Goal: Feedback & Contribution: Leave review/rating

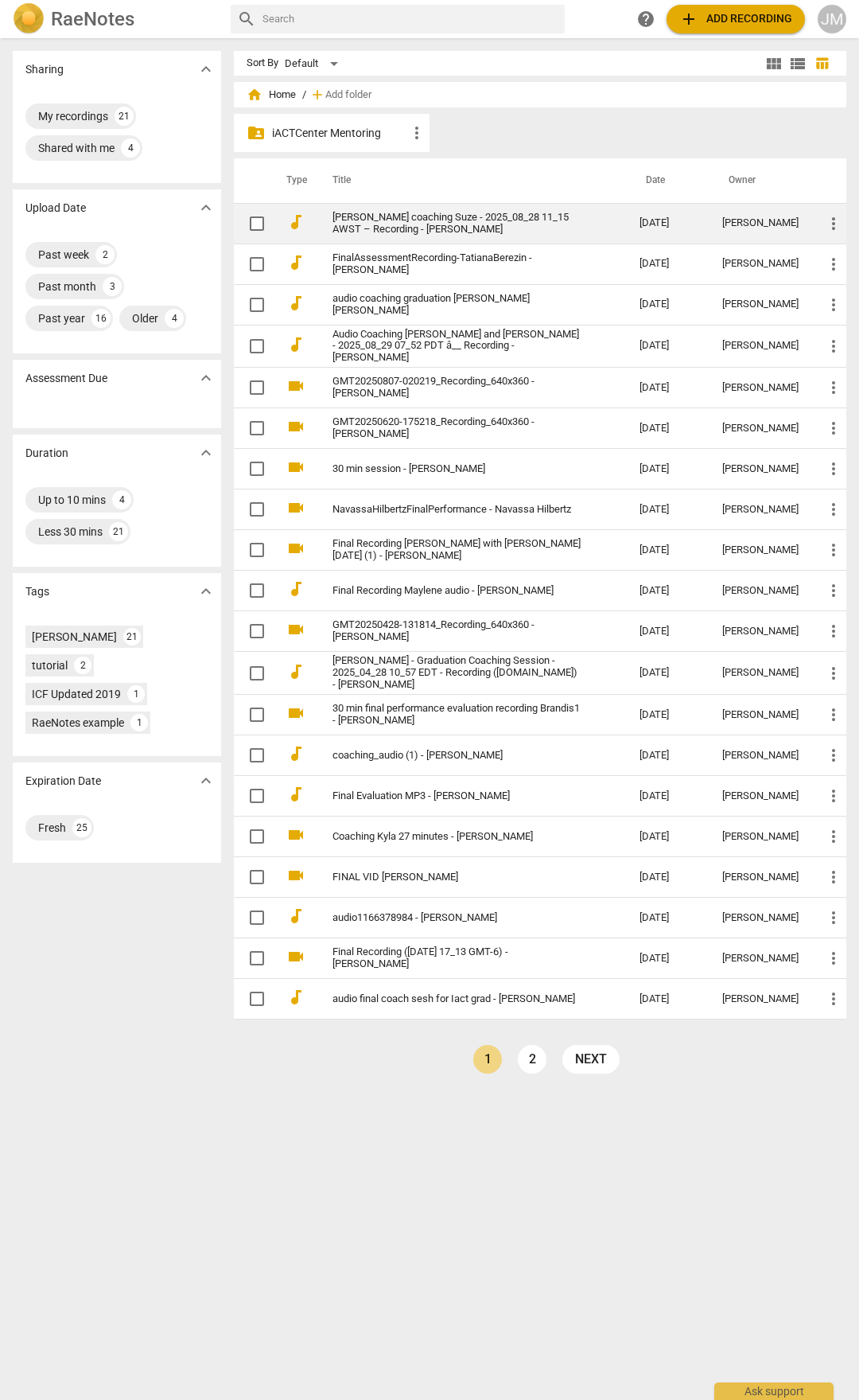
click at [491, 208] on td "[PERSON_NAME] coaching Suze - 2025_08_28 11_15 AWST – Recording - [PERSON_NAME]" at bounding box center [470, 222] width 313 height 40
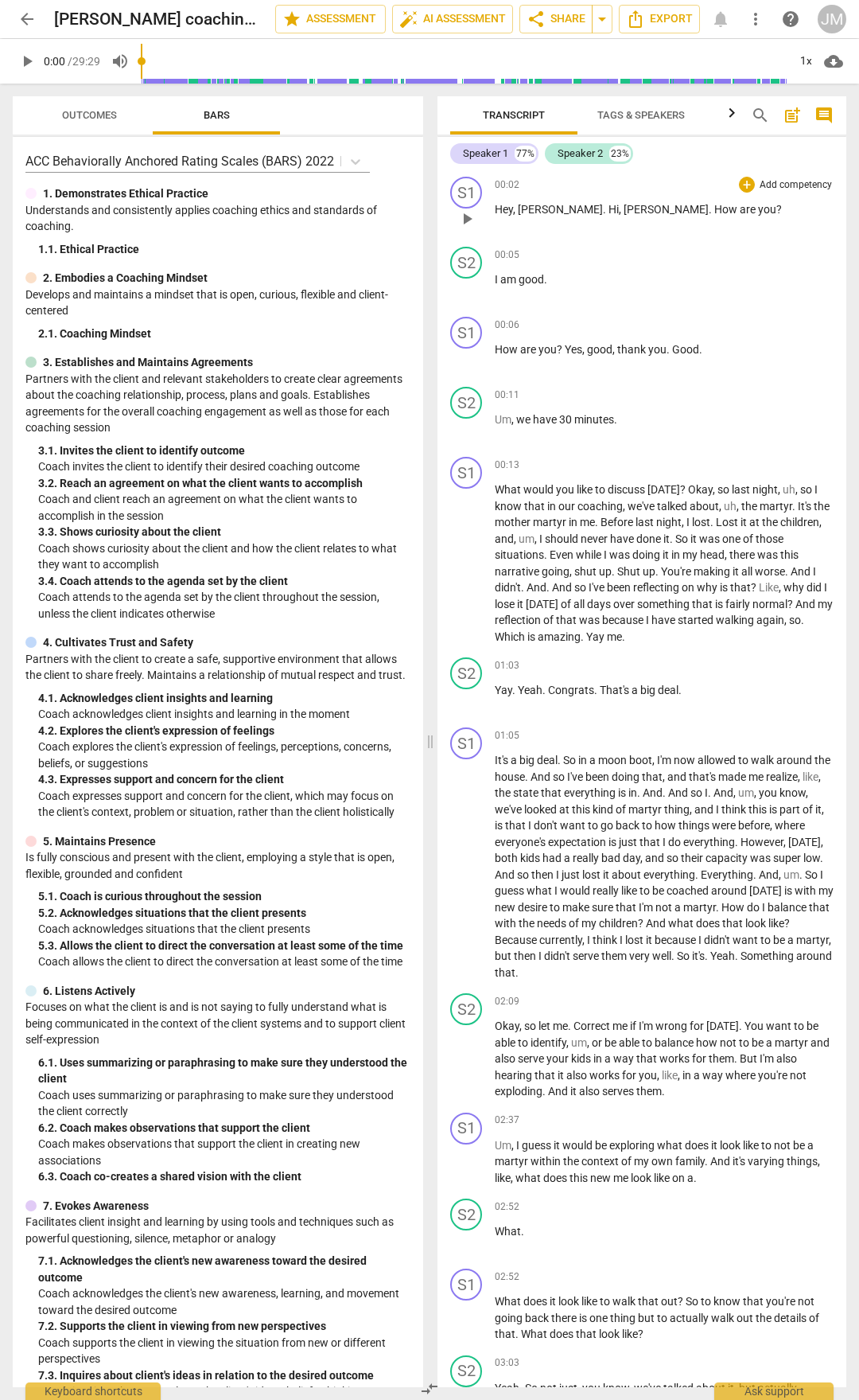
click at [461, 222] on span "play_arrow" at bounding box center [467, 219] width 19 height 19
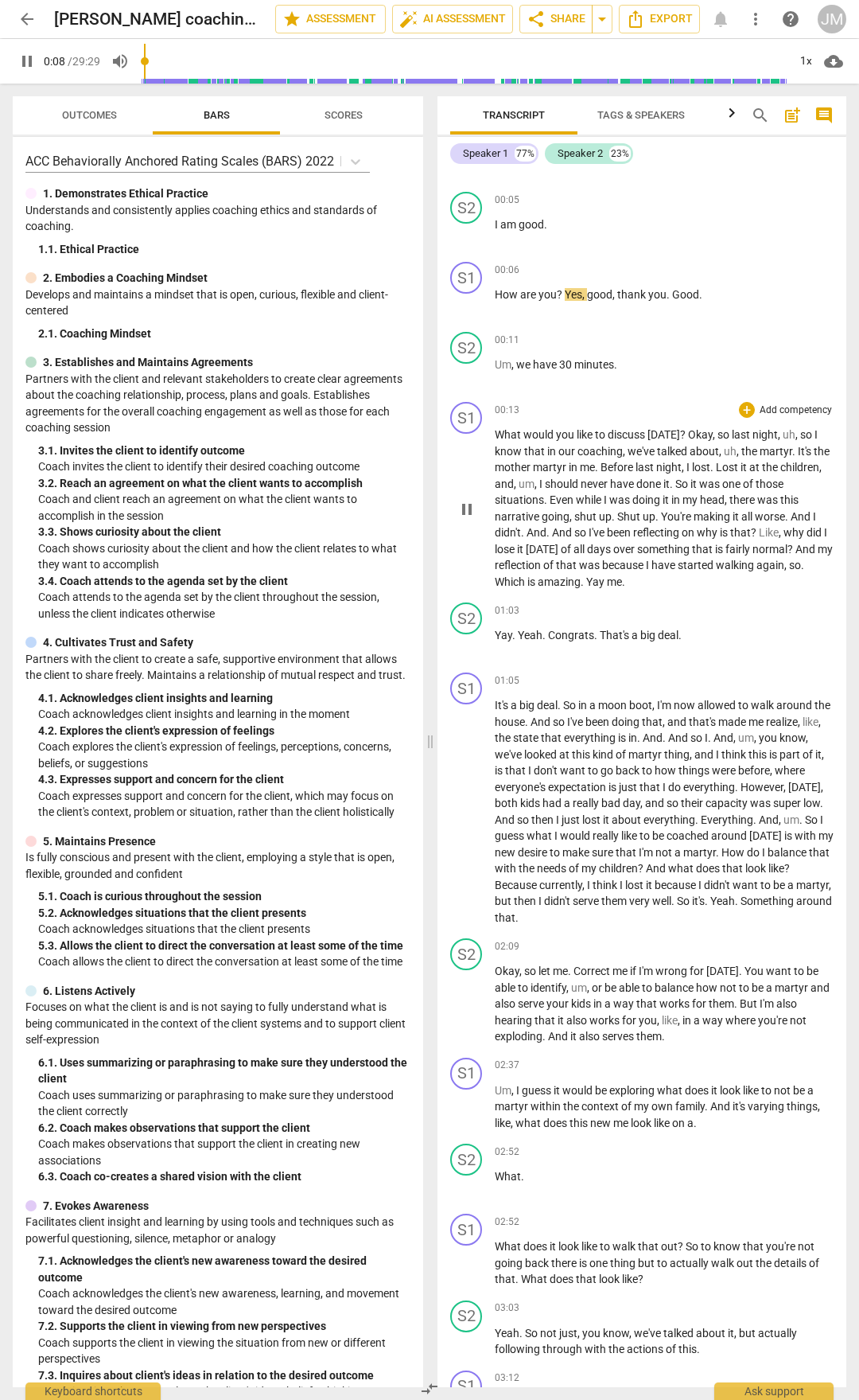
scroll to position [80, 0]
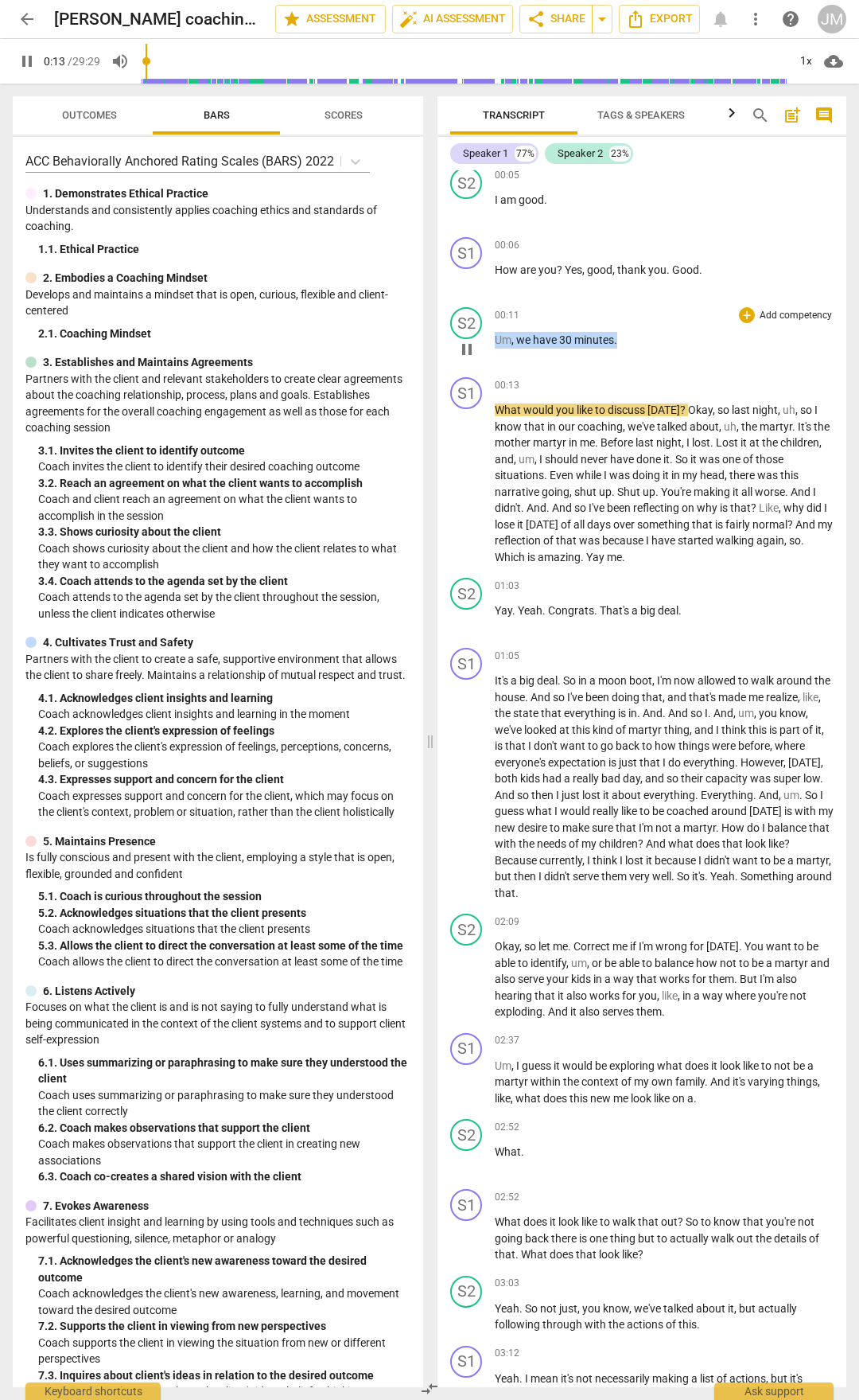
drag, startPoint x: 621, startPoint y: 342, endPoint x: 493, endPoint y: 337, distance: 128.1
click at [493, 337] on div "S2 play_arrow pause 00:11 + Add competency keyboard_arrow_right Um , we have 30…" at bounding box center [642, 336] width 409 height 70
click at [592, 308] on div "00:11 + Add competency keyboard_arrow_right" at bounding box center [664, 315] width 339 height 16
click at [496, 342] on span "Um" at bounding box center [503, 340] width 17 height 13
drag, startPoint x: 684, startPoint y: 410, endPoint x: 487, endPoint y: 405, distance: 197.1
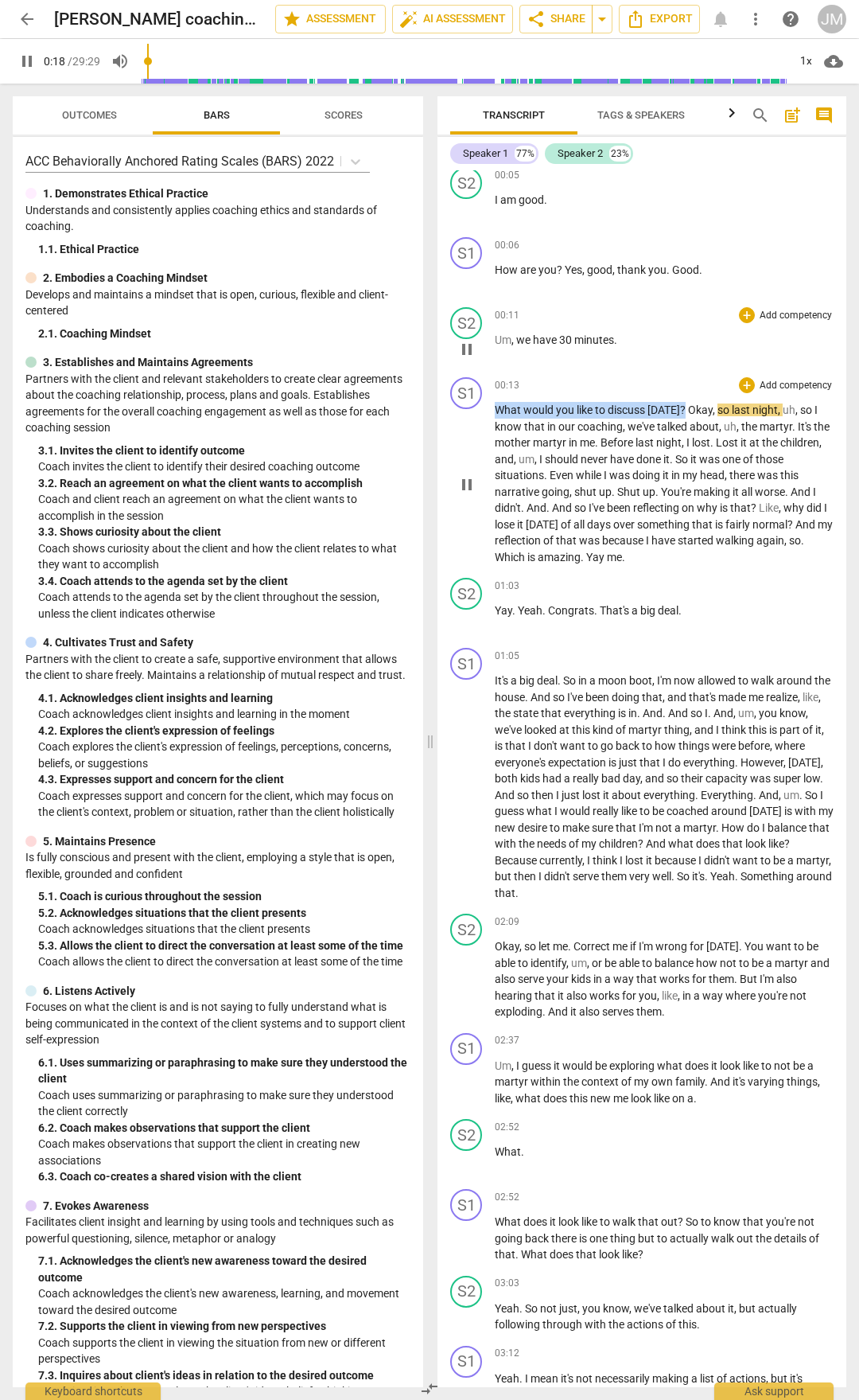
click at [487, 405] on div "S1 play_arrow pause 00:13 + Add competency keyboard_arrow_right What would you …" at bounding box center [642, 471] width 409 height 200
click at [788, 385] on p "Add competency" at bounding box center [796, 386] width 75 height 15
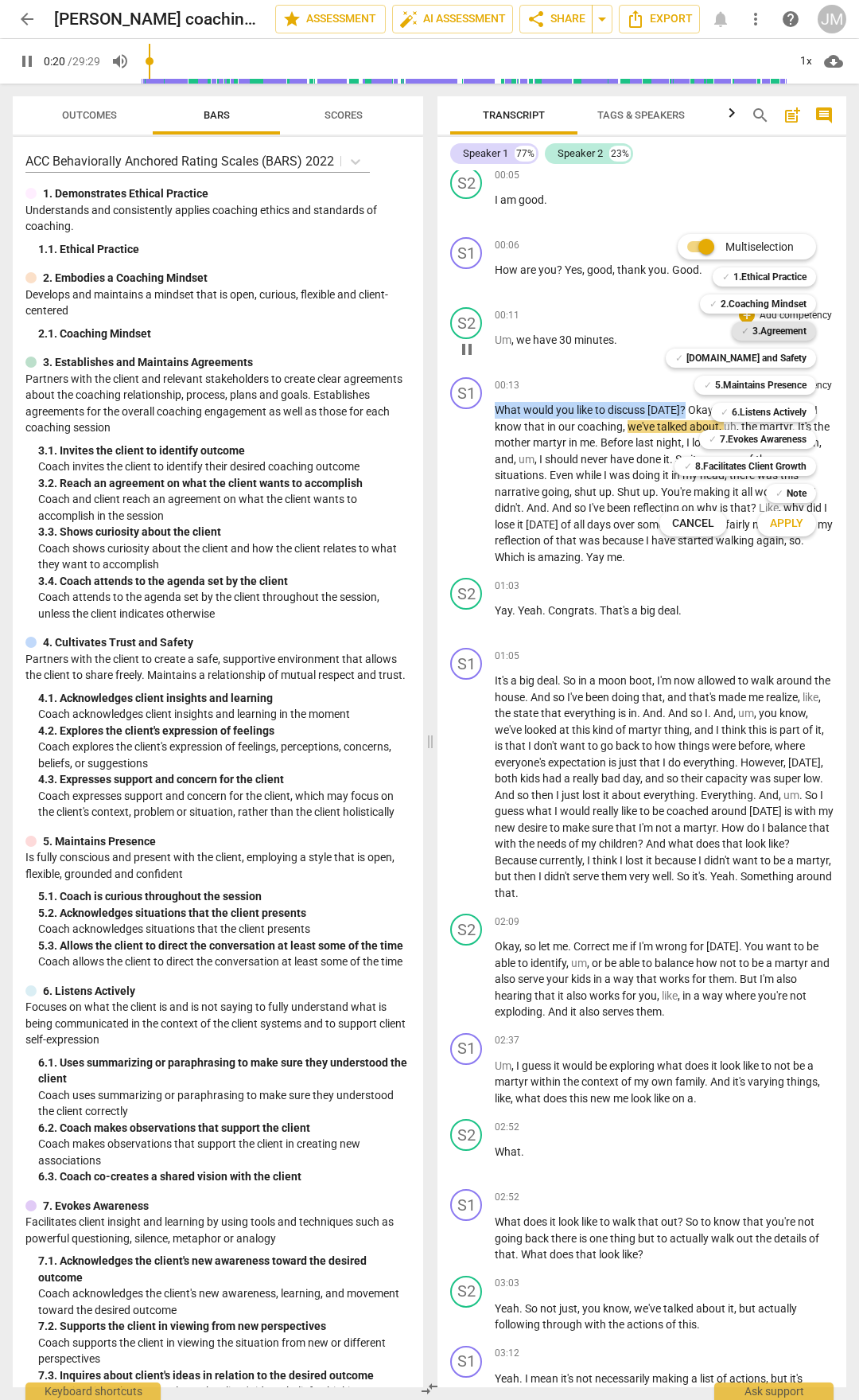
click at [783, 333] on b "3.Agreement" at bounding box center [779, 331] width 54 height 19
click at [795, 525] on span "Apply" at bounding box center [786, 524] width 33 height 16
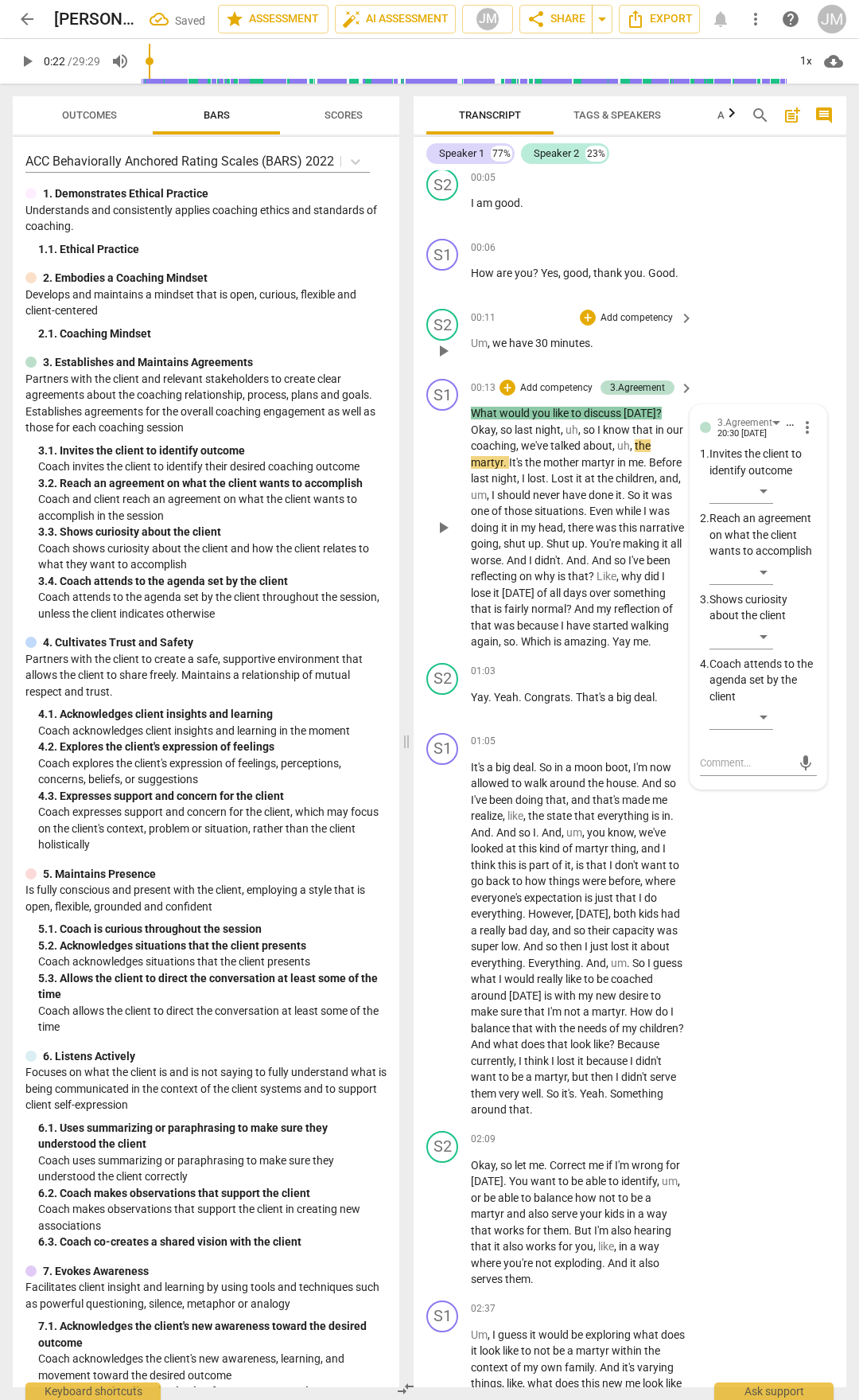
click at [773, 578] on div "​" at bounding box center [764, 575] width 108 height 32
click at [772, 585] on div "​" at bounding box center [742, 572] width 63 height 26
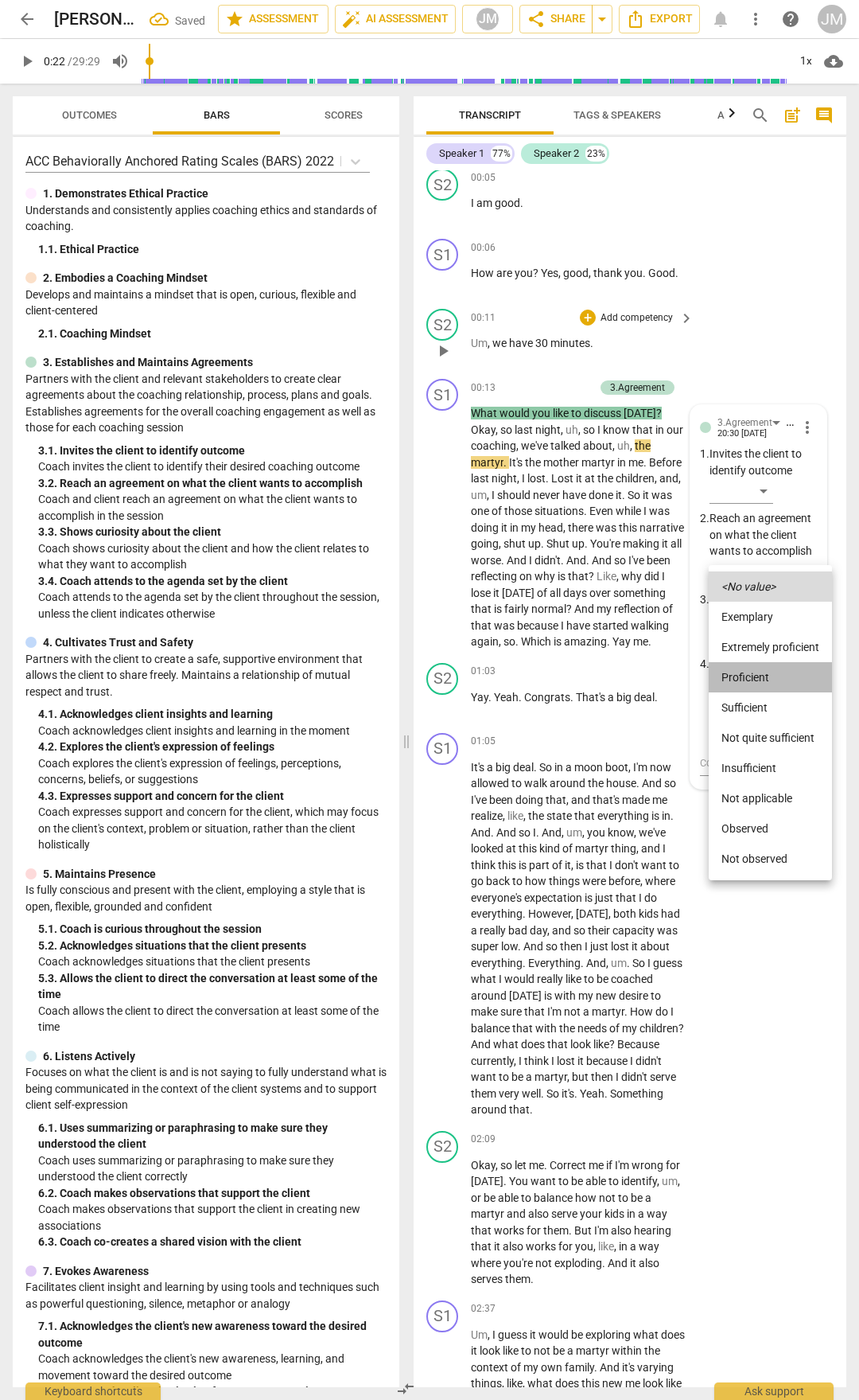
click at [760, 679] on li "Proficient" at bounding box center [771, 677] width 123 height 30
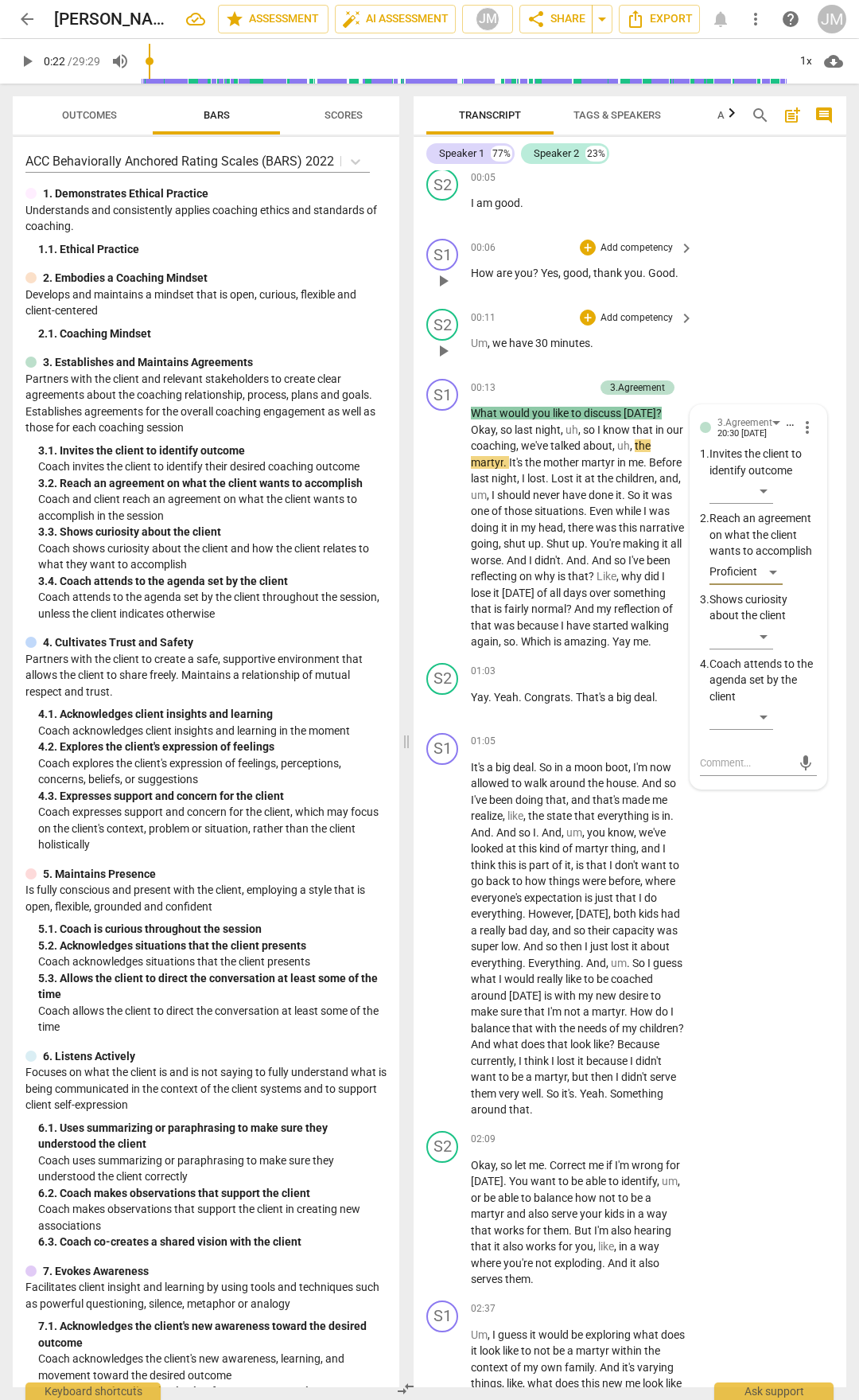
click at [794, 286] on div "S1 play_arrow pause 00:06 + Add competency keyboard_arrow_right How are you ? Y…" at bounding box center [631, 268] width 433 height 70
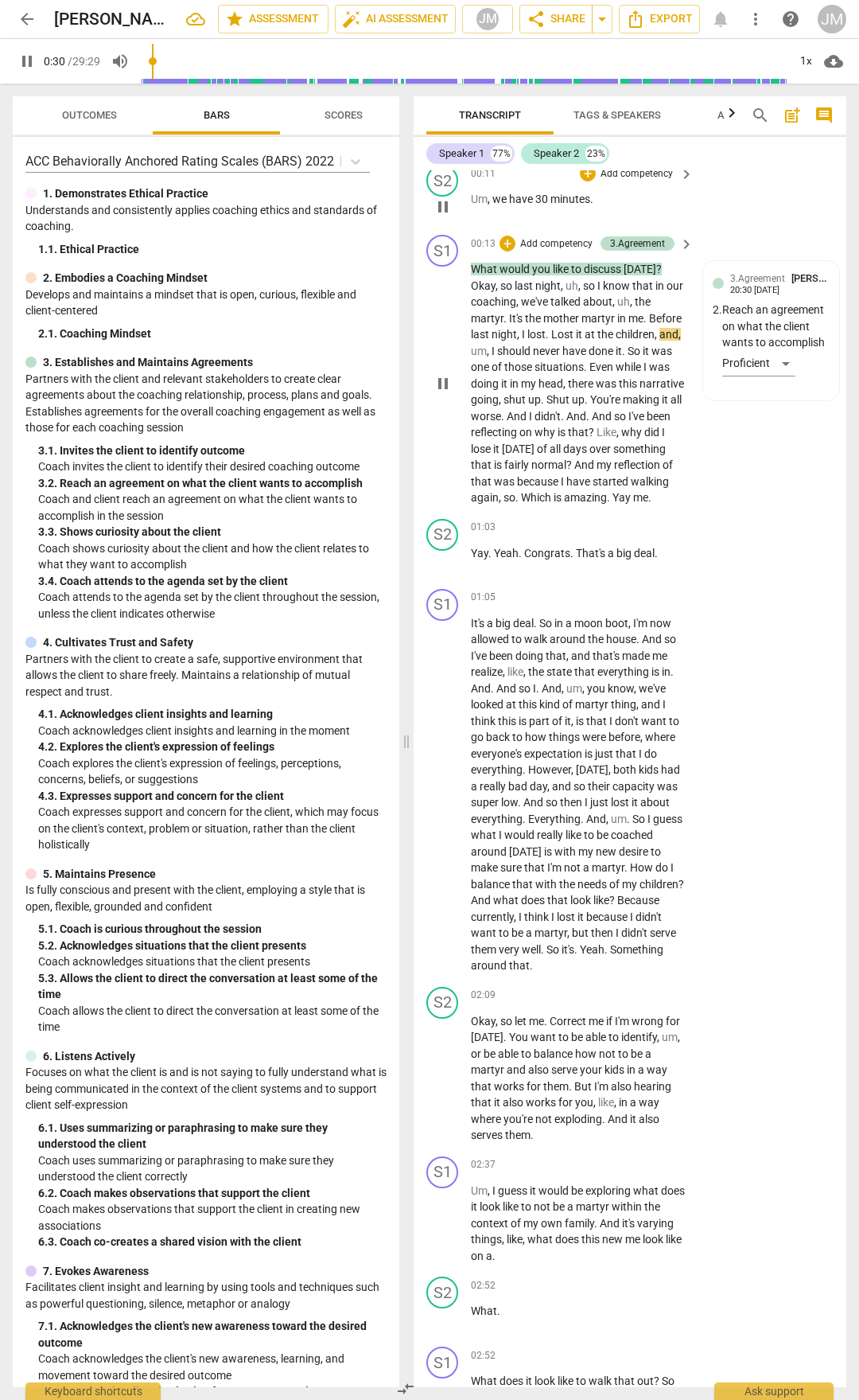
scroll to position [239, 0]
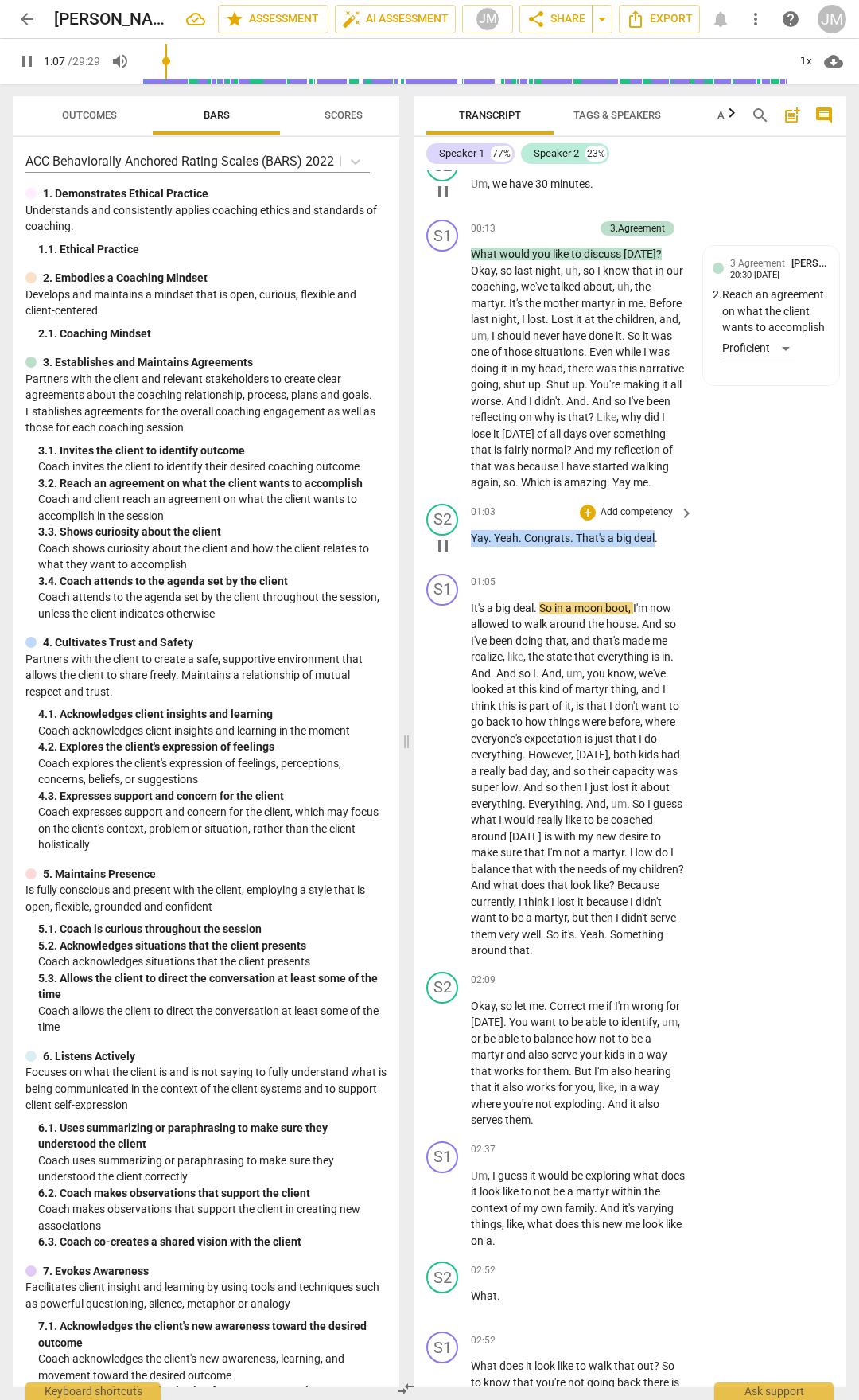
drag, startPoint x: 655, startPoint y: 566, endPoint x: 513, endPoint y: 563, distance: 142.0
click at [469, 567] on div "S2 play_arrow pause 01:03 + Add competency keyboard_arrow_right Yay . Yeah . Co…" at bounding box center [631, 532] width 433 height 70
click at [584, 520] on div "+" at bounding box center [588, 513] width 16 height 16
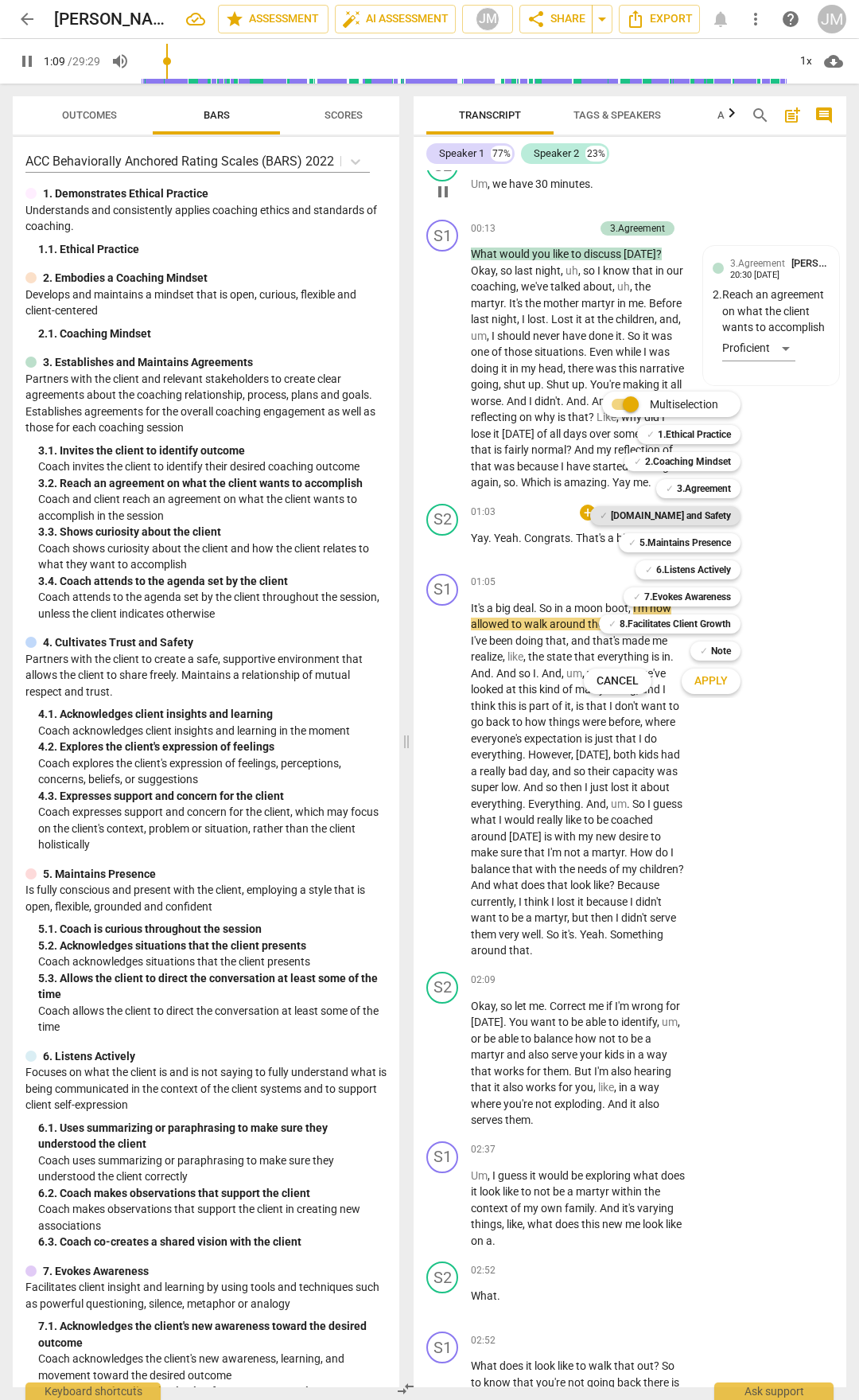
click at [672, 512] on b "[DOMAIN_NAME] and Safety" at bounding box center [671, 515] width 120 height 19
click at [696, 535] on b "5.Maintains Presence" at bounding box center [685, 543] width 92 height 19
click at [712, 690] on button "Apply" at bounding box center [711, 680] width 59 height 28
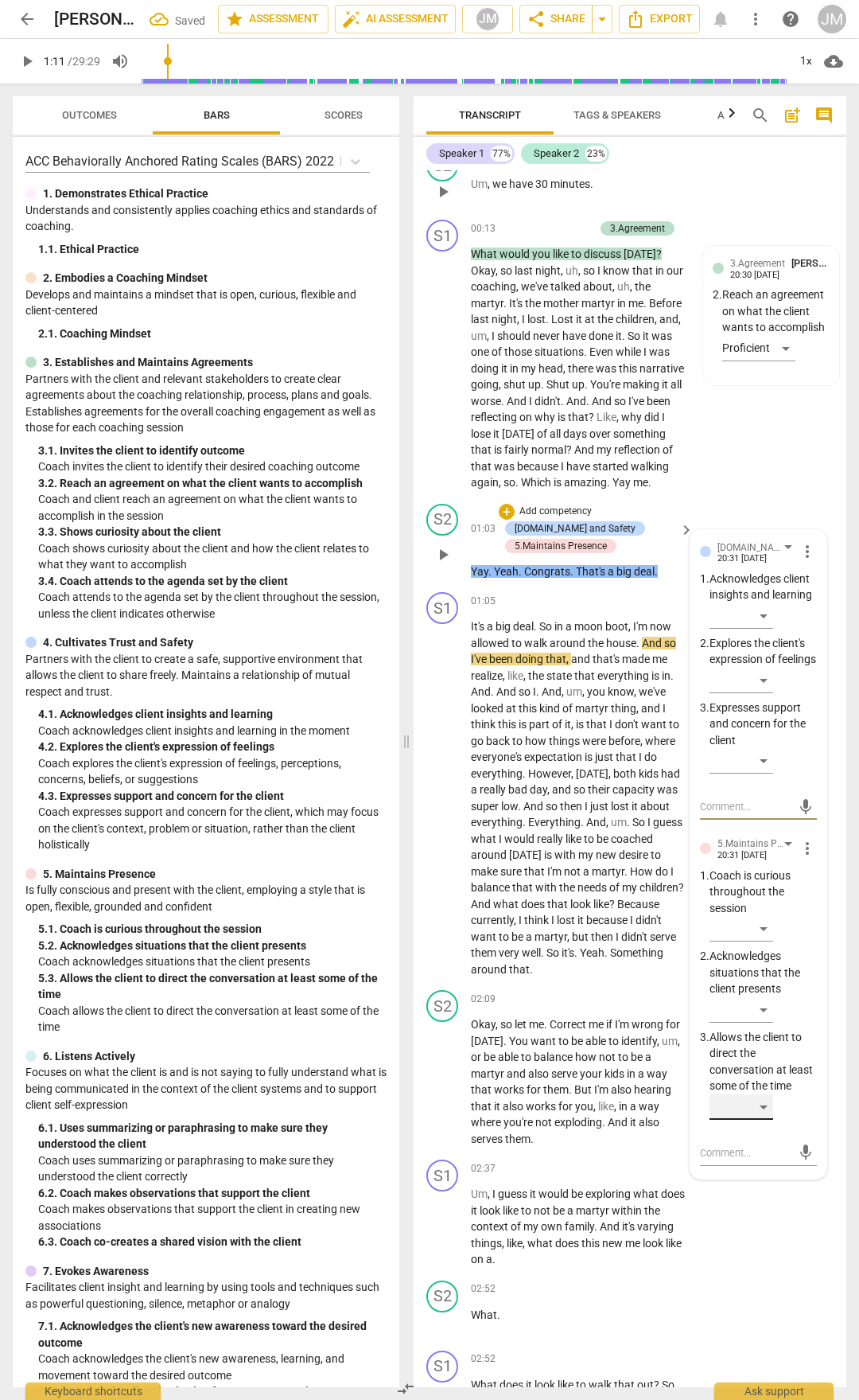
click at [772, 1119] on div "​" at bounding box center [742, 1107] width 63 height 26
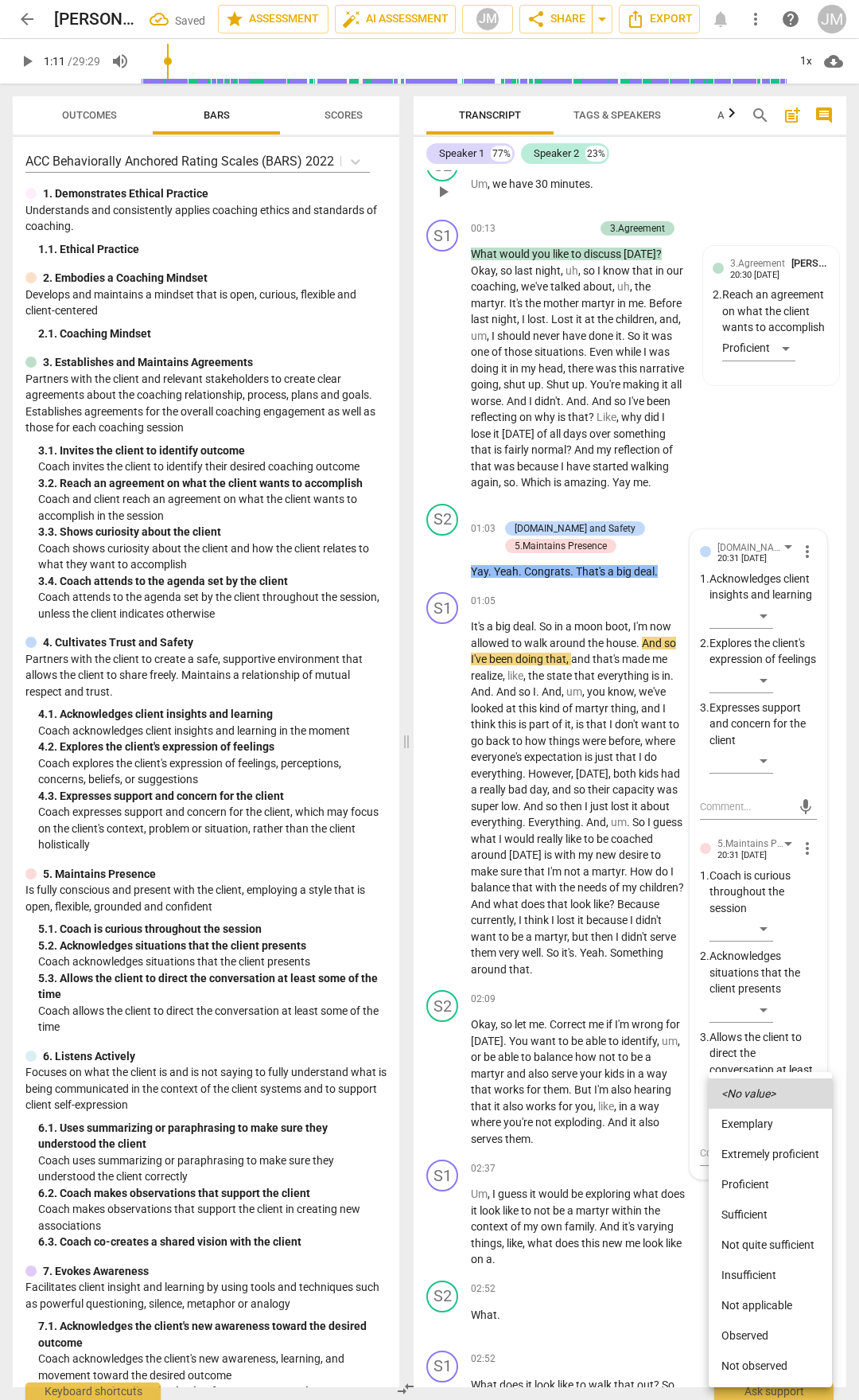
click at [769, 1176] on li "Proficient" at bounding box center [771, 1183] width 123 height 30
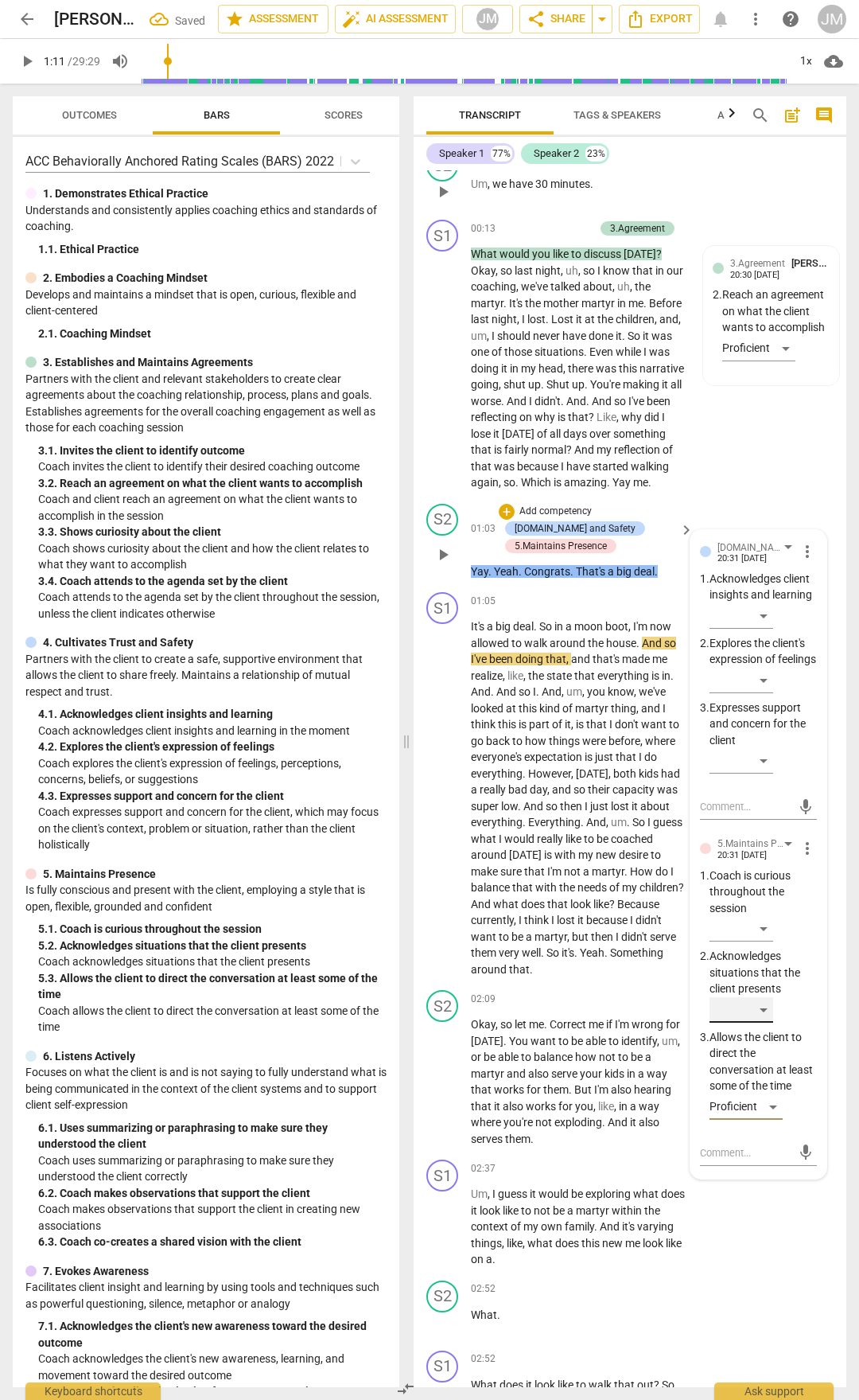
click at [767, 1023] on div "​" at bounding box center [742, 1010] width 63 height 26
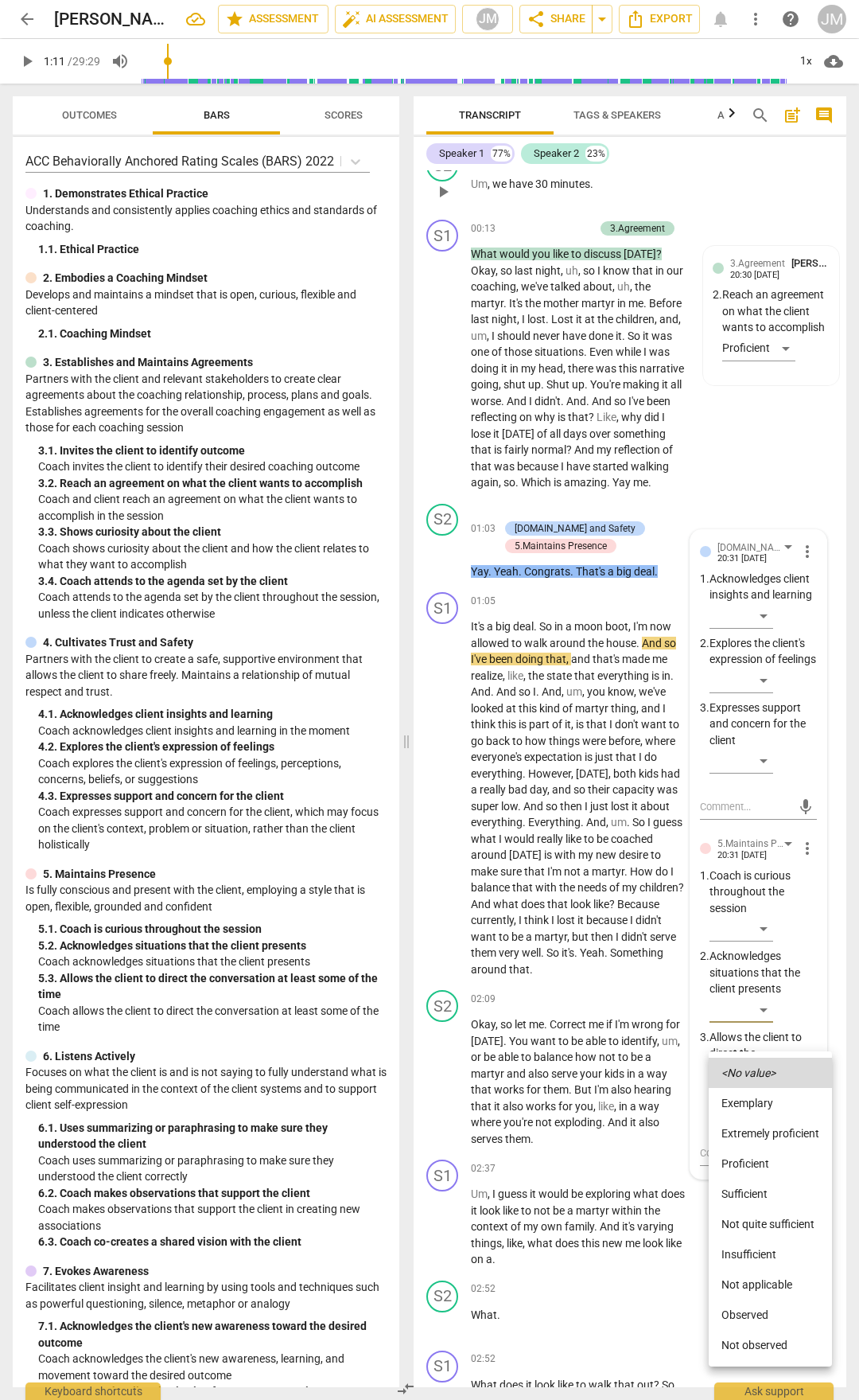
click at [756, 1164] on li "Proficient" at bounding box center [771, 1163] width 123 height 30
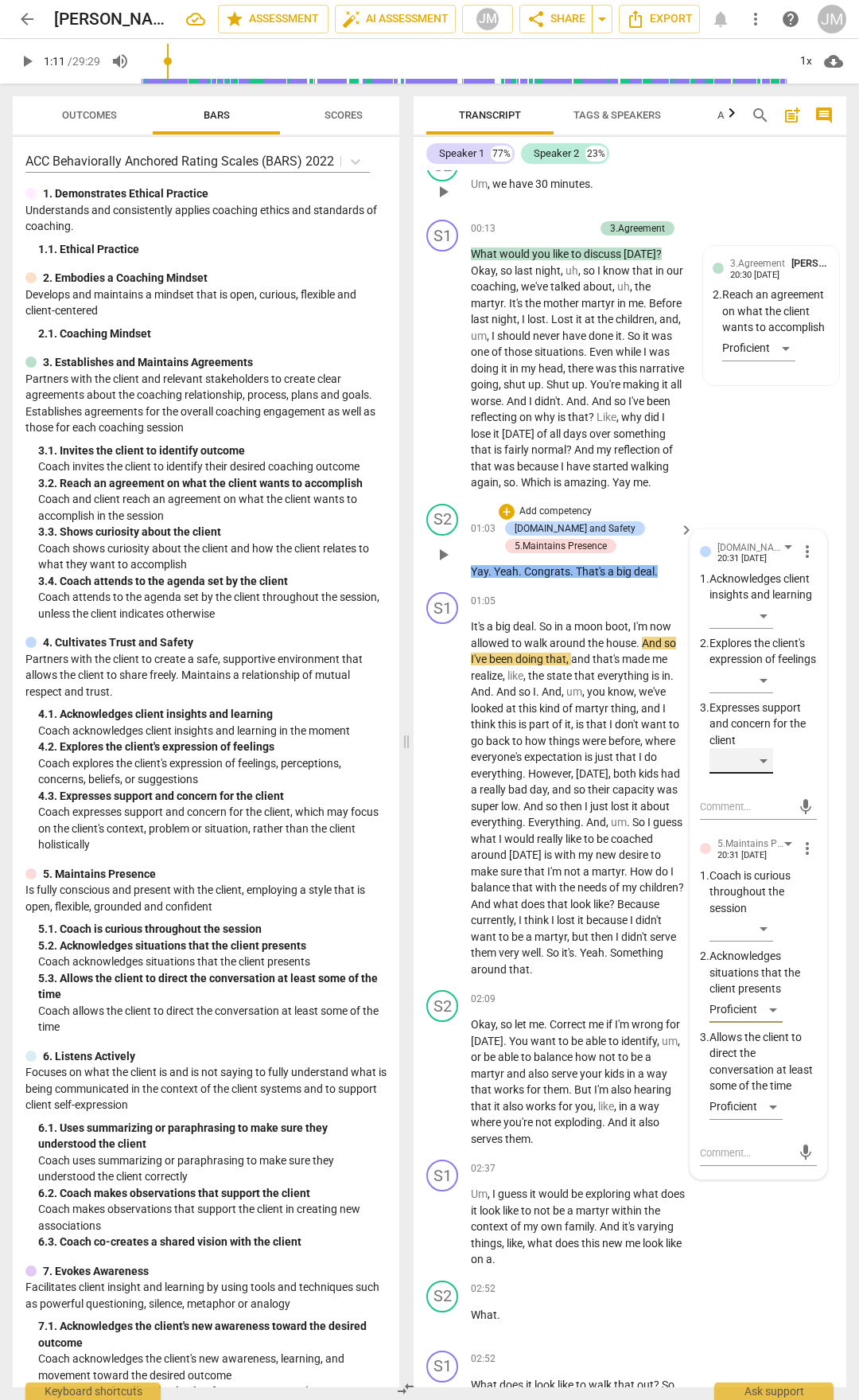
click at [767, 774] on div "​" at bounding box center [742, 761] width 63 height 26
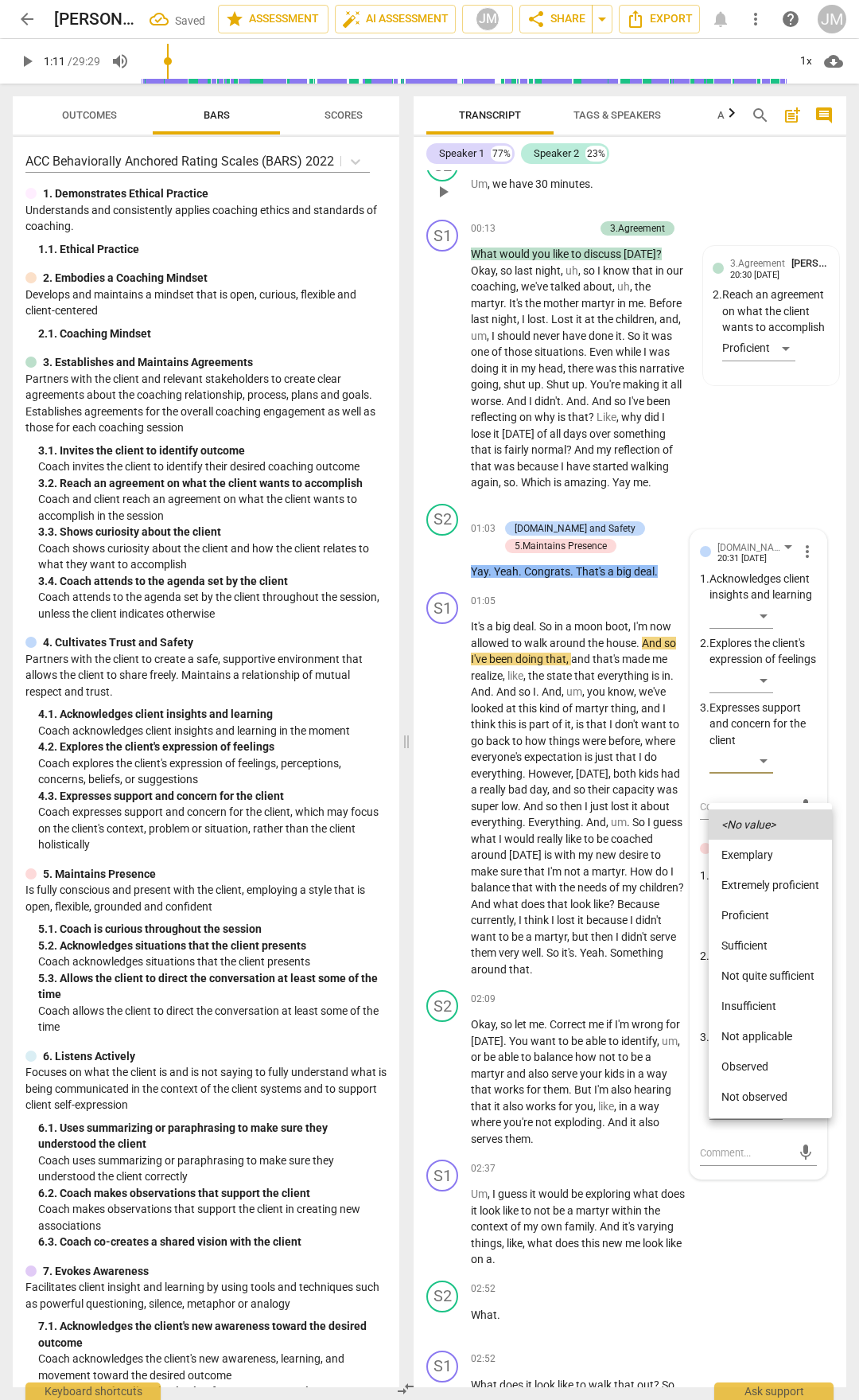
click at [756, 918] on li "Proficient" at bounding box center [771, 915] width 123 height 30
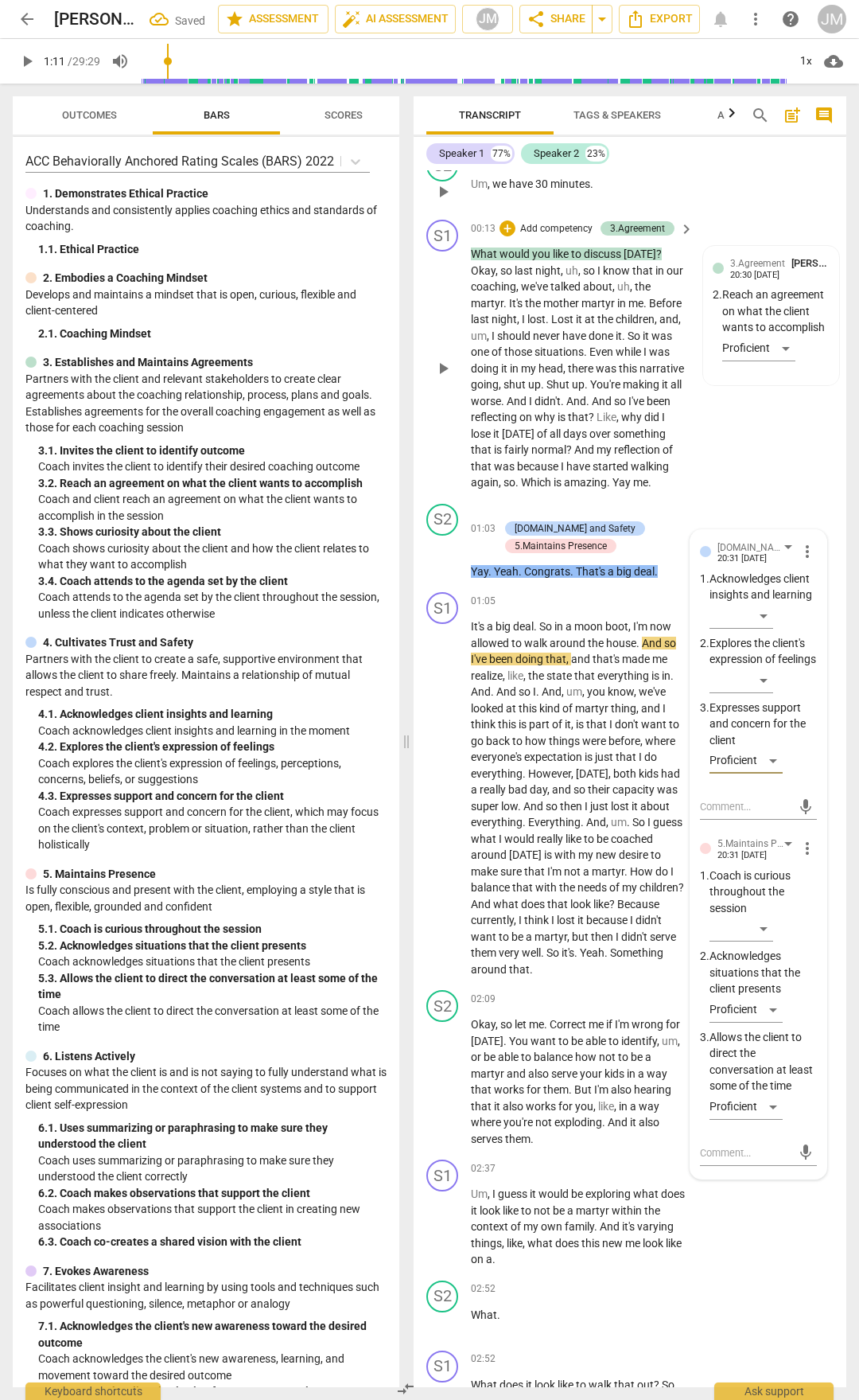
click at [743, 461] on div "S1 play_arrow pause 00:13 + Add competency 3.Agreement keyboard_arrow_right Wha…" at bounding box center [631, 355] width 433 height 284
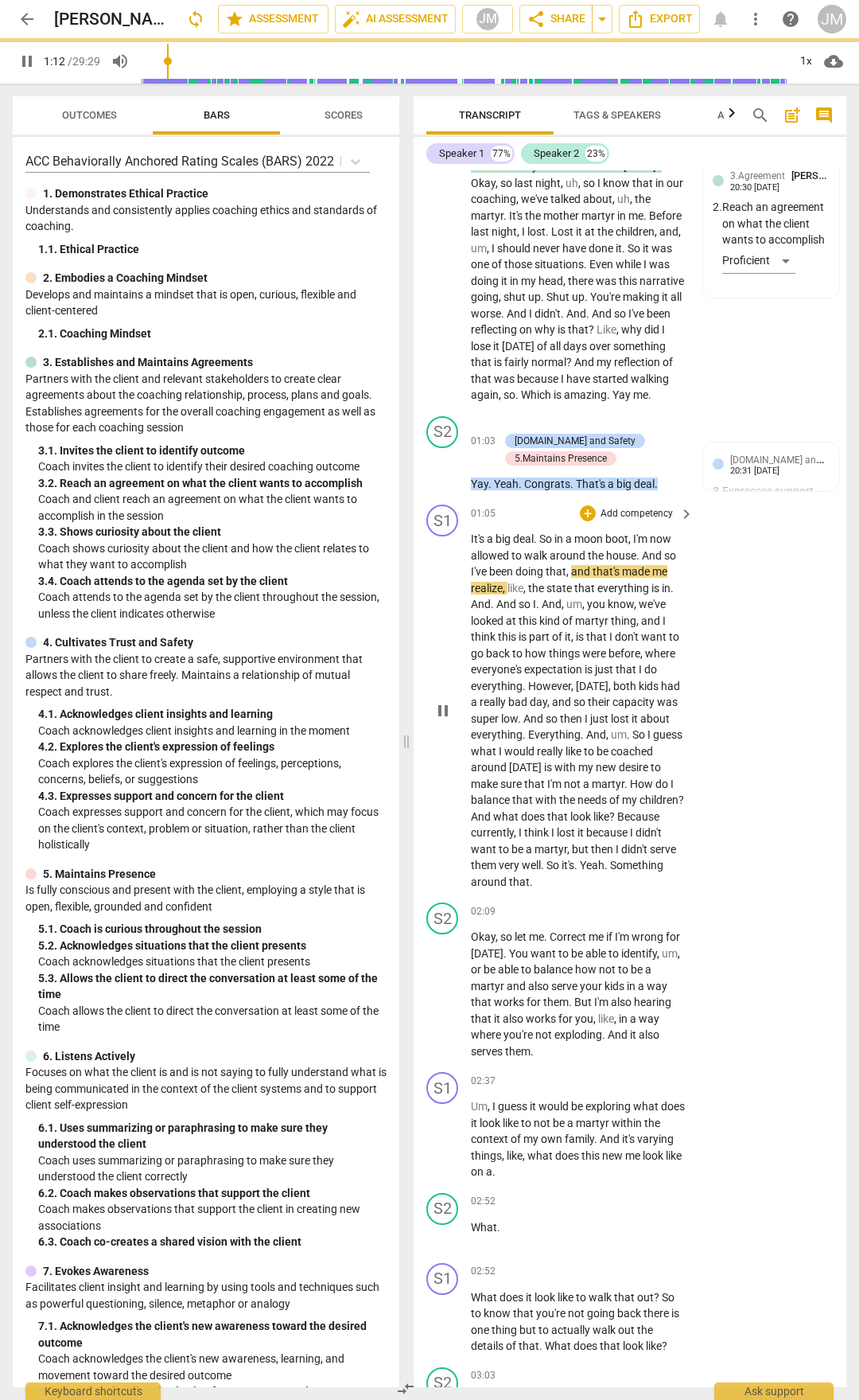
scroll to position [478, 0]
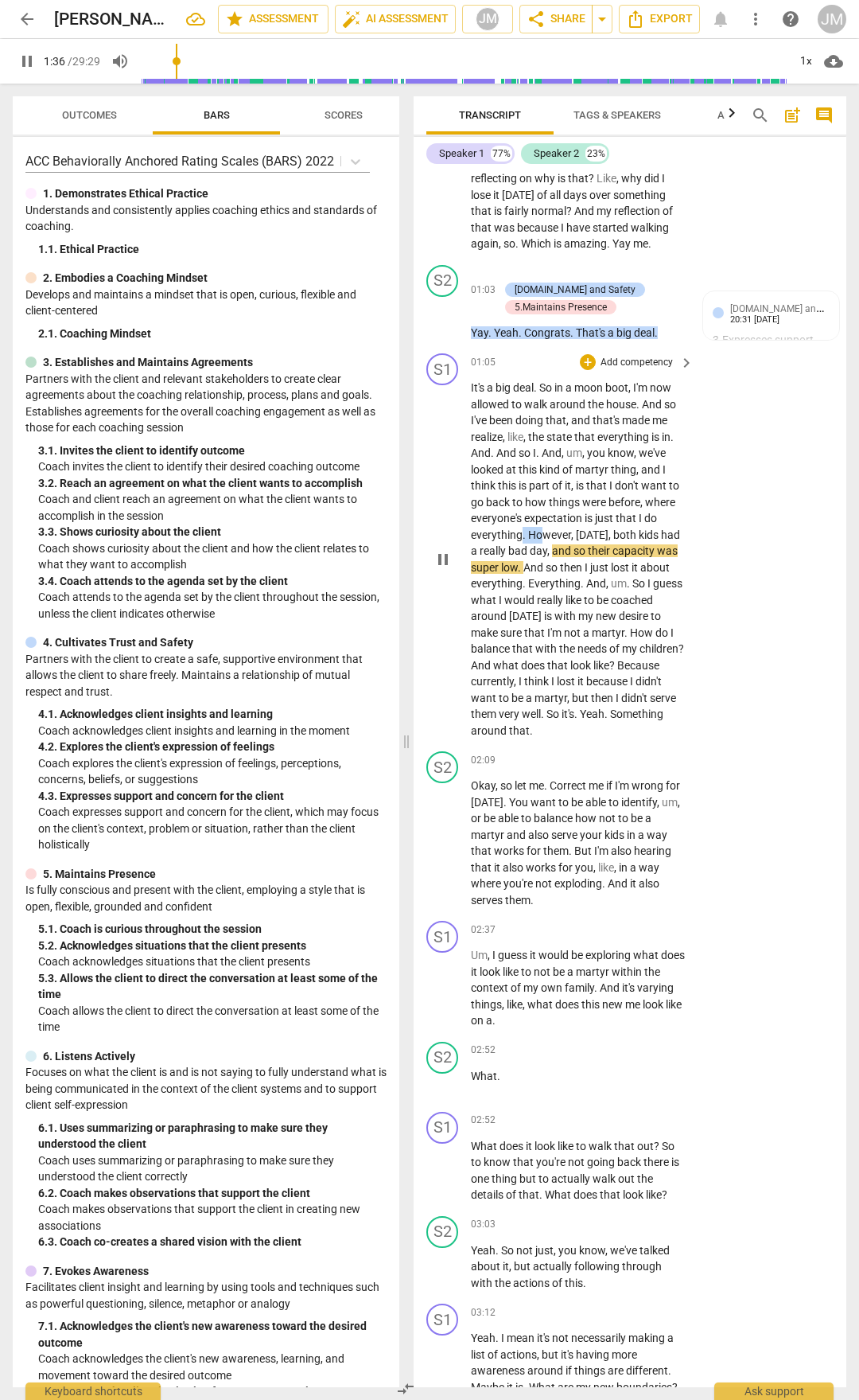
drag, startPoint x: 521, startPoint y: 562, endPoint x: 544, endPoint y: 564, distance: 23.1
click at [544, 564] on p "It's a big deal . So in a moon boot , I'm now allowed to walk around the house …" at bounding box center [578, 559] width 215 height 359
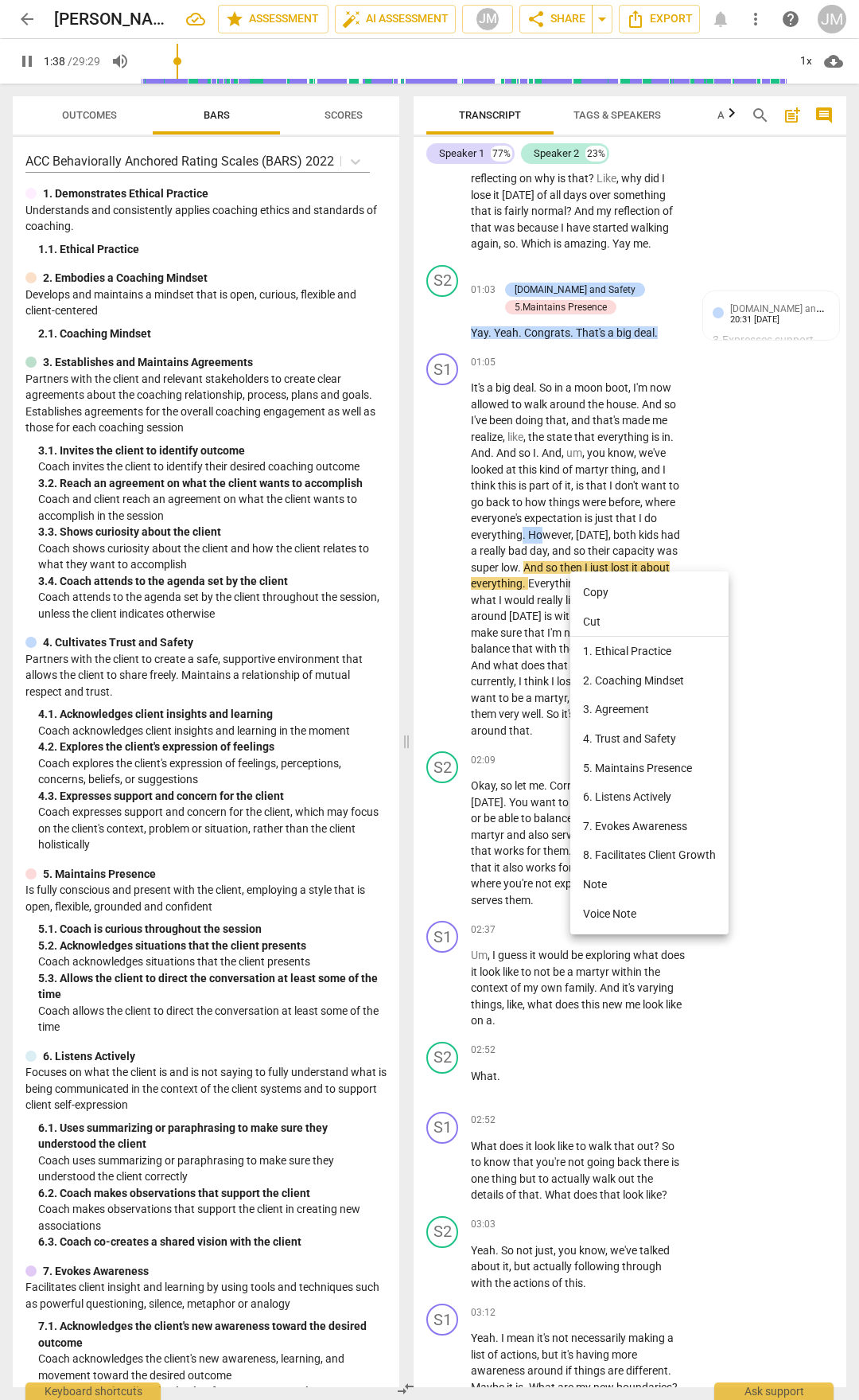
click at [645, 765] on li "5. Maintains Presence" at bounding box center [649, 768] width 158 height 29
type input "99"
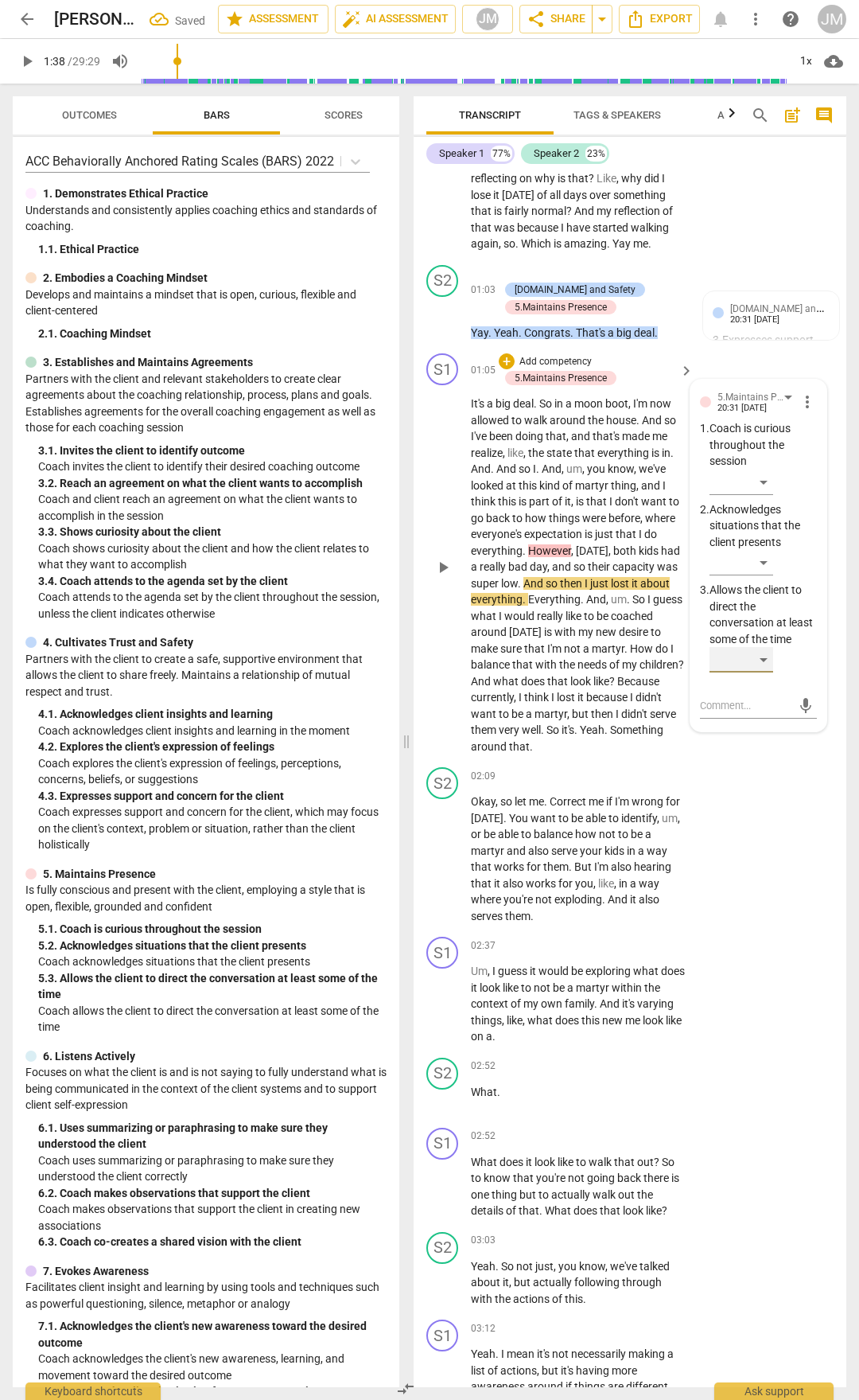
click at [764, 673] on div "​" at bounding box center [742, 660] width 63 height 26
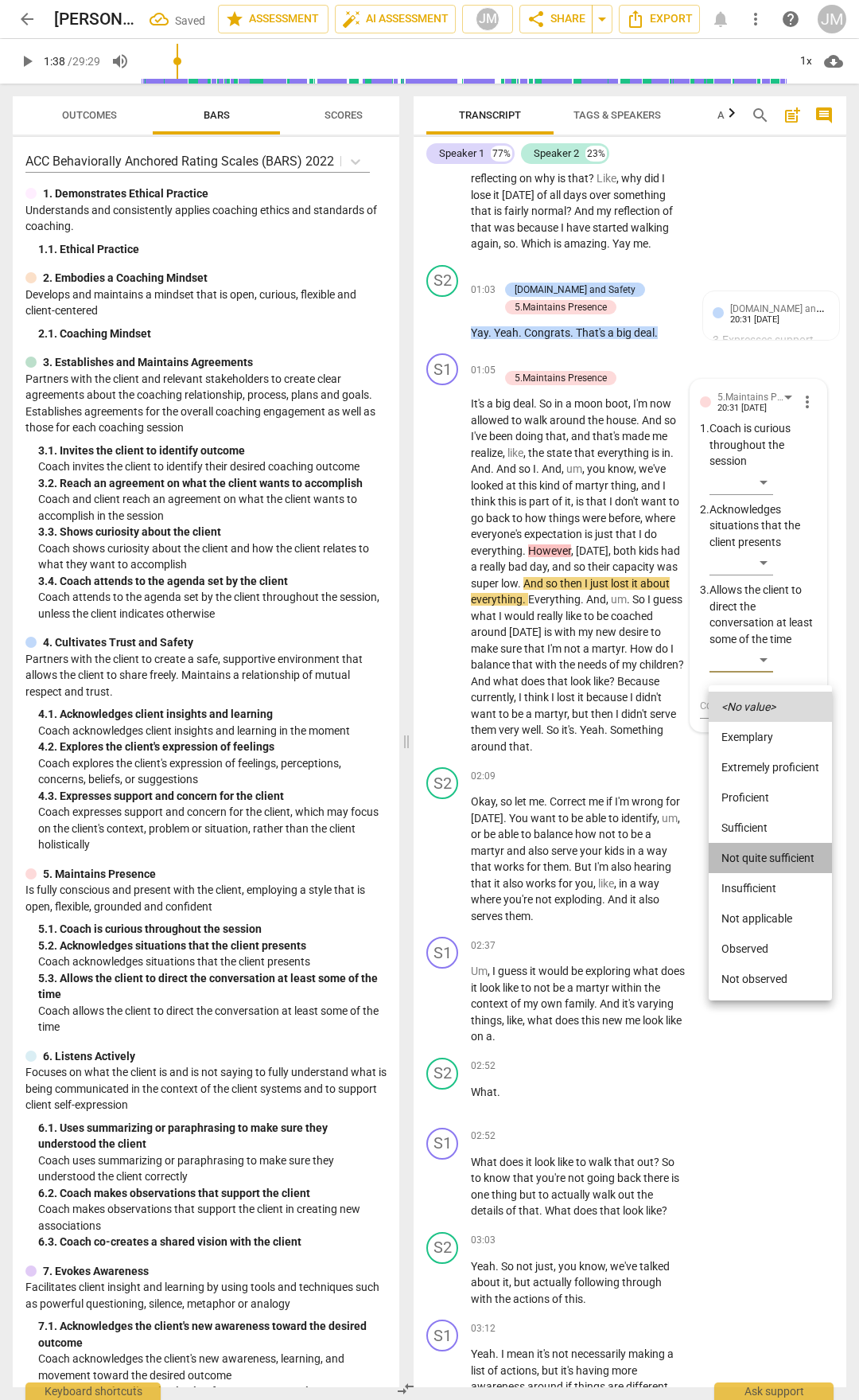
click at [758, 857] on li "Not quite sufficient" at bounding box center [771, 857] width 123 height 30
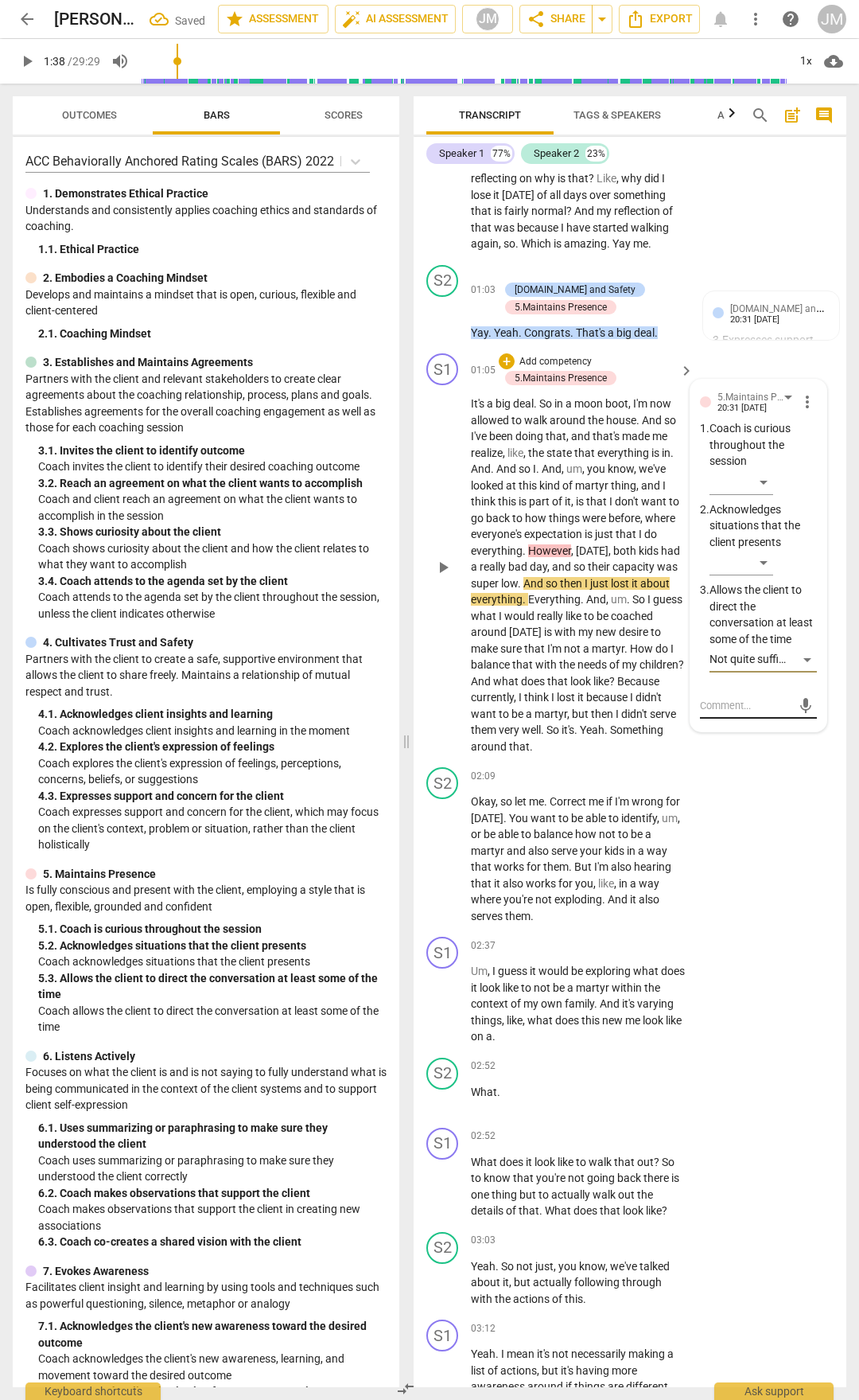
click at [719, 719] on div "mic" at bounding box center [758, 706] width 117 height 26
click at [721, 713] on textarea at bounding box center [745, 706] width 92 height 15
type textarea "u"
type textarea "uh"
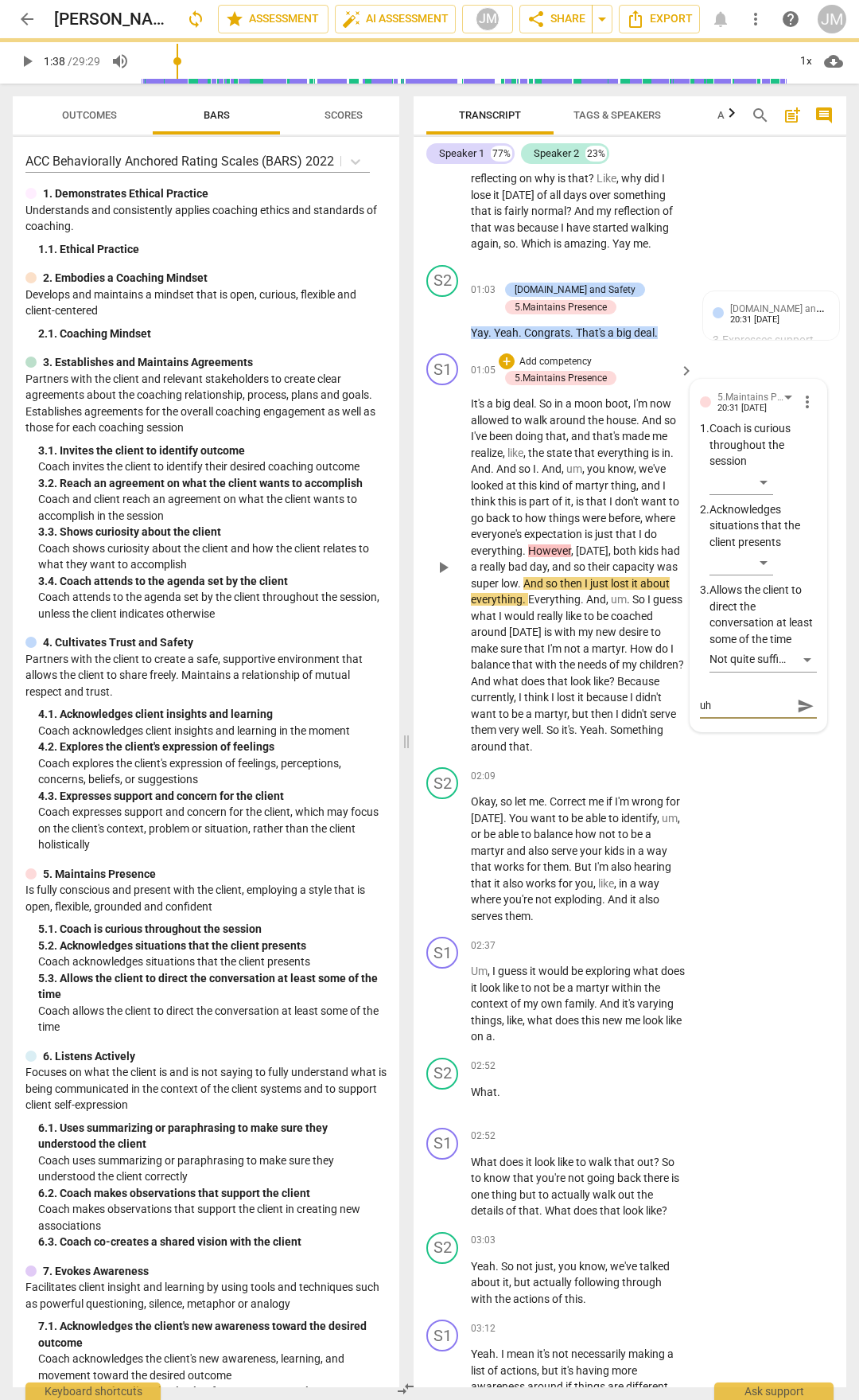
type textarea "uhu"
type textarea "uhum"
click at [802, 715] on span "send" at bounding box center [806, 706] width 17 height 17
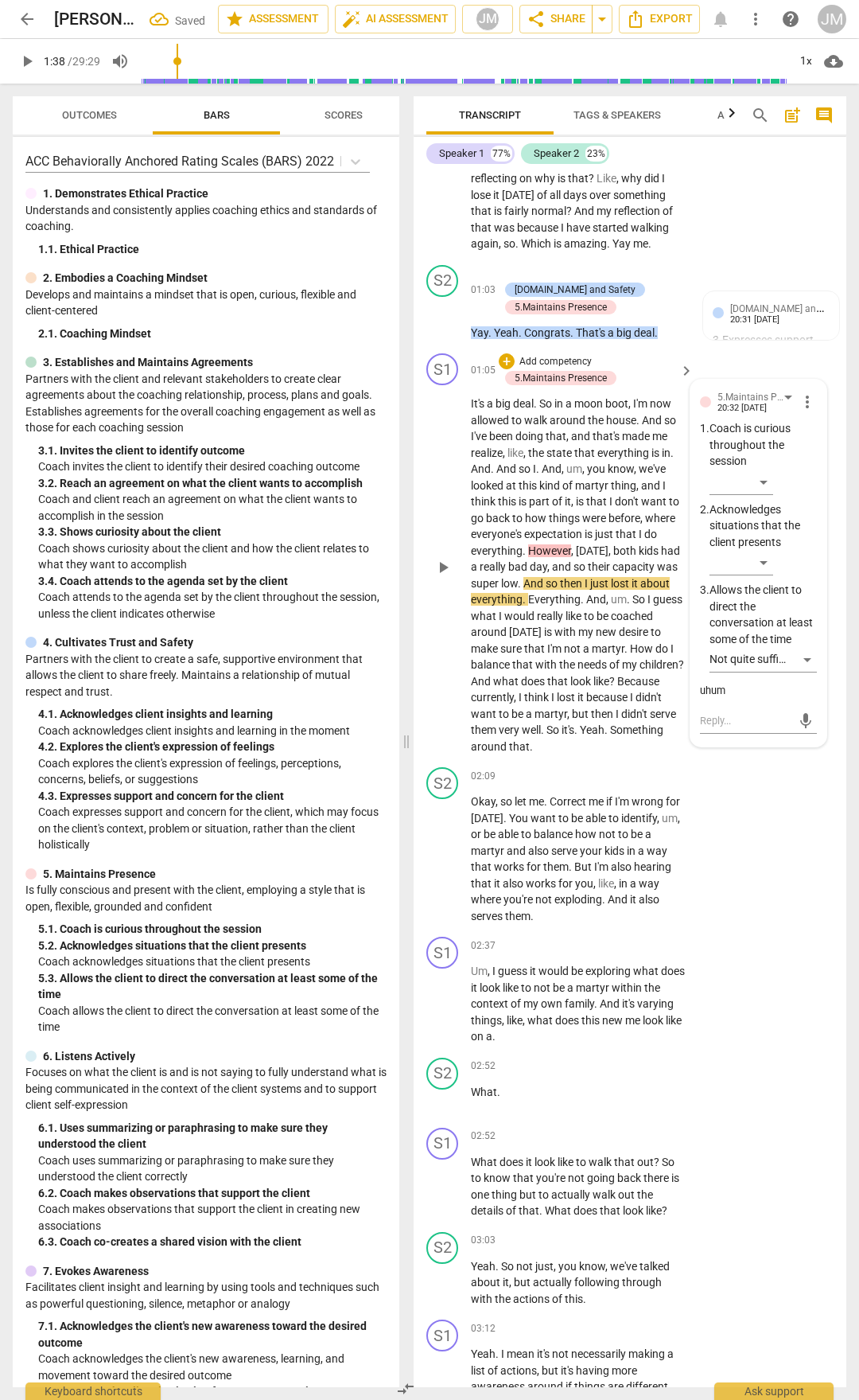
click at [440, 577] on span "play_arrow" at bounding box center [443, 567] width 19 height 19
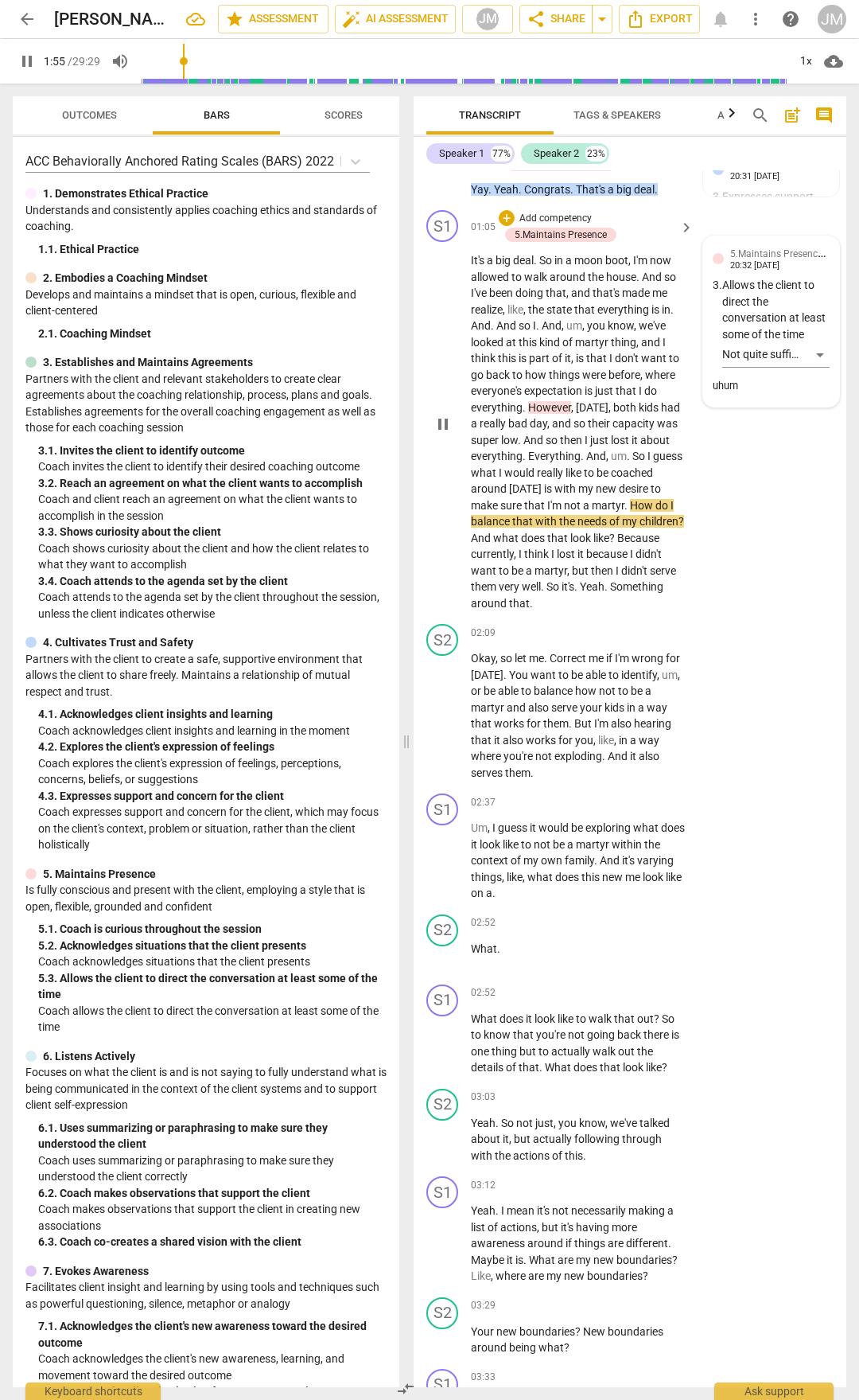
scroll to position [557, 0]
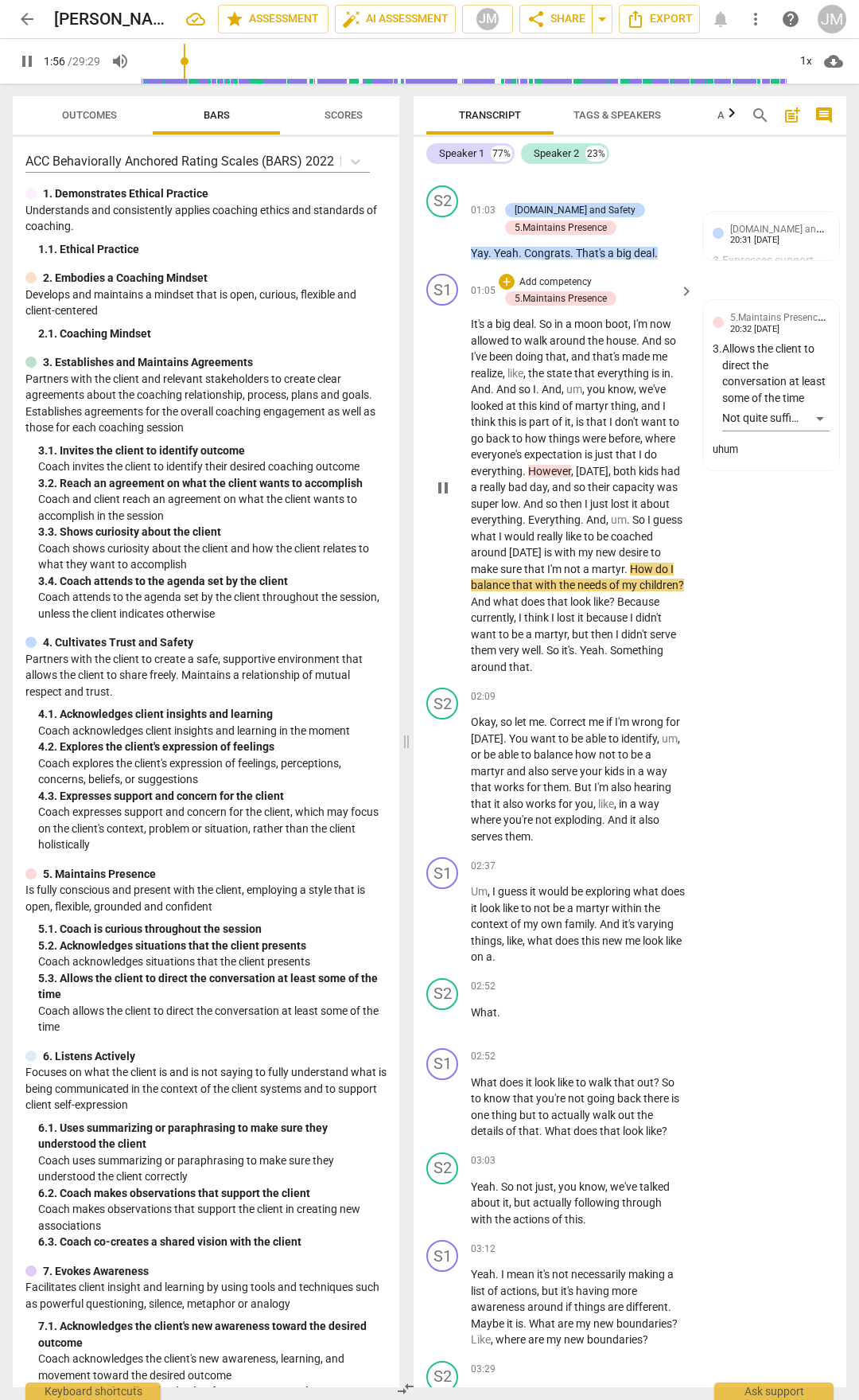
click at [578, 559] on span "with" at bounding box center [566, 552] width 24 height 13
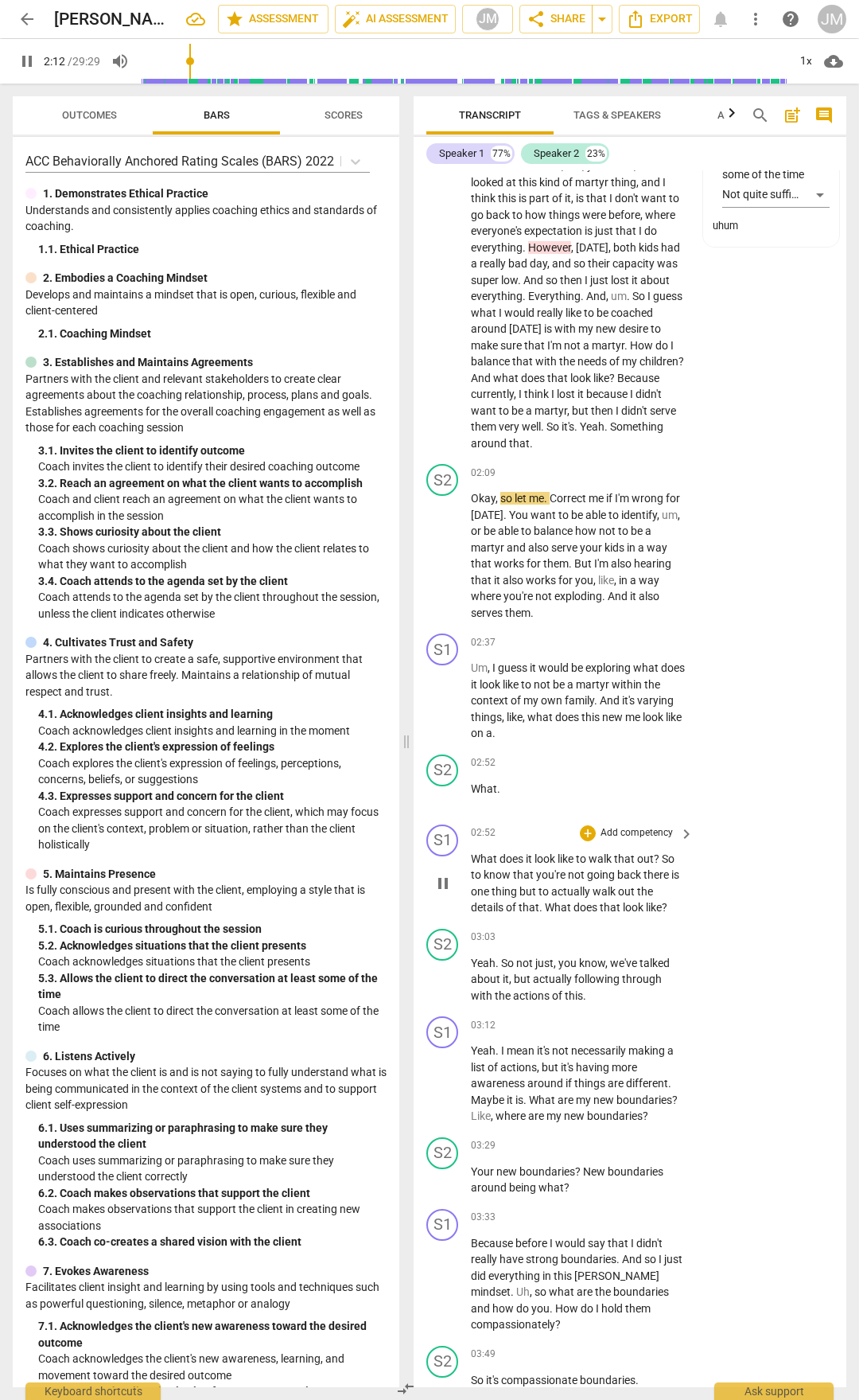
scroll to position [796, 0]
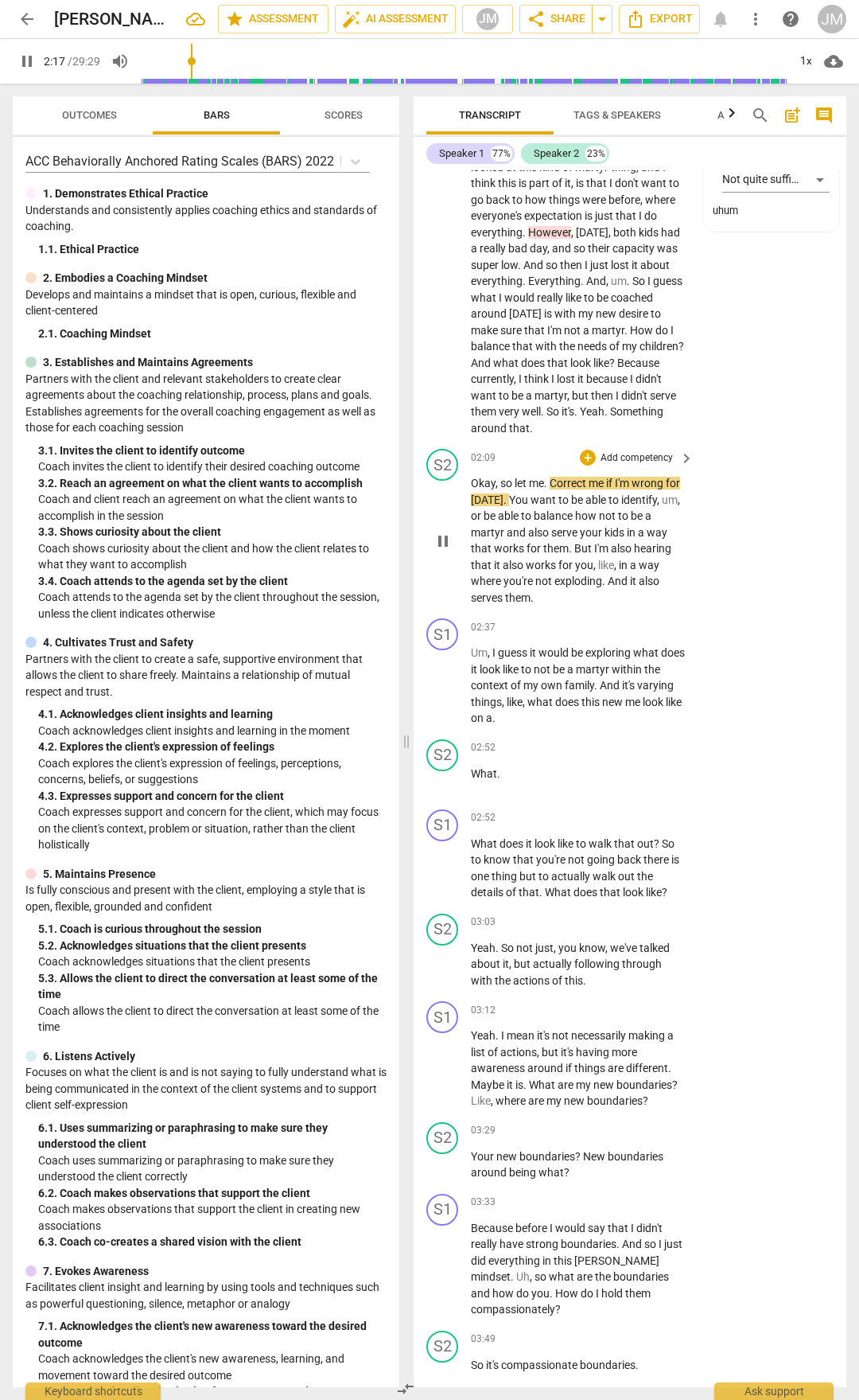
click at [751, 551] on div "S2 play_arrow pause 02:09 + Add competency keyboard_arrow_right Okay , so let m…" at bounding box center [631, 527] width 433 height 169
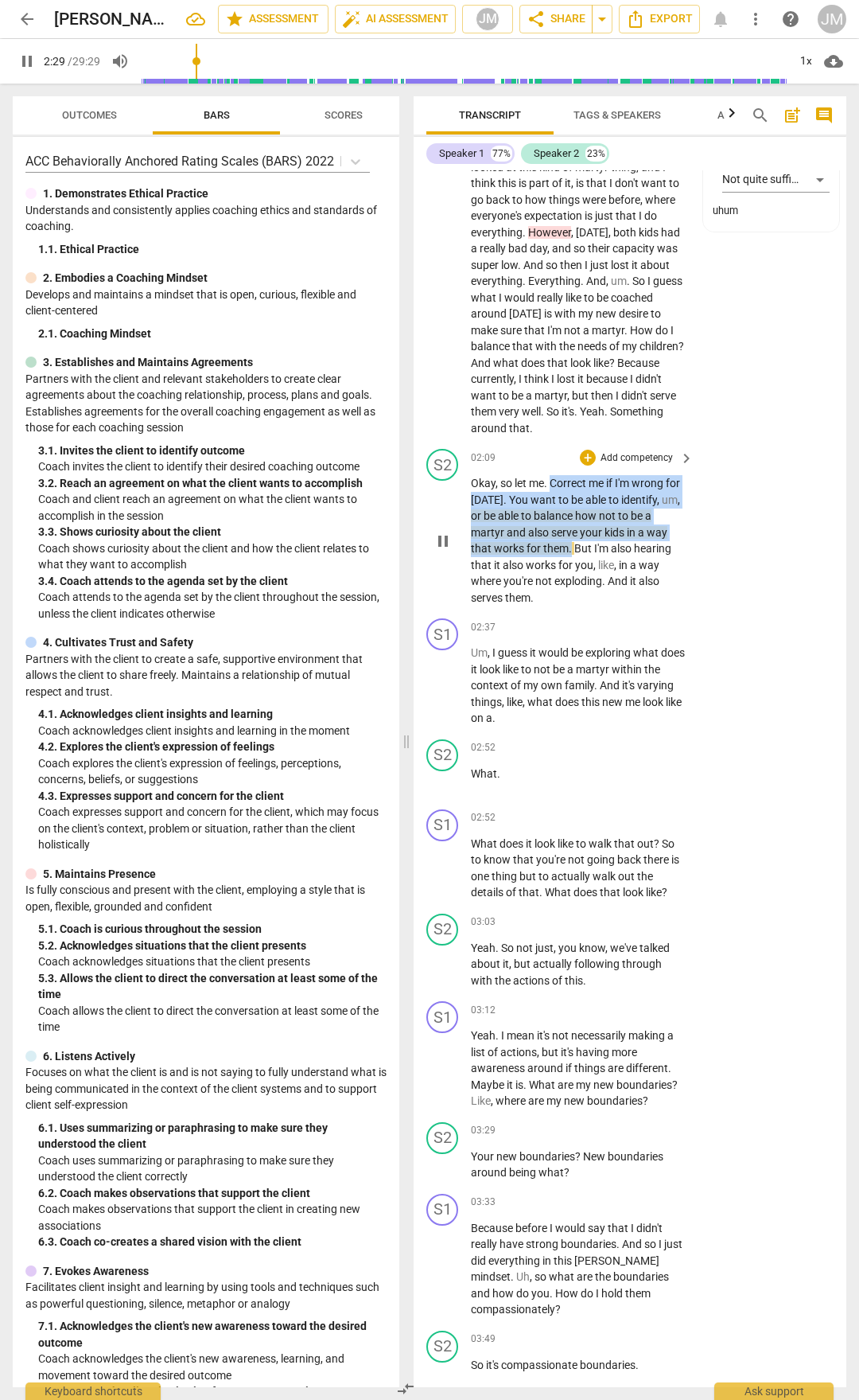
drag, startPoint x: 551, startPoint y: 512, endPoint x: 572, endPoint y: 581, distance: 72.1
click at [572, 581] on p "Okay , so let me . Correct me if I'm wrong for [DATE] . You want to be able to …" at bounding box center [578, 540] width 215 height 131
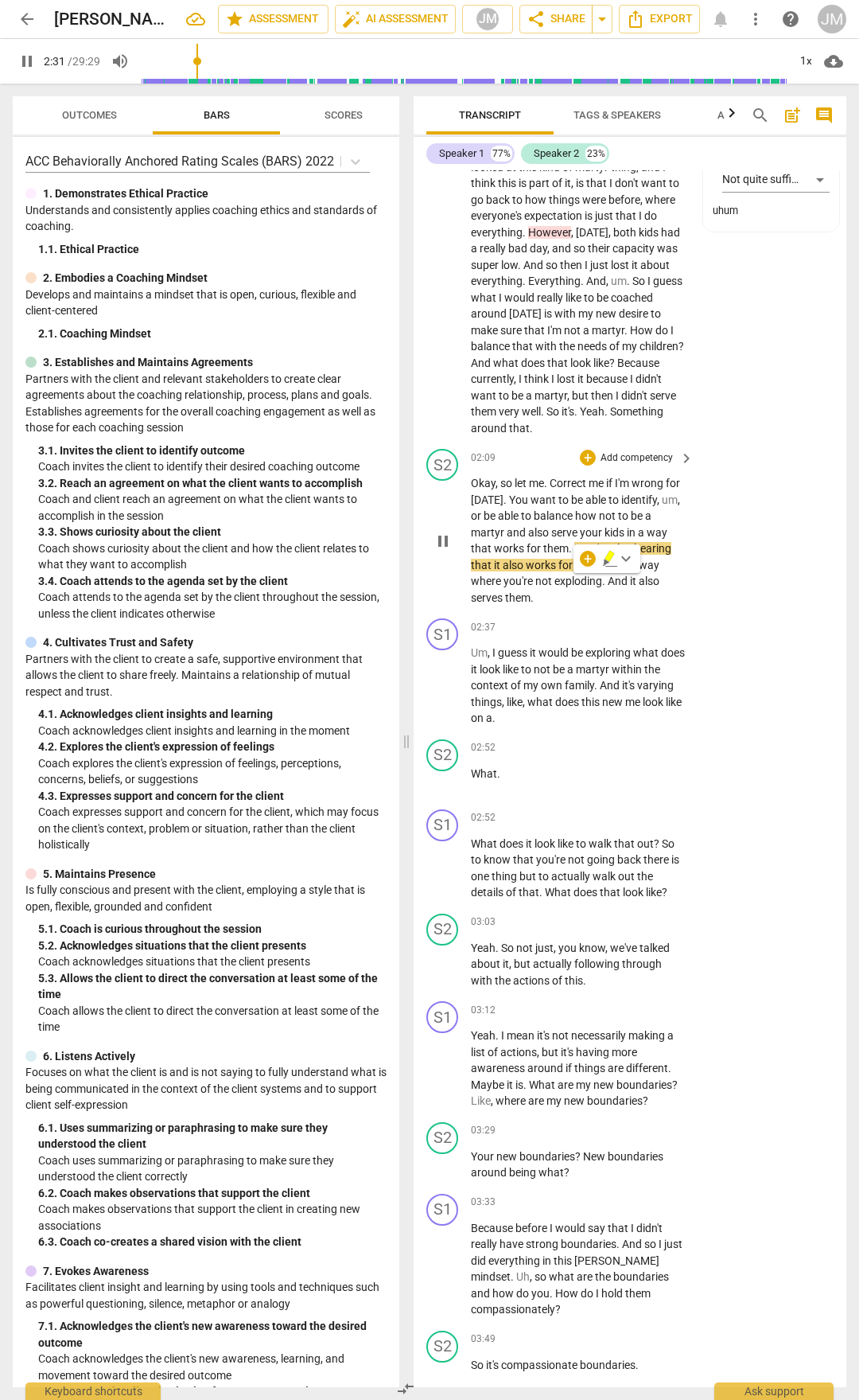
click at [733, 597] on div "S2 play_arrow pause 02:09 + Add competency keyboard_arrow_right Okay , so let m…" at bounding box center [631, 527] width 433 height 169
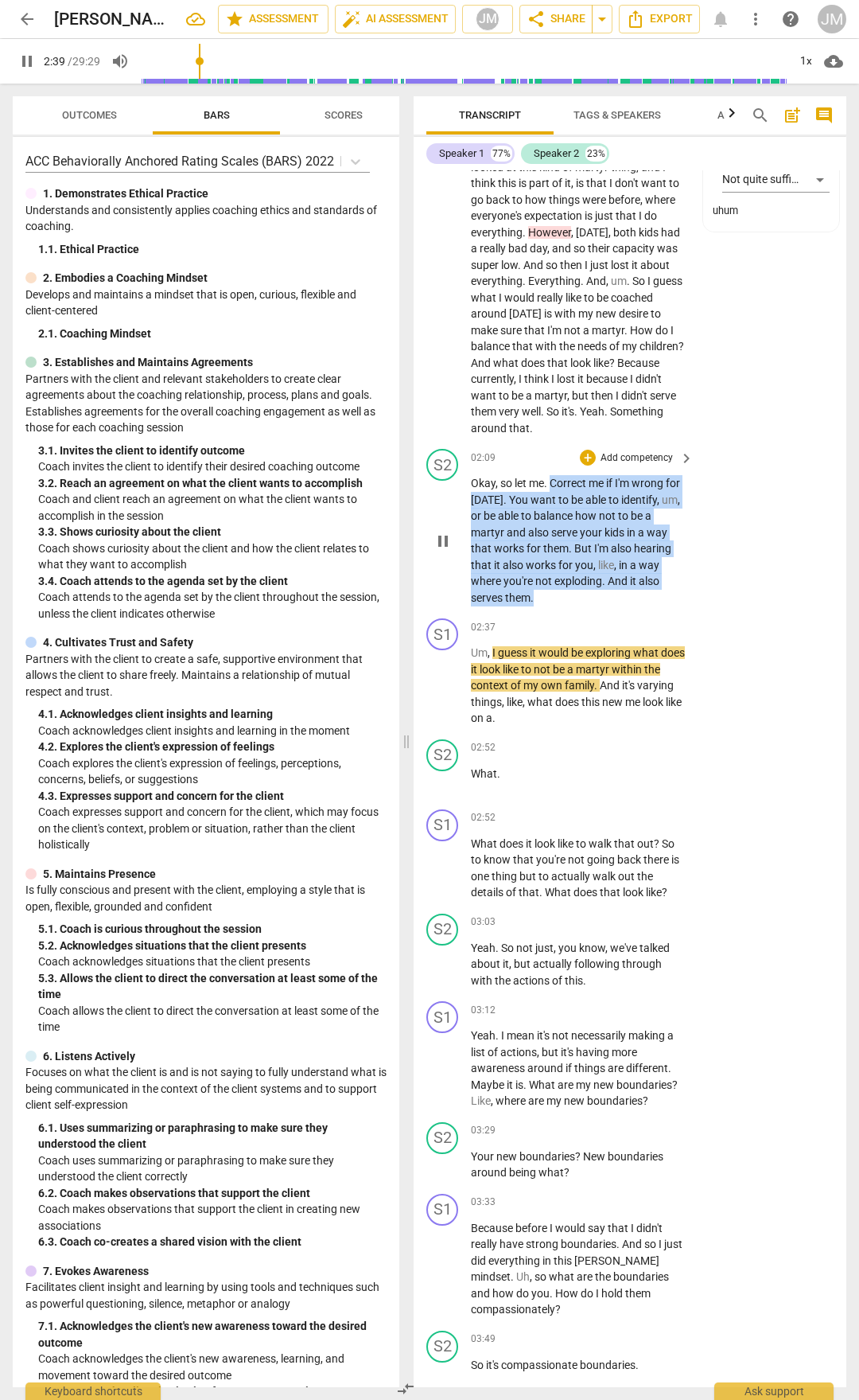
drag, startPoint x: 551, startPoint y: 513, endPoint x: 590, endPoint y: 632, distance: 125.2
click at [590, 606] on p "Okay , so let me . Correct me if I'm wrong for [DATE] . You want to be able to …" at bounding box center [578, 540] width 215 height 131
click at [496, 489] on span "," at bounding box center [498, 483] width 5 height 13
drag, startPoint x: 471, startPoint y: 512, endPoint x: 547, endPoint y: 635, distance: 144.6
click at [547, 606] on p "Okay , so let me . Correct me if I'm wrong for [DATE] . You want to be able to …" at bounding box center [578, 540] width 215 height 131
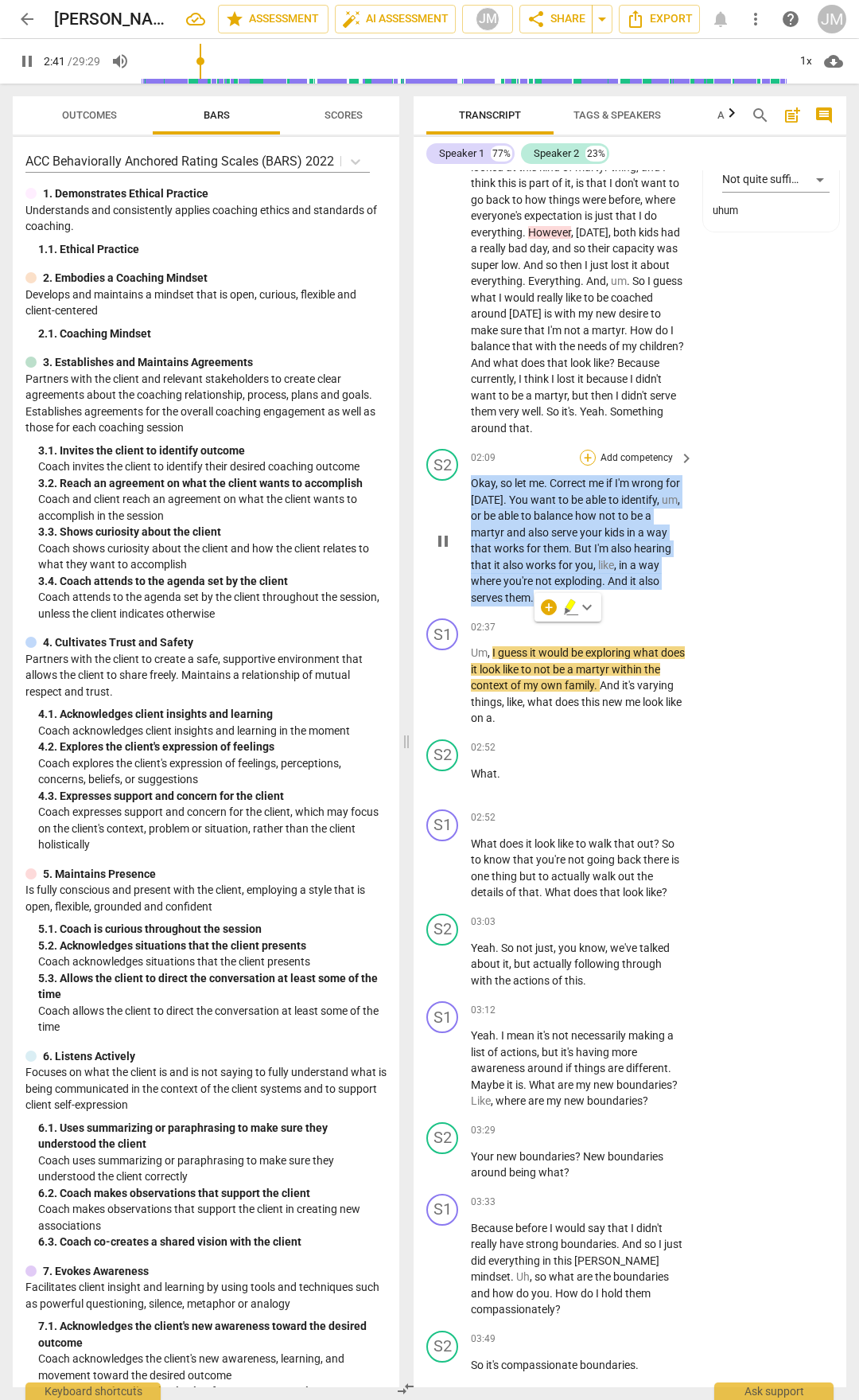
click at [584, 466] on div "+" at bounding box center [588, 457] width 16 height 16
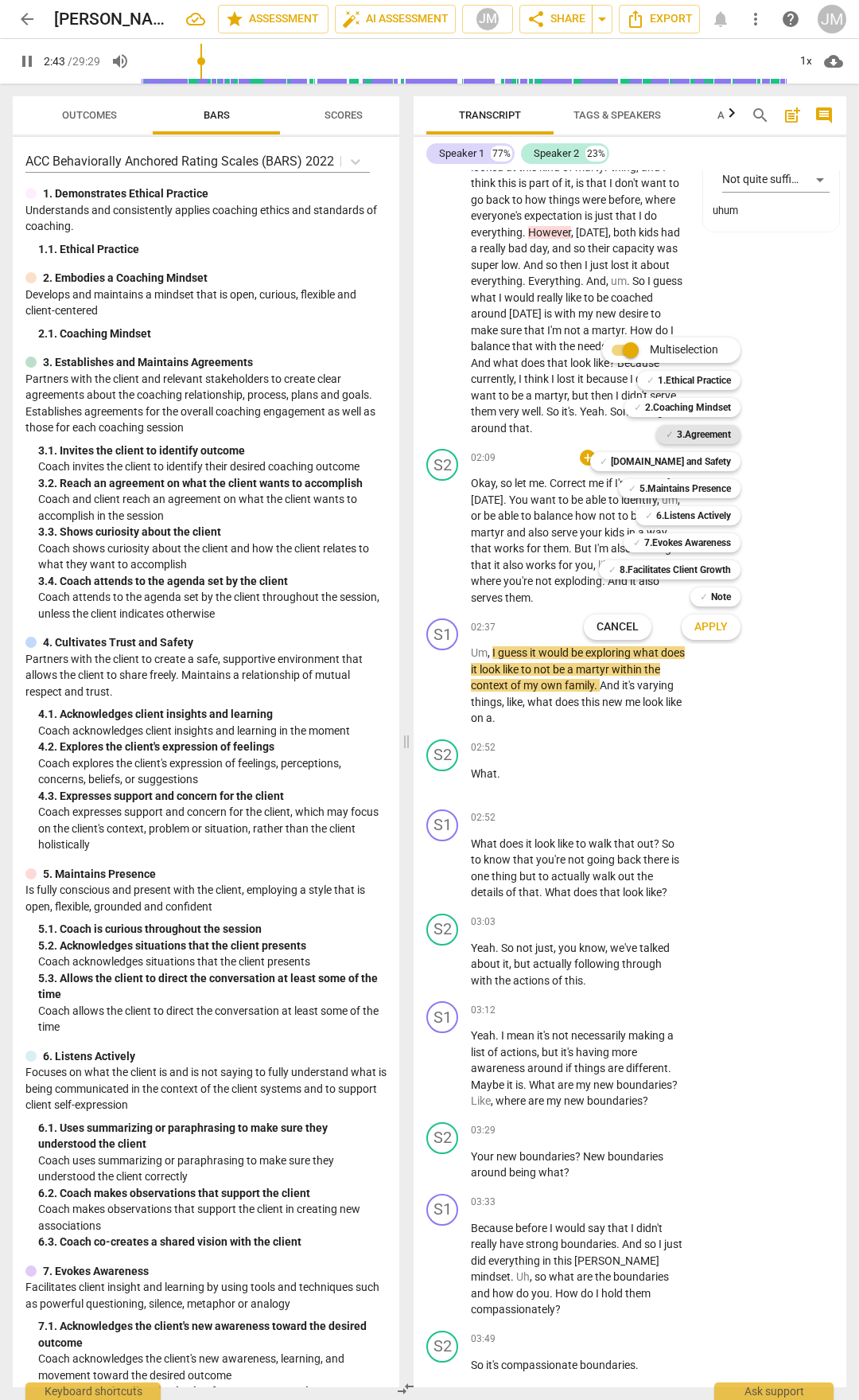
click at [710, 429] on b "3.Agreement" at bounding box center [703, 435] width 54 height 19
click at [711, 460] on b "[DOMAIN_NAME] and Safety" at bounding box center [671, 461] width 120 height 19
click at [708, 489] on b "5.Maintains Presence" at bounding box center [685, 489] width 92 height 19
click at [706, 517] on b "6.Listens Actively" at bounding box center [693, 515] width 74 height 19
click at [703, 539] on b "7.Evokes Awareness" at bounding box center [687, 543] width 86 height 19
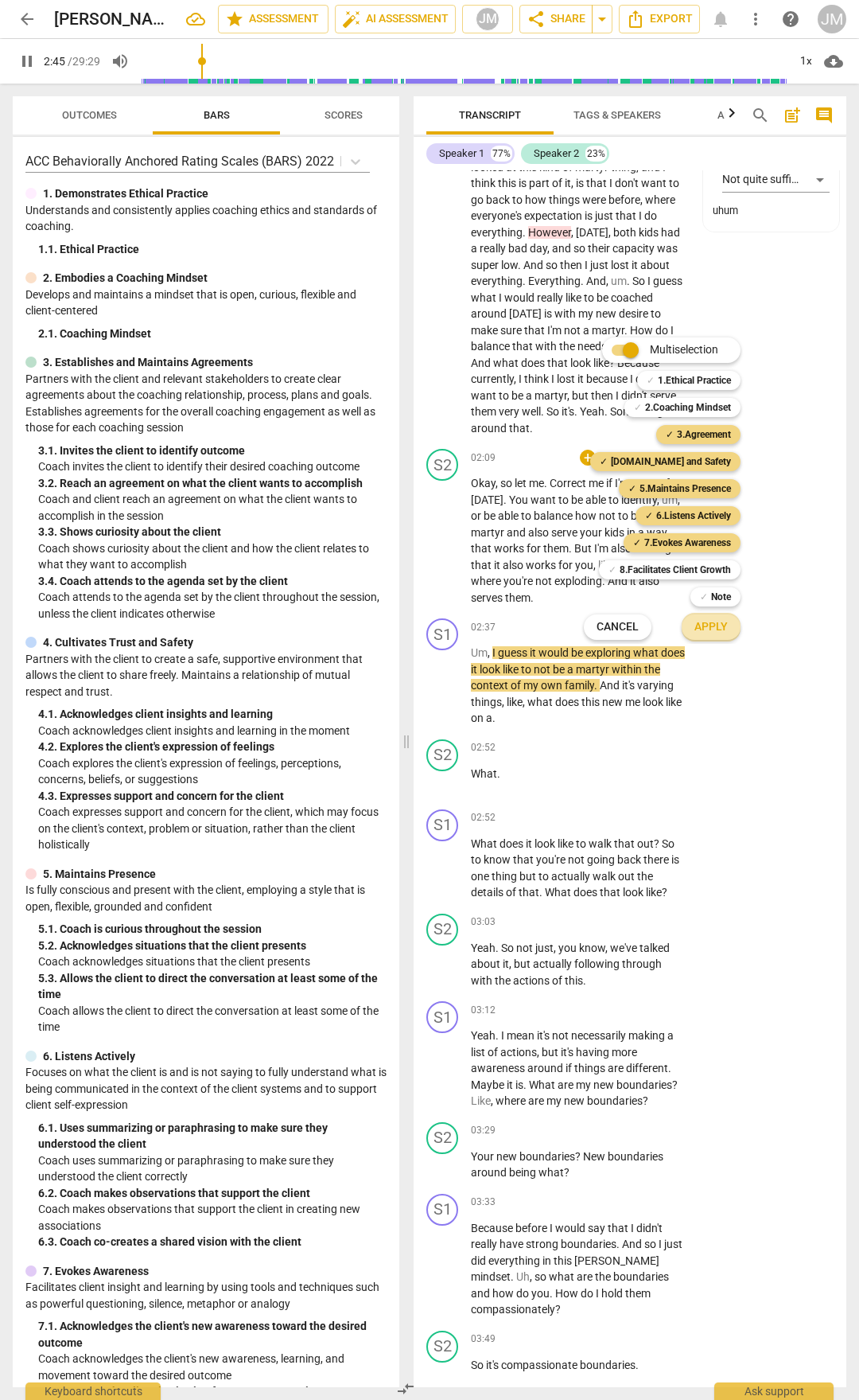
click at [706, 624] on span "Apply" at bounding box center [711, 626] width 33 height 16
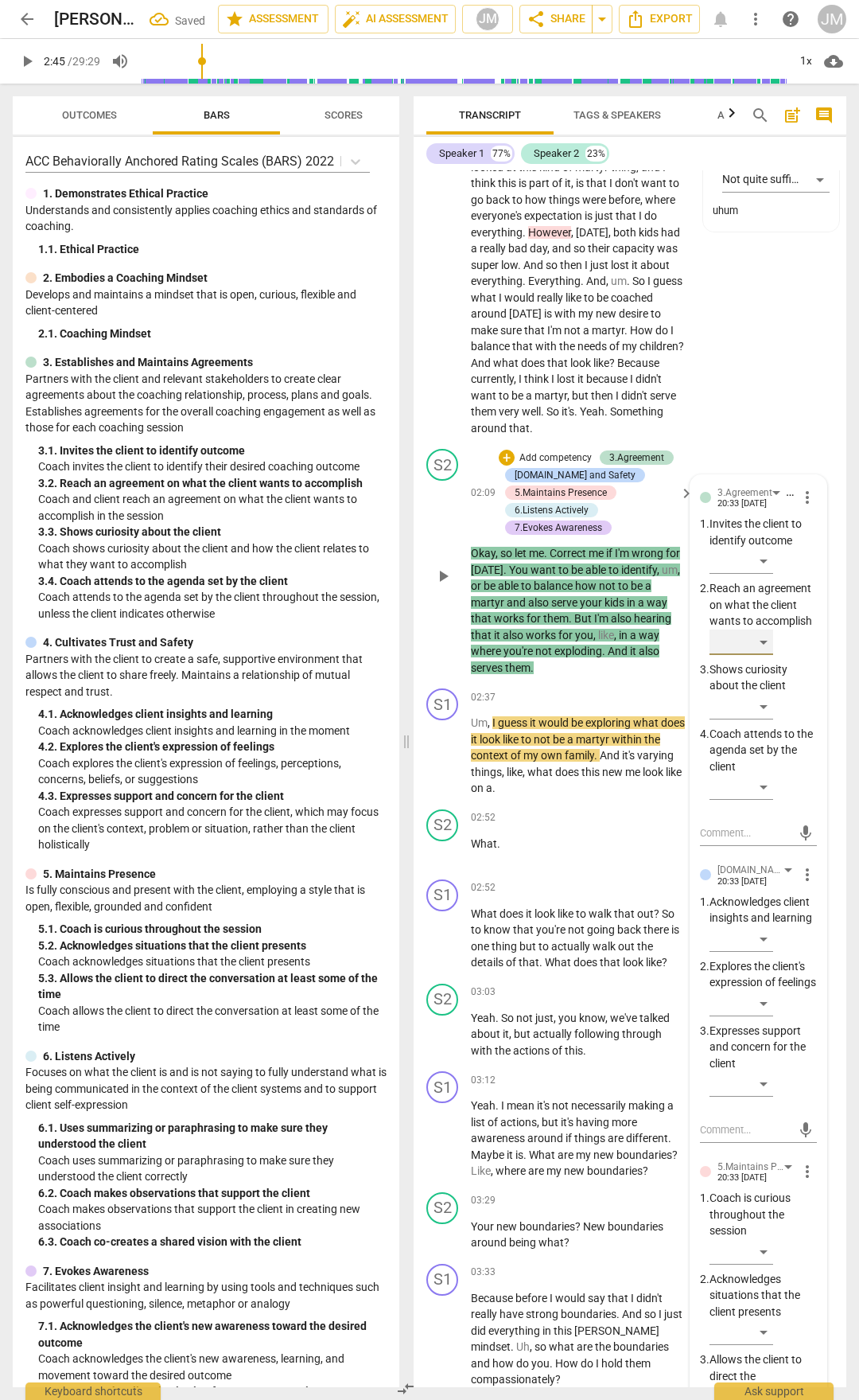
click at [767, 655] on div "​" at bounding box center [742, 643] width 63 height 26
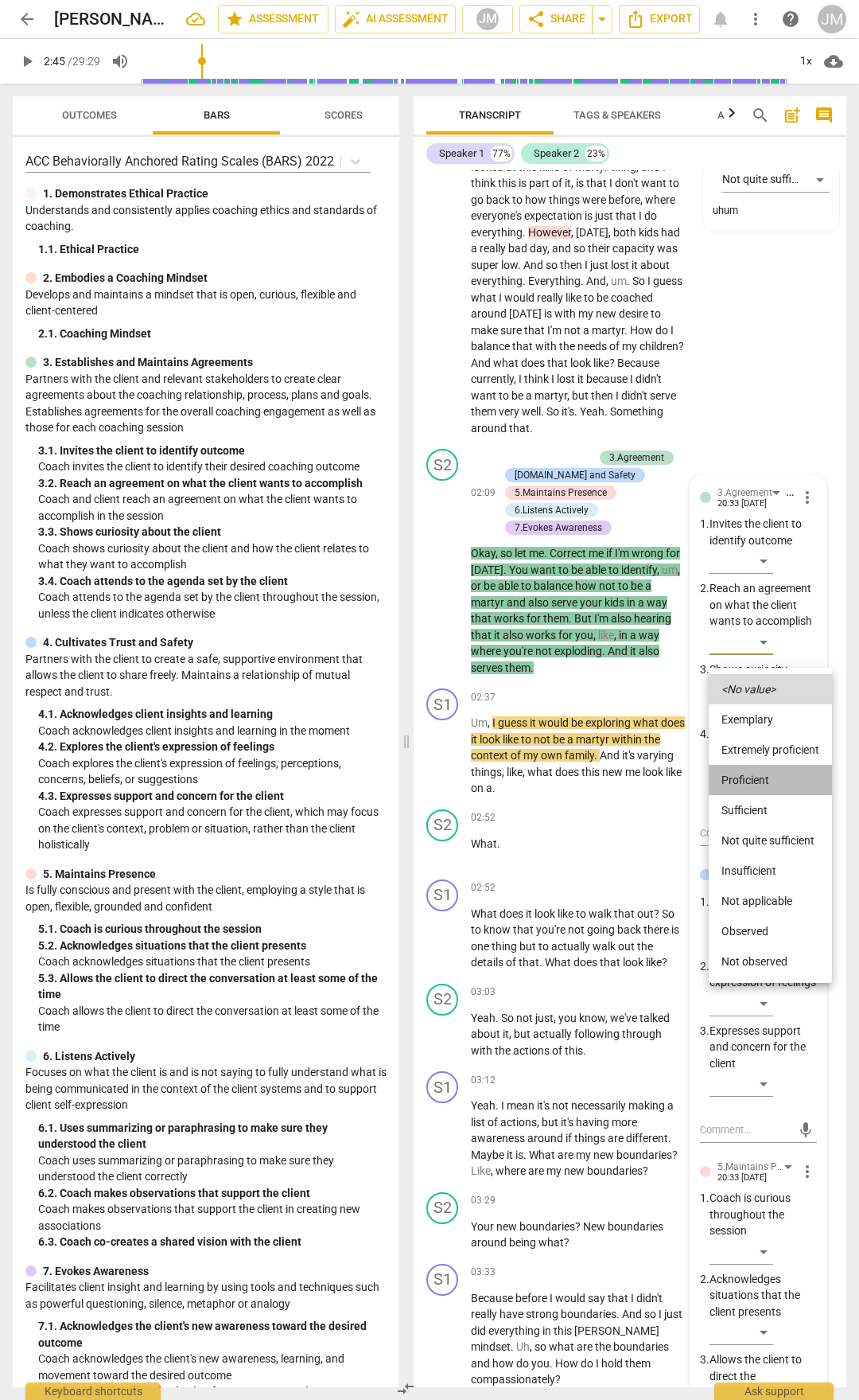
click at [756, 785] on li "Proficient" at bounding box center [771, 780] width 123 height 30
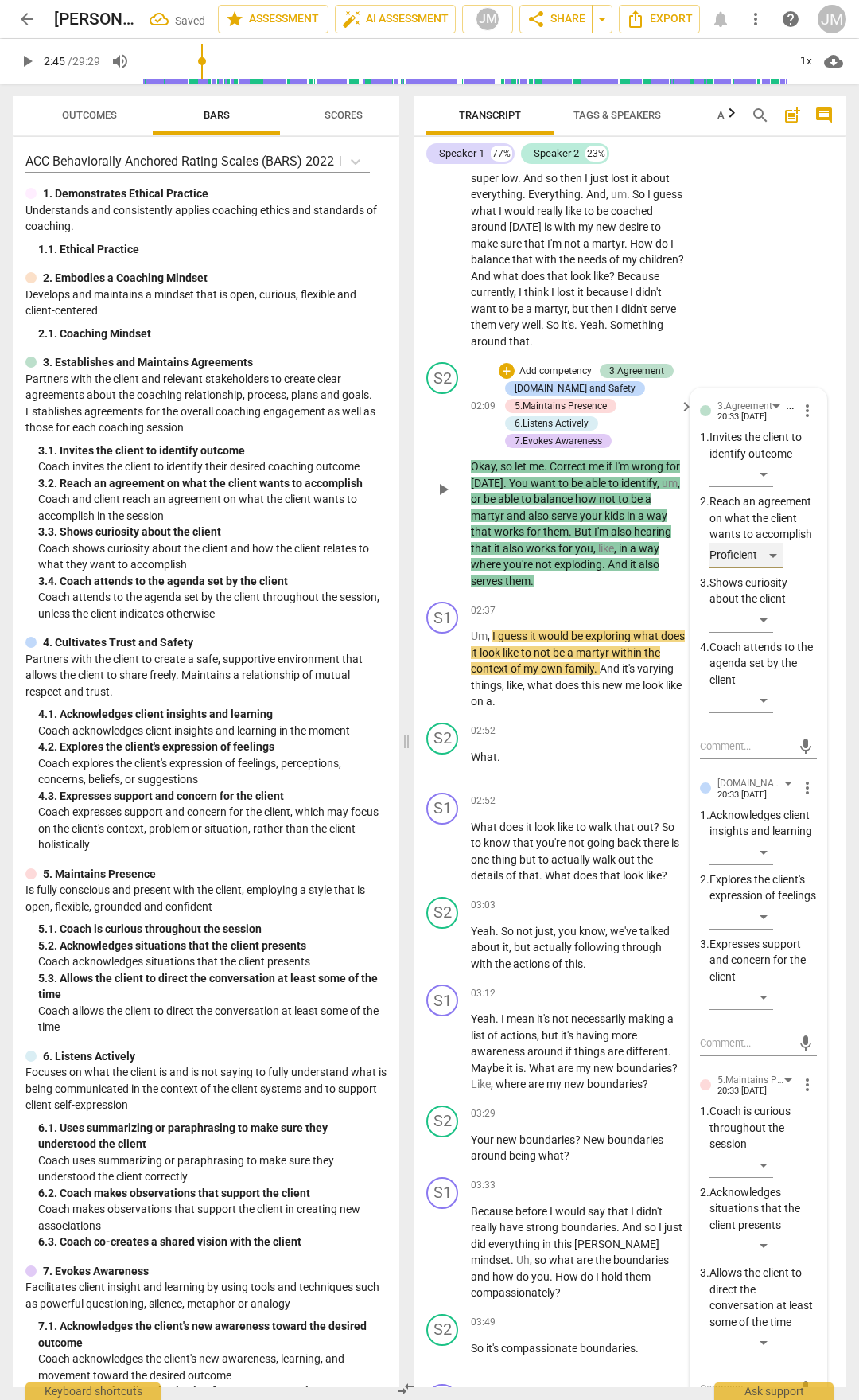
scroll to position [1035, 0]
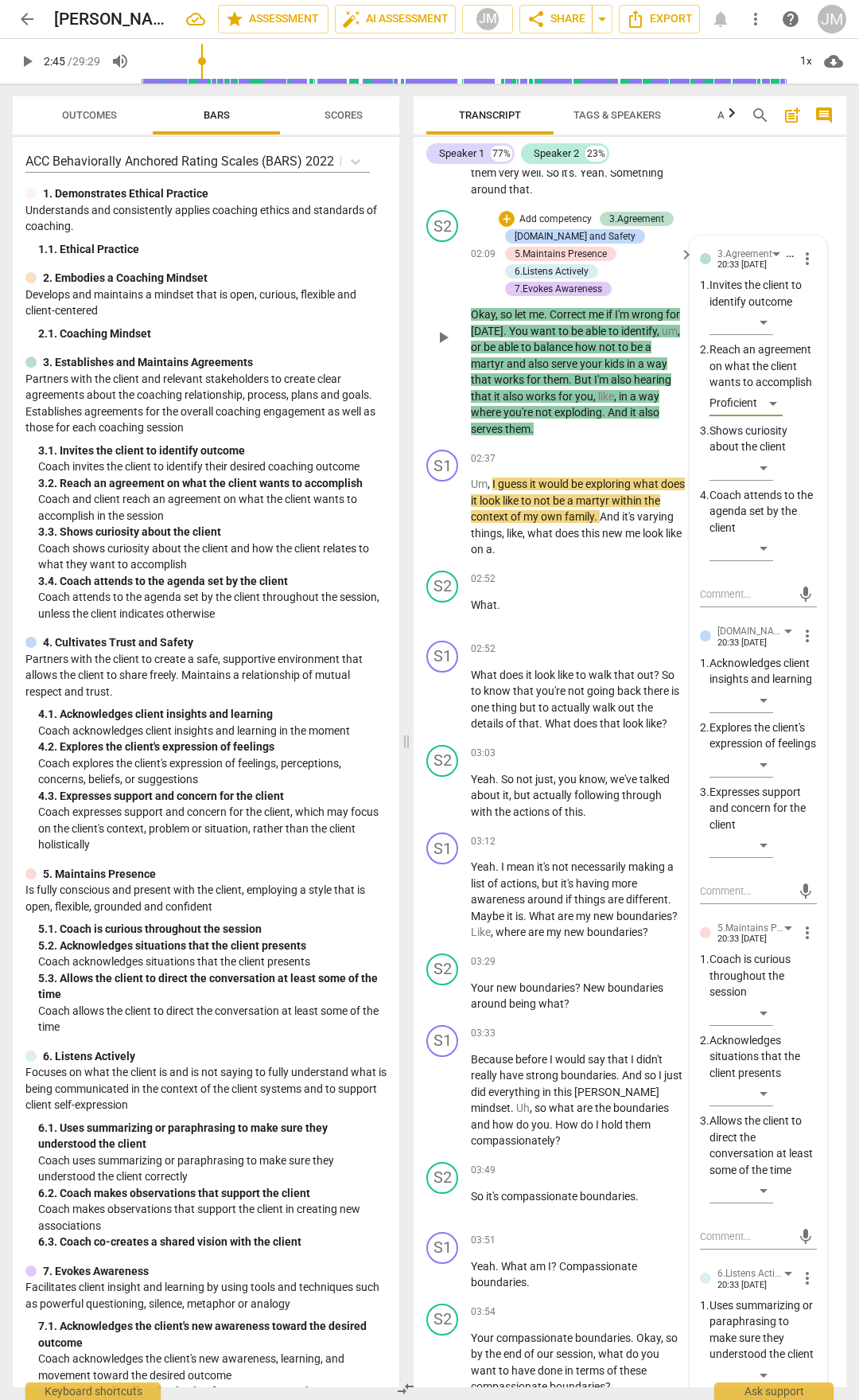
click at [802, 645] on span "more_vert" at bounding box center [808, 636] width 19 height 19
click at [591, 667] on div at bounding box center [430, 700] width 859 height 1400
click at [755, 713] on div "​" at bounding box center [742, 700] width 63 height 26
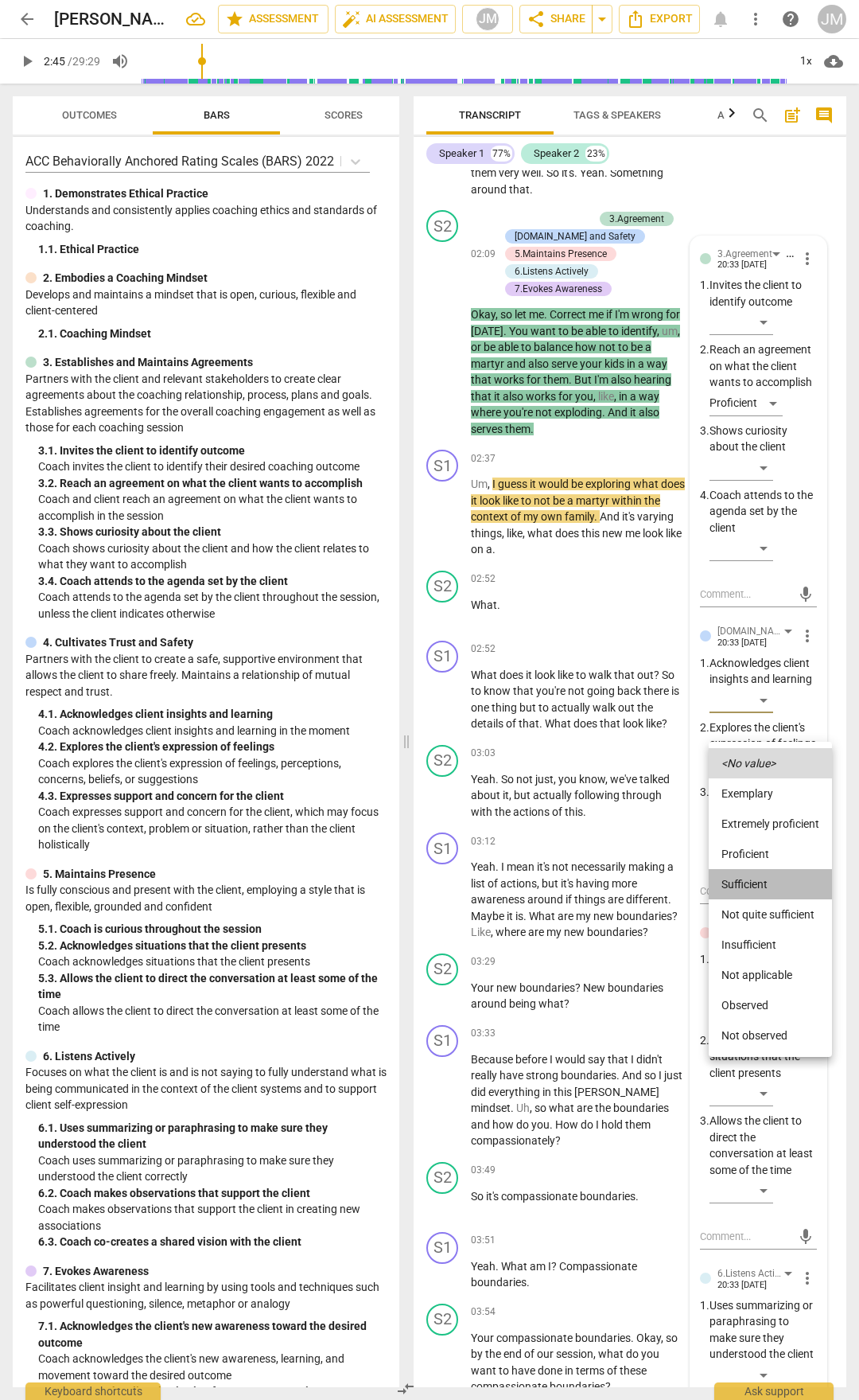
click at [752, 876] on li "Sufficient" at bounding box center [771, 883] width 123 height 30
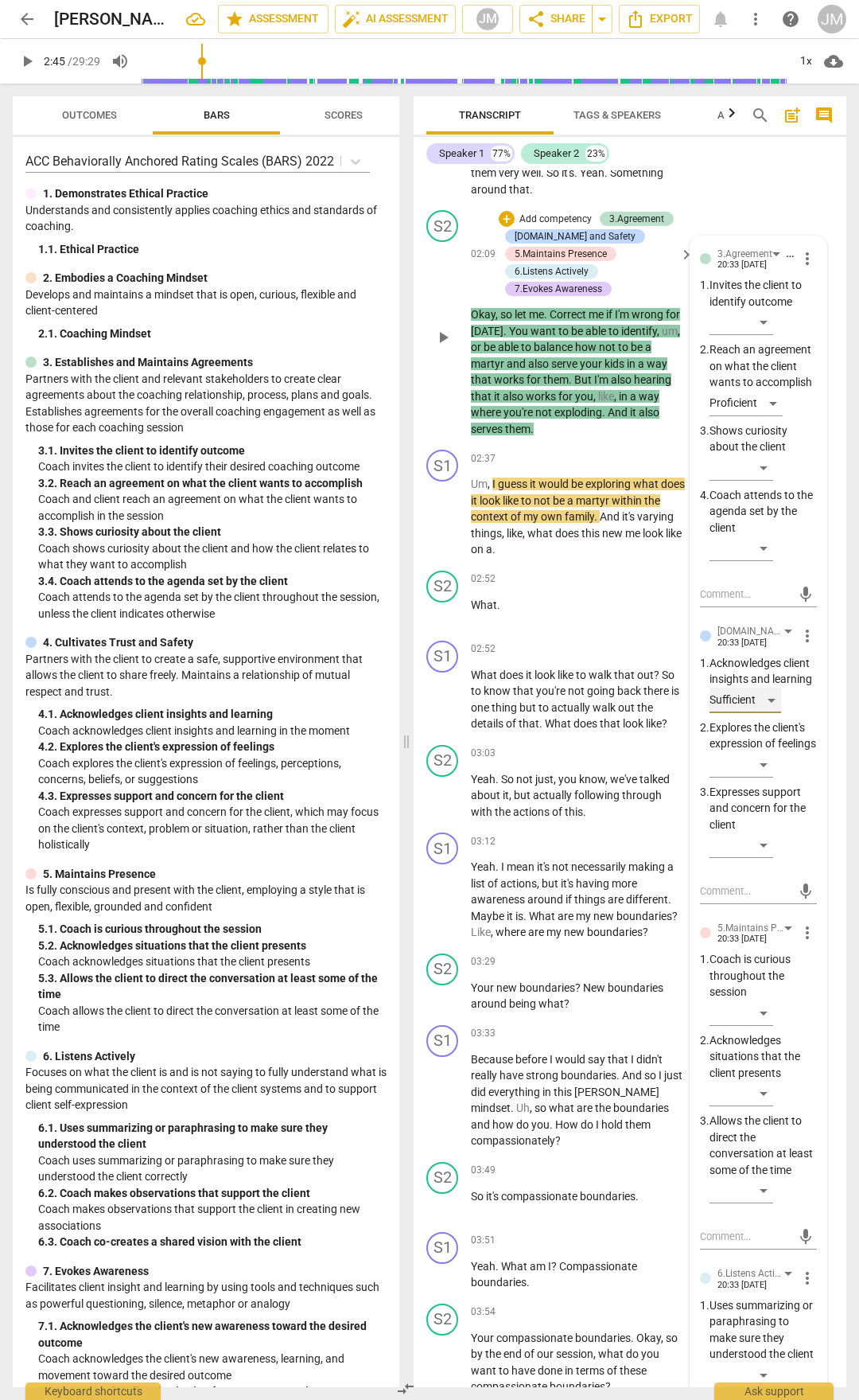
scroll to position [1353, 0]
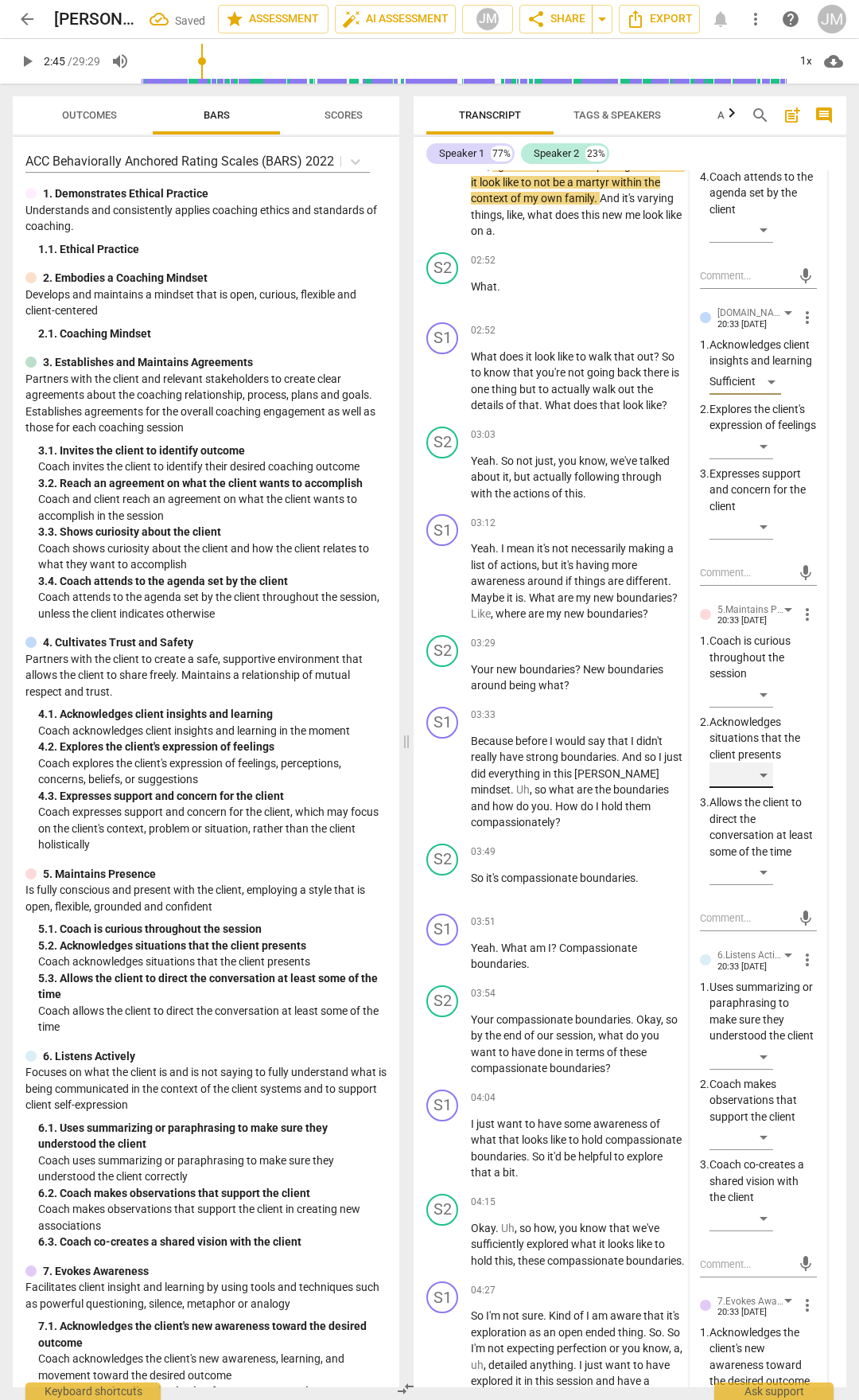
click at [760, 788] on div "​" at bounding box center [742, 775] width 63 height 26
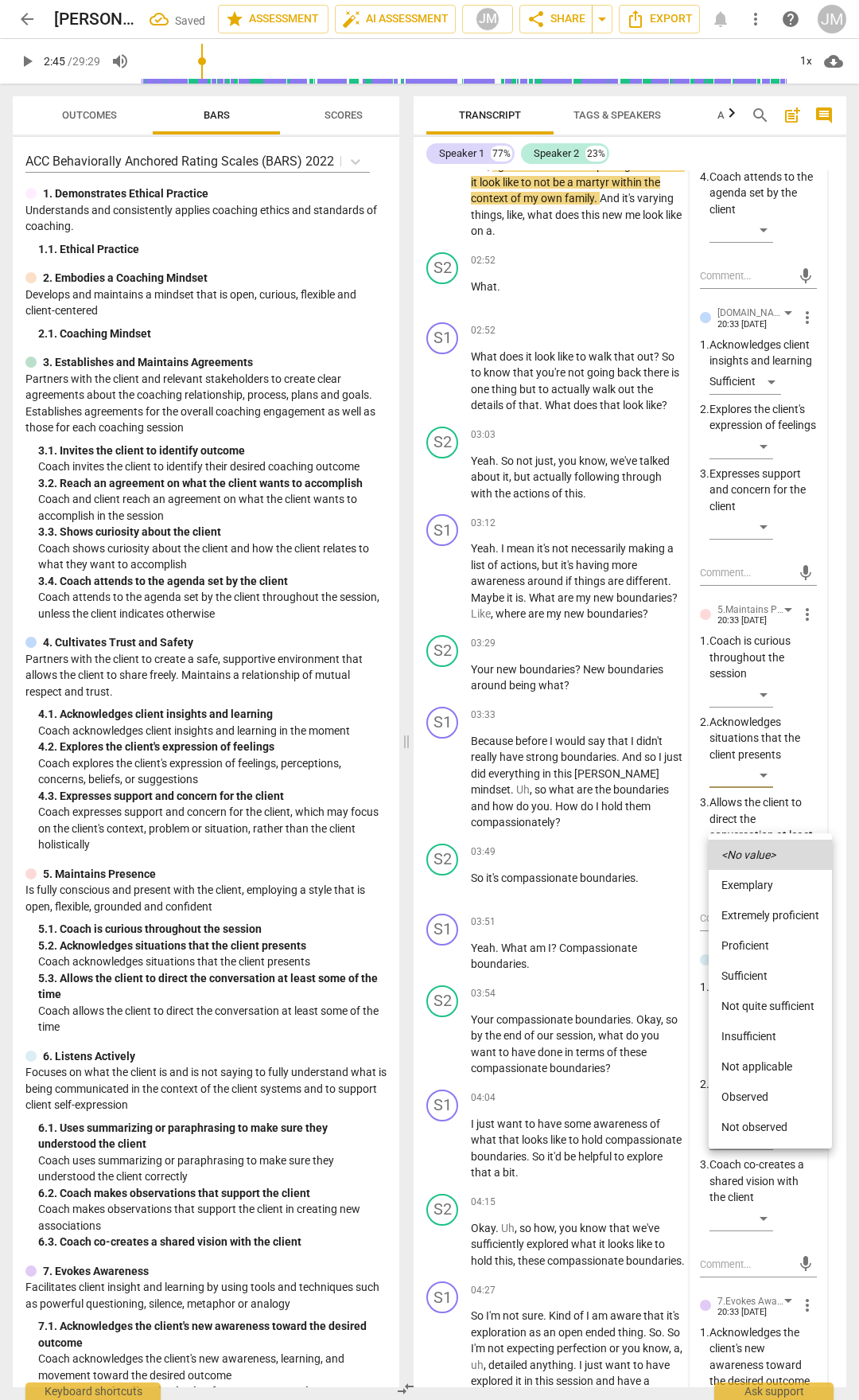
click at [767, 971] on li "Sufficient" at bounding box center [771, 975] width 123 height 30
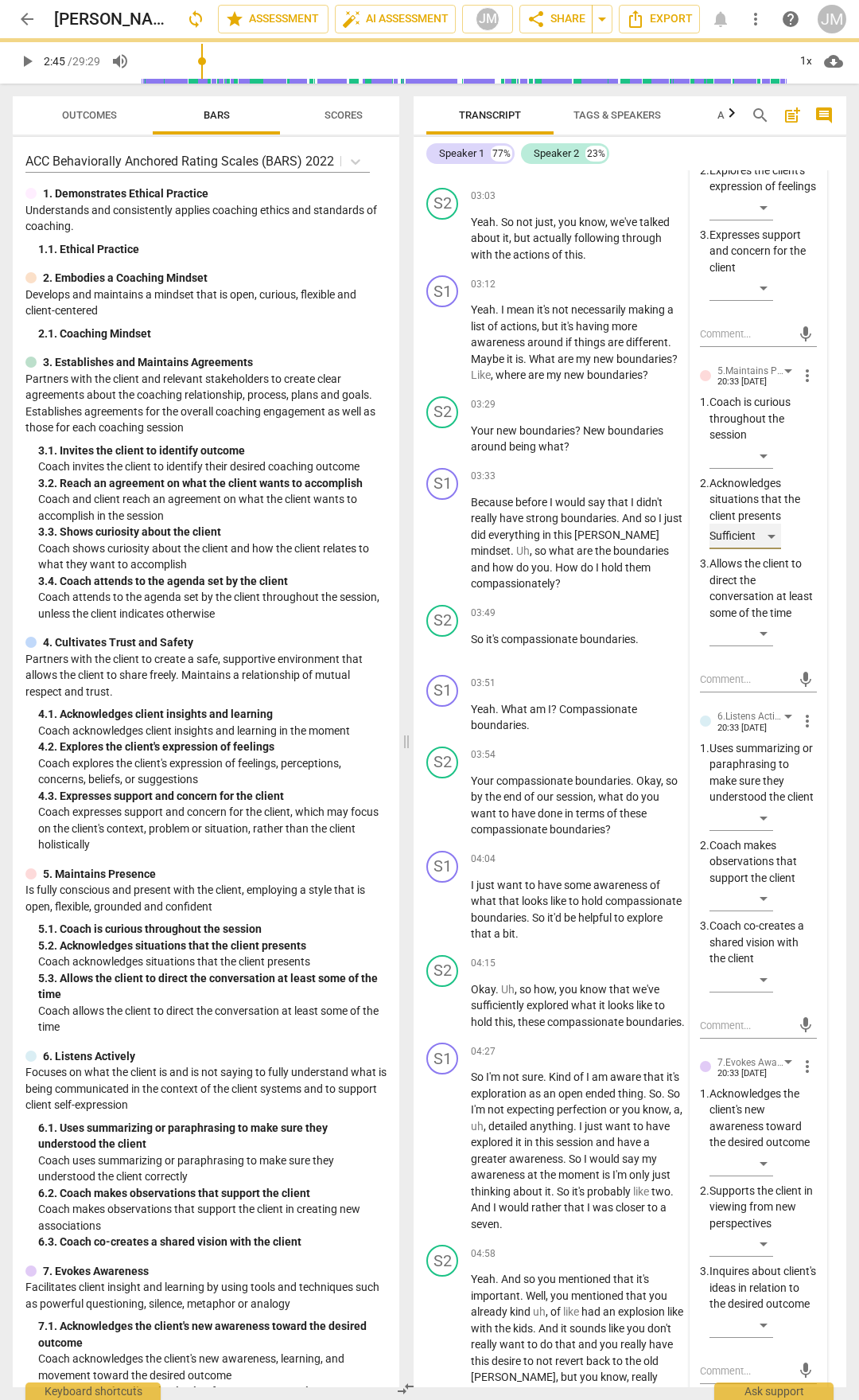
scroll to position [1751, 0]
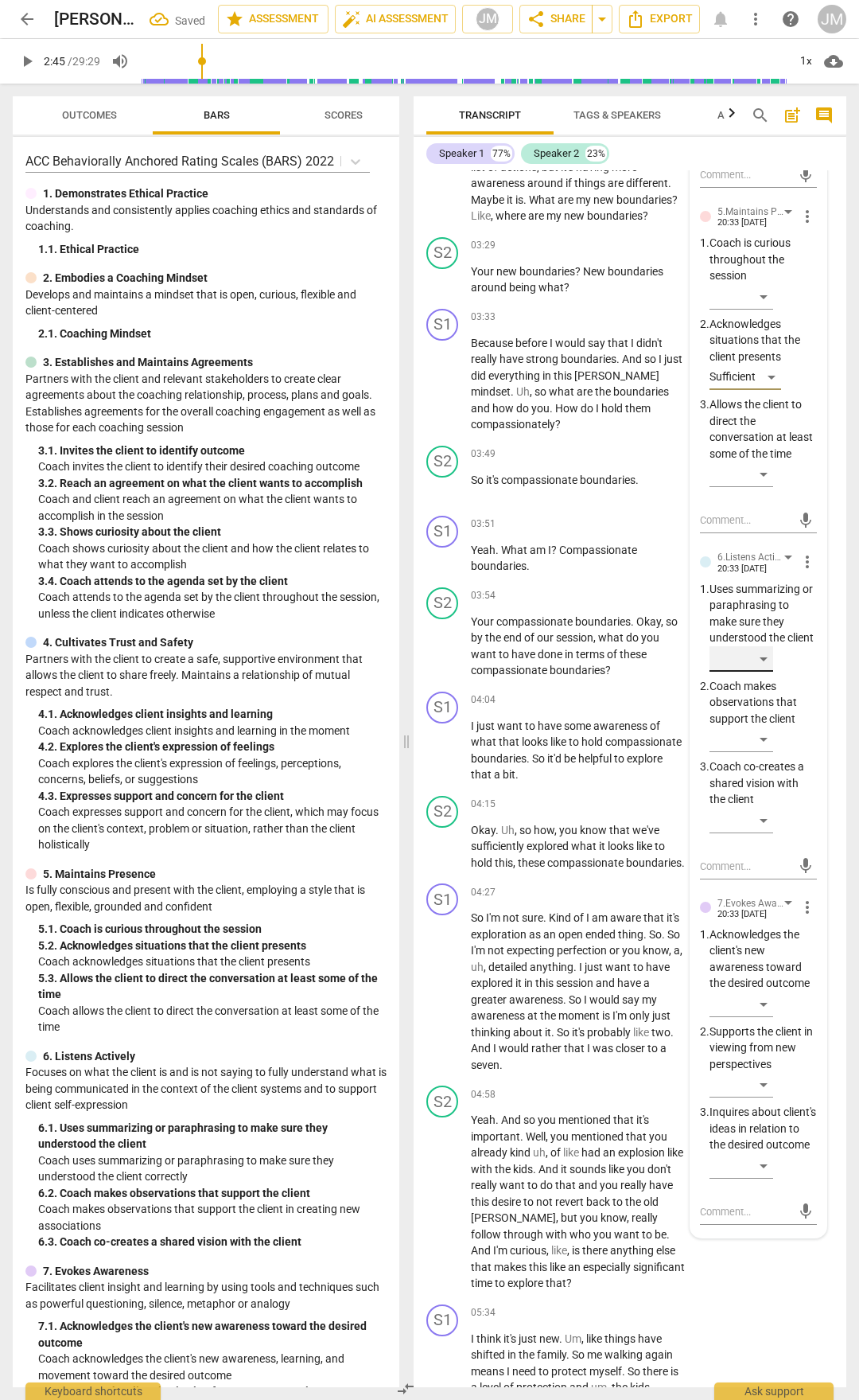
click at [767, 672] on div "​" at bounding box center [742, 659] width 63 height 26
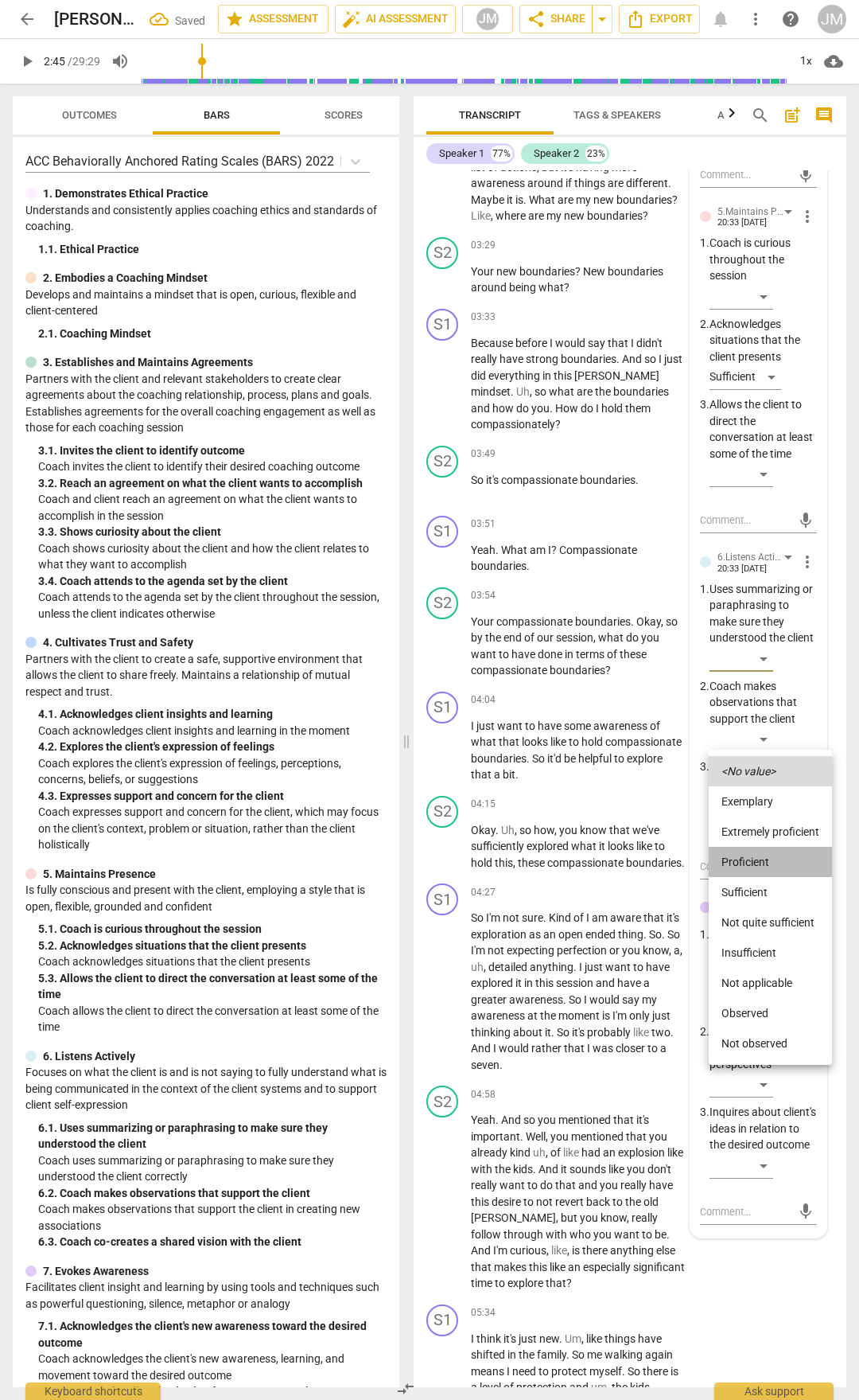
click at [759, 852] on li "Proficient" at bounding box center [771, 861] width 123 height 30
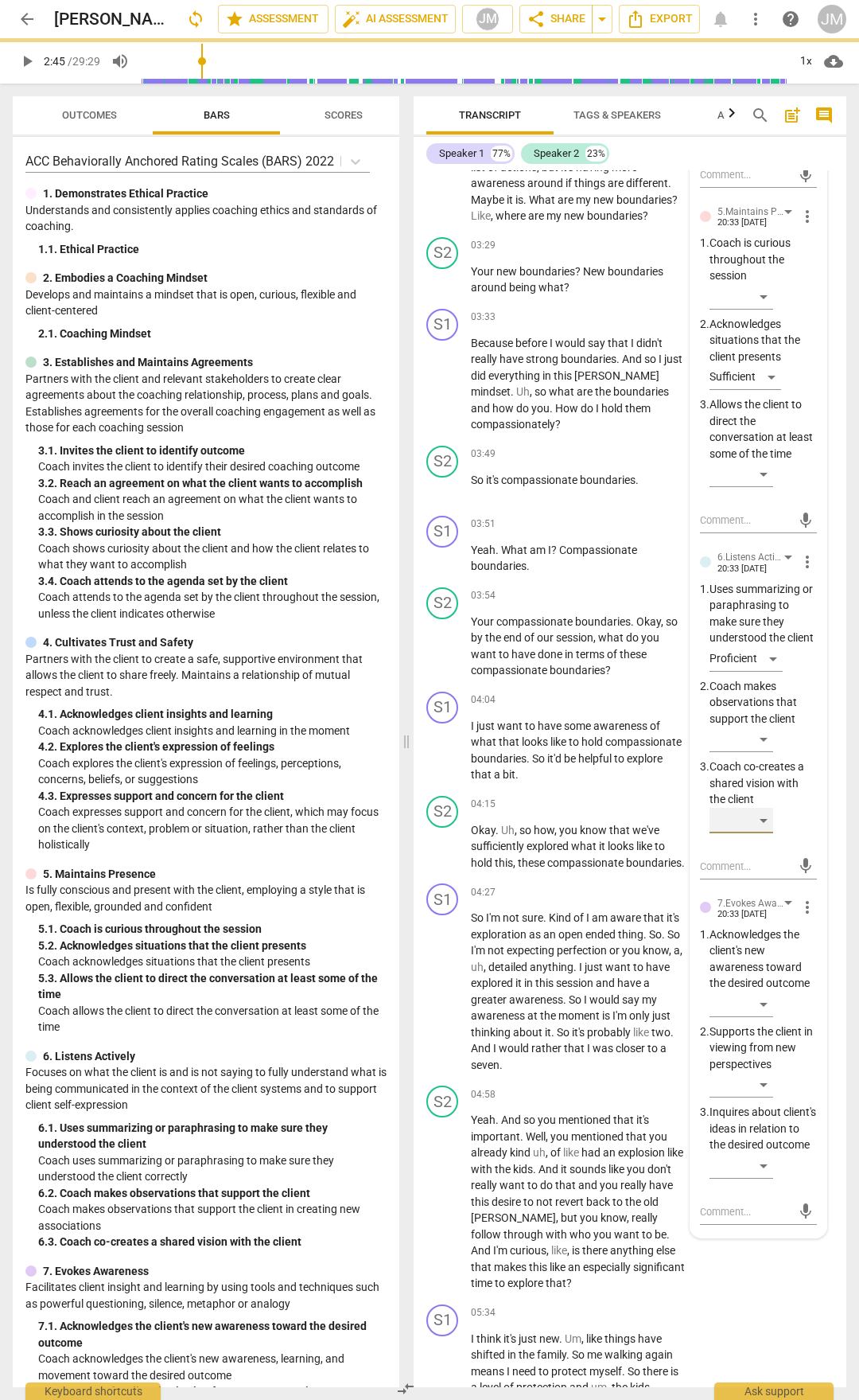
click at [771, 833] on div "​" at bounding box center [742, 821] width 63 height 26
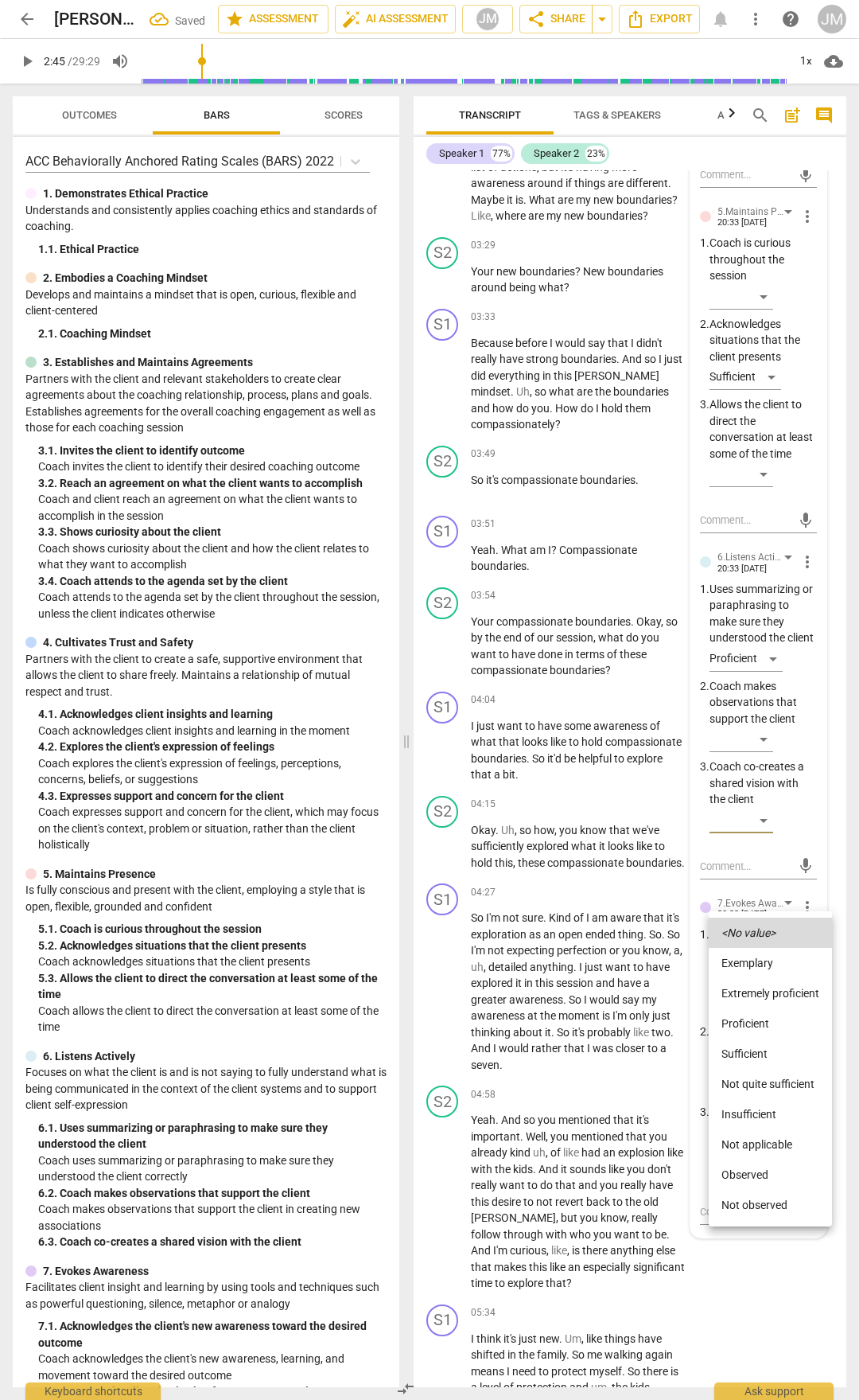
click at [755, 1020] on li "Proficient" at bounding box center [771, 1023] width 123 height 30
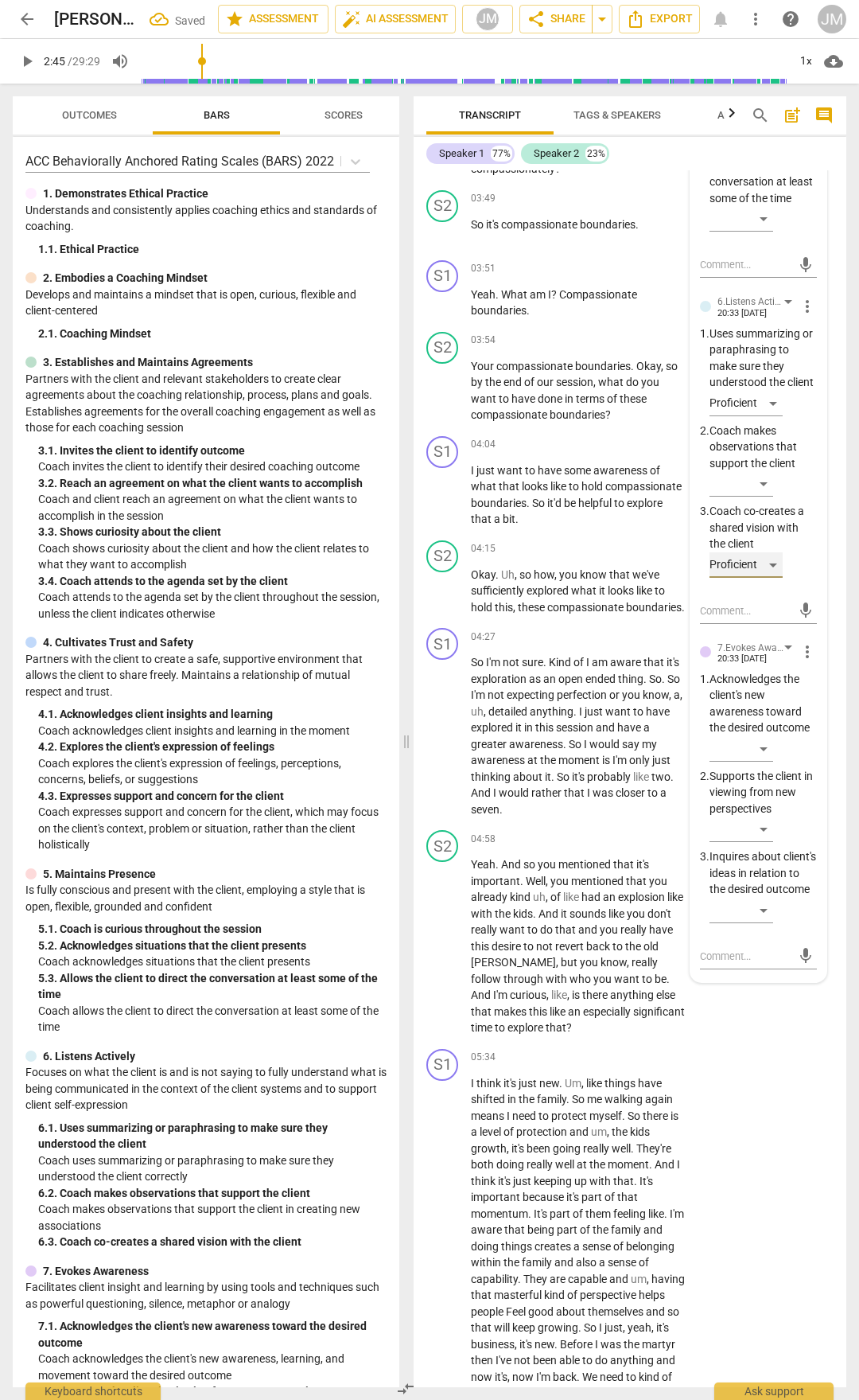
scroll to position [2069, 0]
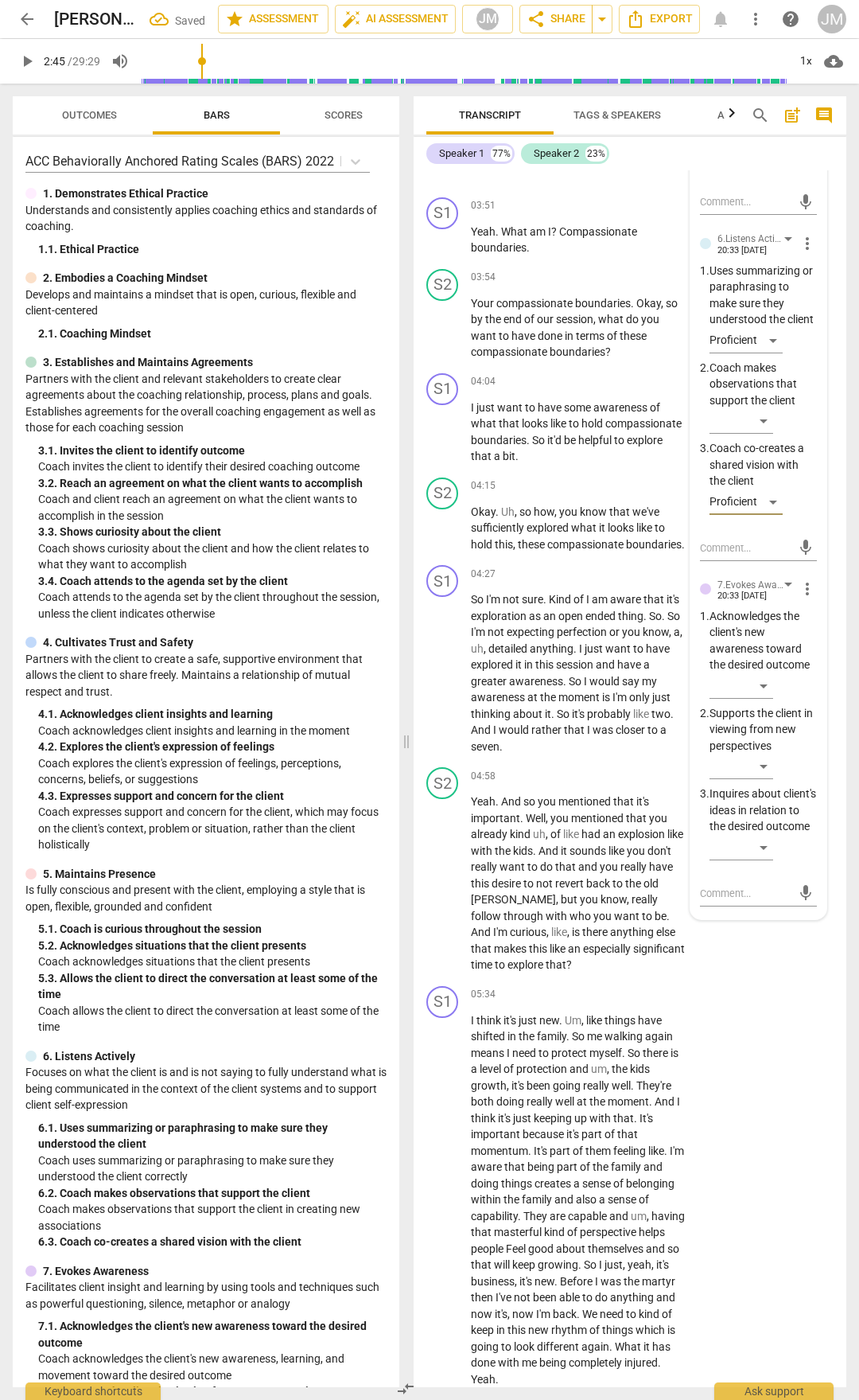
click at [806, 598] on span "more_vert" at bounding box center [808, 589] width 19 height 19
click at [810, 730] on li "Delete" at bounding box center [818, 731] width 55 height 30
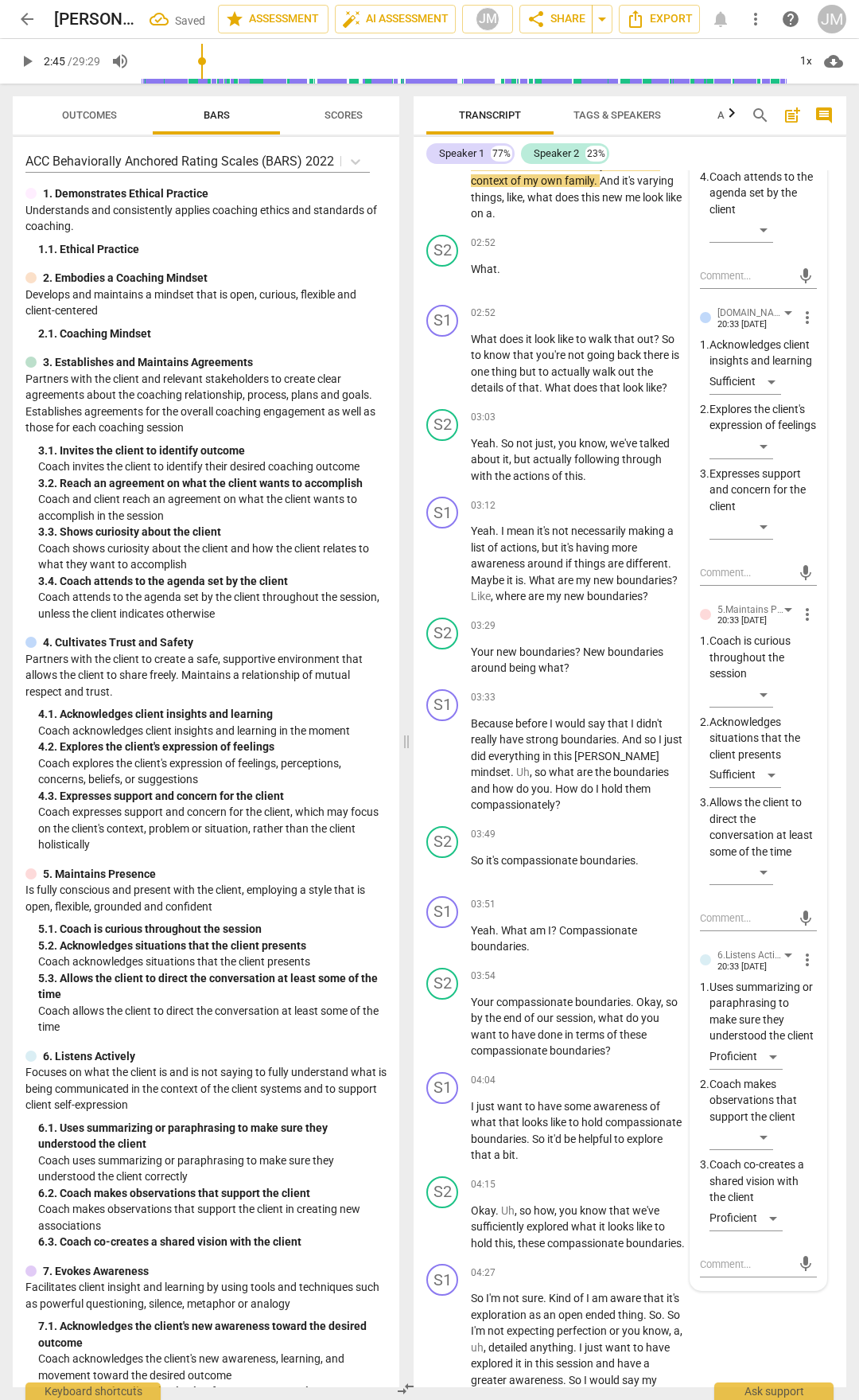
scroll to position [1035, 0]
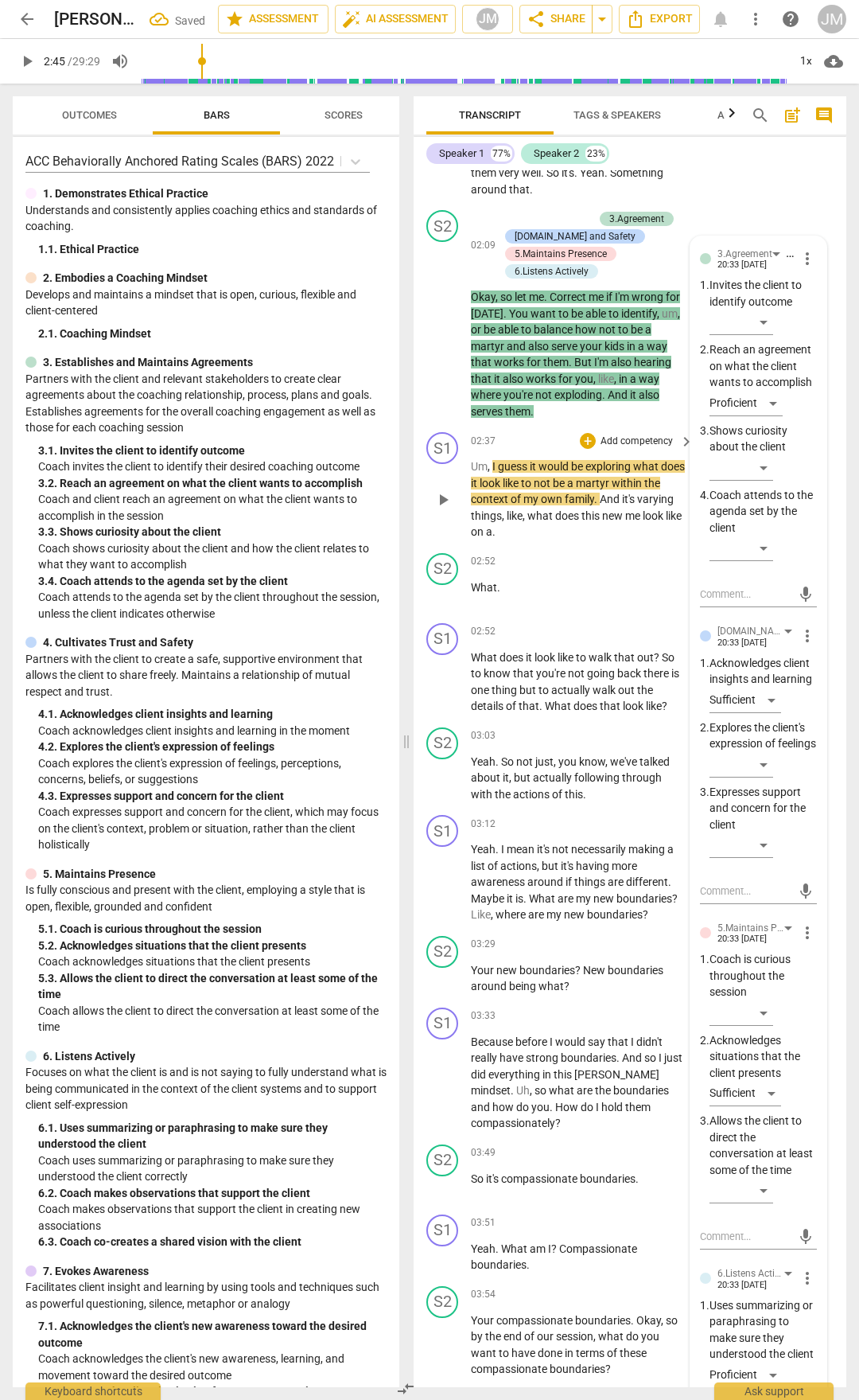
click at [444, 509] on span "play_arrow" at bounding box center [443, 500] width 19 height 19
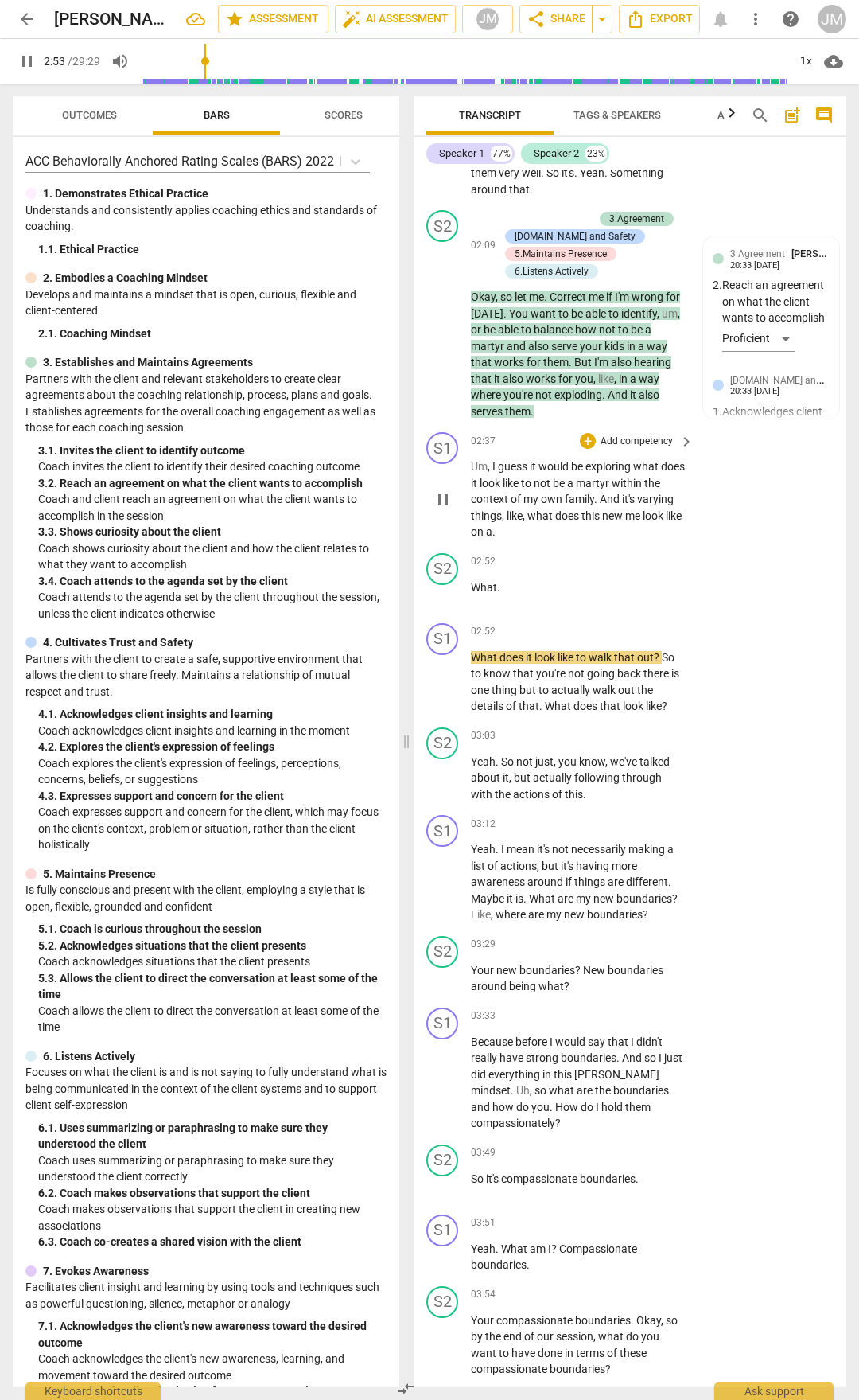
click at [502, 522] on span "things" at bounding box center [487, 515] width 31 height 13
click at [439, 509] on span "pause" at bounding box center [443, 500] width 19 height 19
click at [593, 506] on span "family" at bounding box center [579, 499] width 29 height 13
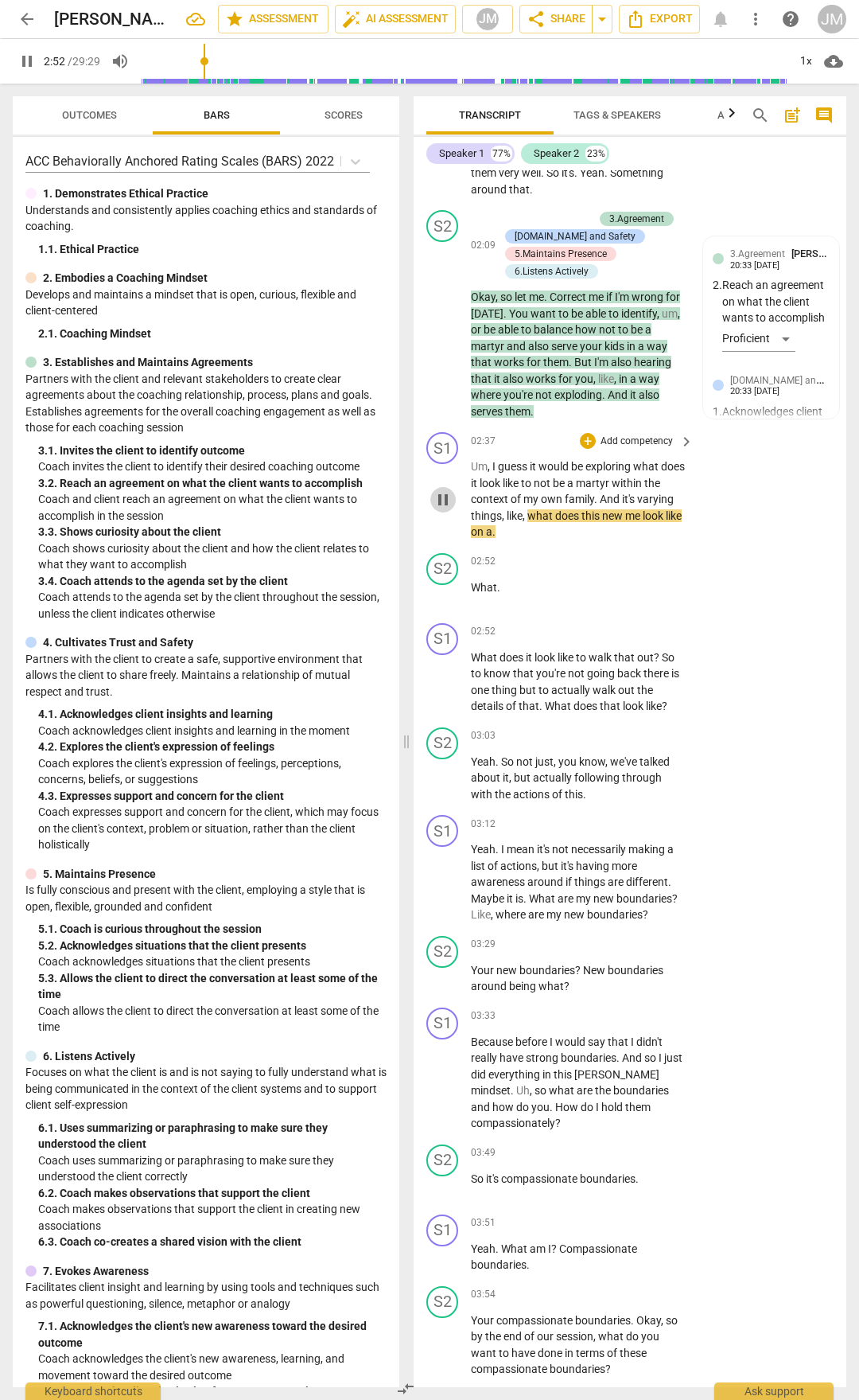
click at [448, 509] on span "pause" at bounding box center [443, 500] width 19 height 19
type input "172"
drag, startPoint x: 643, startPoint y: 560, endPoint x: 683, endPoint y: 564, distance: 40.2
click at [683, 540] on div "Um , I guess it would be exploring what does it look like to not be a martyr wi…" at bounding box center [584, 500] width 224 height 82
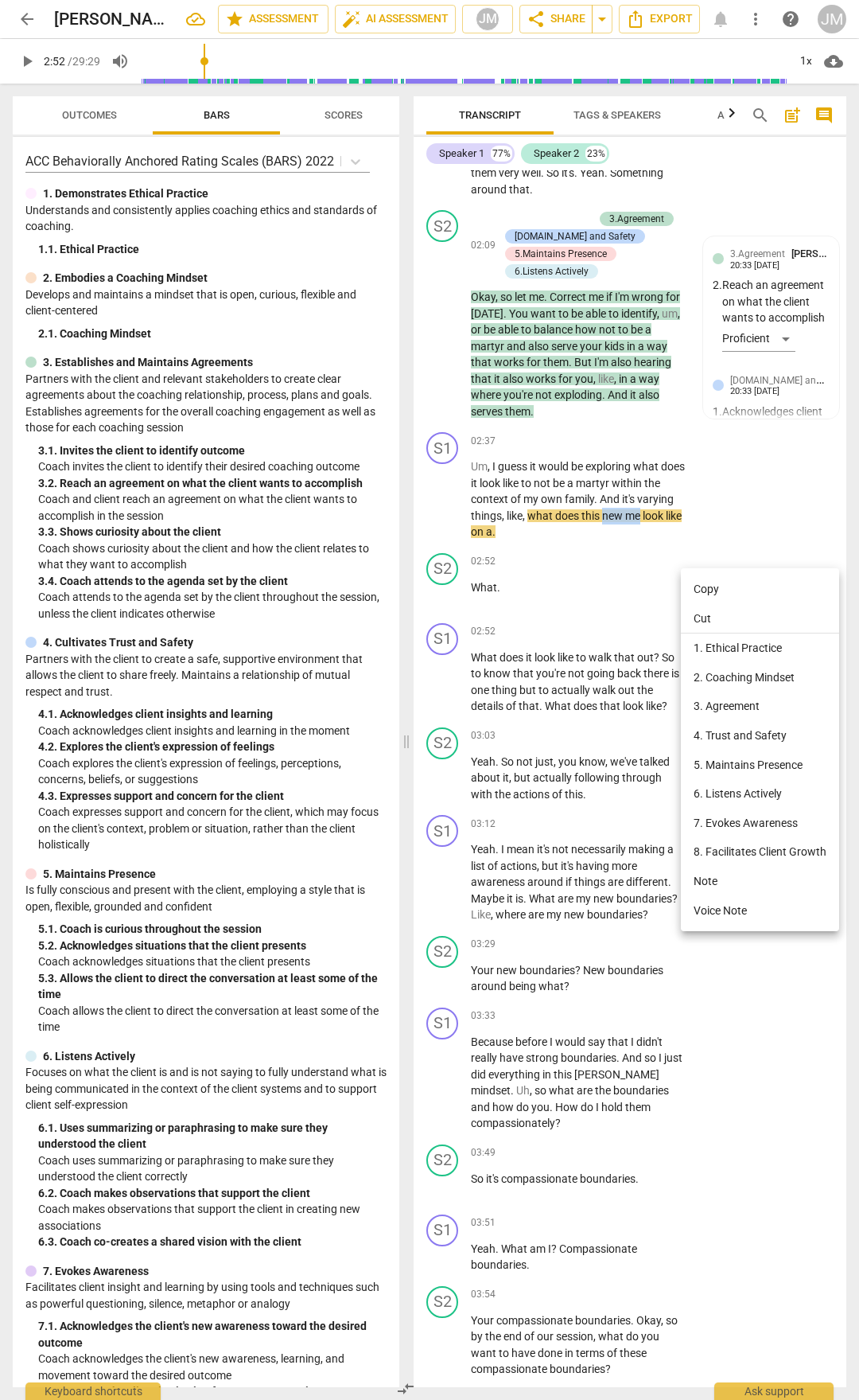
click at [728, 769] on li "5. Maintains Presence" at bounding box center [760, 765] width 158 height 29
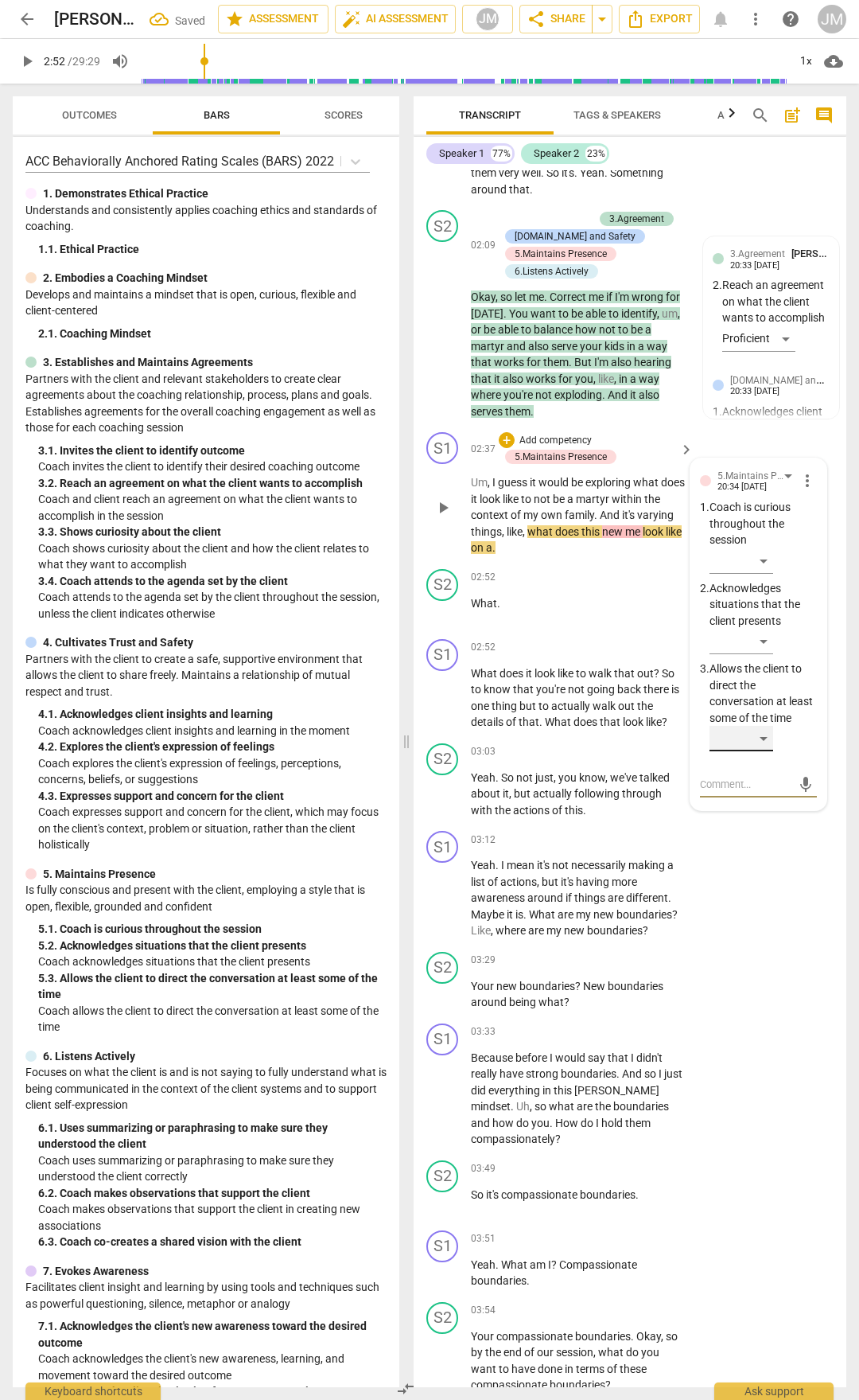
click at [760, 751] on div "​" at bounding box center [742, 739] width 63 height 26
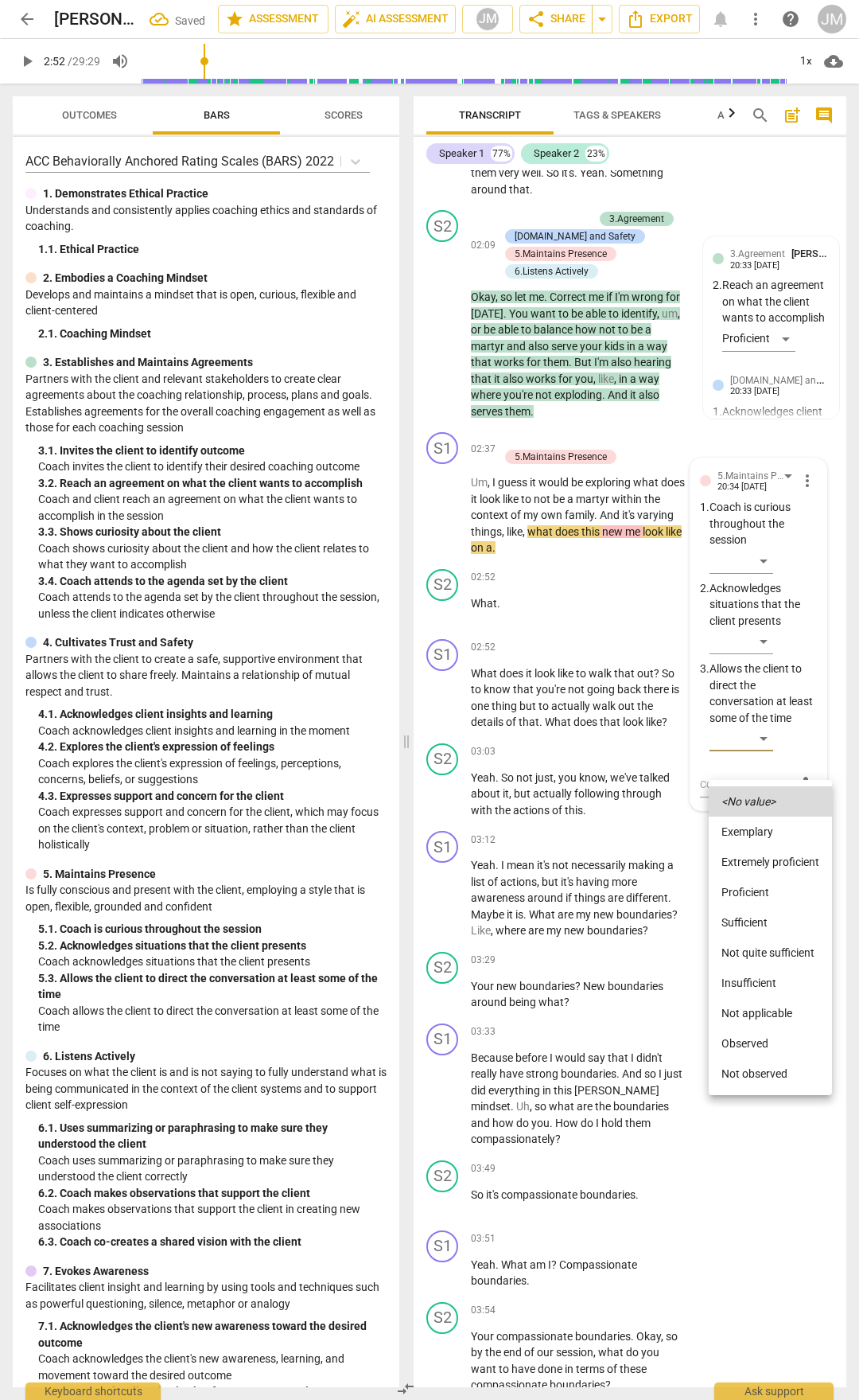
click at [761, 951] on li "Not quite sufficient" at bounding box center [771, 952] width 123 height 30
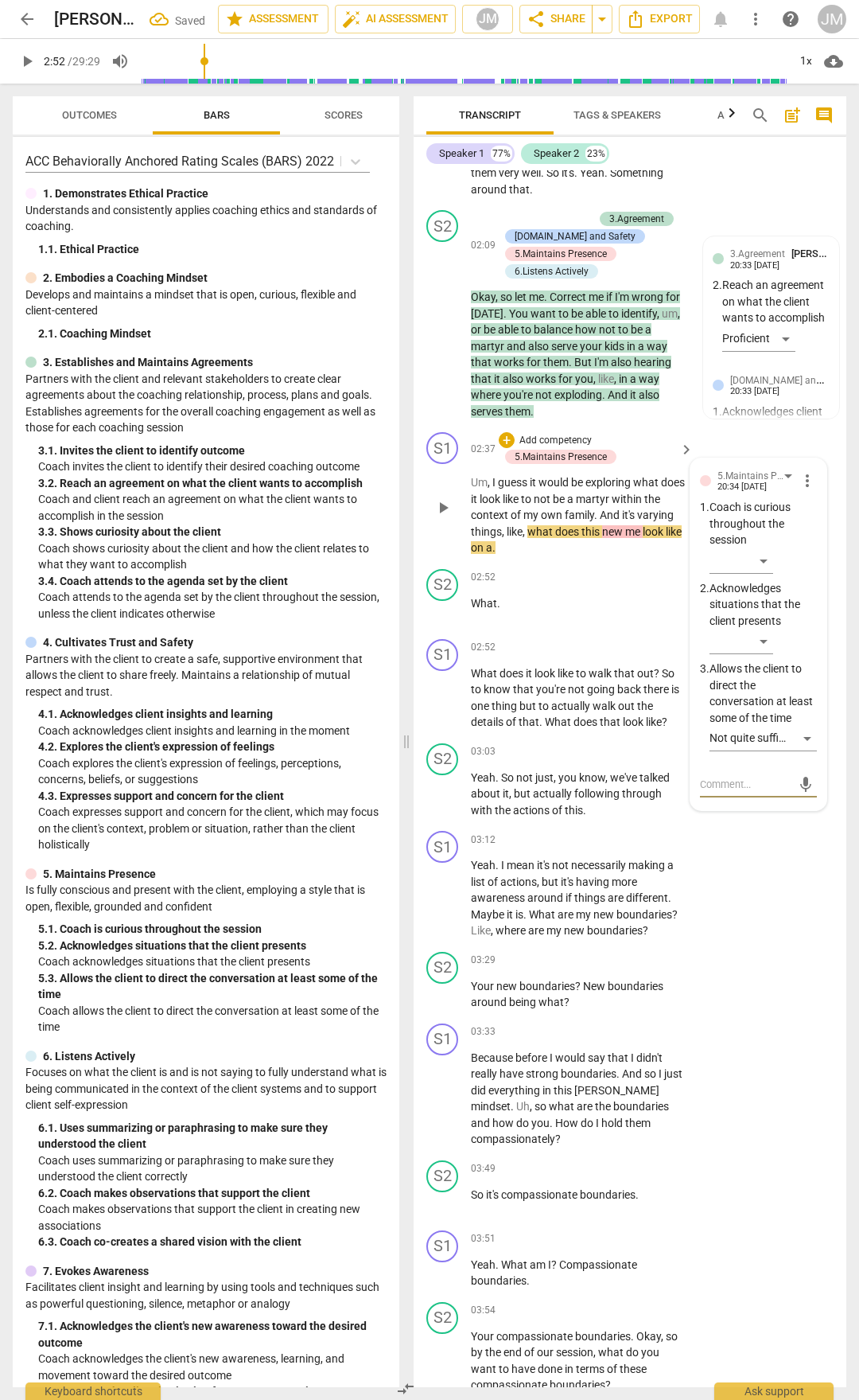
click at [726, 792] on textarea at bounding box center [745, 785] width 92 height 15
type textarea "s"
type textarea "so"
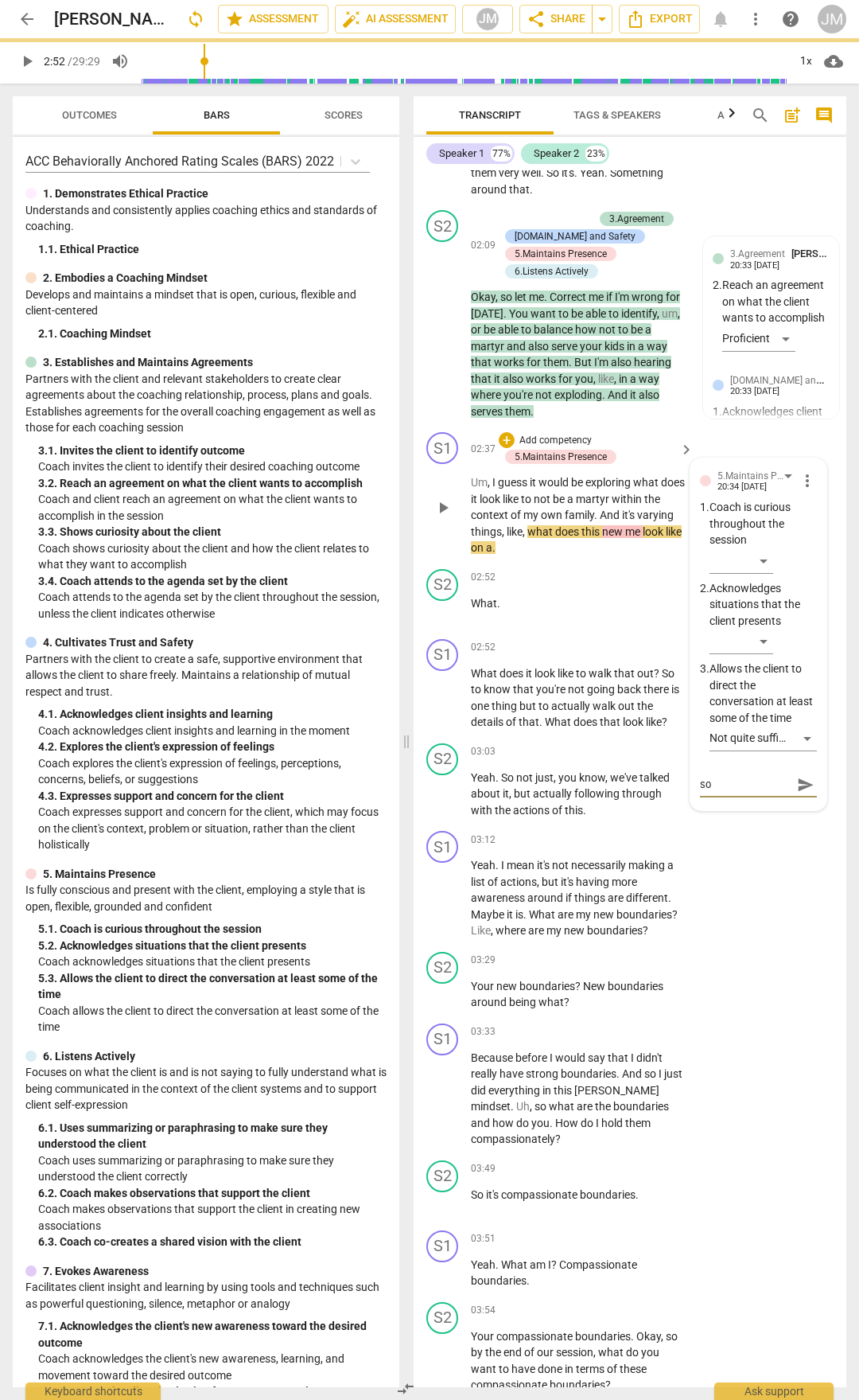
type textarea "som"
type textarea "some"
type textarea "some s"
type textarea "some so"
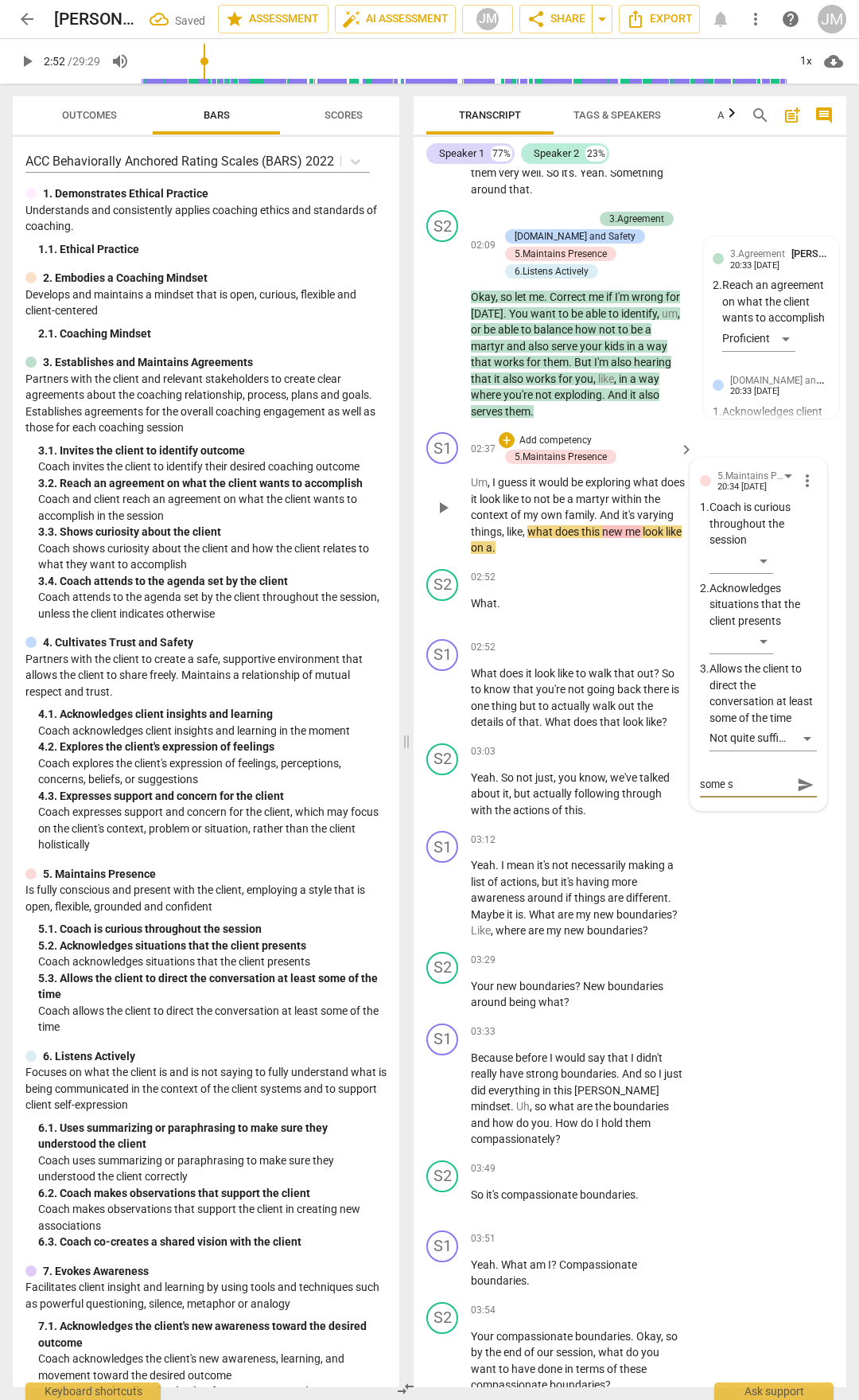
type textarea "some so"
type textarea "some soe"
type textarea "some so"
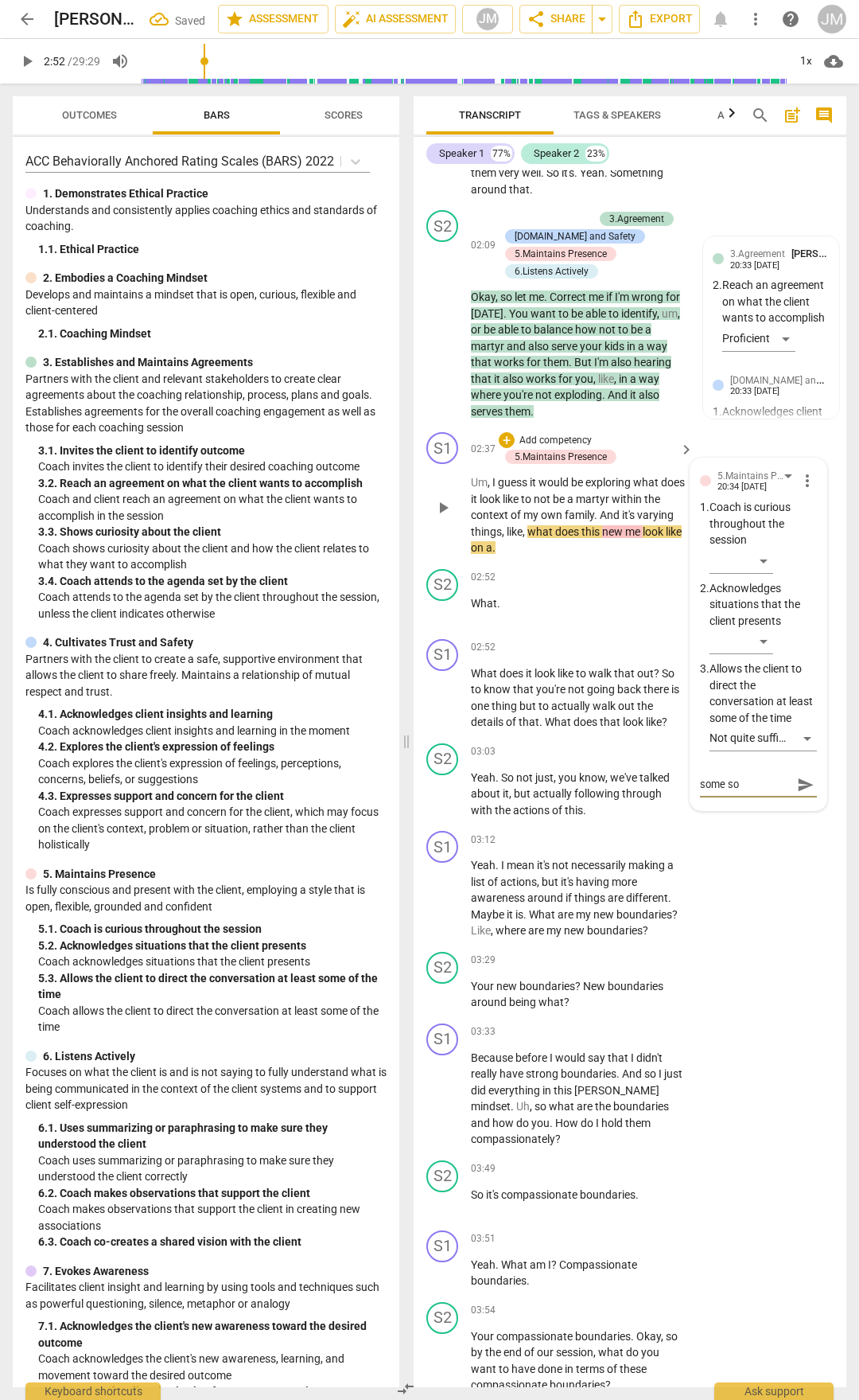
type textarea "some sor"
type textarea "some so"
type textarea "some s"
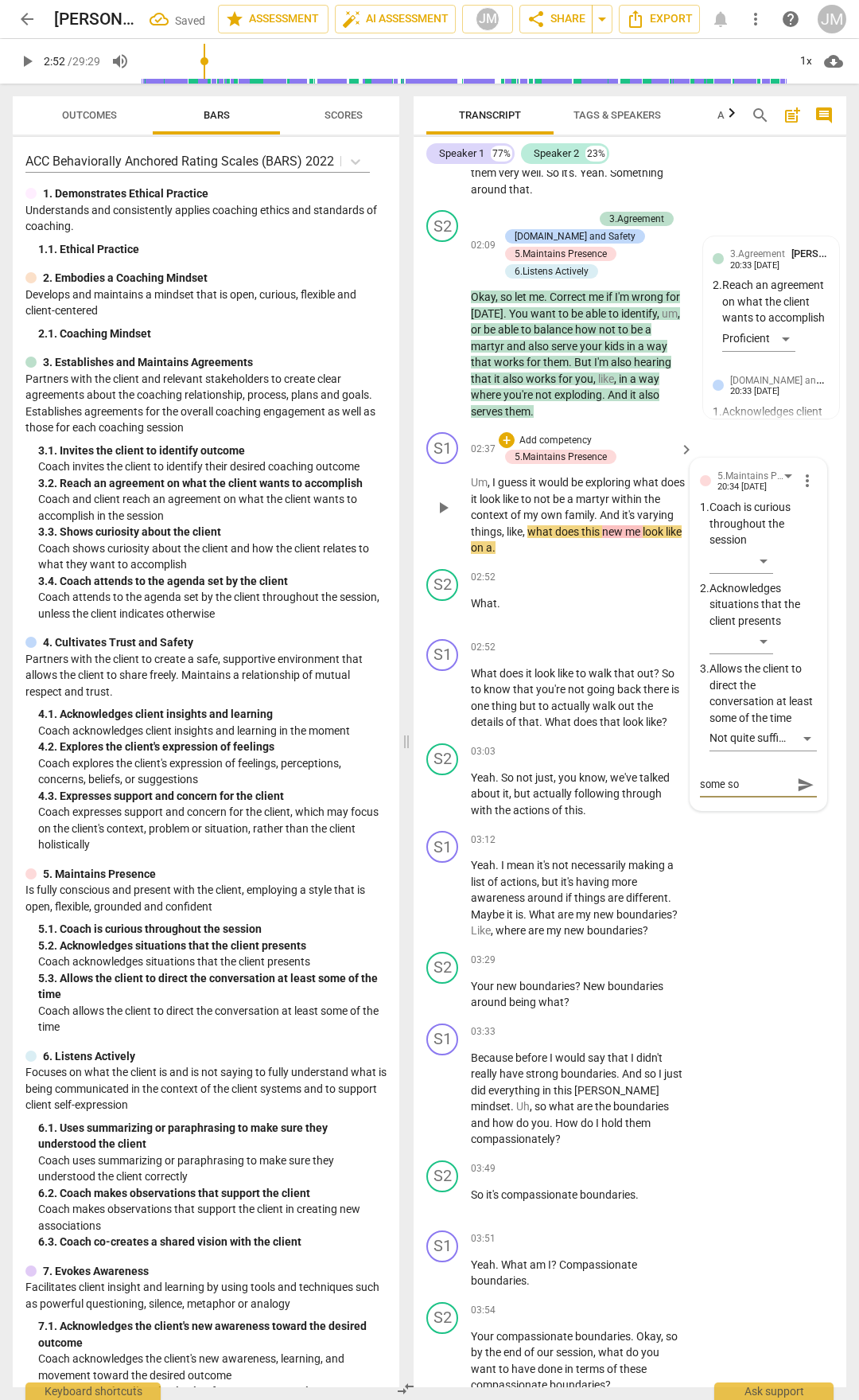
type textarea "some s"
type textarea "some"
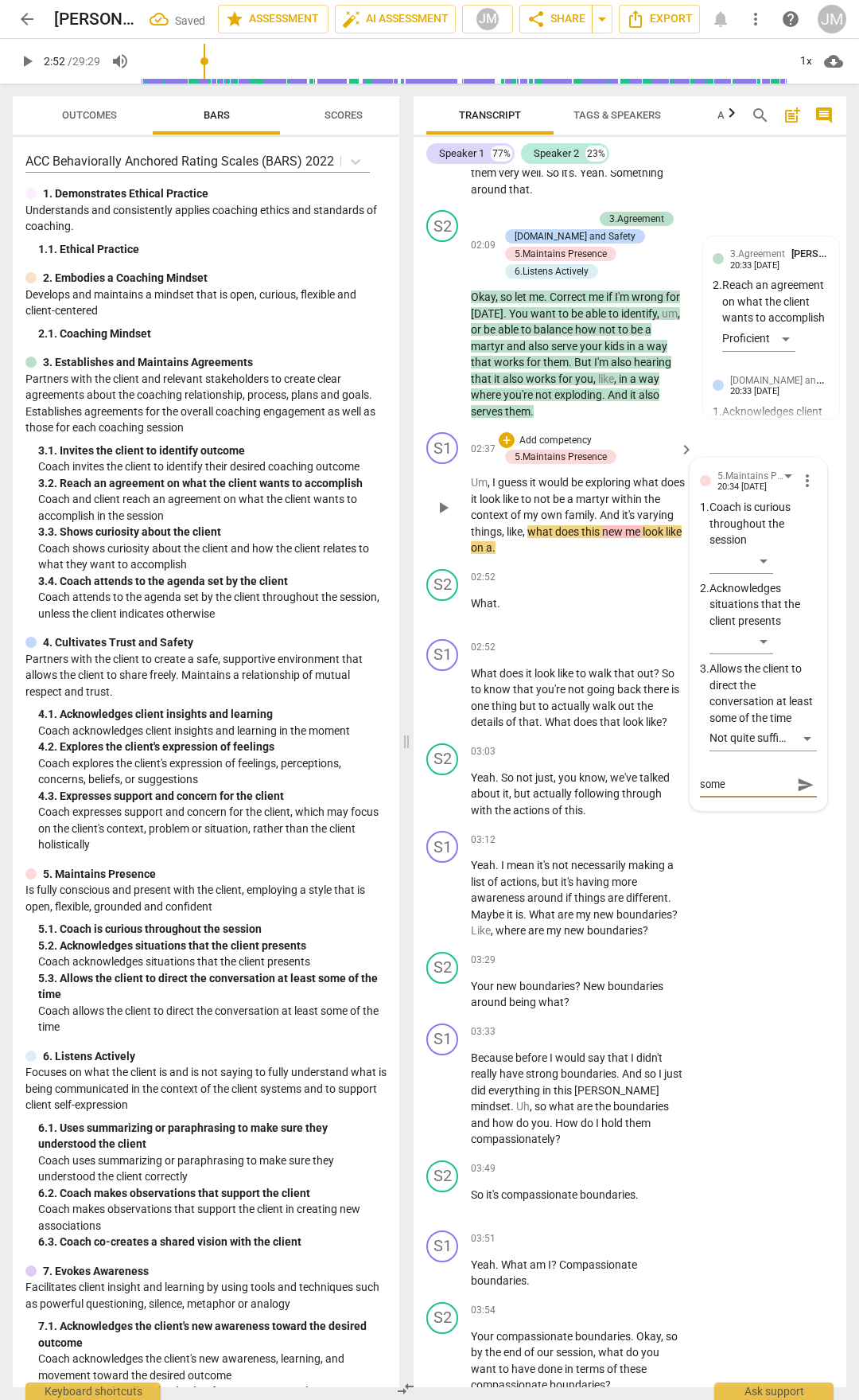
type textarea "som"
type textarea "so"
type textarea "s"
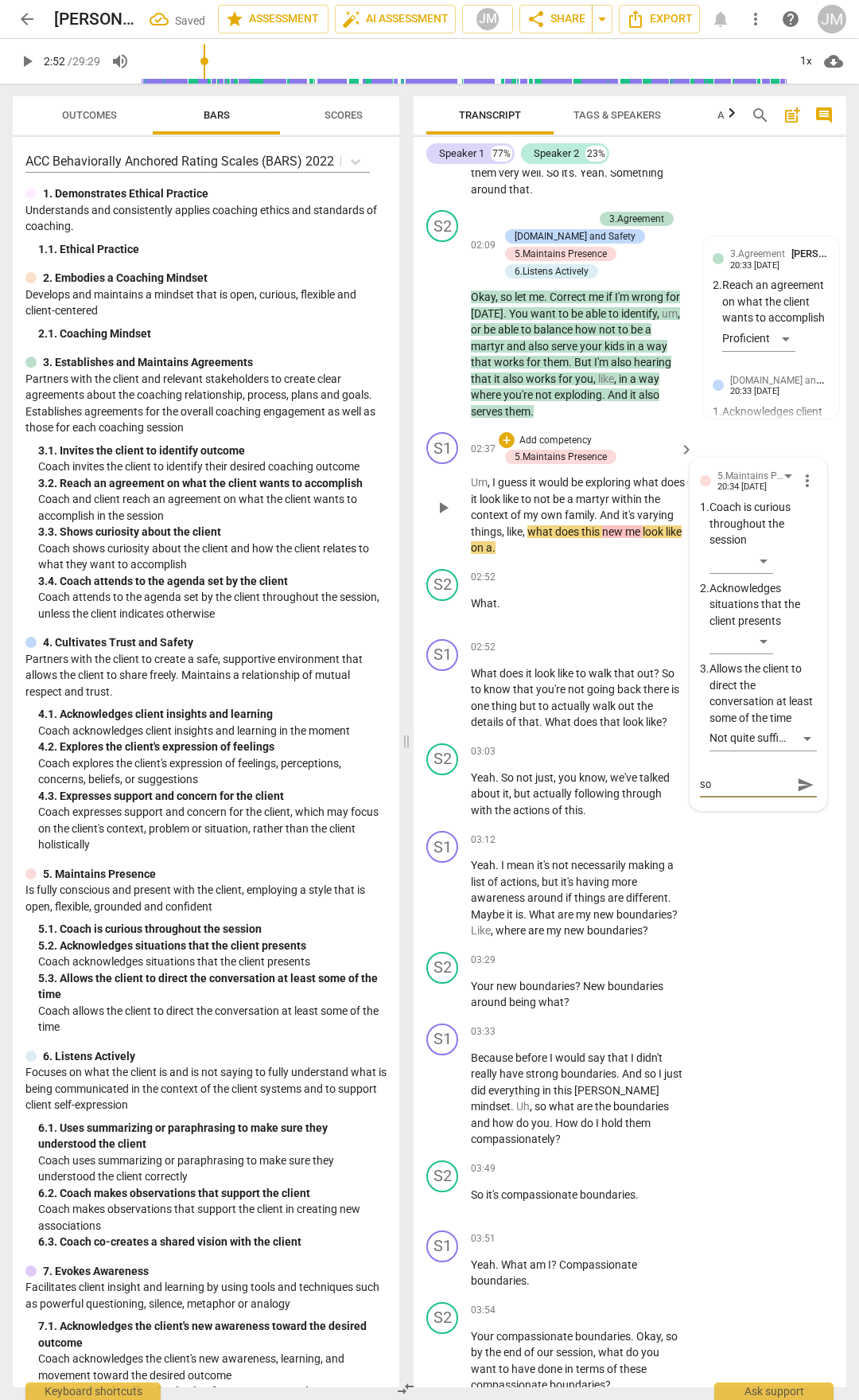
type textarea "s"
type textarea "c"
type textarea "cx"
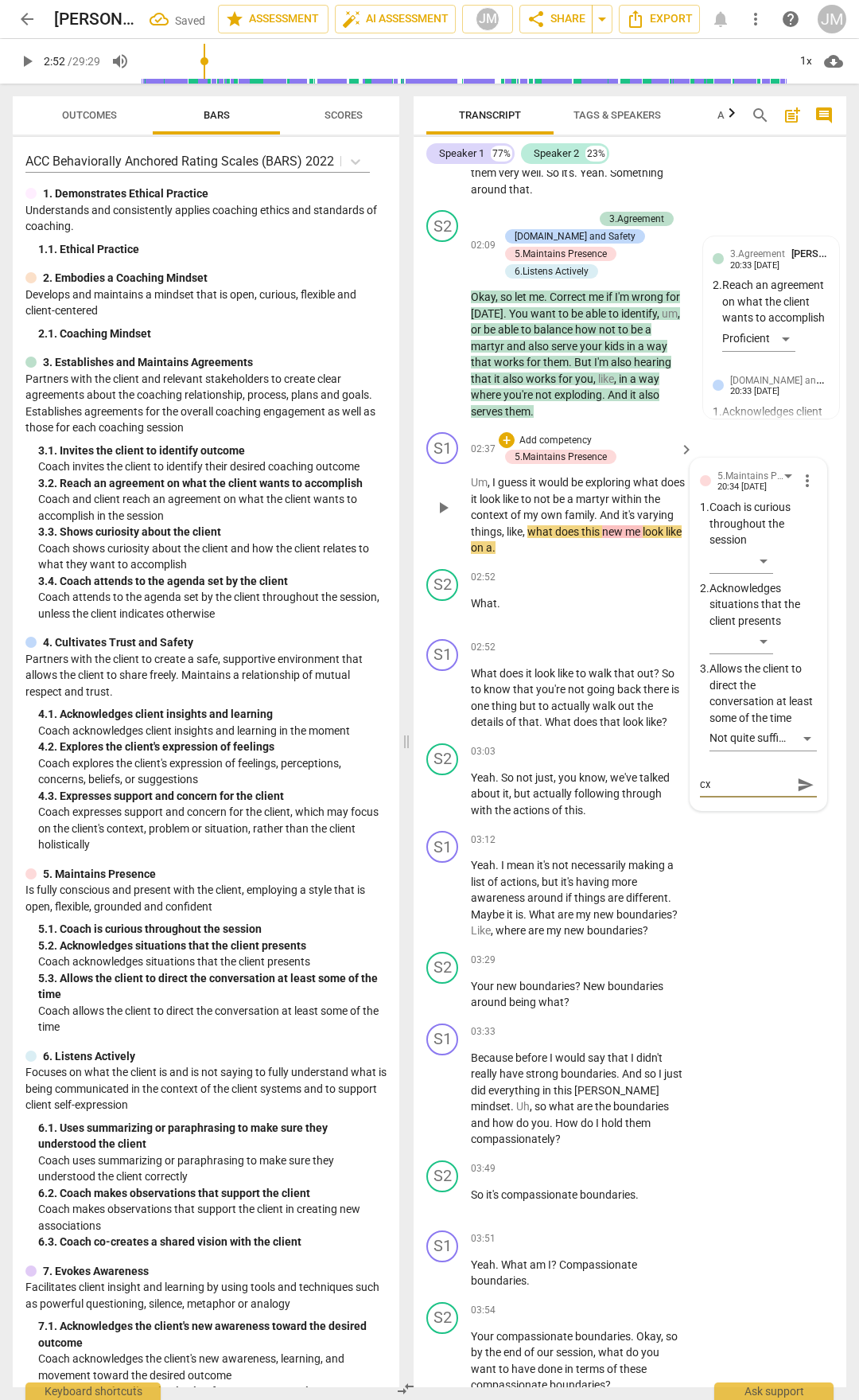
type textarea "cxo"
type textarea "cx"
type textarea "c"
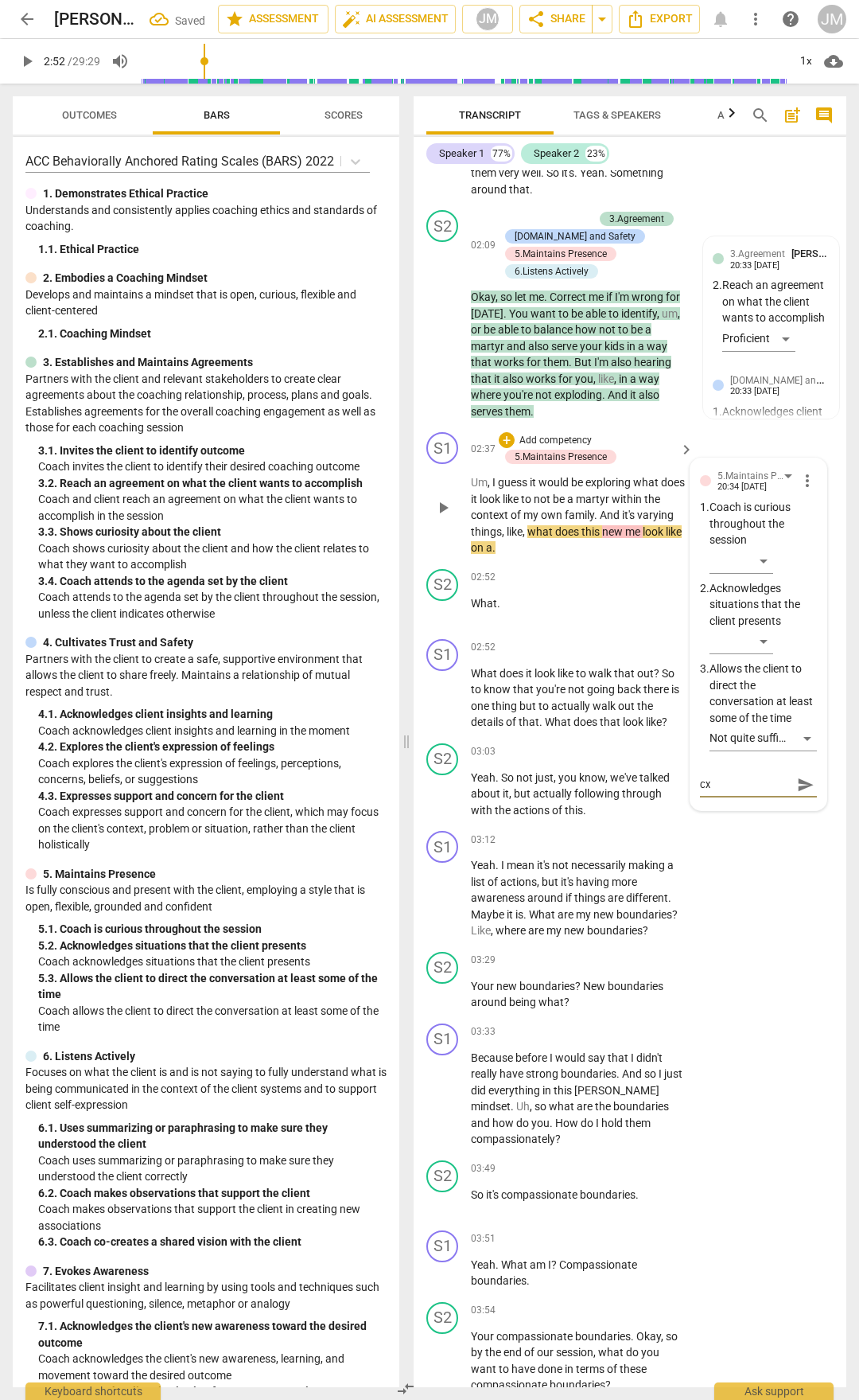
type textarea "c"
type textarea "co"
type textarea "coa"
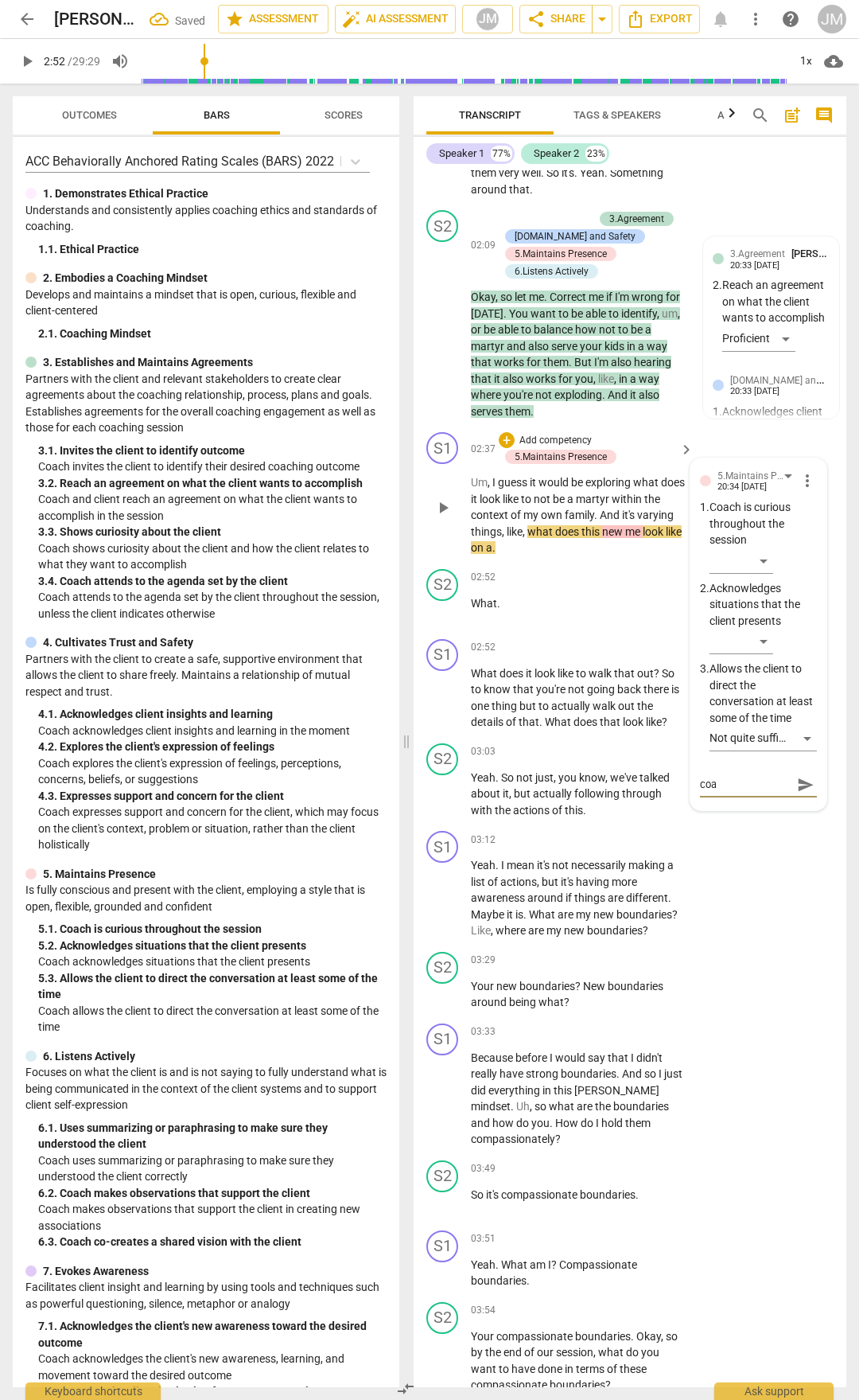
type textarea "coac"
type textarea "coach"
type textarea "coachy"
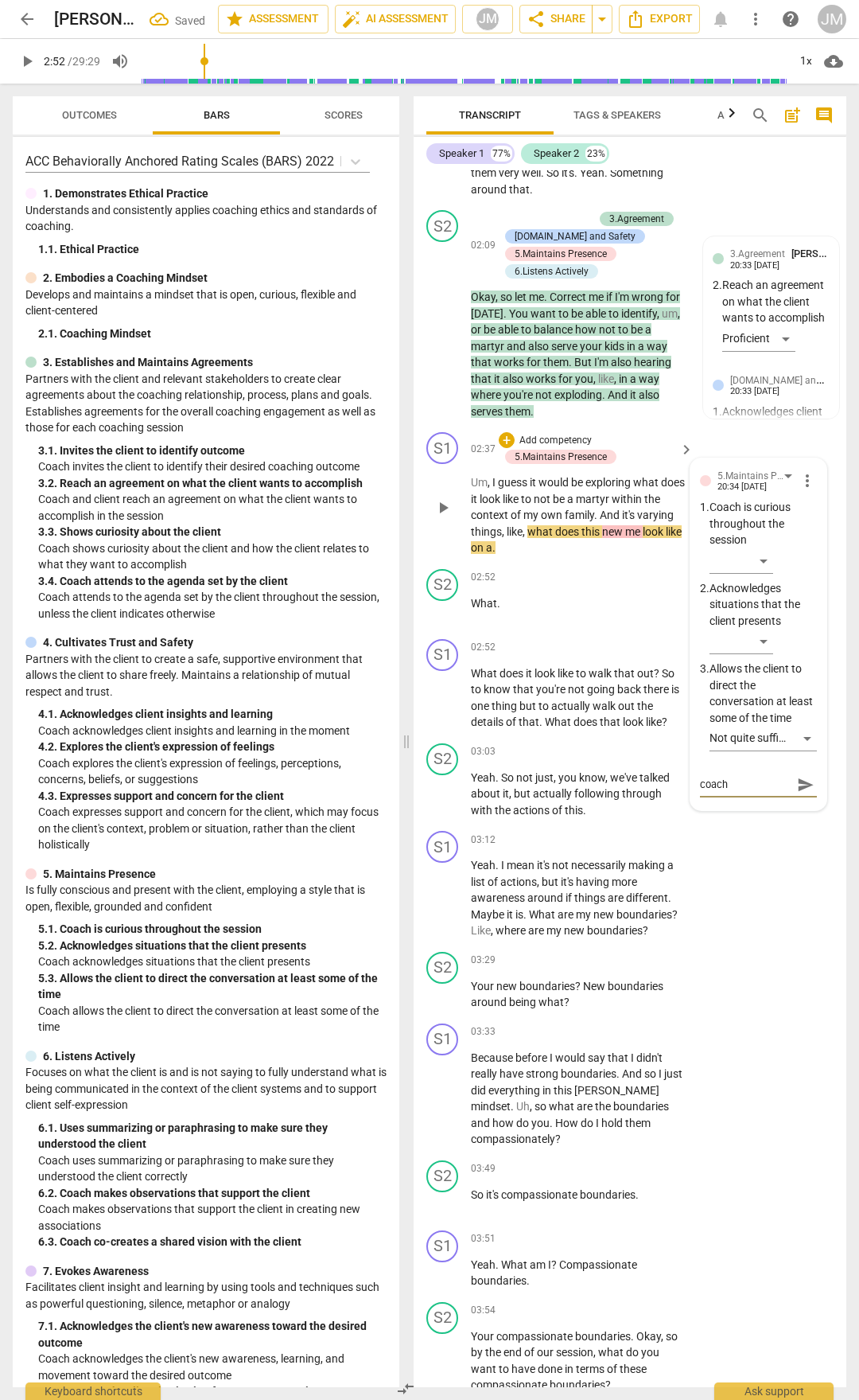
type textarea "coachy"
type textarea "coachy r"
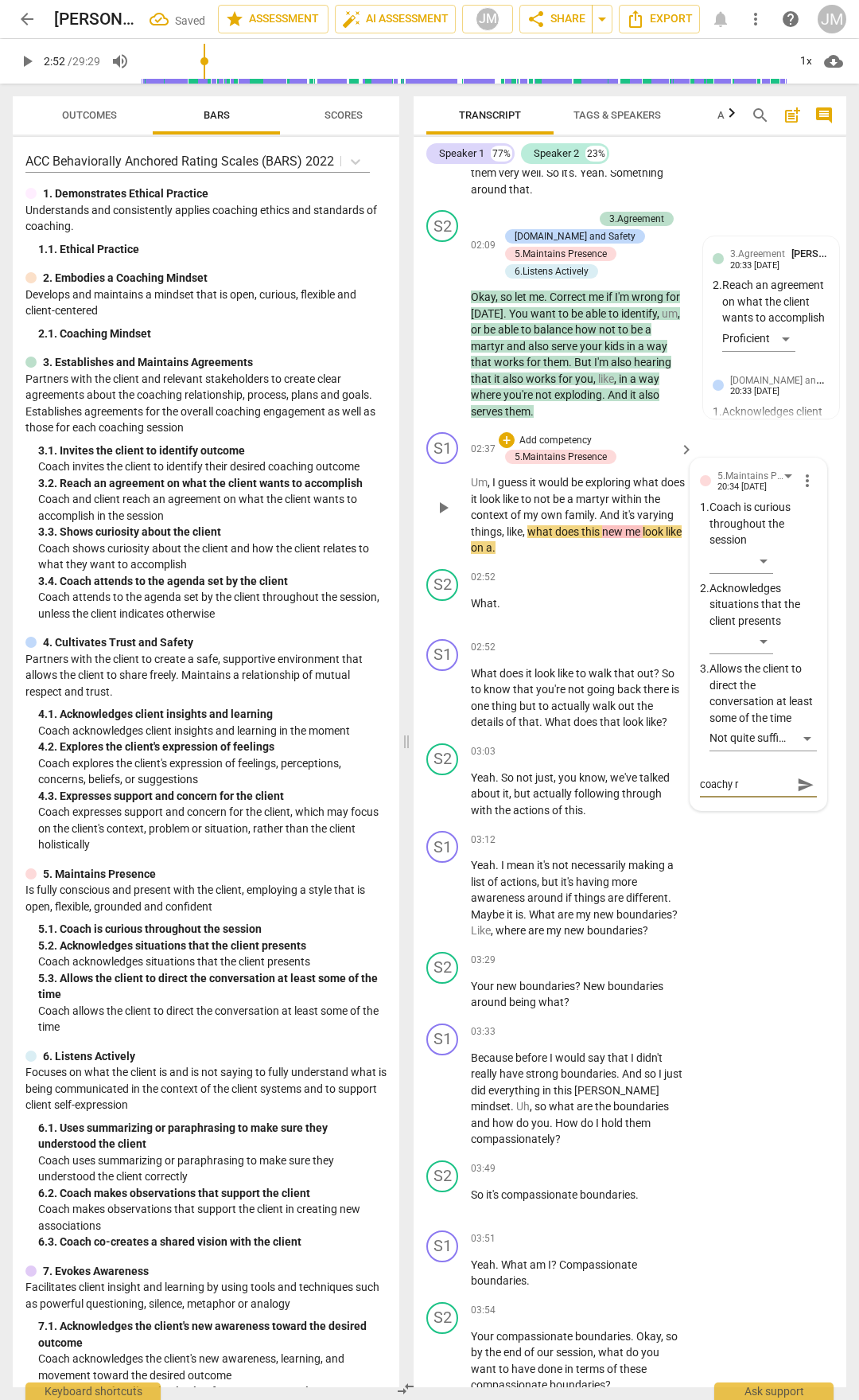
type textarea "coachy re"
type textarea "coachy r"
type textarea "coachy"
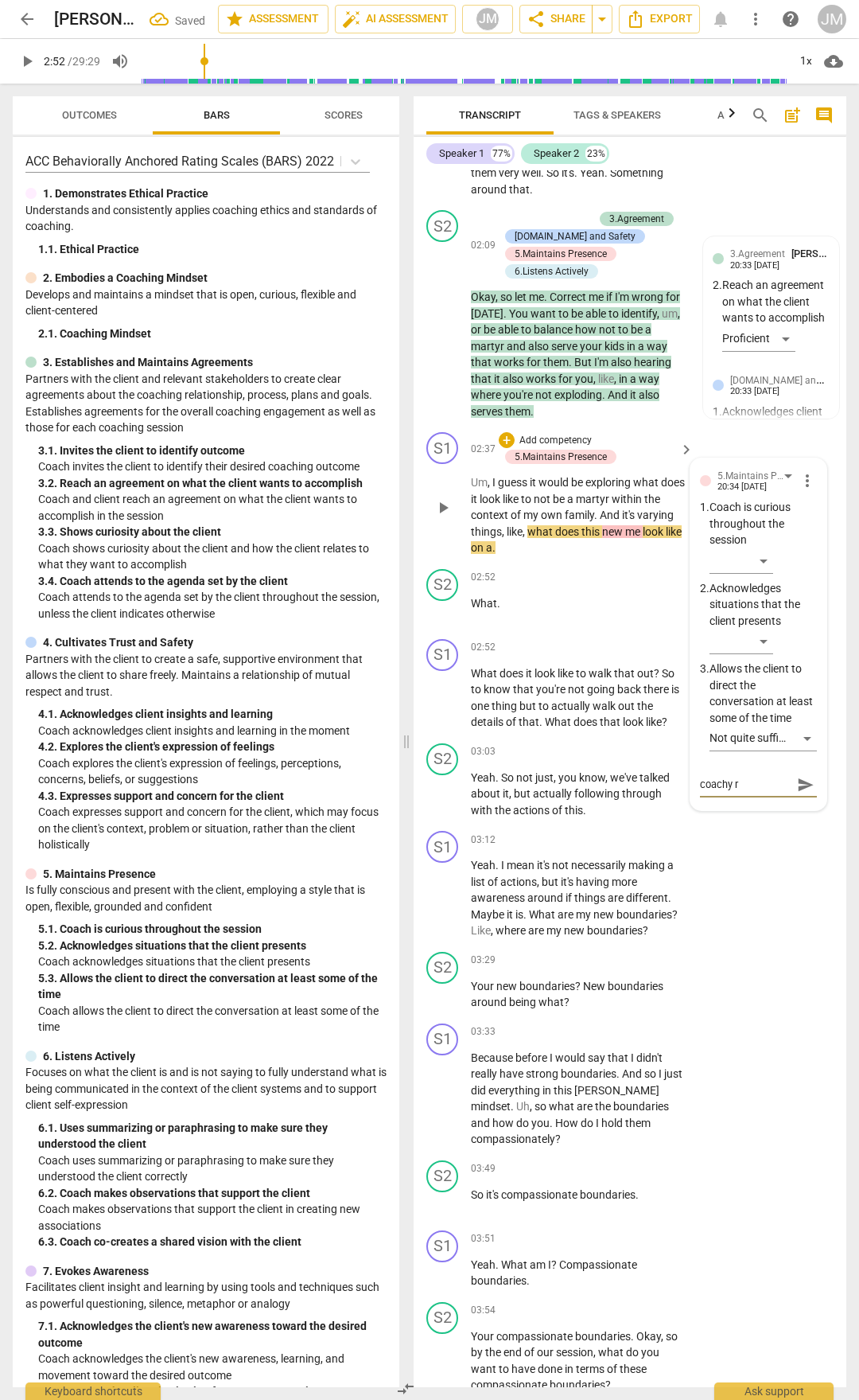
type textarea "coachy"
type textarea "coach"
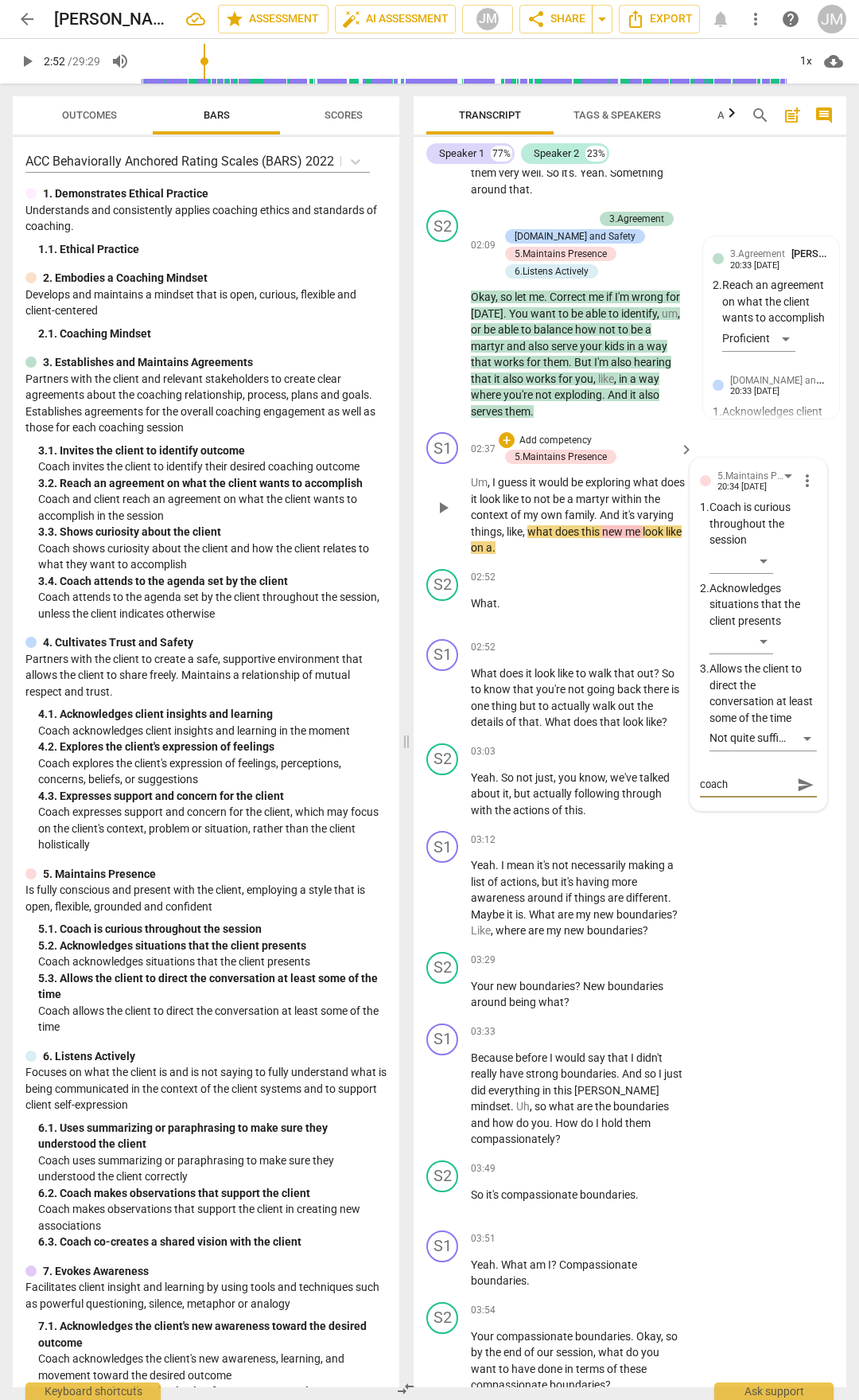
type textarea "coach"
type textarea "coach r"
type textarea "coach re"
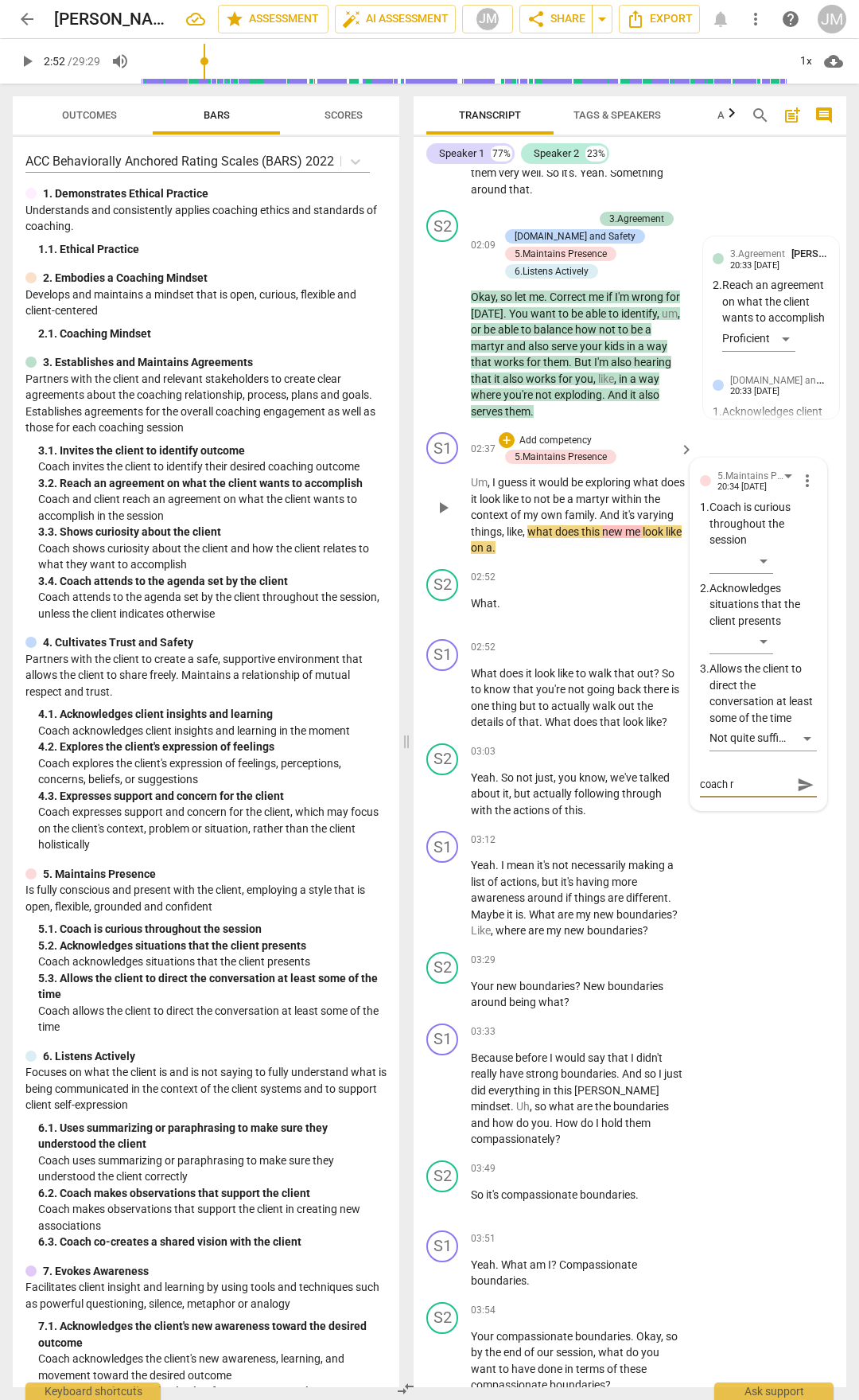
type textarea "coach re"
type textarea "coach rem"
type textarea "coach [PERSON_NAME]"
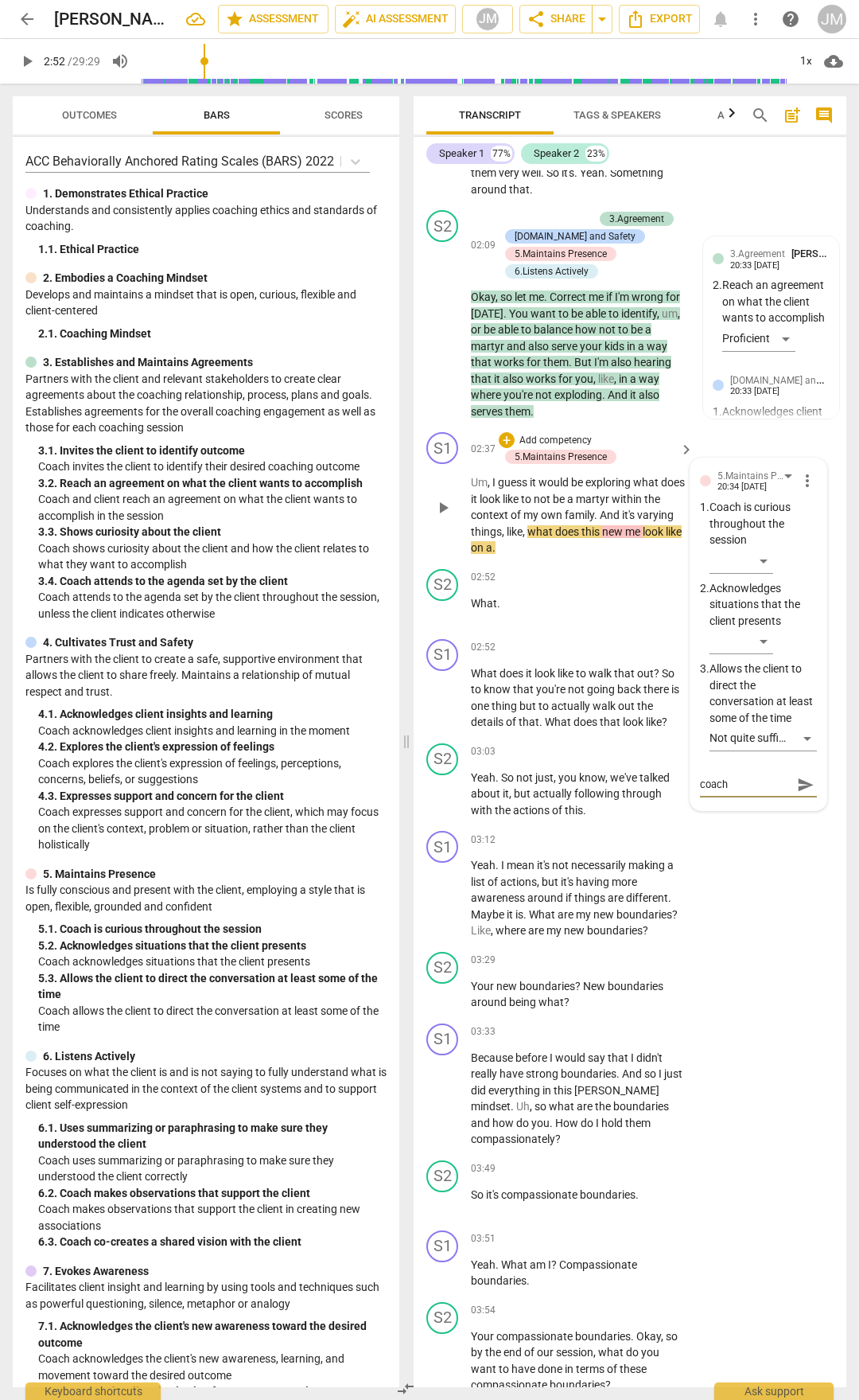
type textarea "coach [PERSON_NAME]"
type textarea "coach remind"
type textarea "coach [PERSON_NAME]"
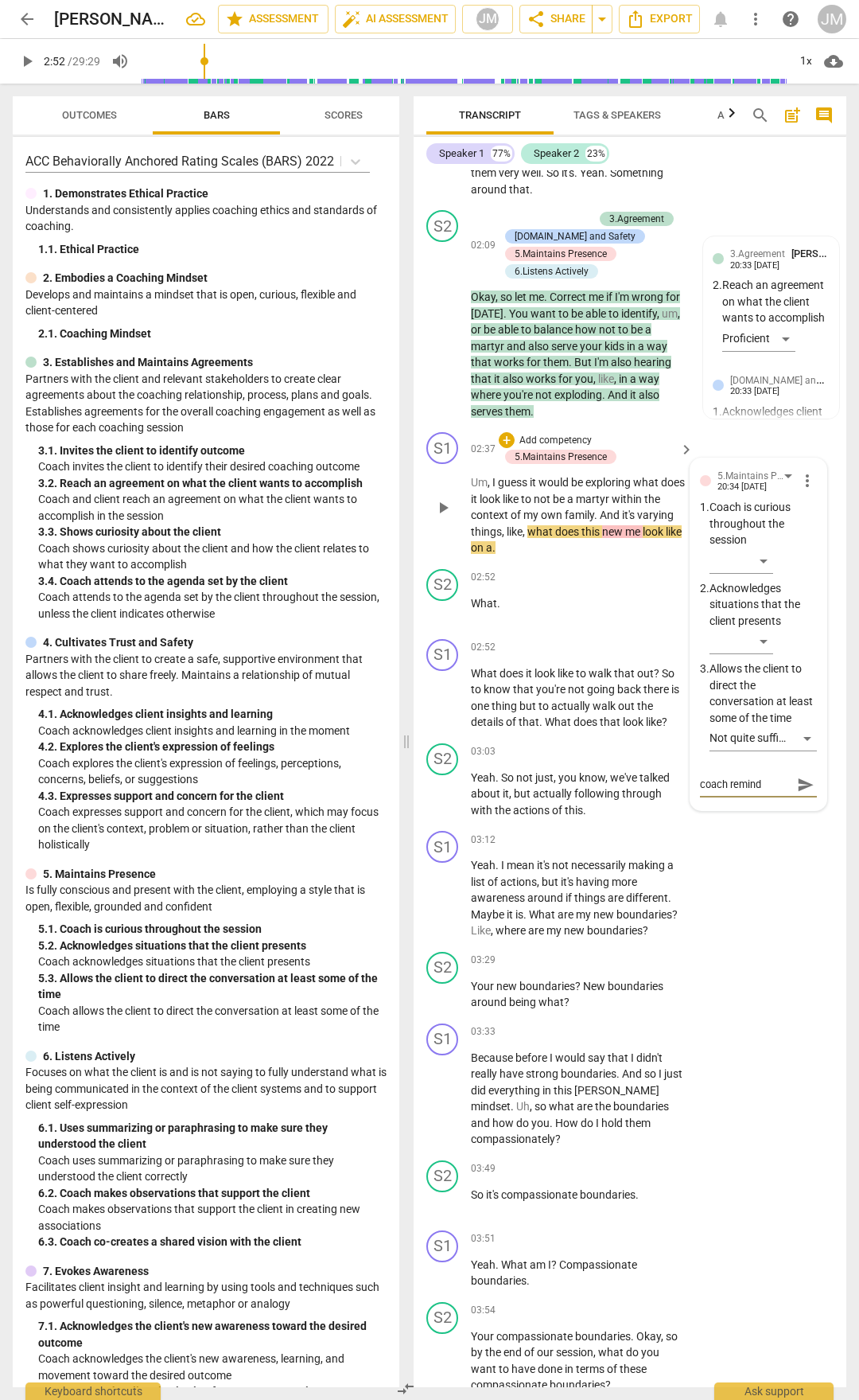
type textarea "coach [PERSON_NAME]"
type textarea "coach remindin"
type textarea "coach reminding"
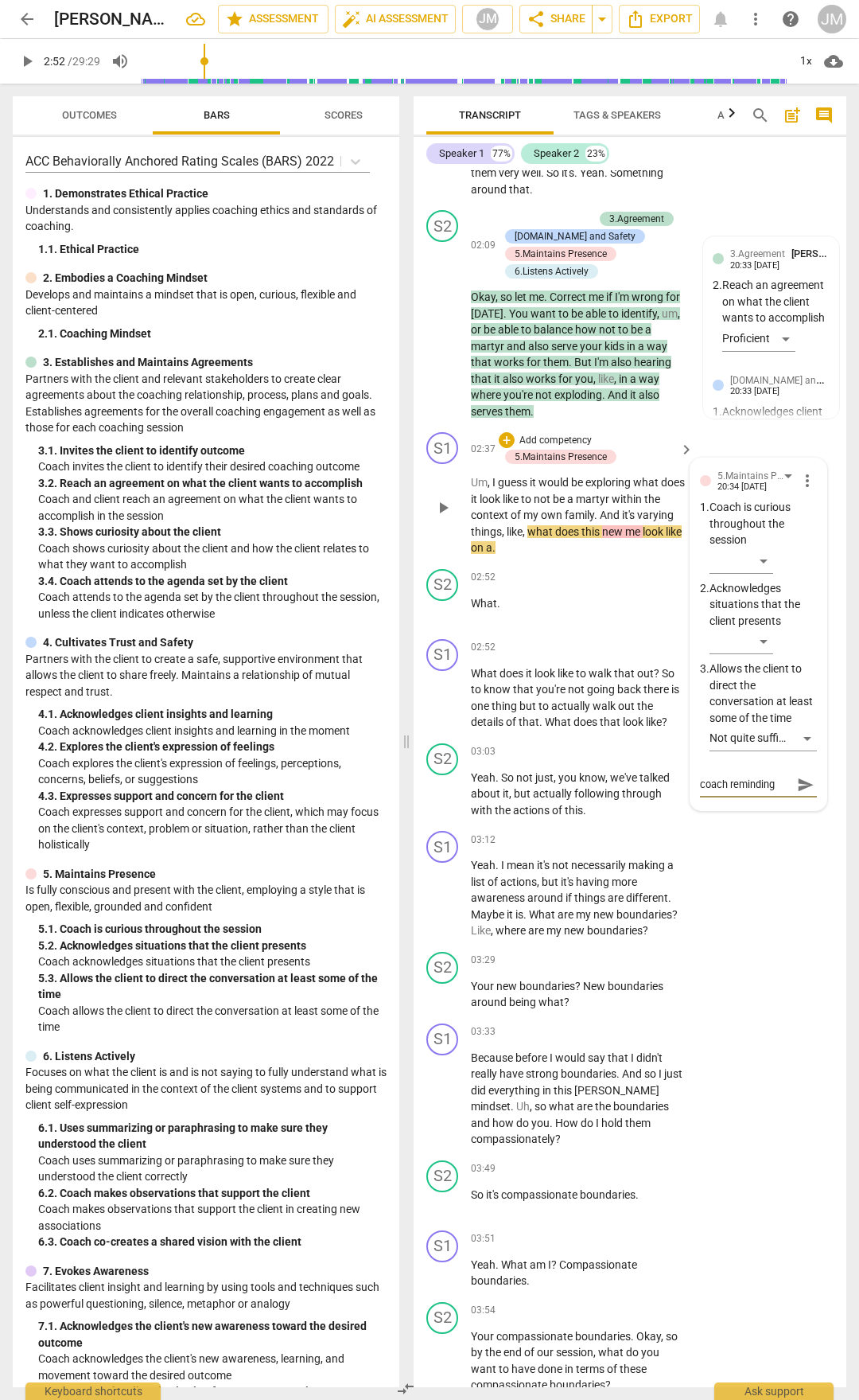
type textarea "coach reminding"
type textarea "coach reminding s"
type textarea "coach reminding so"
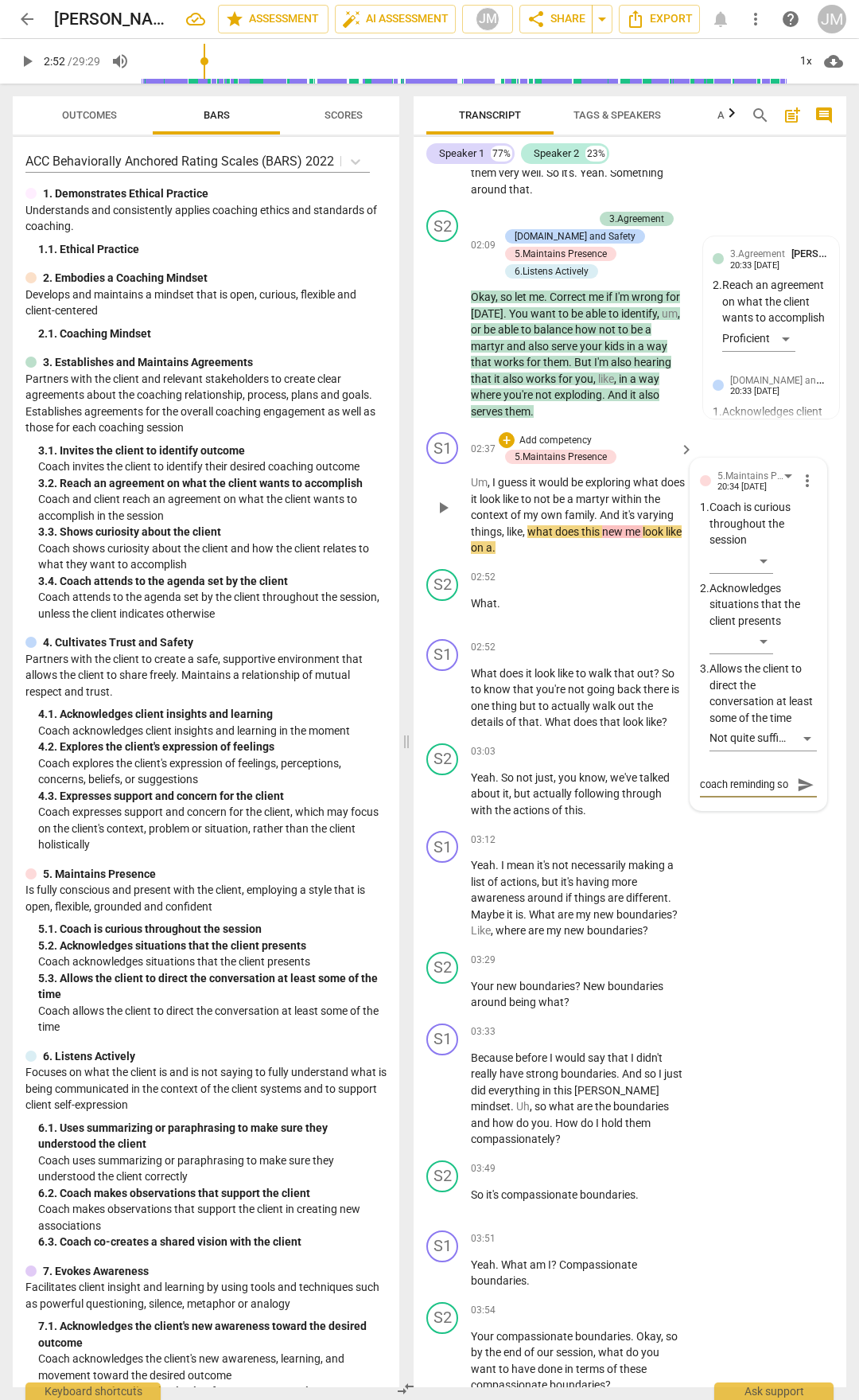
type textarea "coach reminding som"
type textarea "coach reminding some"
type textarea "coach reminding someo"
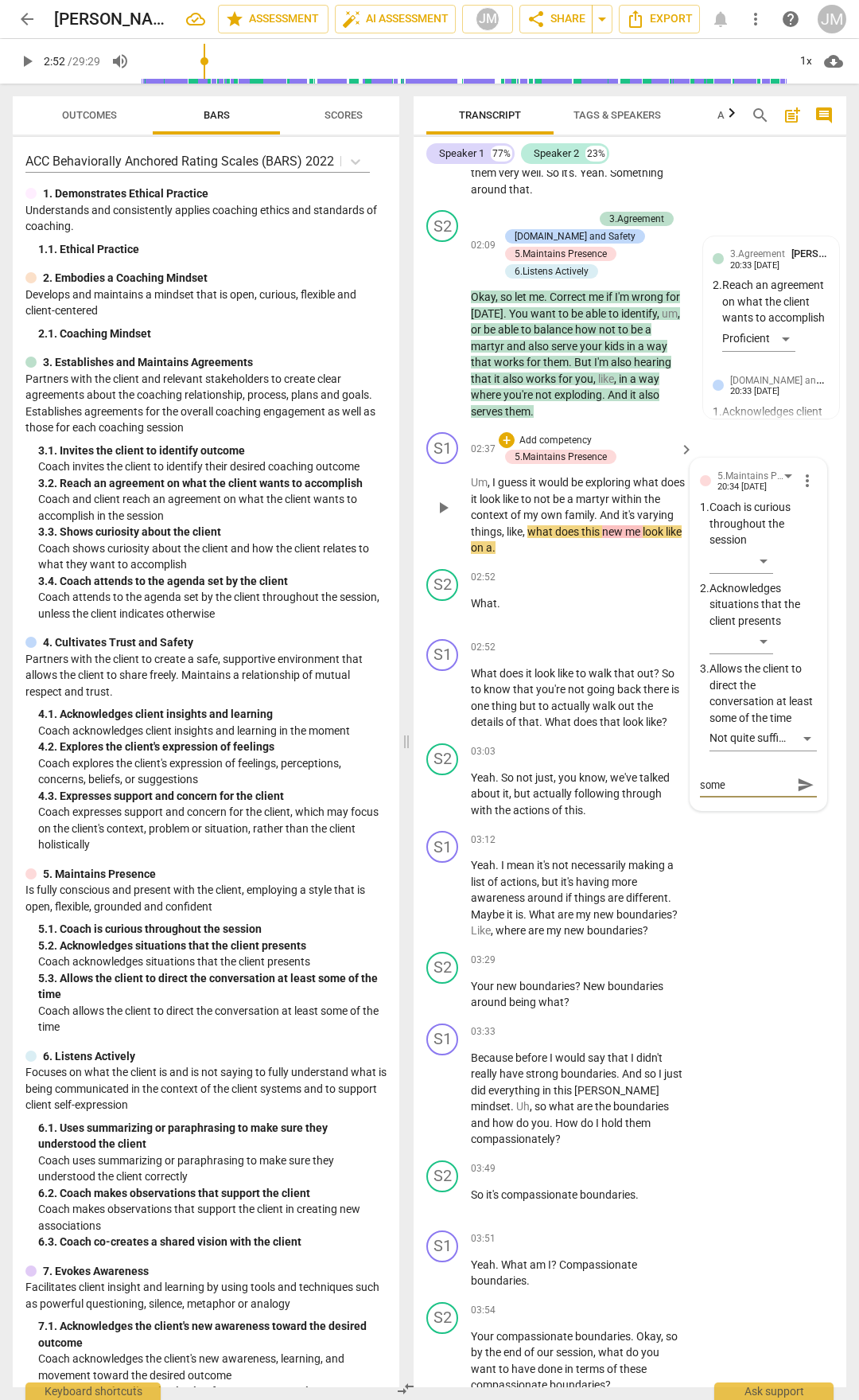
type textarea "coach reminding someo"
type textarea "coach reminding someon"
type textarea "coach reminding someone"
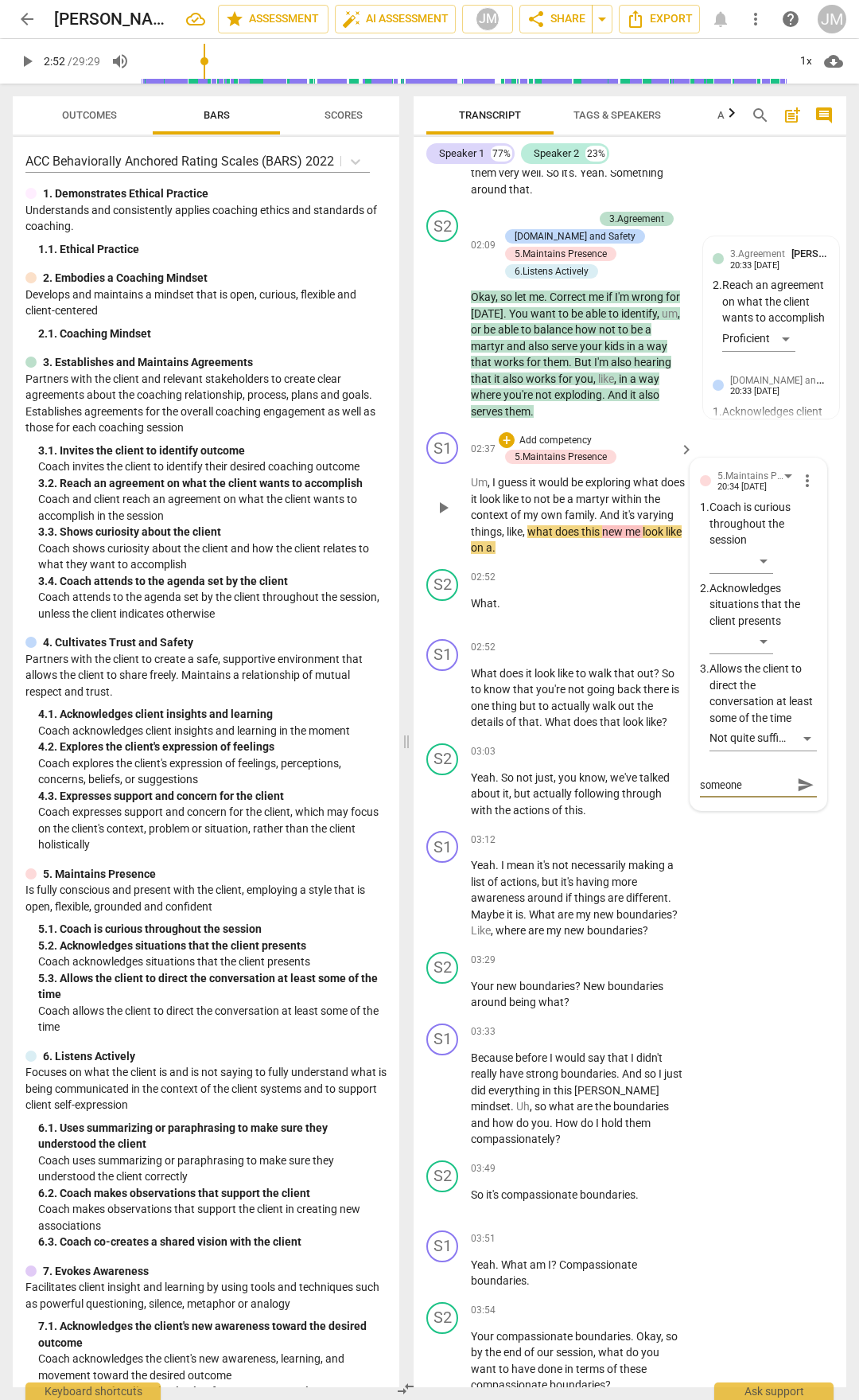
scroll to position [0, 0]
type textarea "coach reminding someone"
type textarea "coach reminding someone ("
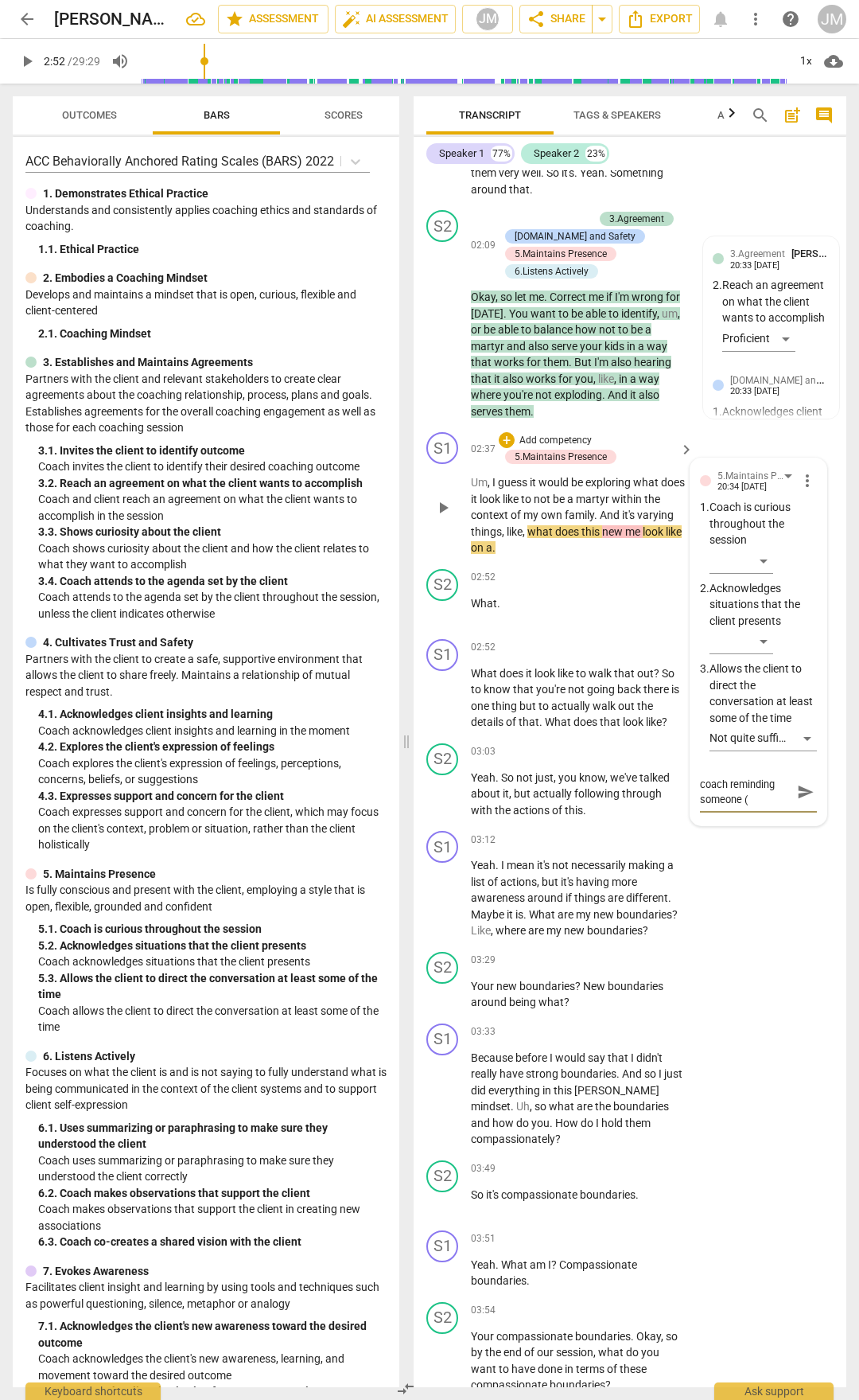
type textarea "coach reminding someone (m"
type textarea "coach reminding someone (ma"
type textarea "coach reminding someone (may"
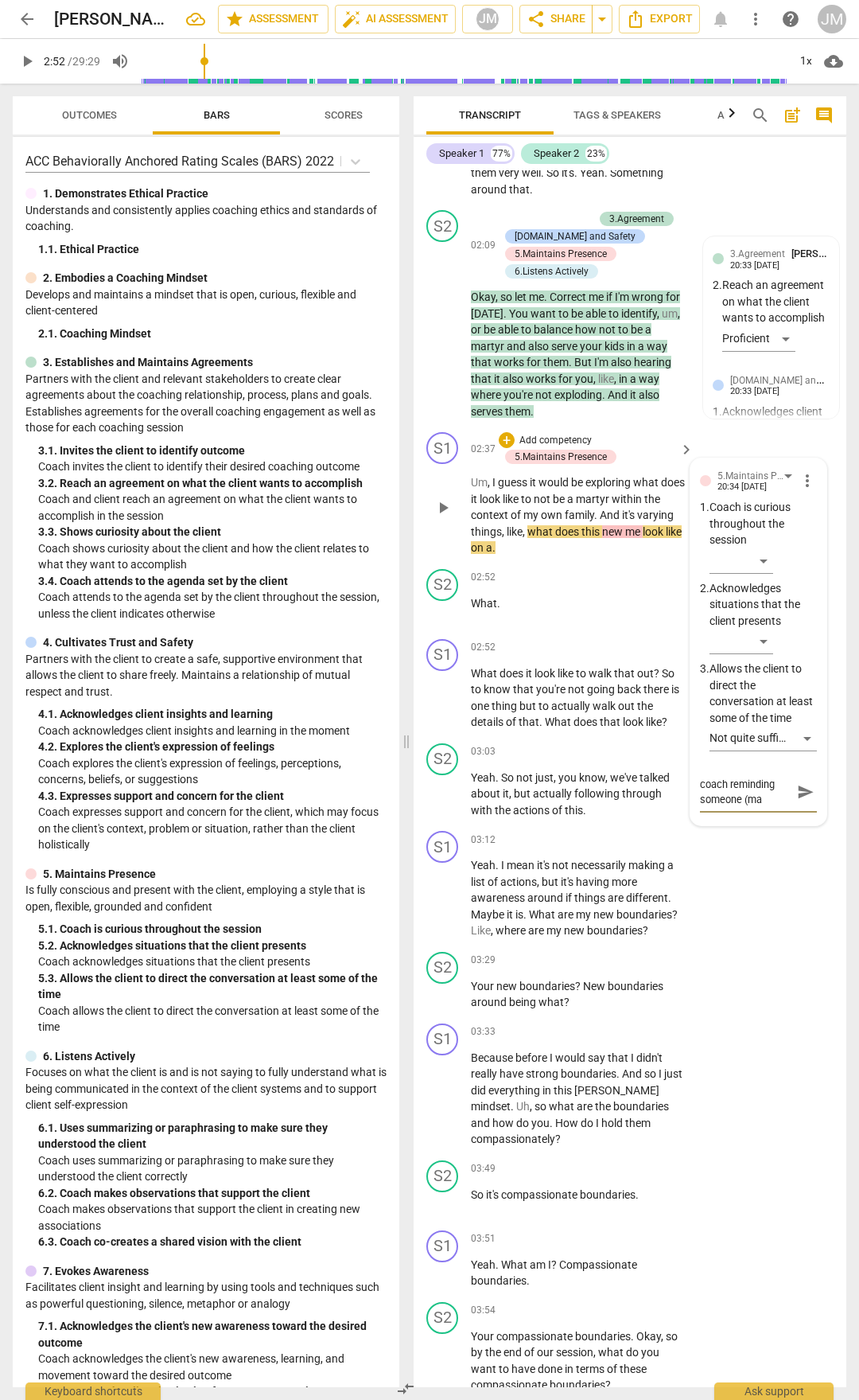
type textarea "coach reminding someone (may"
type textarea "coach reminding someone (mayb"
type textarea "coach reminding someone (maybe"
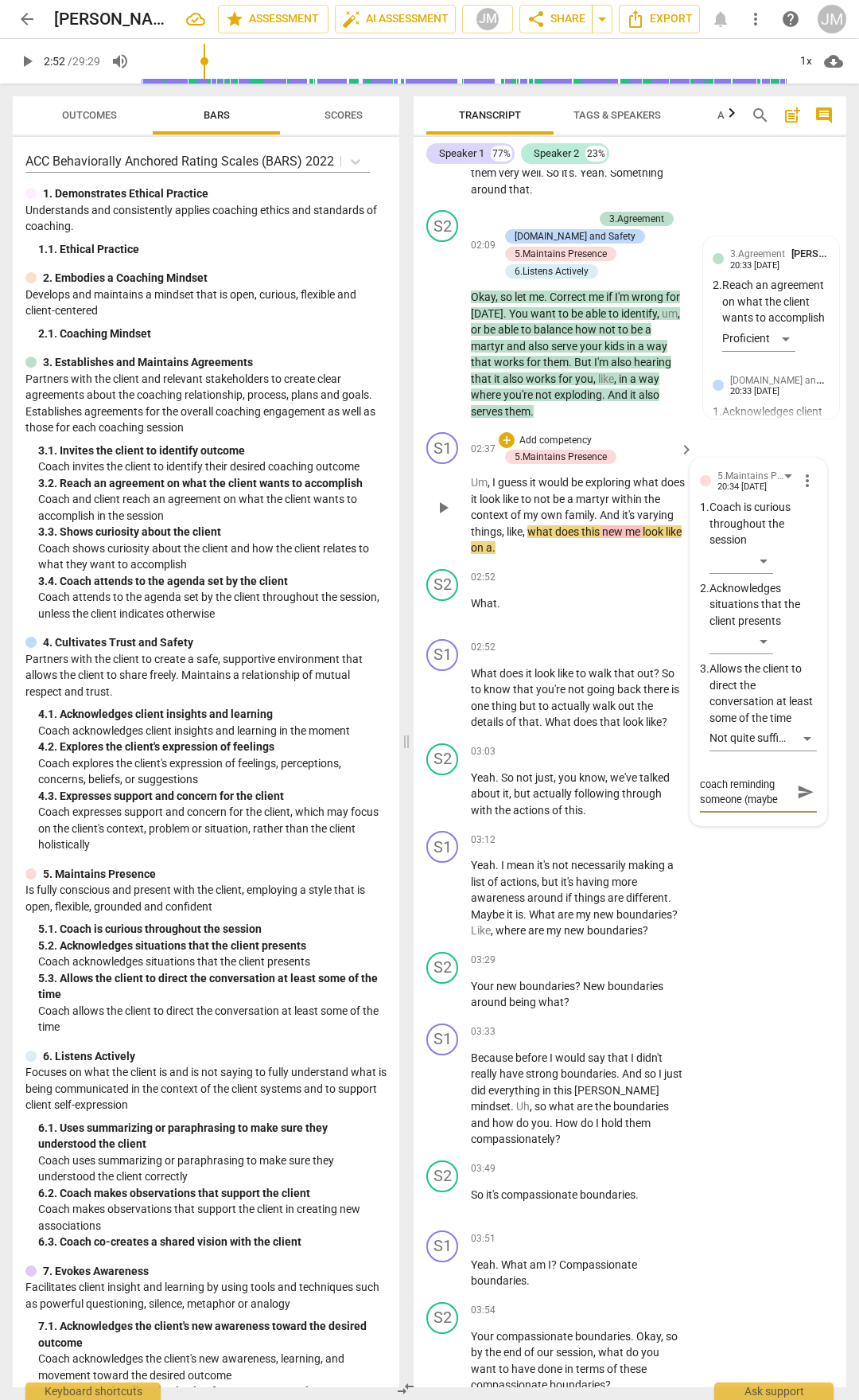
type textarea "coach reminding someone (maybe"
type textarea "coach reminding someone (maybe a"
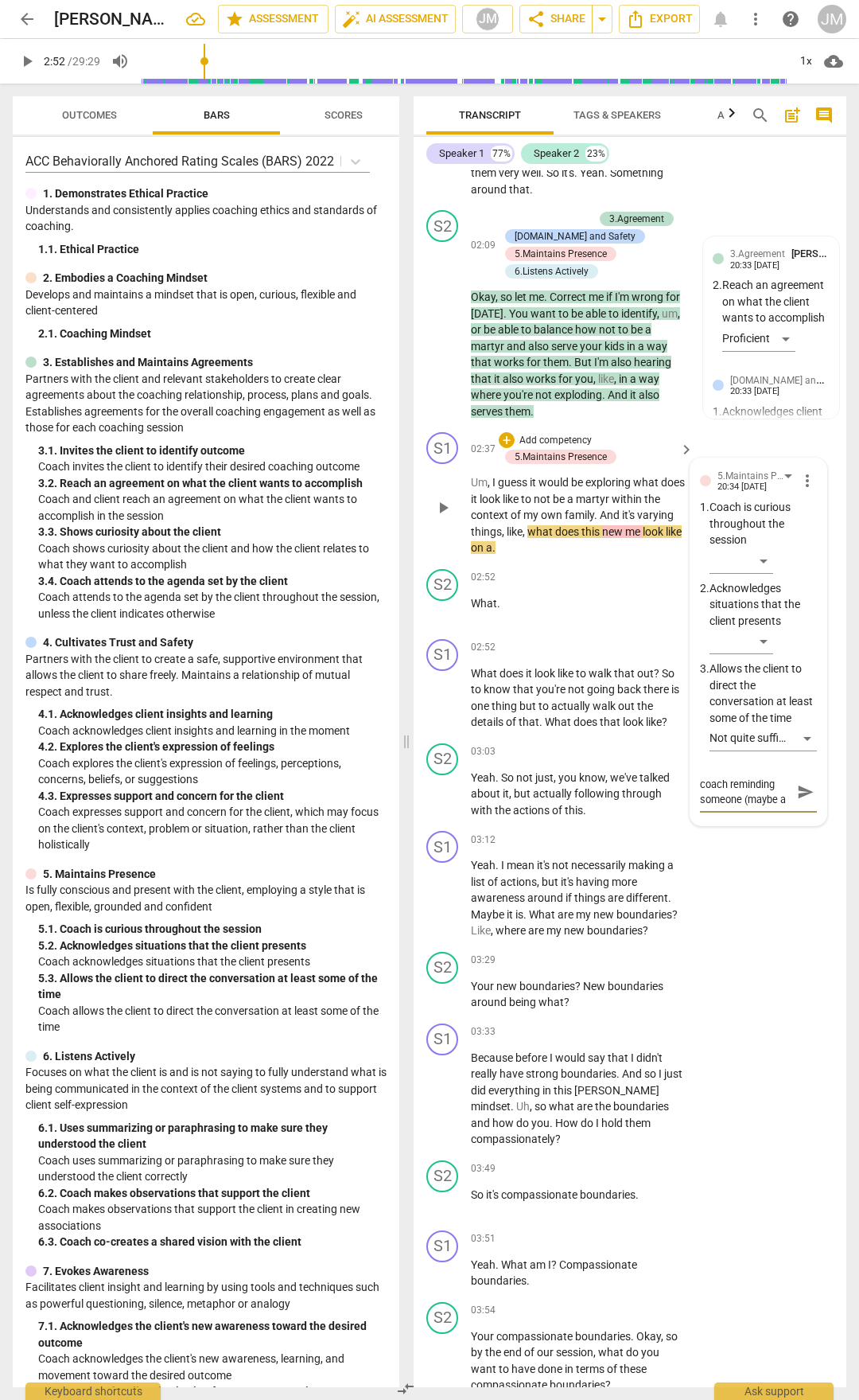
type textarea "coach reminding someone (maybe a"
type textarea "coach reminding someone (maybe a d"
type textarea "coach reminding someone (maybe a do"
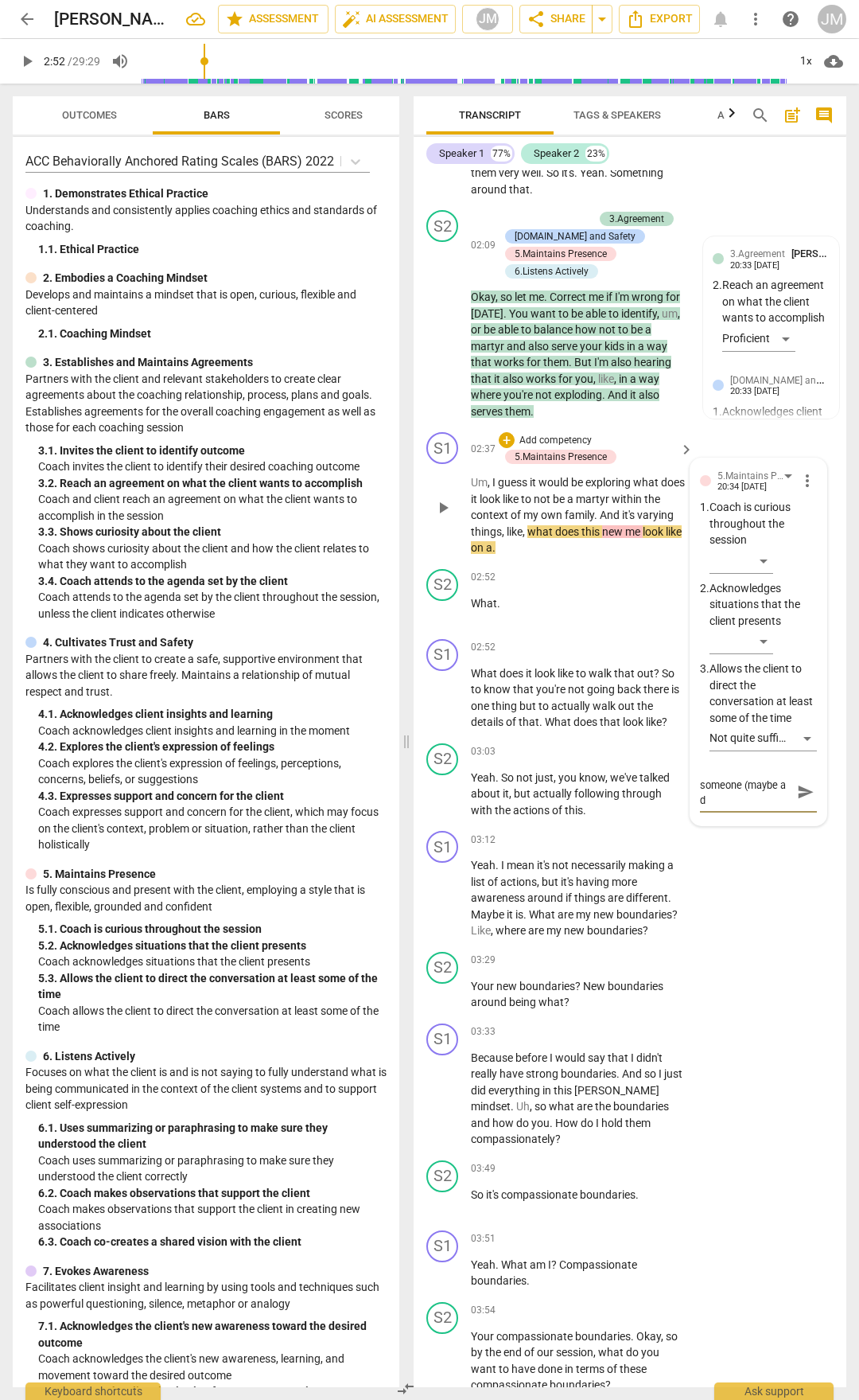
type textarea "coach reminding someone (maybe a do"
type textarea "coach reminding someone (maybe a dog"
type textarea "coach reminding someone (maybe a dog?"
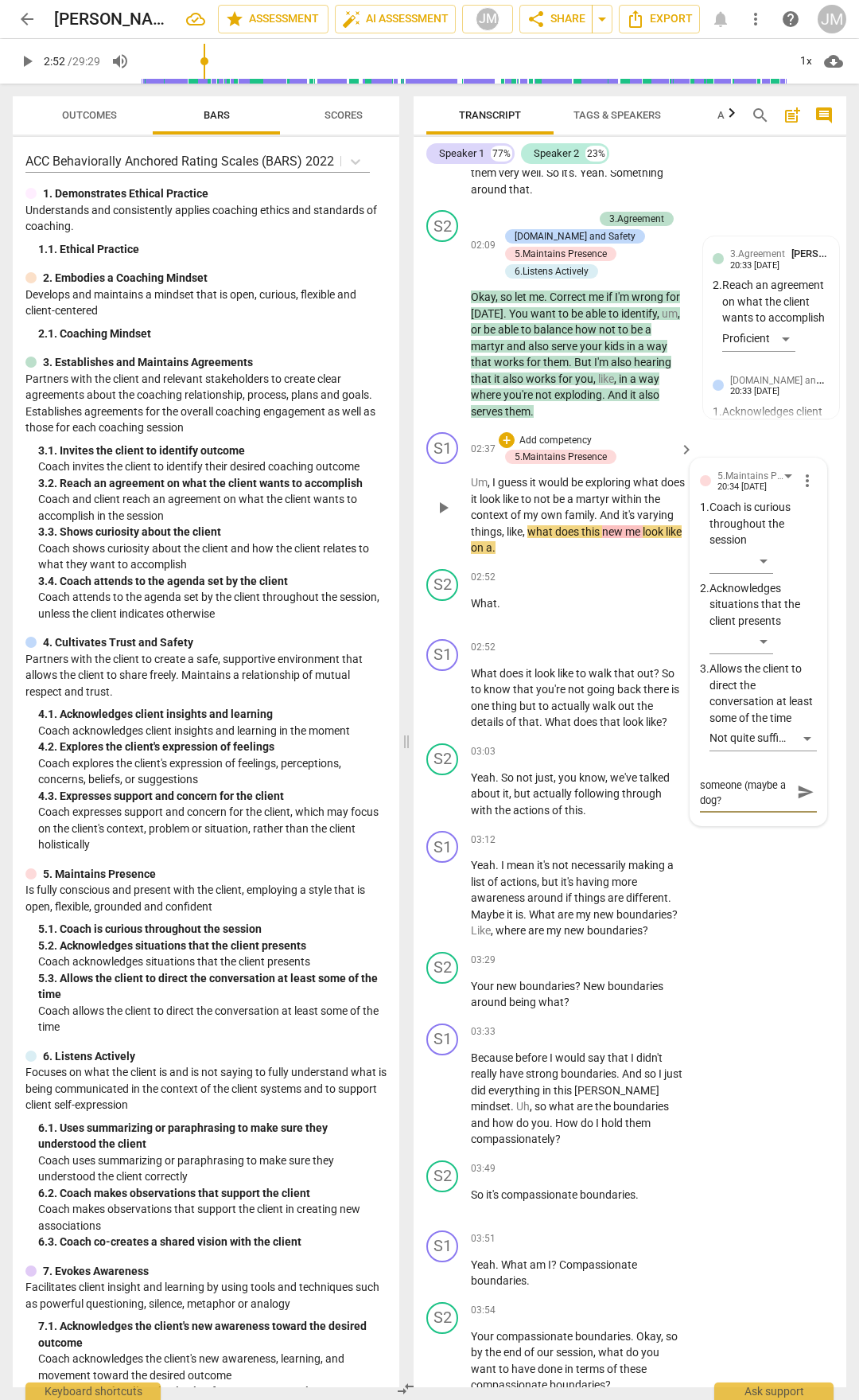
type textarea "coach reminding someone (maybe a dog?)"
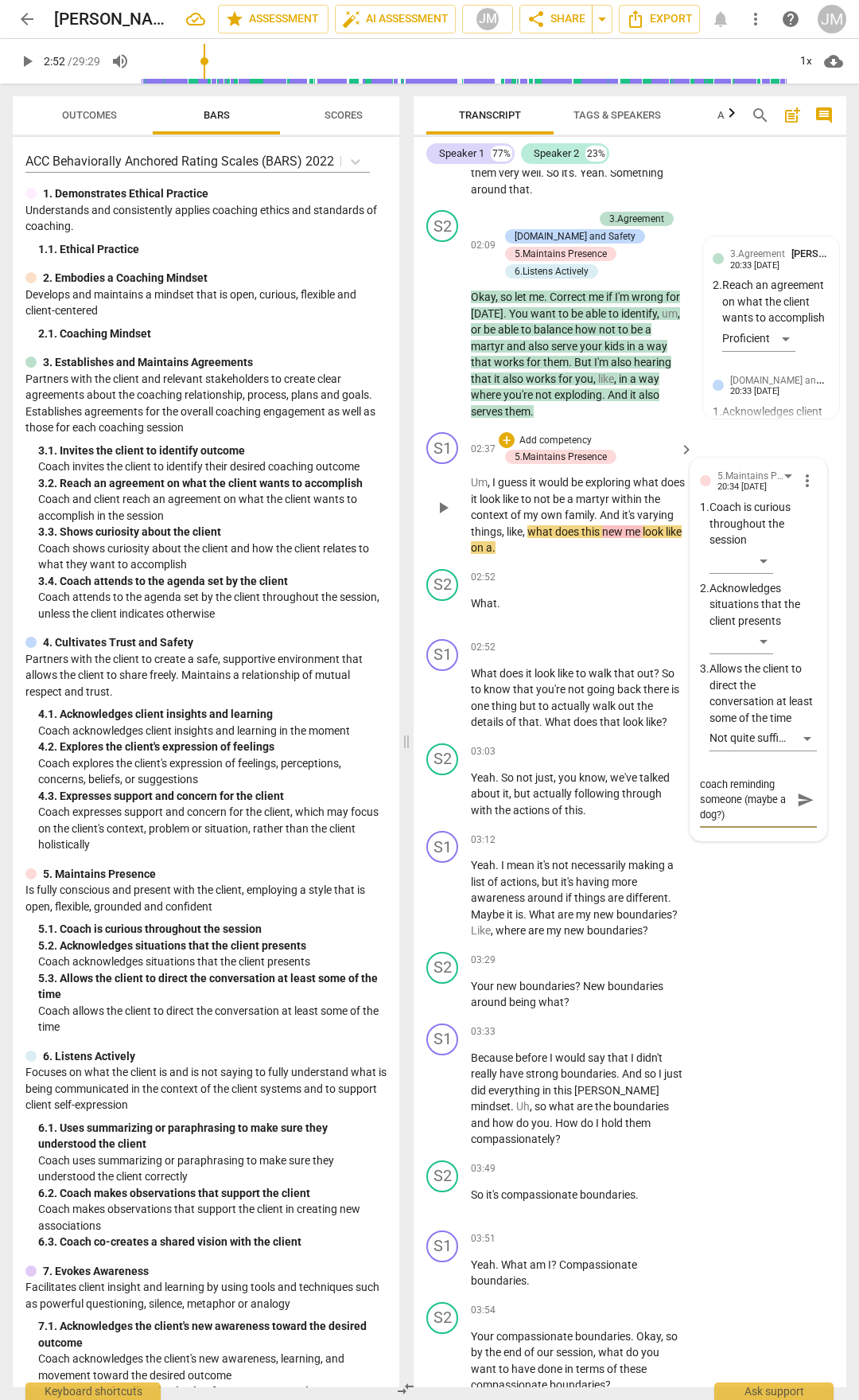
type textarea "coach reminding someone (maybe a dog?) w"
type textarea "coach reminding someone (maybe a dog?) wi"
type textarea "coach reminding someone (maybe a dog?) wit"
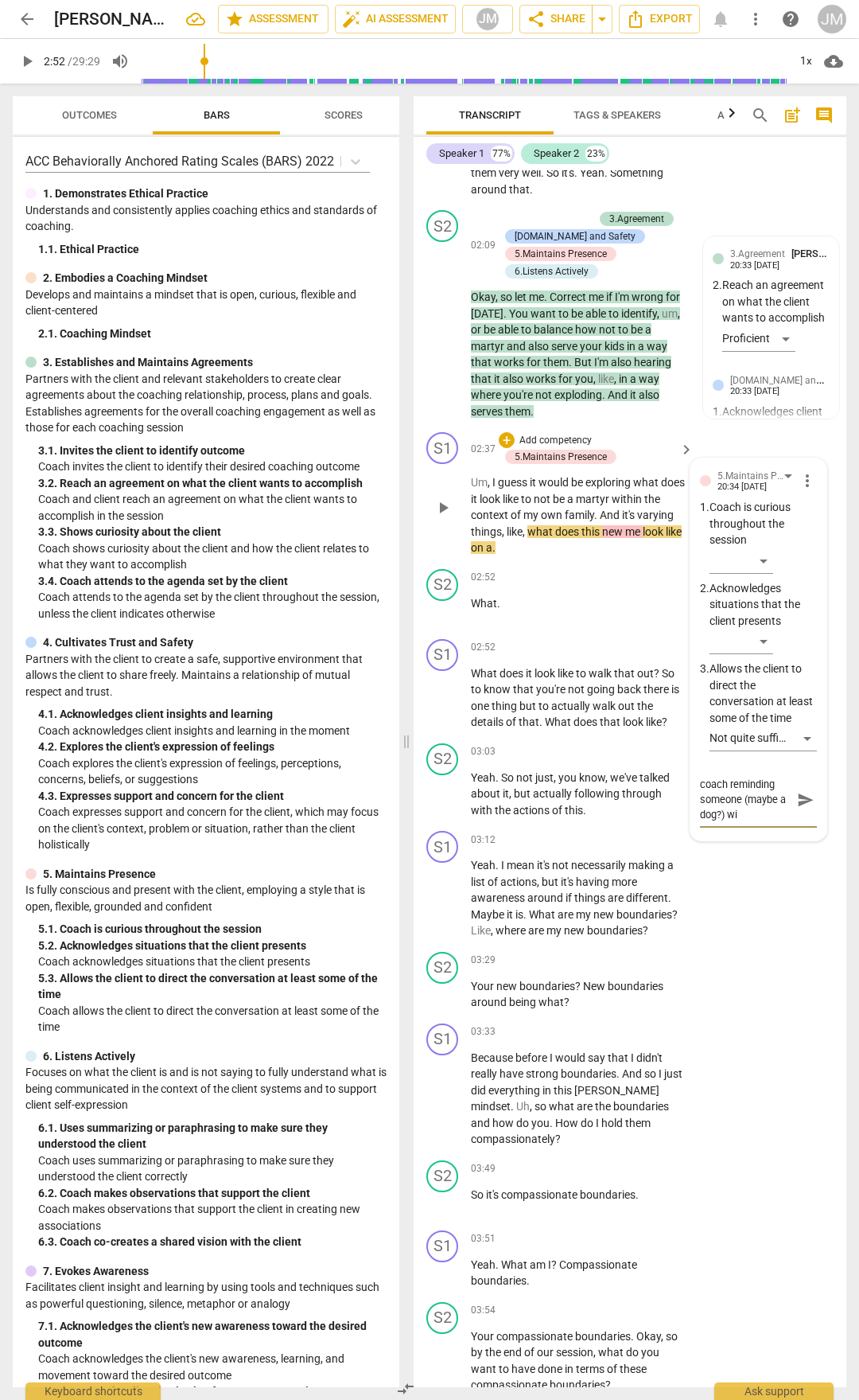
type textarea "coach reminding someone (maybe a dog?) wit"
type textarea "coach reminding someone (maybe a dog?) with"
type textarea "coach reminding someone (maybe a dog?) withi"
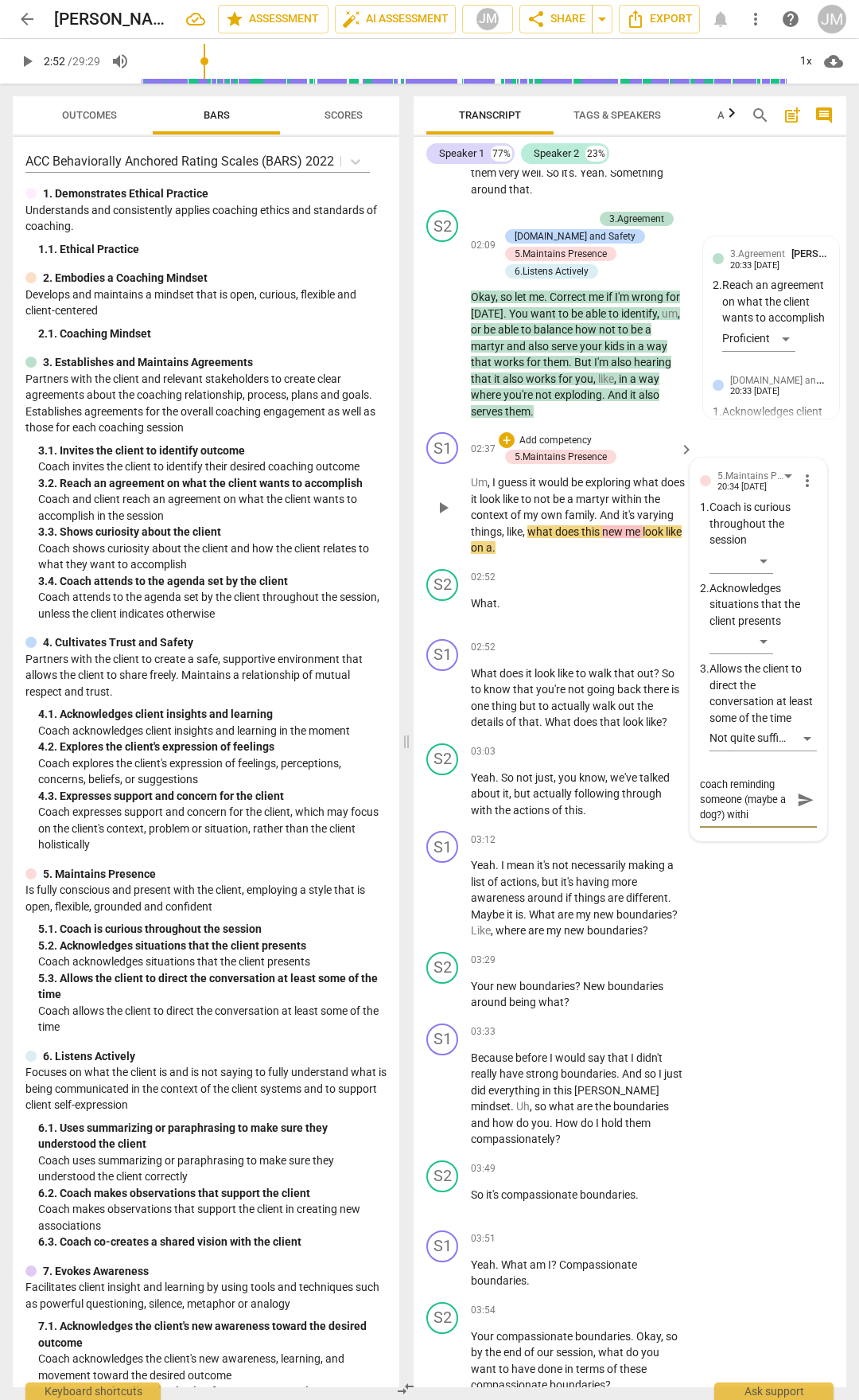
type textarea "coach reminding someone (maybe a dog?) within"
type textarea "coach reminding someone (maybe a dog?) within t"
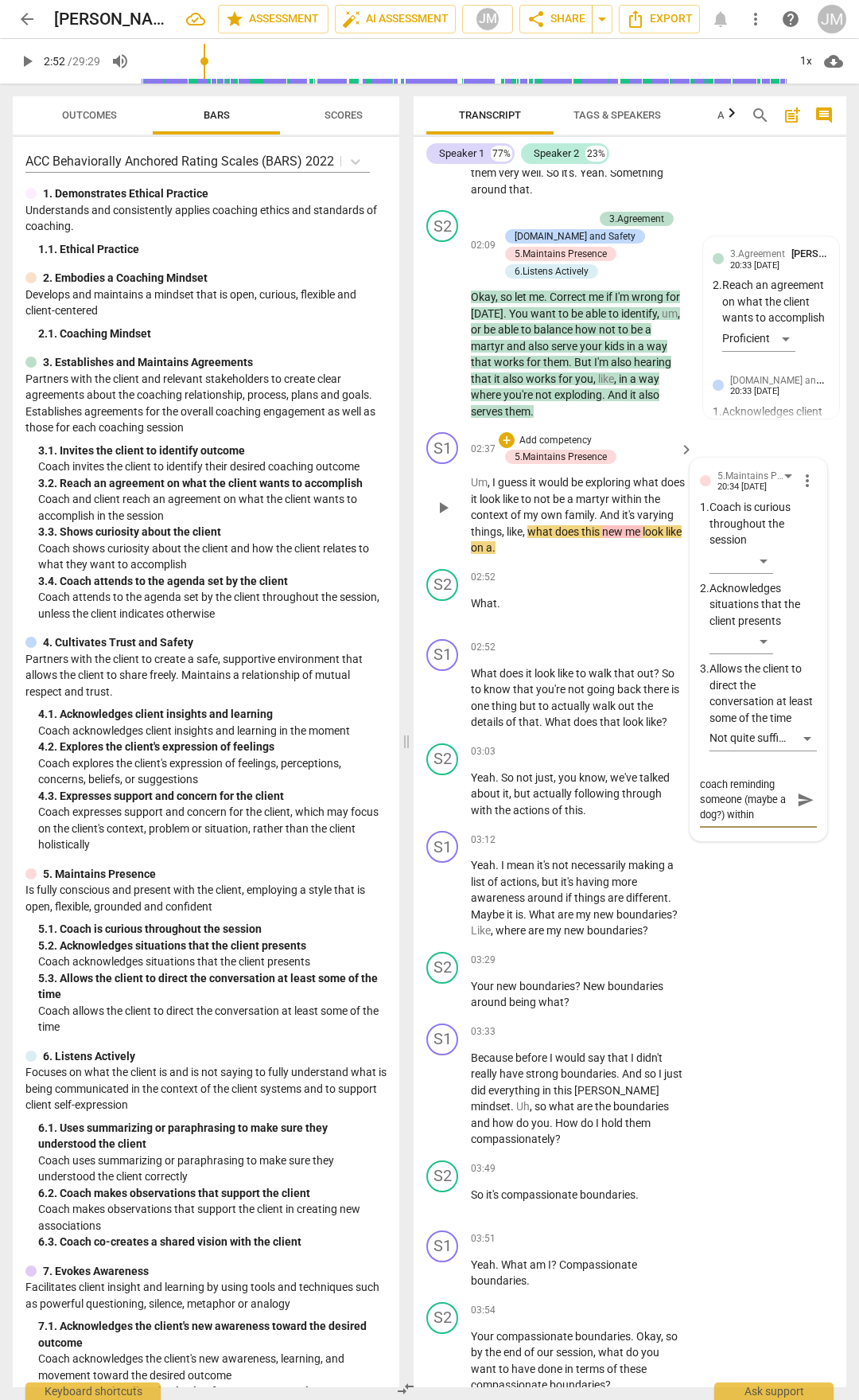
type textarea "coach reminding someone (maybe a dog?) within t"
type textarea "coach reminding someone (maybe a dog?) within th"
type textarea "coach reminding someone (maybe a dog?) within the"
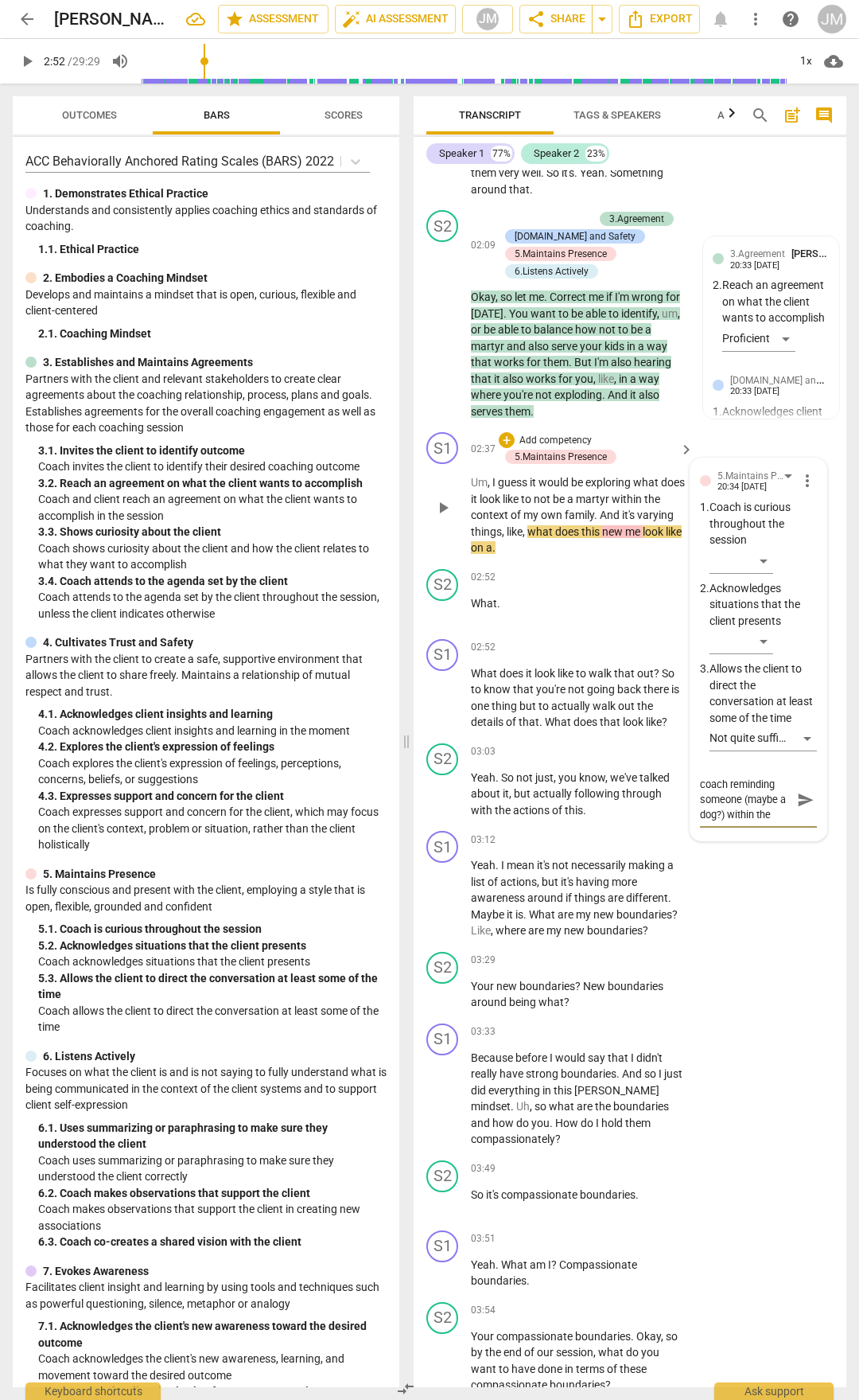
type textarea "coach reminding someone (maybe a dog?) within thei"
type textarea "coach reminding someone (maybe a dog?) within their"
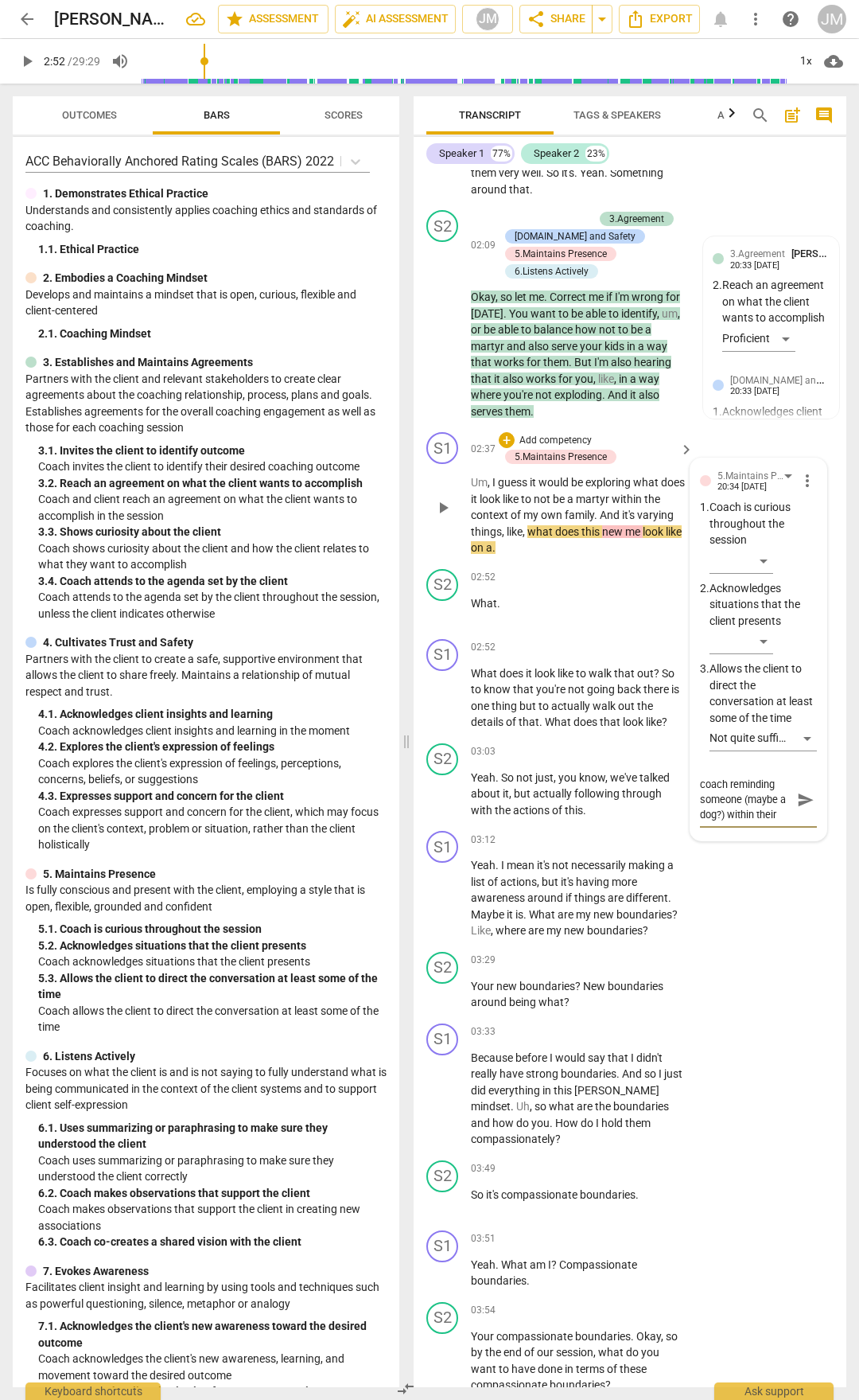
type textarea "coach reminding someone (maybe a dog?) within their"
type textarea "coach reminding someone (maybe a dog?) within their o"
type textarea "coach reminding someone (maybe a dog?) within their ow"
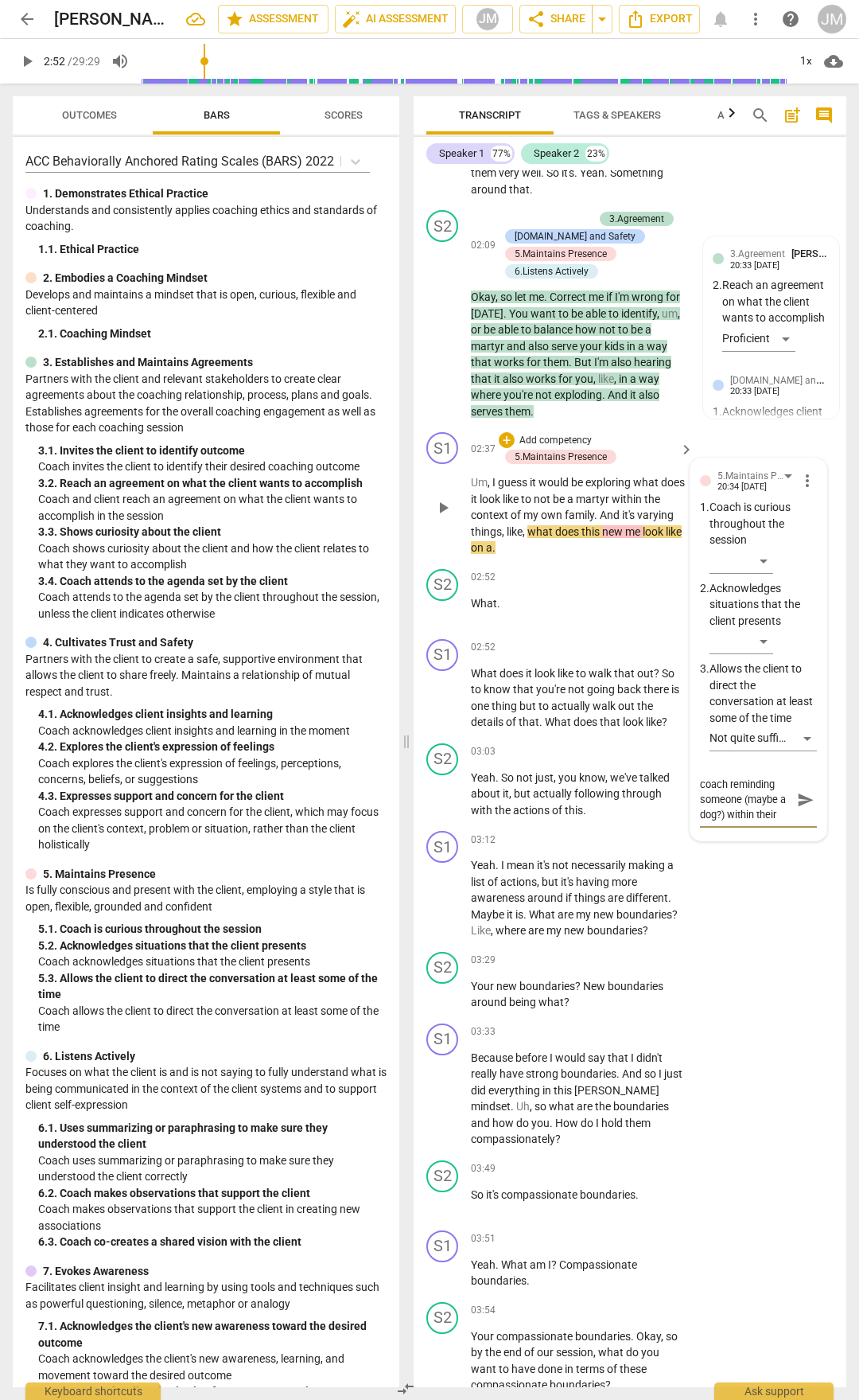
type textarea "coach reminding someone (maybe a dog?) within their own"
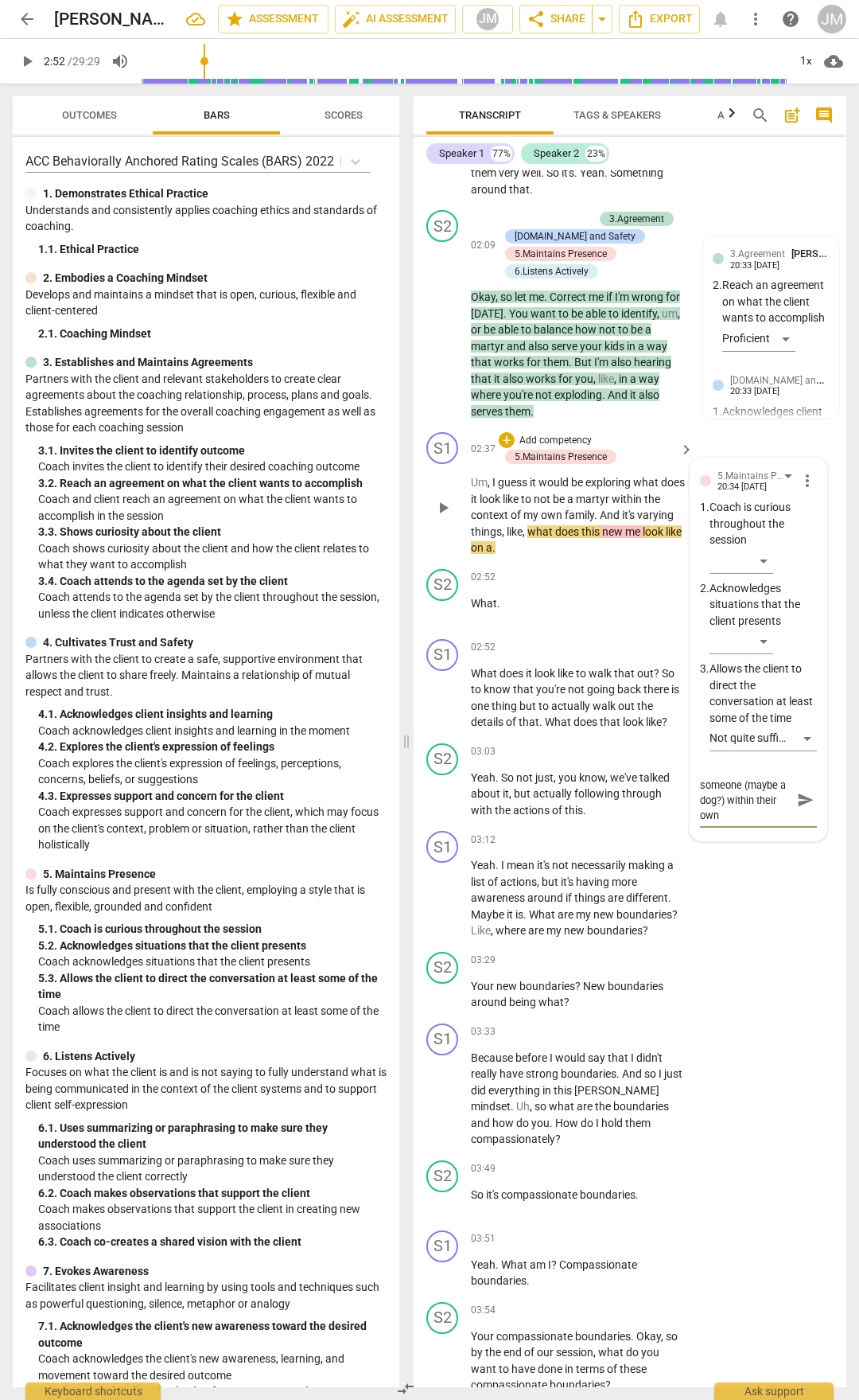
type textarea "coach reminding someone (maybe a dog?) within their own c"
type textarea "coach reminding someone (maybe a dog?) within their own co"
type textarea "coach reminding someone (maybe a dog?) within their own con"
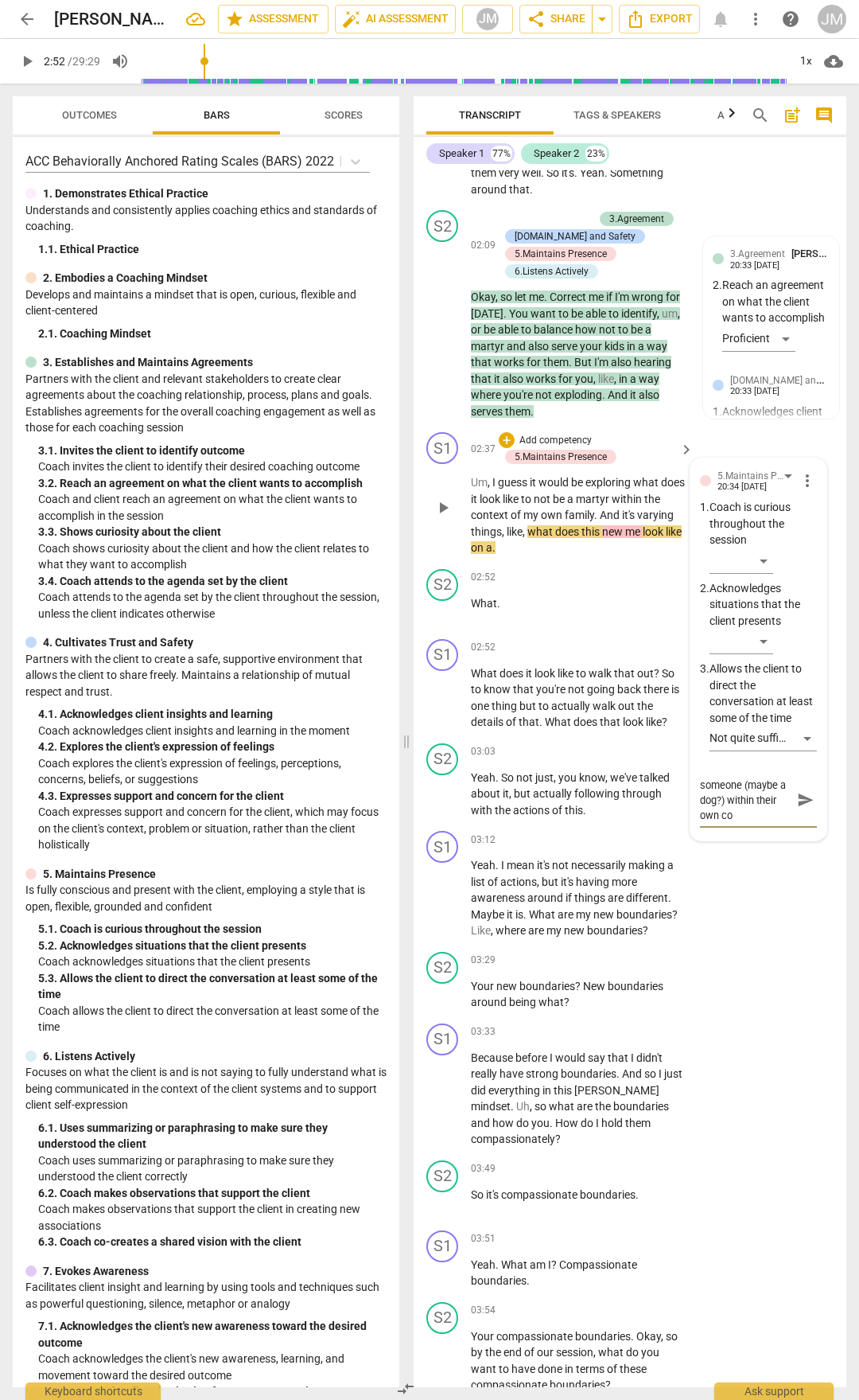
type textarea "coach reminding someone (maybe a dog?) within their own con"
type textarea "coach reminding someone (maybe a dog?) within their own cont"
type textarea "coach reminding someone (maybe a dog?) within their own [PERSON_NAME]"
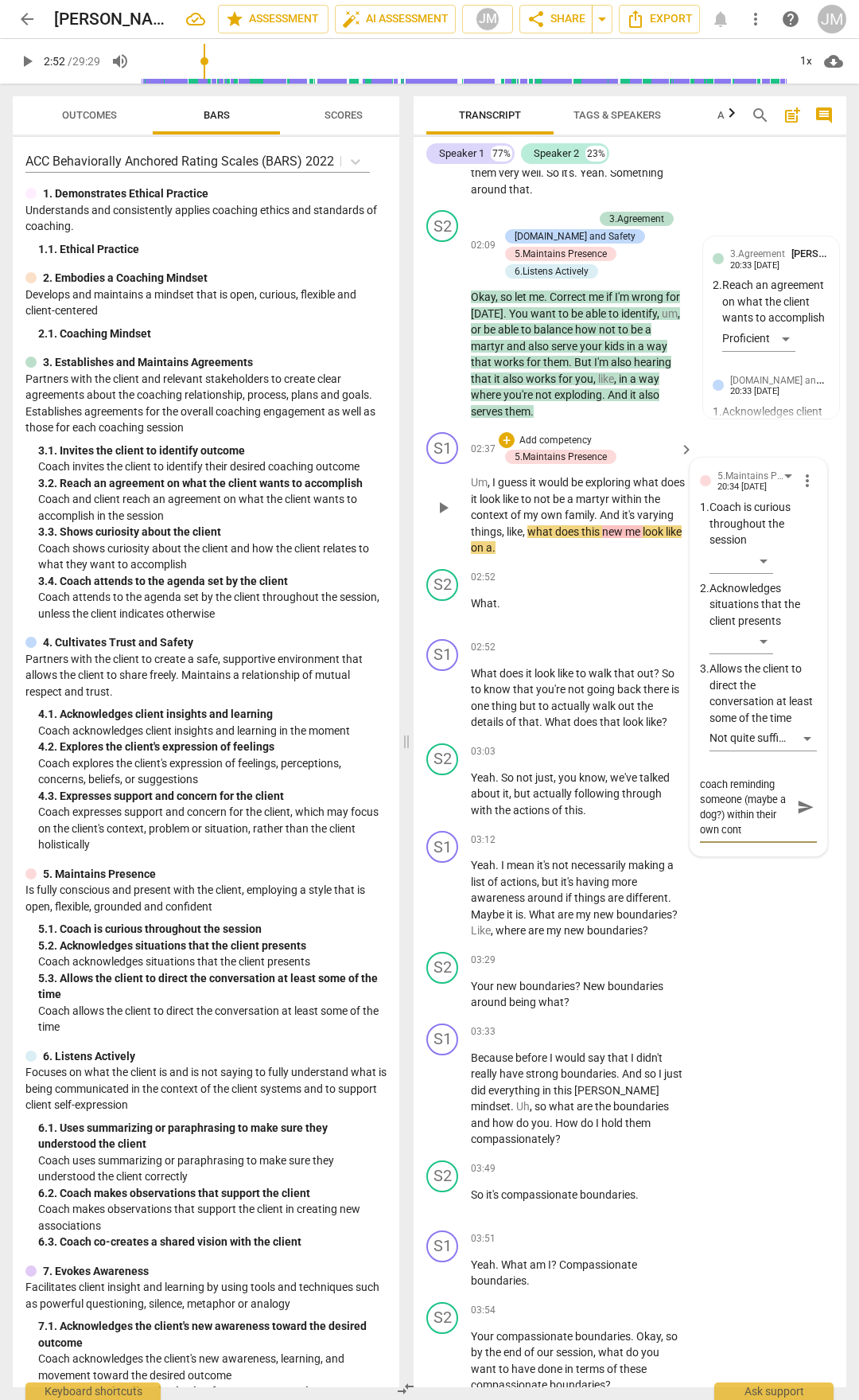
type textarea "coach reminding someone (maybe a dog?) within their own [PERSON_NAME]"
type textarea "coach reminding someone (maybe a dog?) within their own contex"
type textarea "coach reminding someone (maybe a dog?) within their own context"
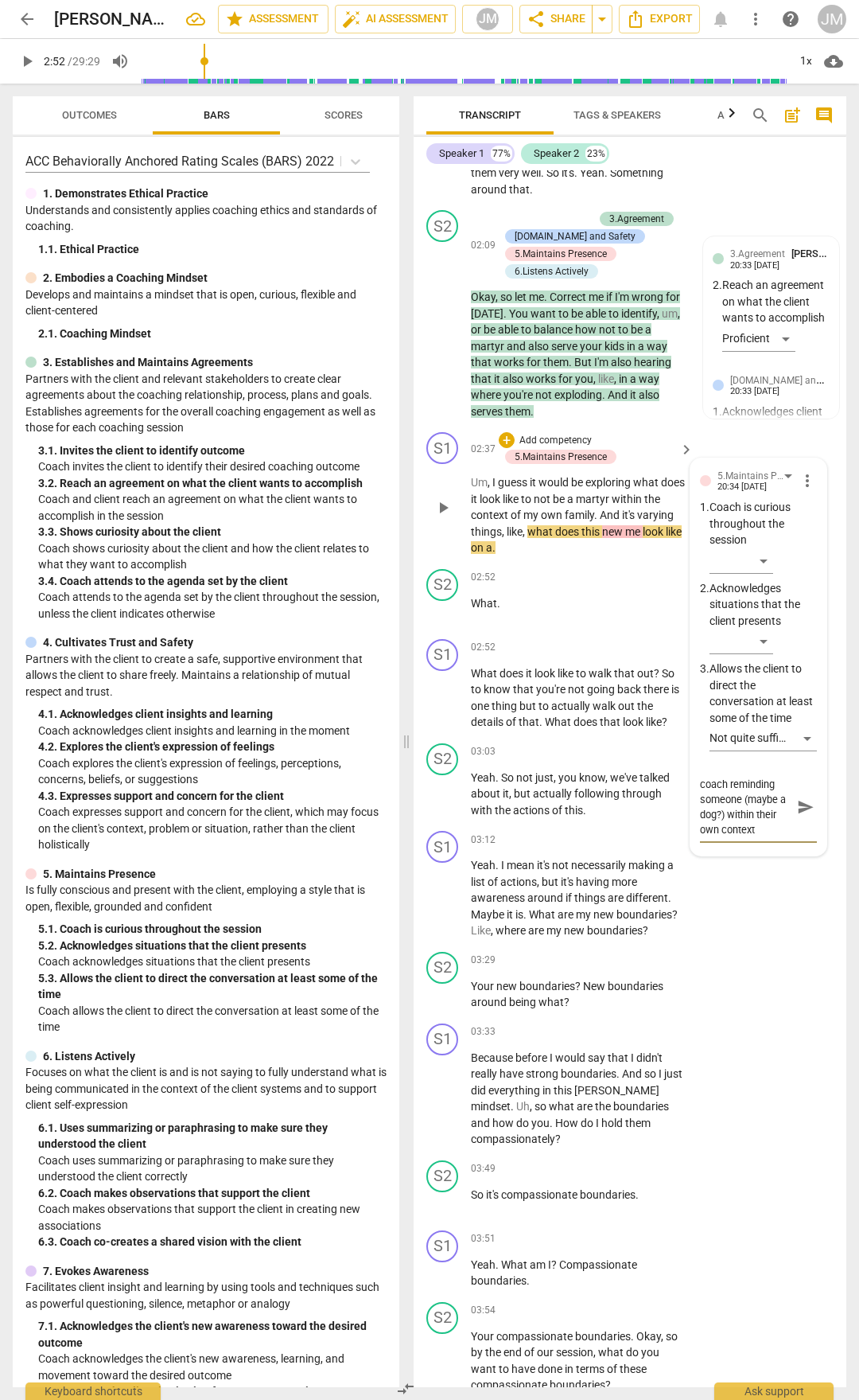
type textarea "coach reminding someone (maybe a dog?) within their own context"
type textarea "coach reminding someone (maybe a dog?) within their own context w"
type textarea "coach reminding someone (maybe a dog?) within their own context wh"
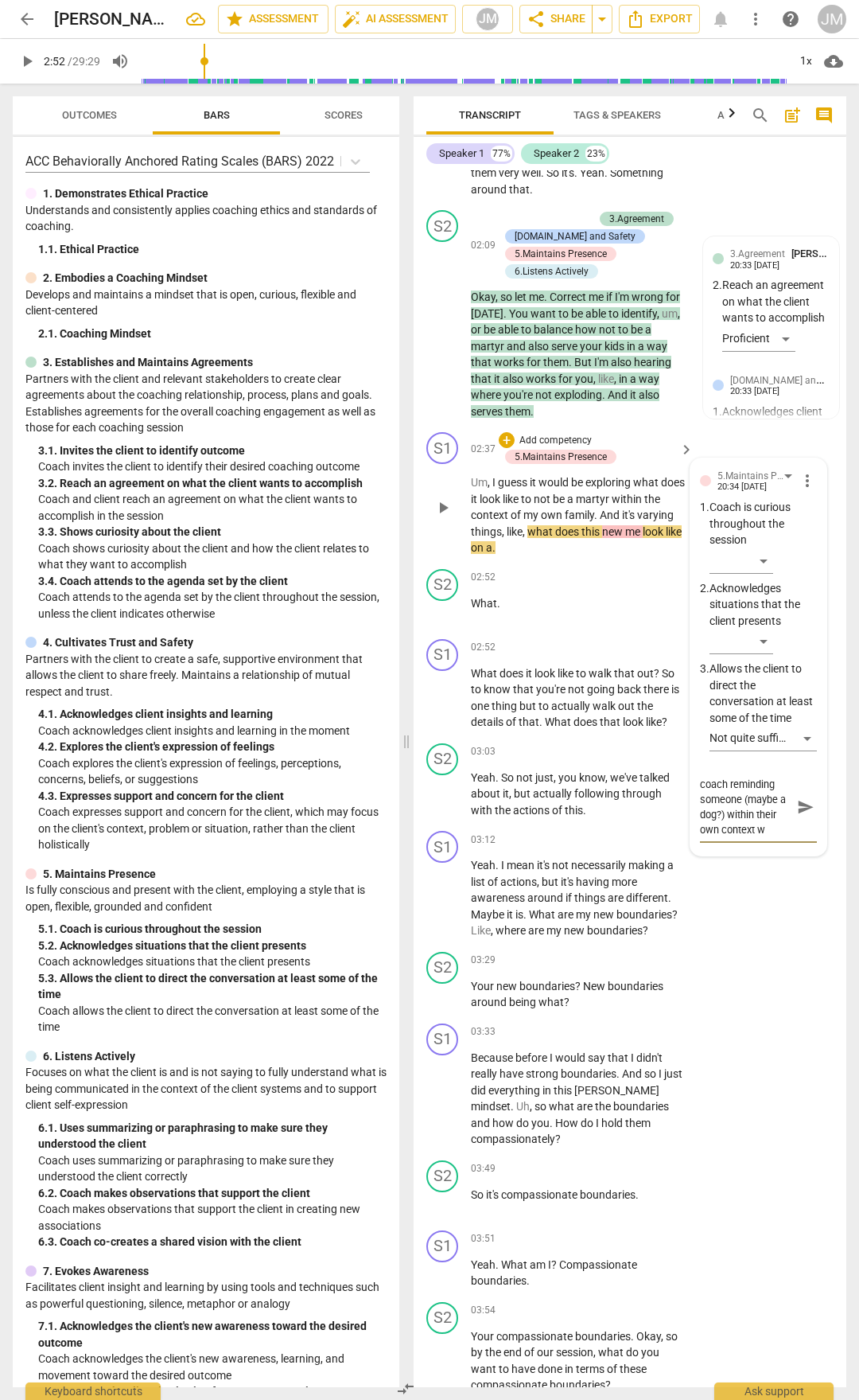
type textarea "coach reminding someone (maybe a dog?) within their own context wh"
type textarea "coach reminding someone (maybe a dog?) within their own context whi"
type textarea "coach reminding someone (maybe a dog?) within their own context whil"
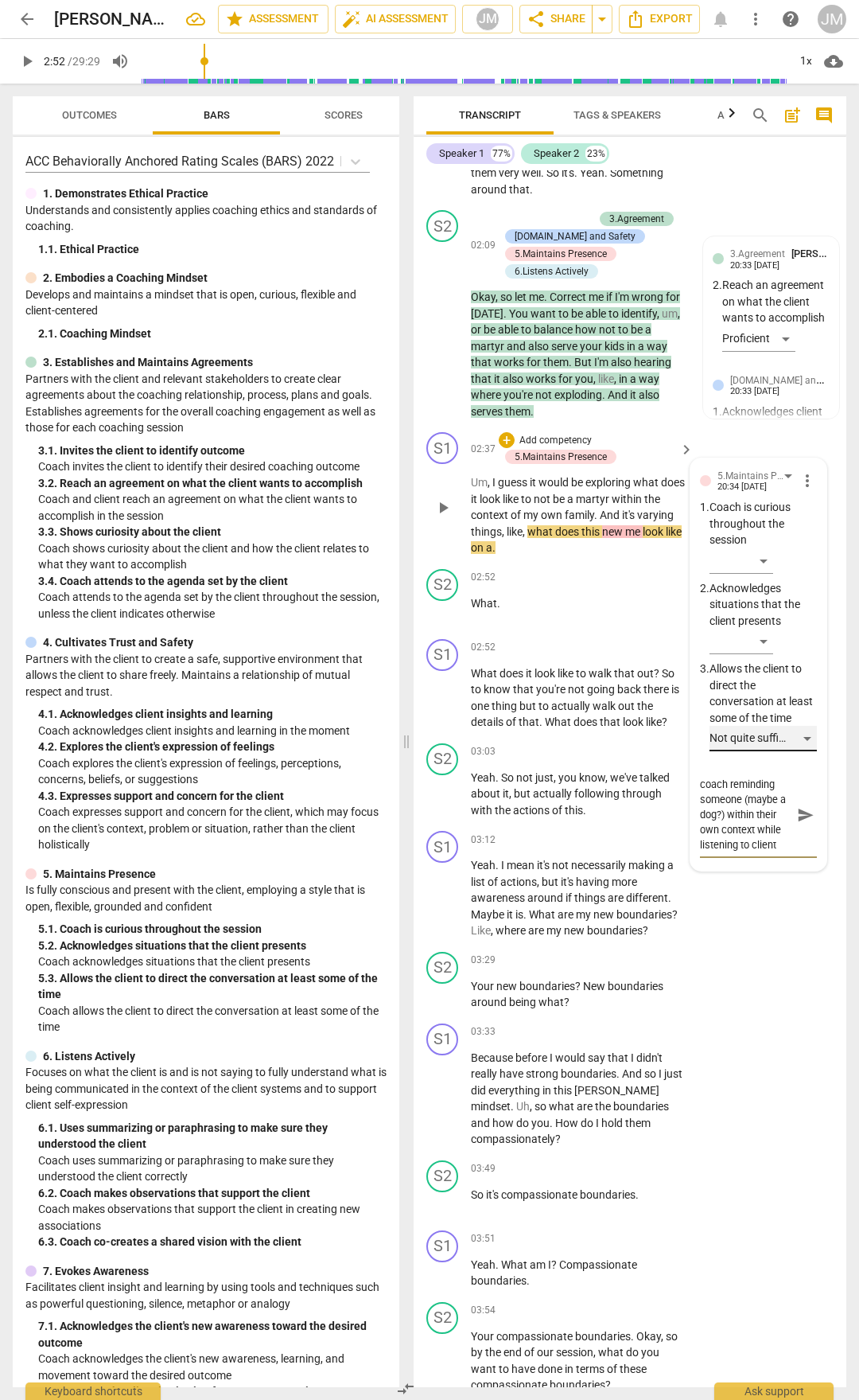
click at [808, 751] on div "Not quite sufficient" at bounding box center [764, 739] width 108 height 26
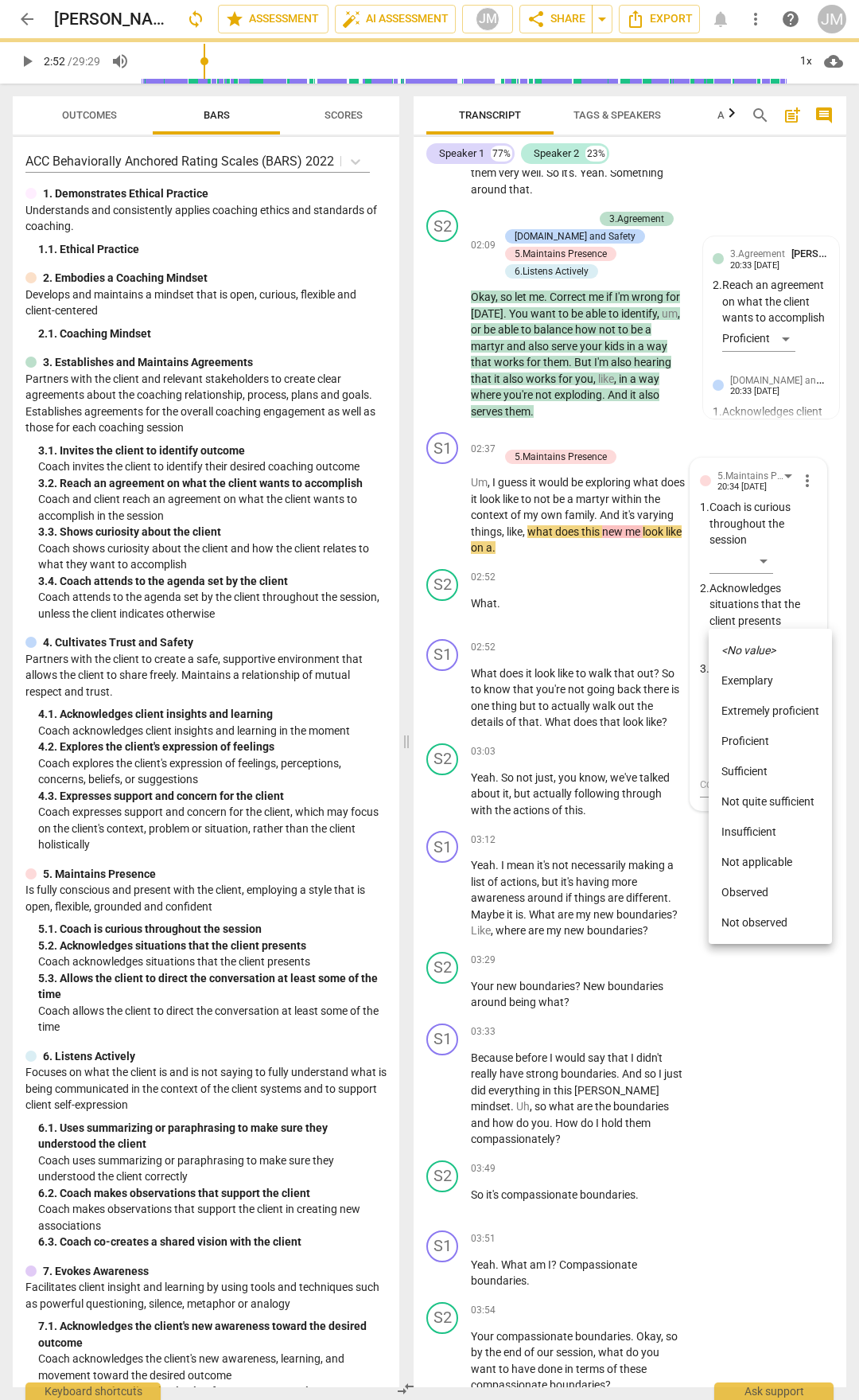
scroll to position [0, 0]
click at [789, 831] on li "Insufficient" at bounding box center [771, 831] width 123 height 30
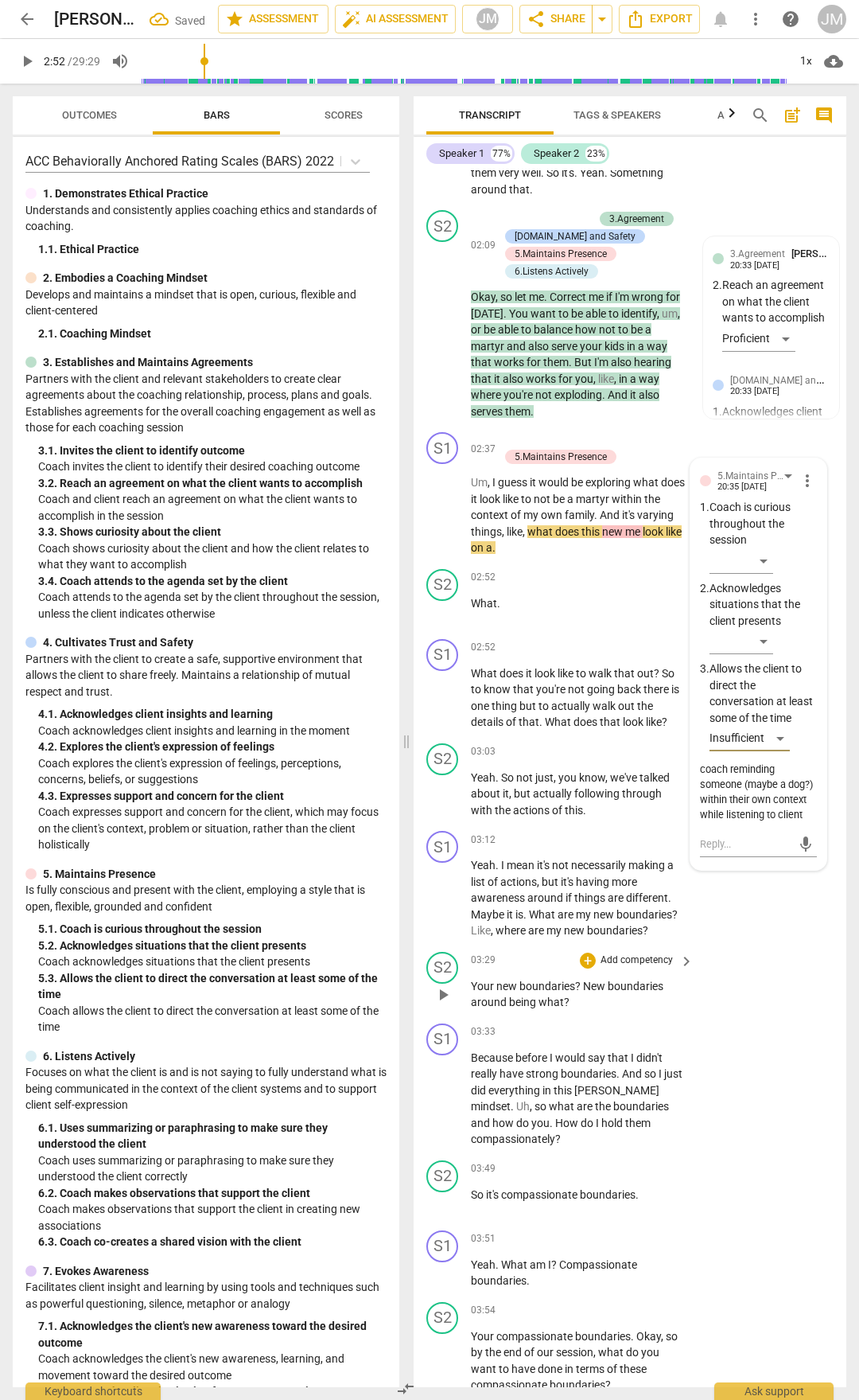
click at [826, 1017] on div "S2 play_arrow pause 03:29 + Add competency keyboard_arrow_right Your new bounda…" at bounding box center [631, 982] width 433 height 72
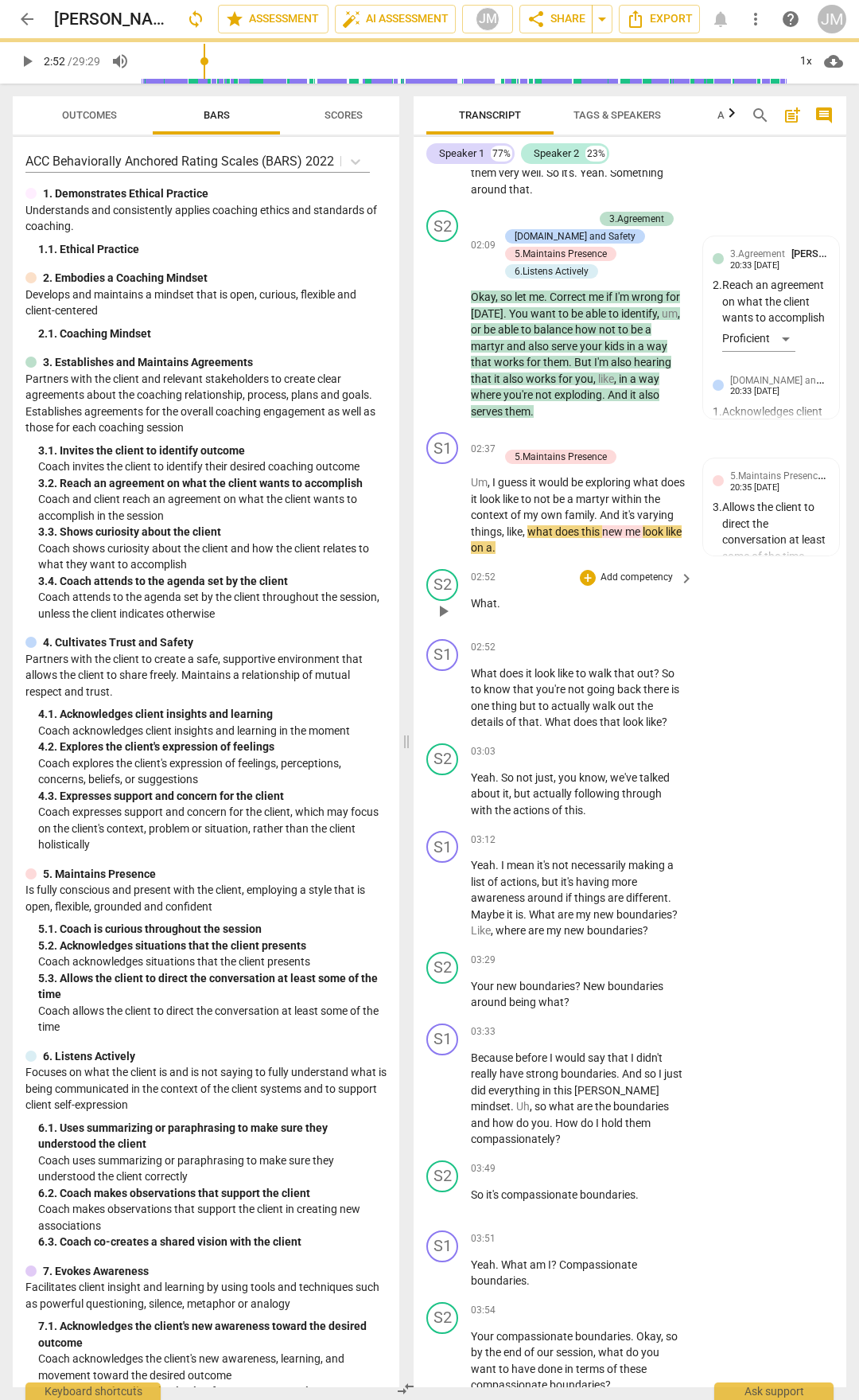
click at [445, 620] on span "play_arrow" at bounding box center [443, 611] width 19 height 19
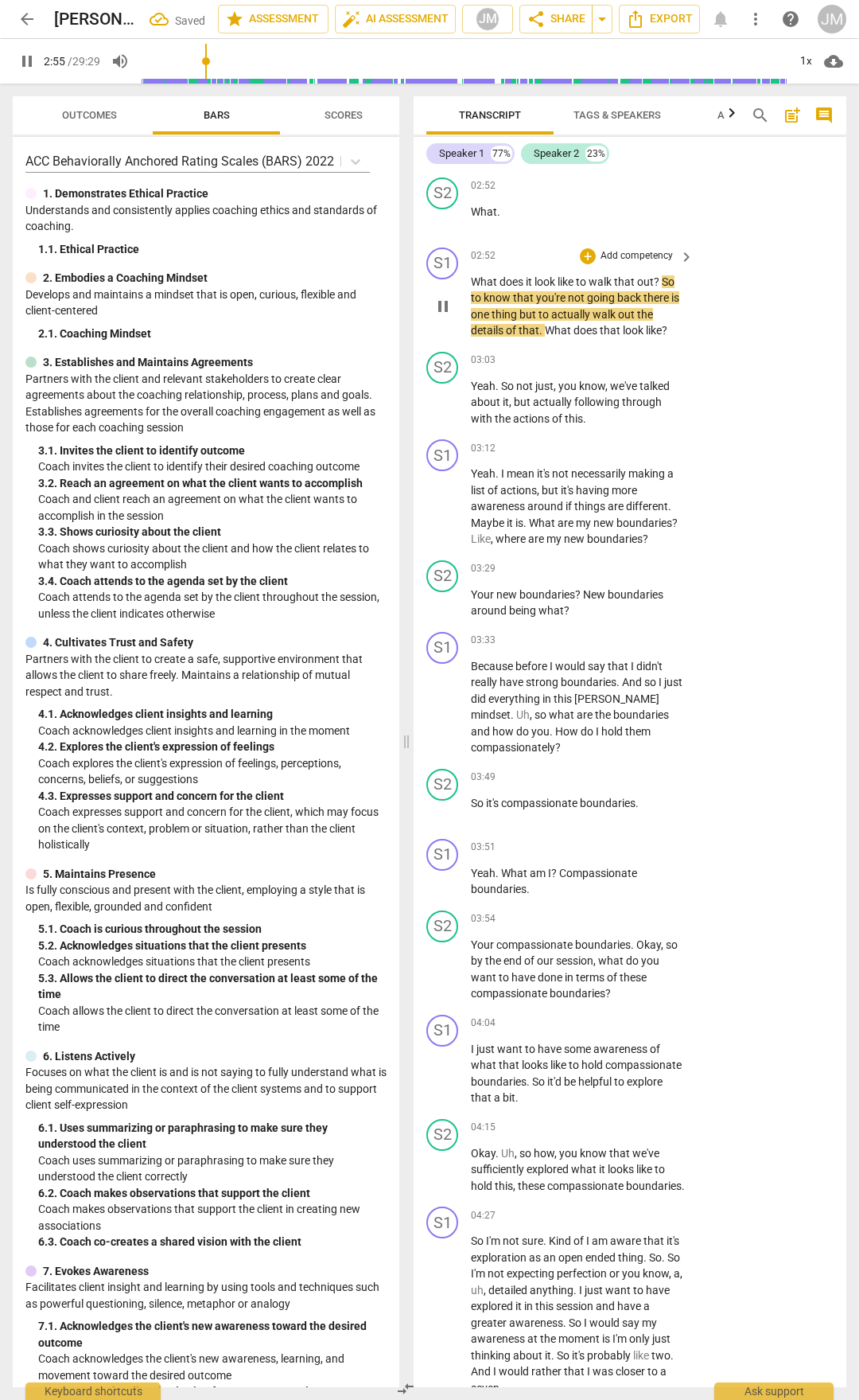
scroll to position [1433, 0]
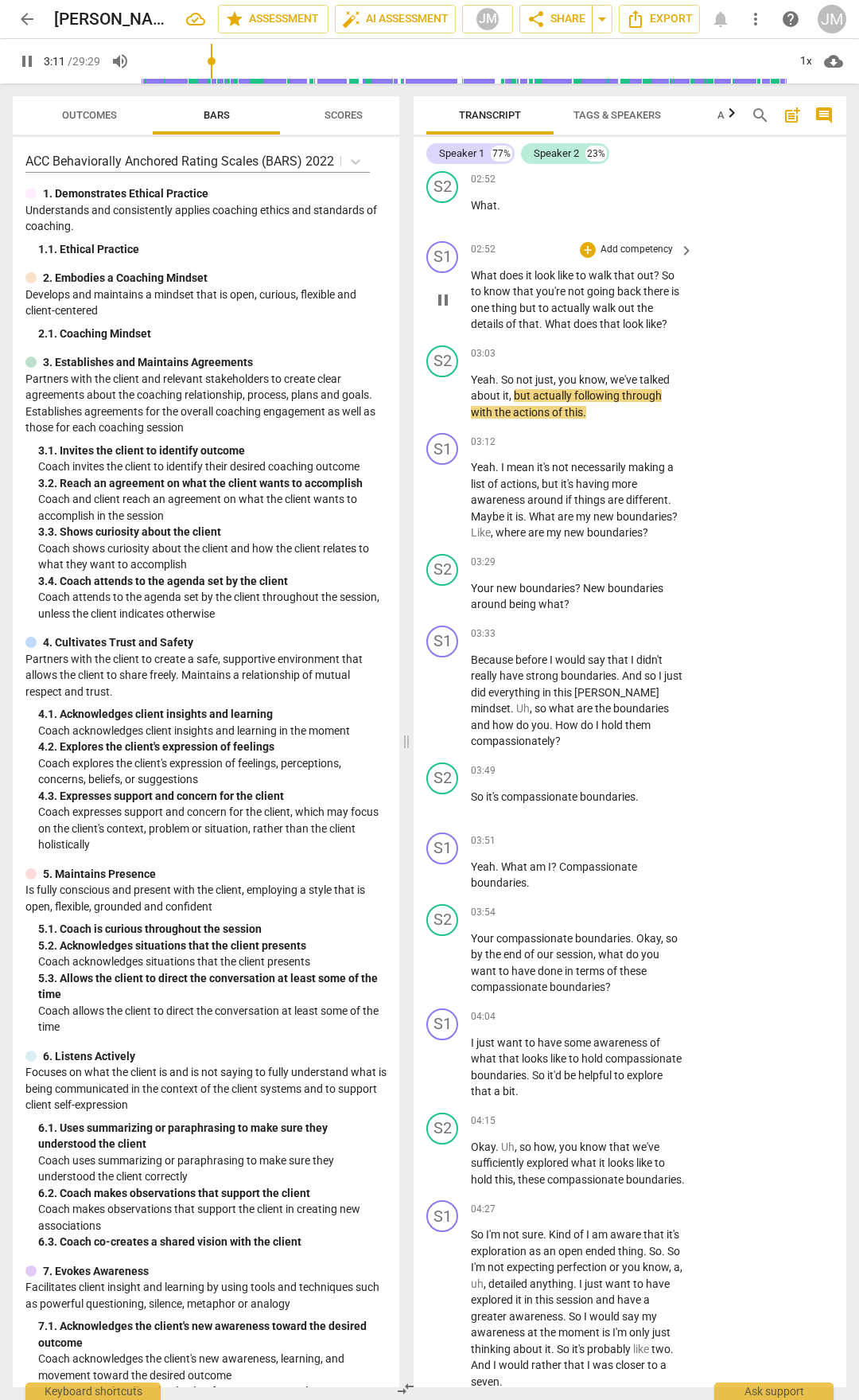
click at [434, 310] on span "pause" at bounding box center [443, 300] width 19 height 19
click at [437, 310] on span "play_arrow" at bounding box center [443, 300] width 19 height 19
drag, startPoint x: 472, startPoint y: 424, endPoint x: 630, endPoint y: 472, distance: 165.1
click at [628, 427] on div "S2 play_arrow pause 03:03 + Add competency keyboard_arrow_right Yeah . So not j…" at bounding box center [631, 383] width 433 height 88
click at [586, 362] on div "+" at bounding box center [588, 354] width 16 height 16
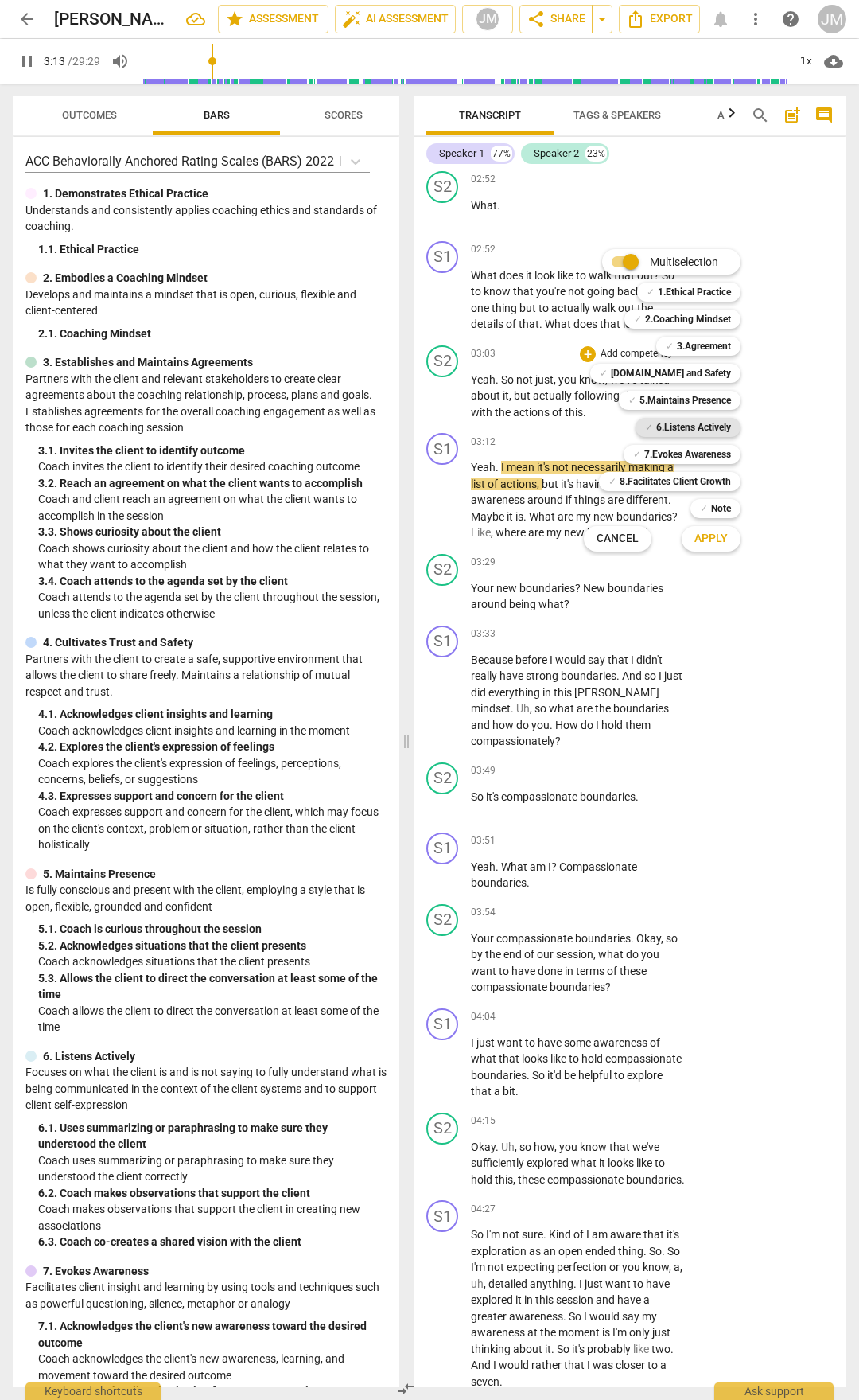
click at [680, 430] on b "6.Listens Actively" at bounding box center [693, 427] width 74 height 19
click at [706, 371] on b "[DOMAIN_NAME] and Safety" at bounding box center [671, 373] width 120 height 19
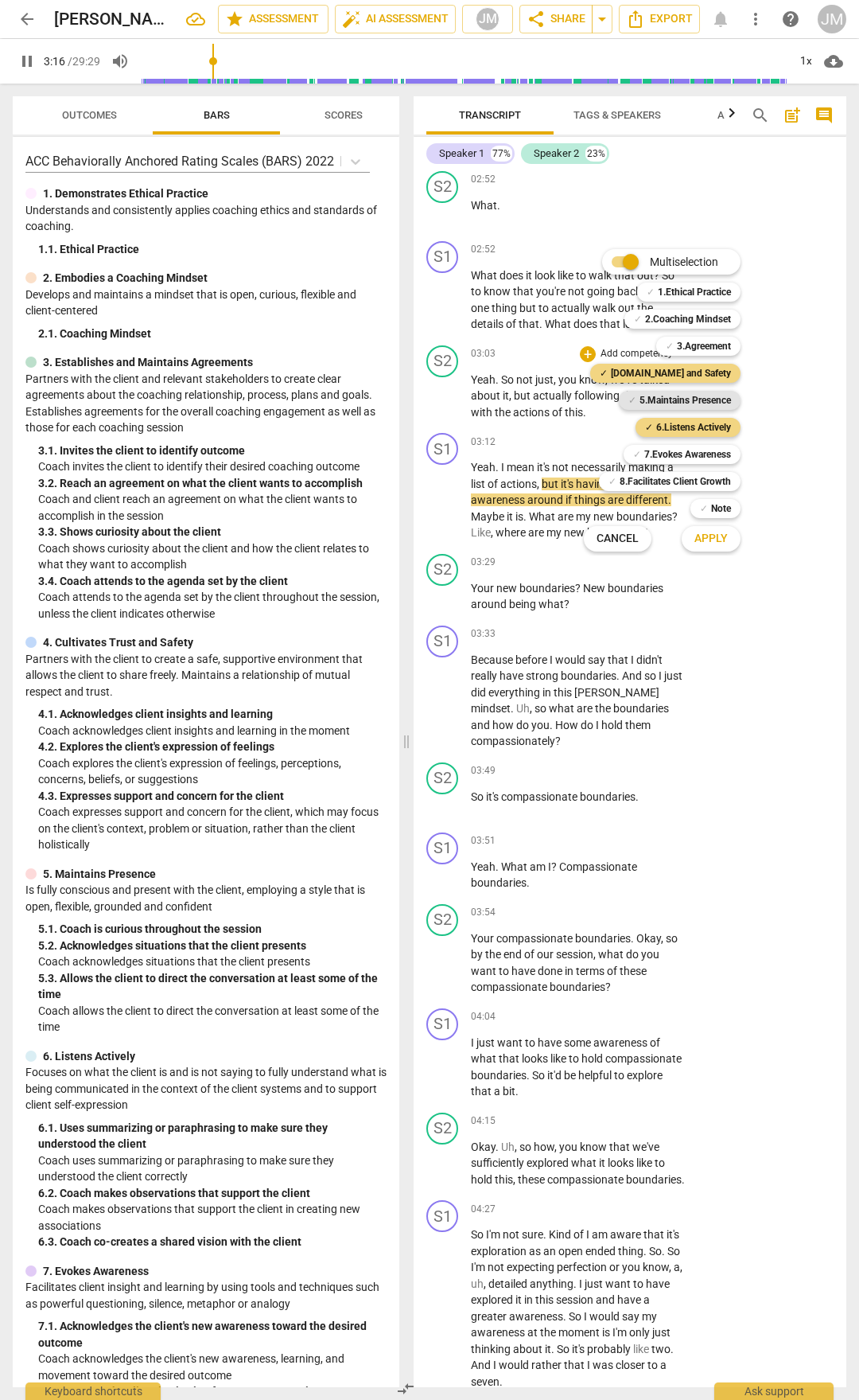
click at [709, 405] on b "5.Maintains Presence" at bounding box center [685, 400] width 92 height 19
click at [721, 351] on b "3.Agreement" at bounding box center [703, 346] width 54 height 19
click at [717, 381] on b "[DOMAIN_NAME] and Safety" at bounding box center [671, 373] width 120 height 19
click at [721, 553] on div "Apply x" at bounding box center [720, 538] width 89 height 33
click at [719, 542] on span "Apply" at bounding box center [711, 538] width 33 height 16
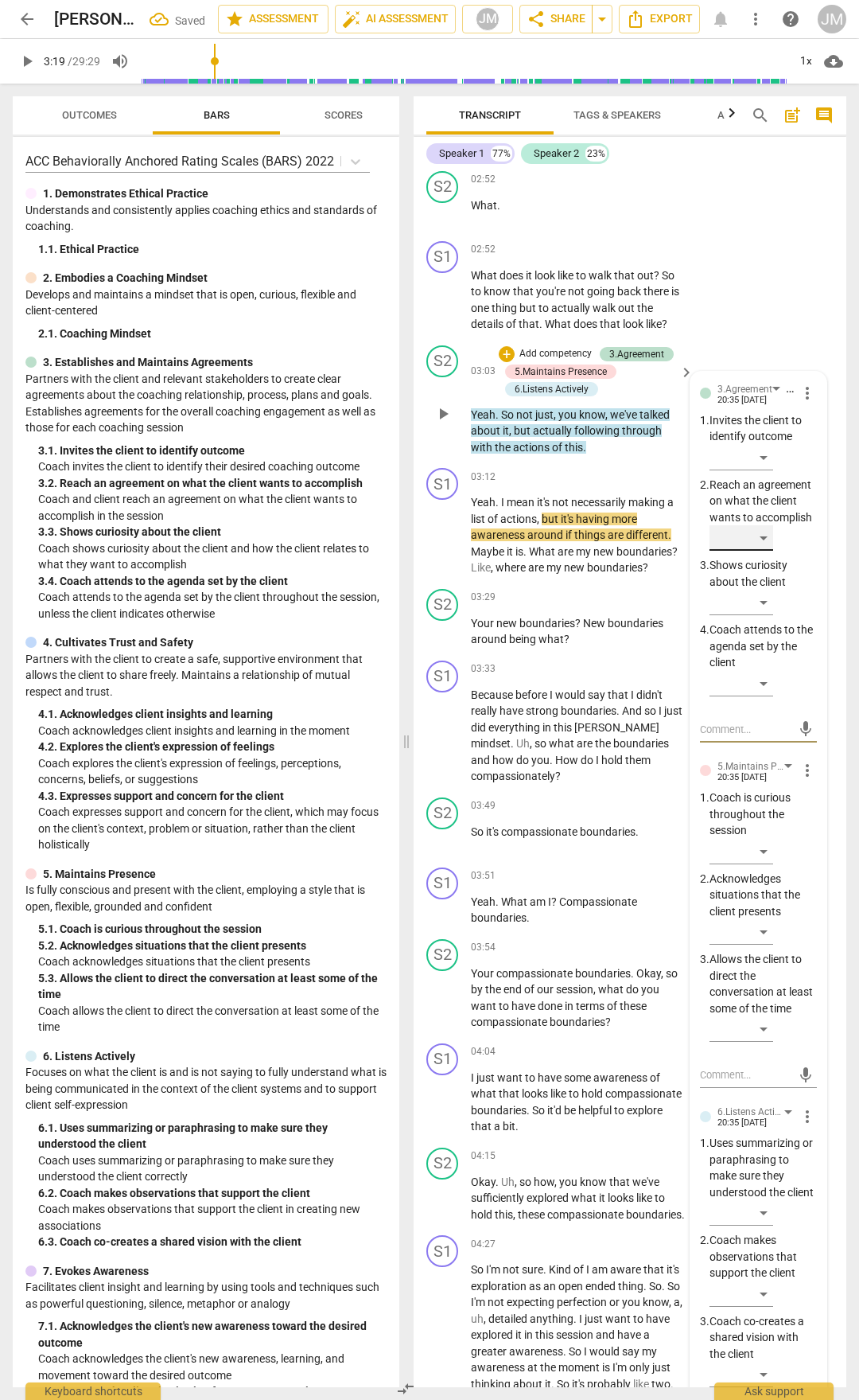
click at [766, 551] on div "​" at bounding box center [742, 538] width 63 height 26
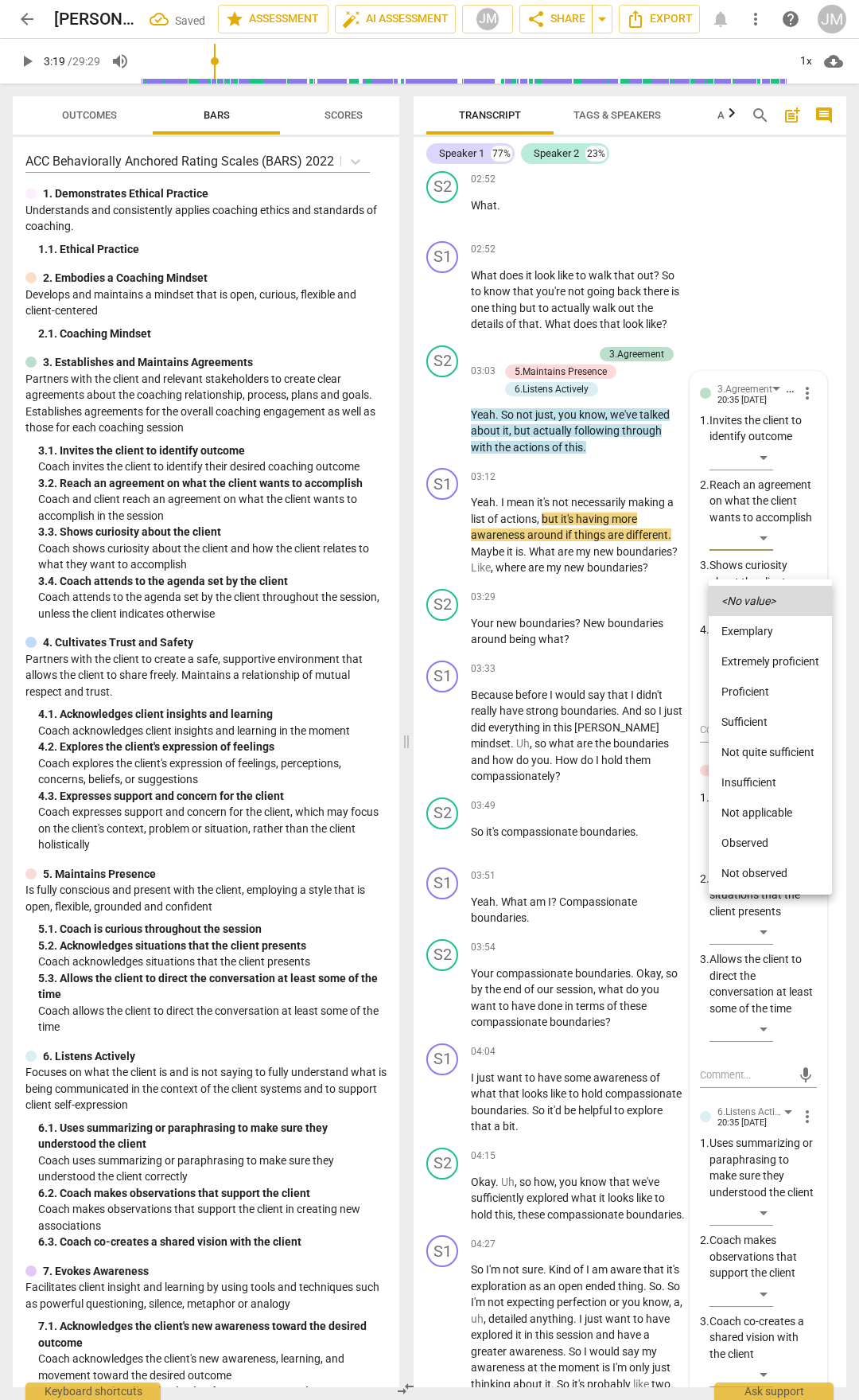
click at [766, 657] on li "Extremely proficient" at bounding box center [771, 661] width 123 height 30
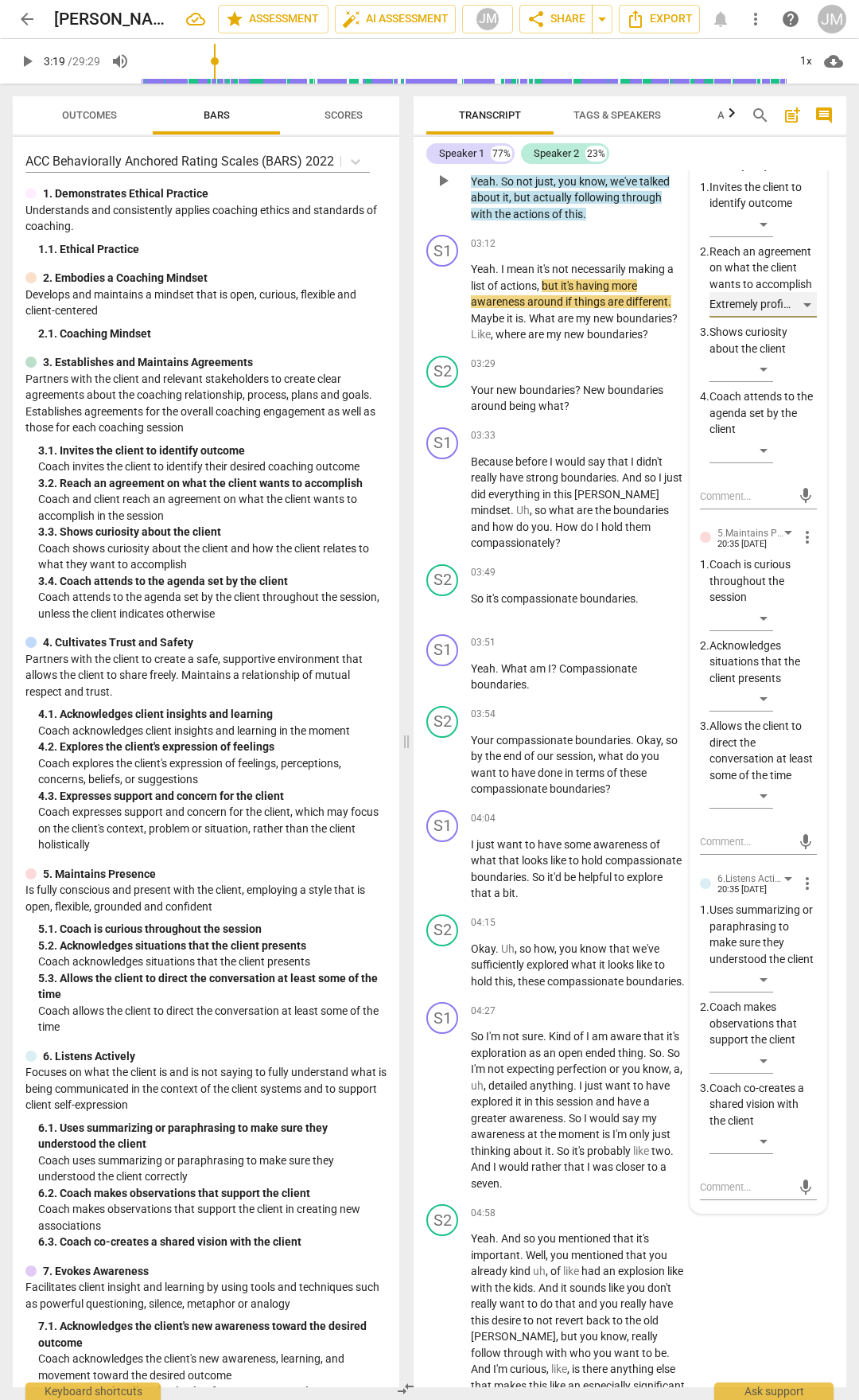
scroll to position [1671, 0]
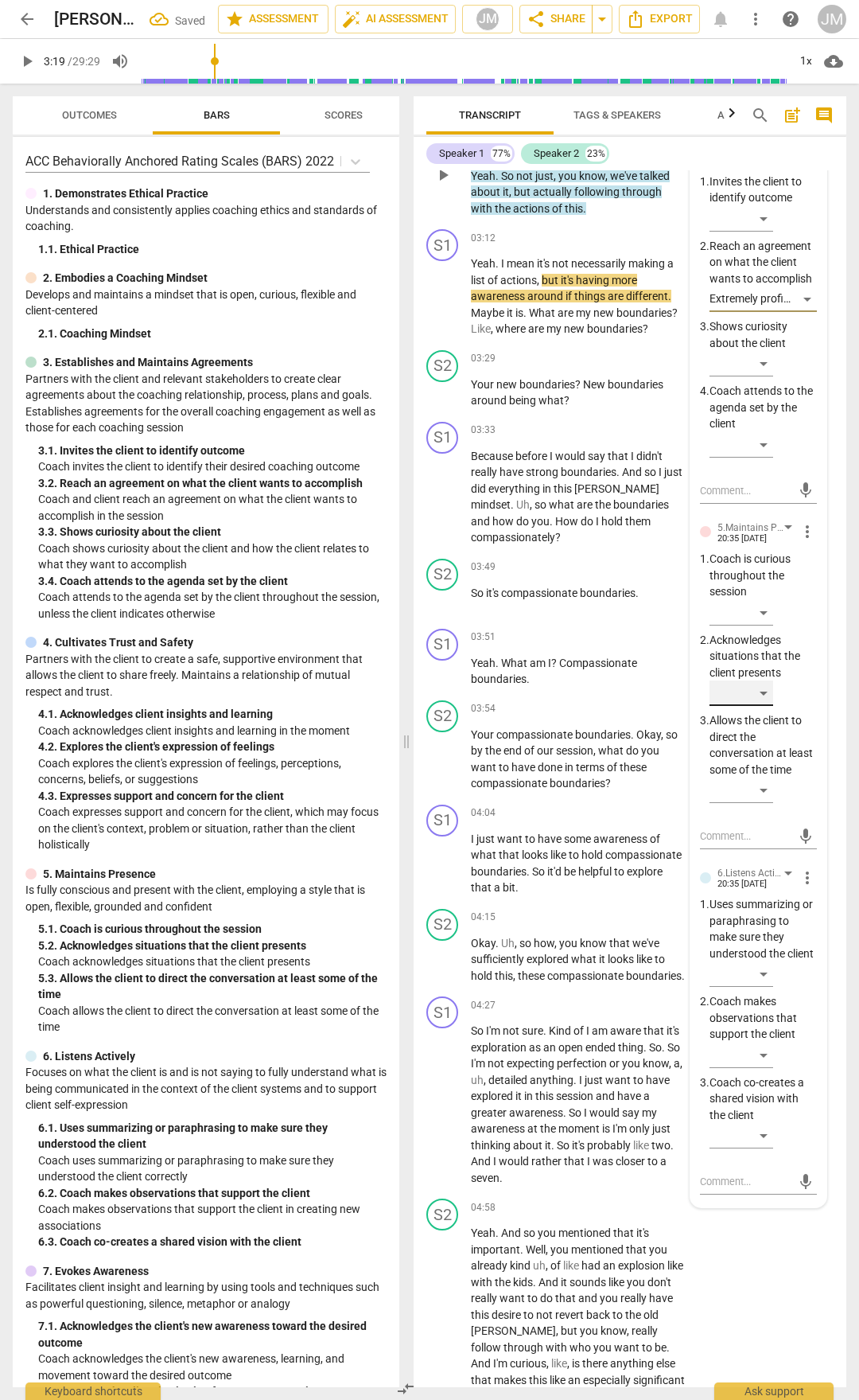
click at [767, 706] on div "​" at bounding box center [742, 693] width 63 height 26
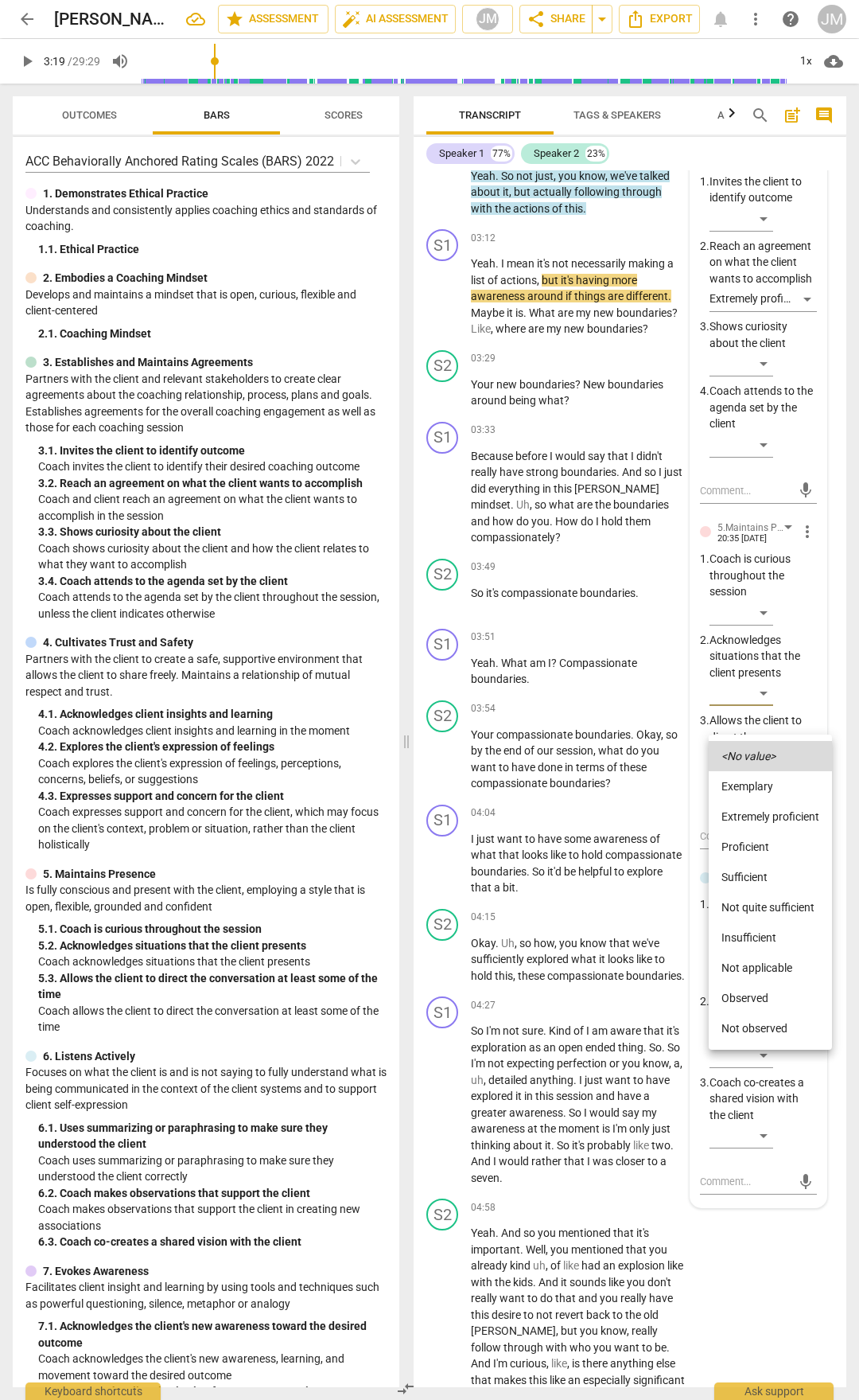
click at [773, 871] on li "Sufficient" at bounding box center [771, 876] width 123 height 30
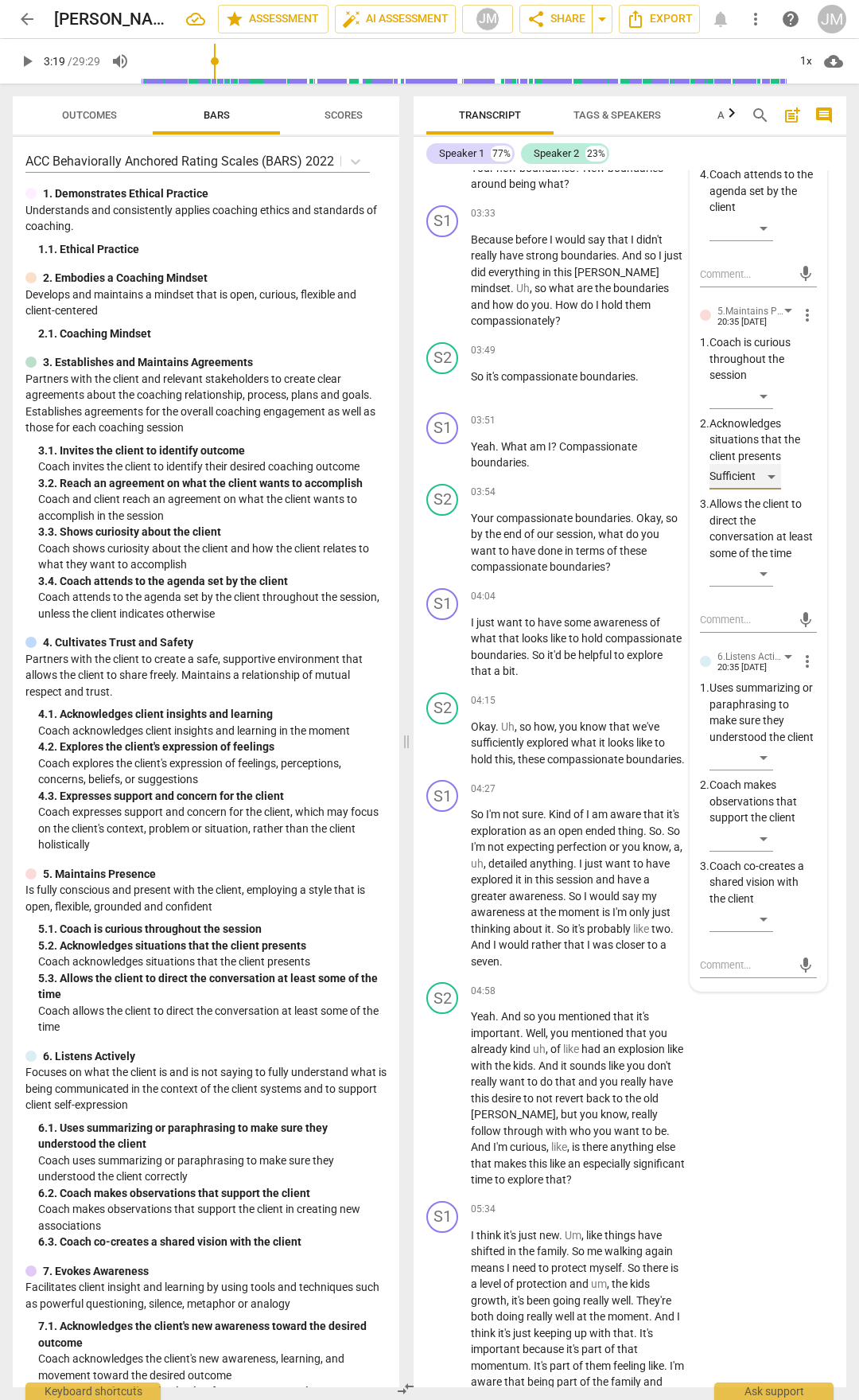
scroll to position [1910, 0]
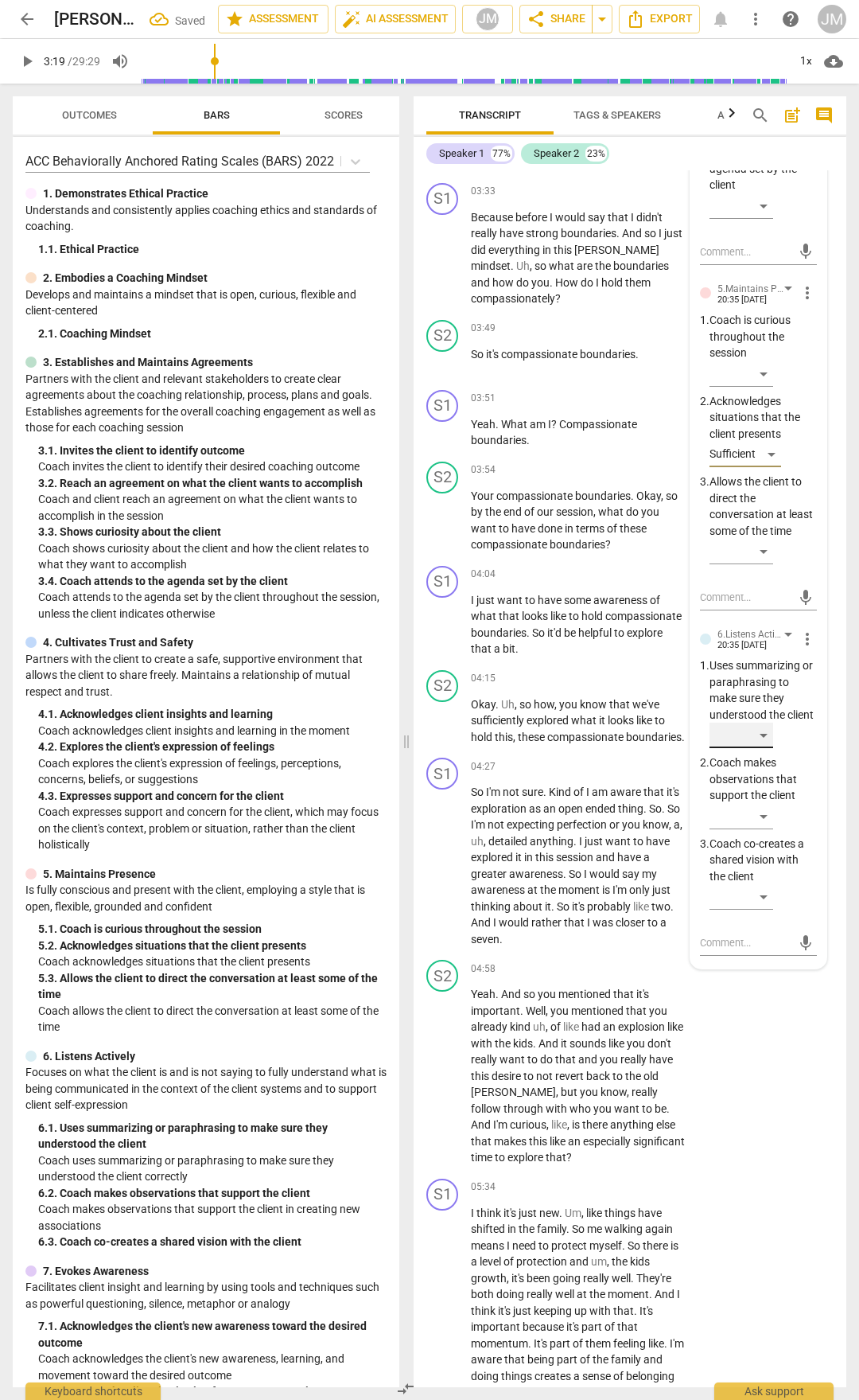
click at [769, 748] on div "​" at bounding box center [742, 735] width 63 height 26
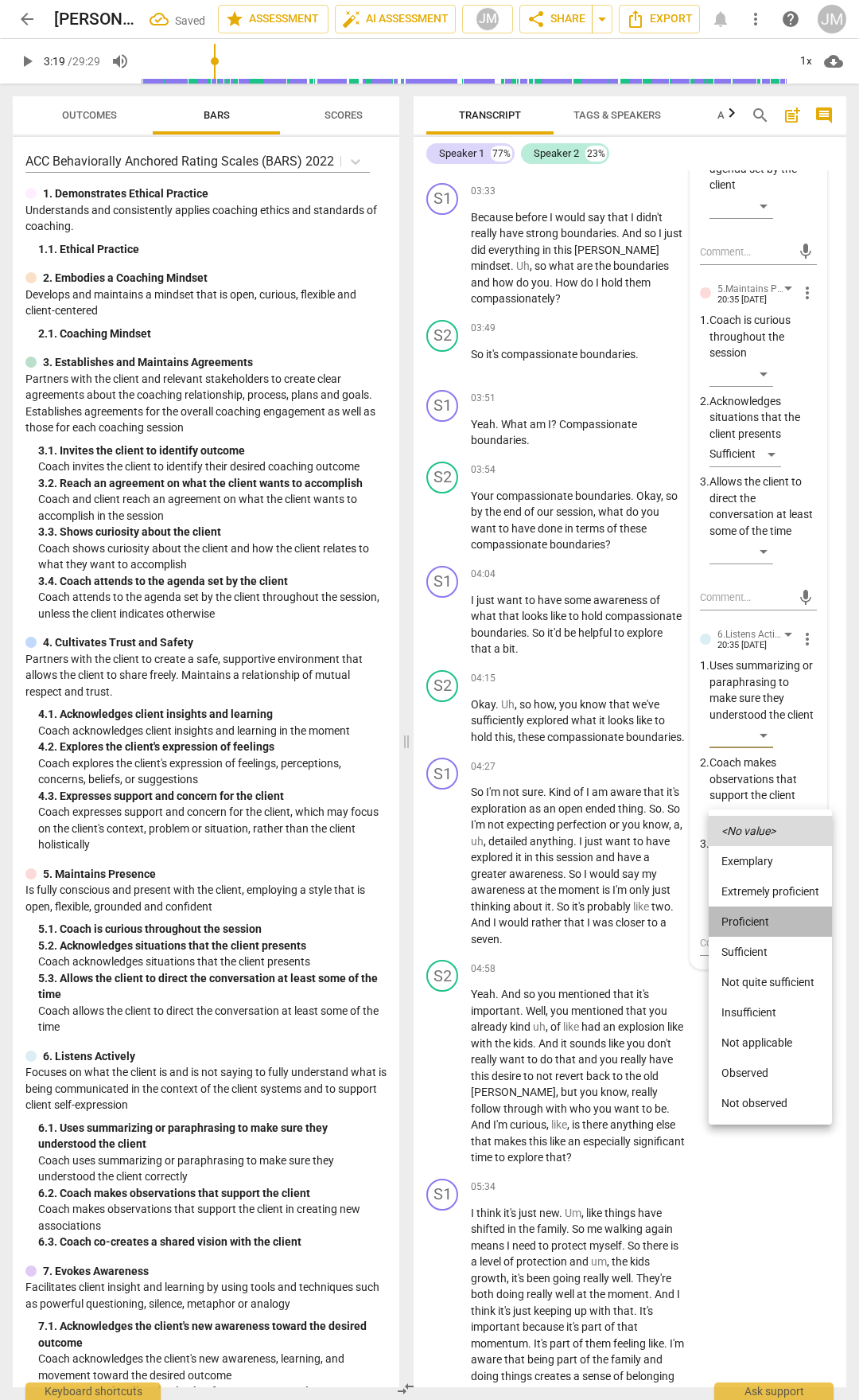
click at [758, 923] on li "Proficient" at bounding box center [771, 921] width 123 height 30
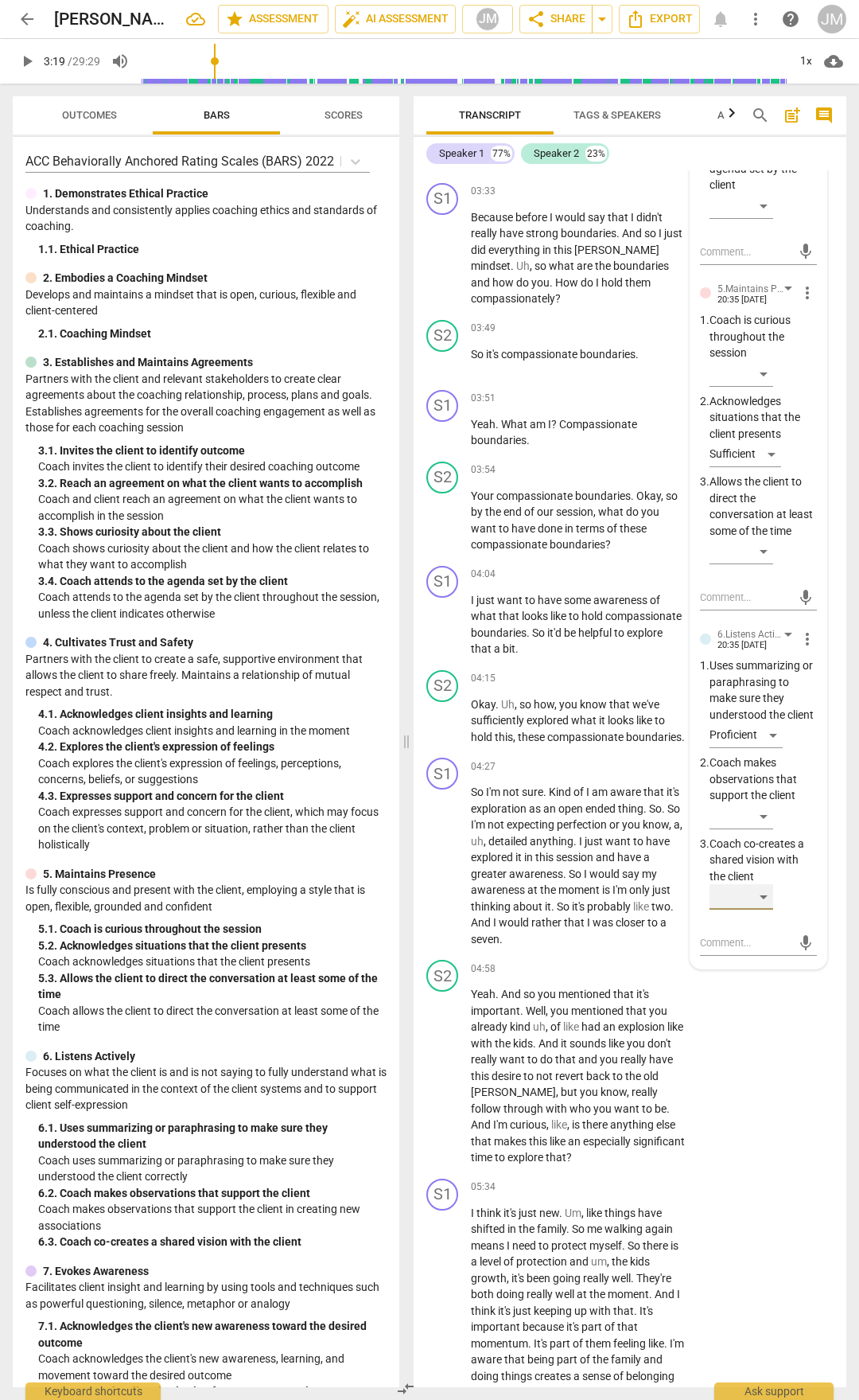
click at [763, 910] on div "​" at bounding box center [742, 897] width 63 height 26
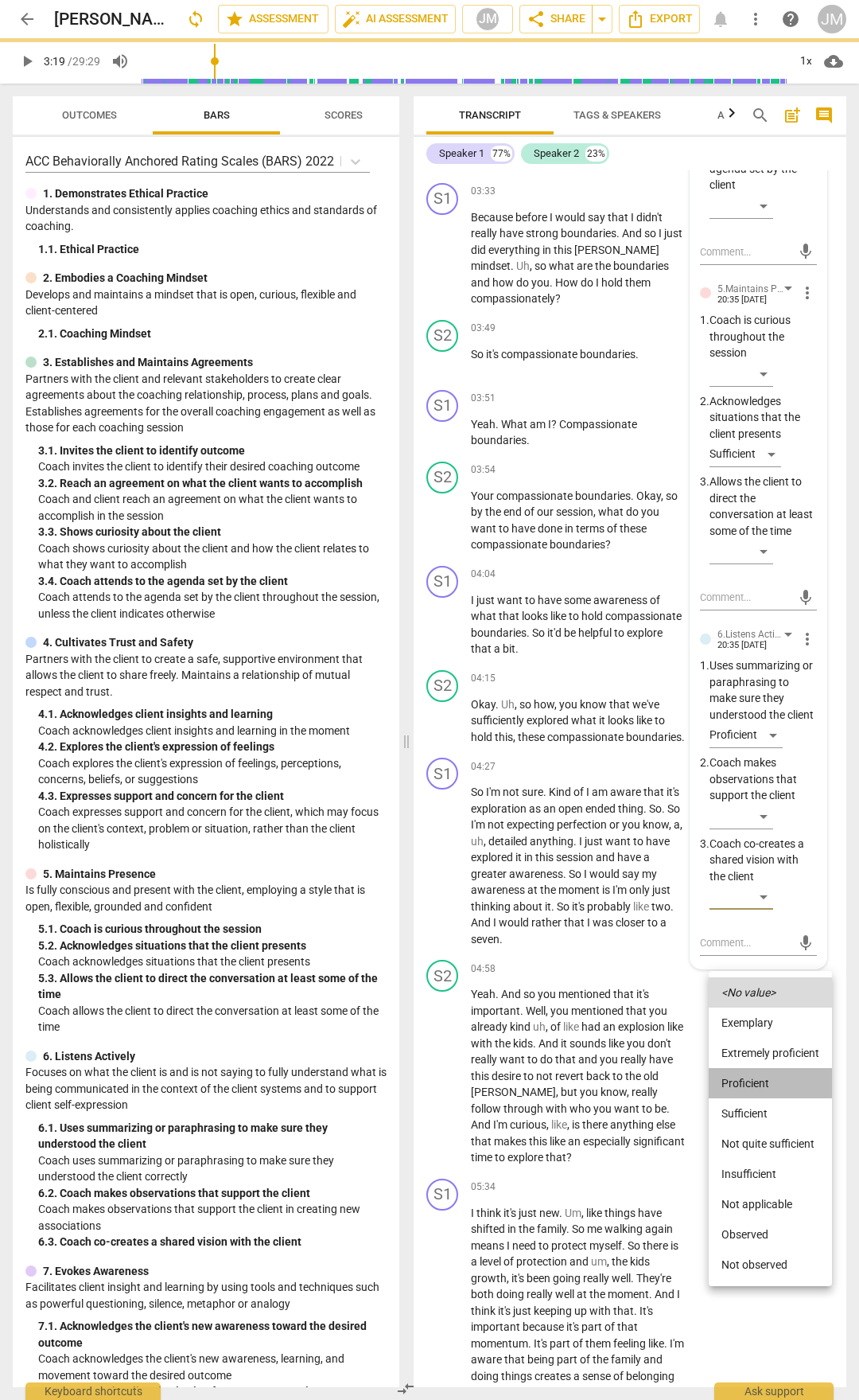
click at [777, 1083] on li "Proficient" at bounding box center [771, 1083] width 123 height 30
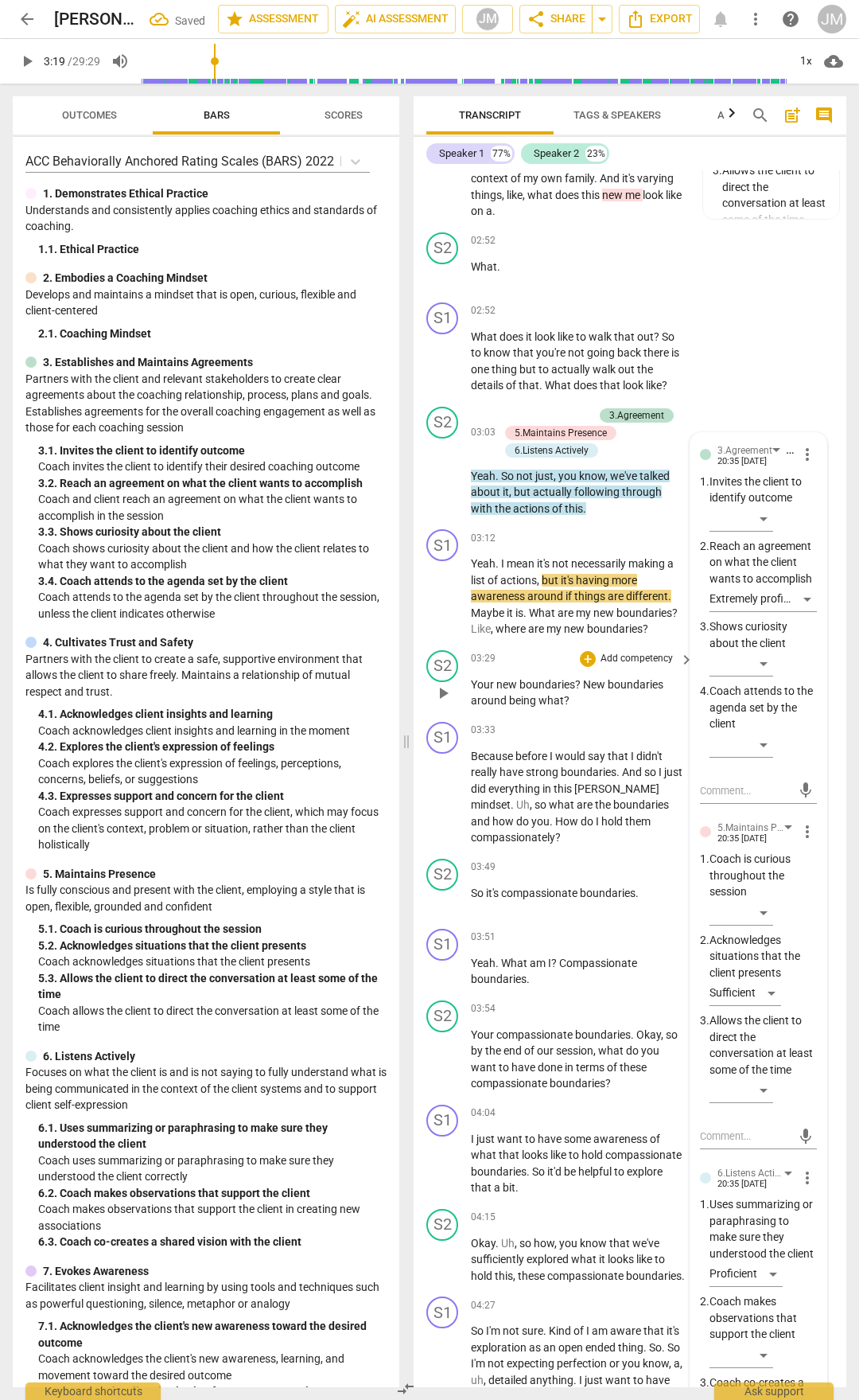
scroll to position [1194, 0]
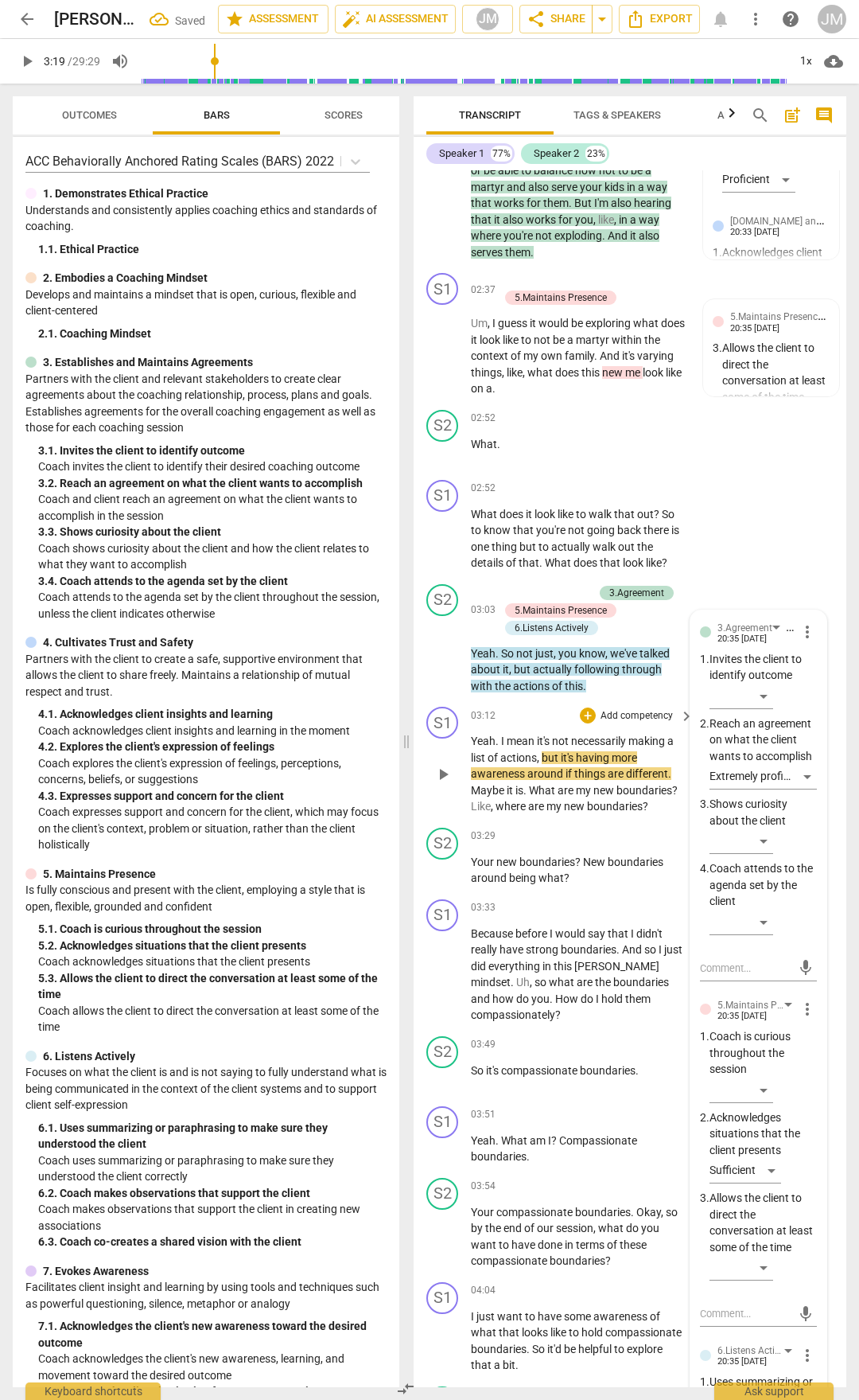
click at [447, 784] on span "play_arrow" at bounding box center [443, 774] width 19 height 19
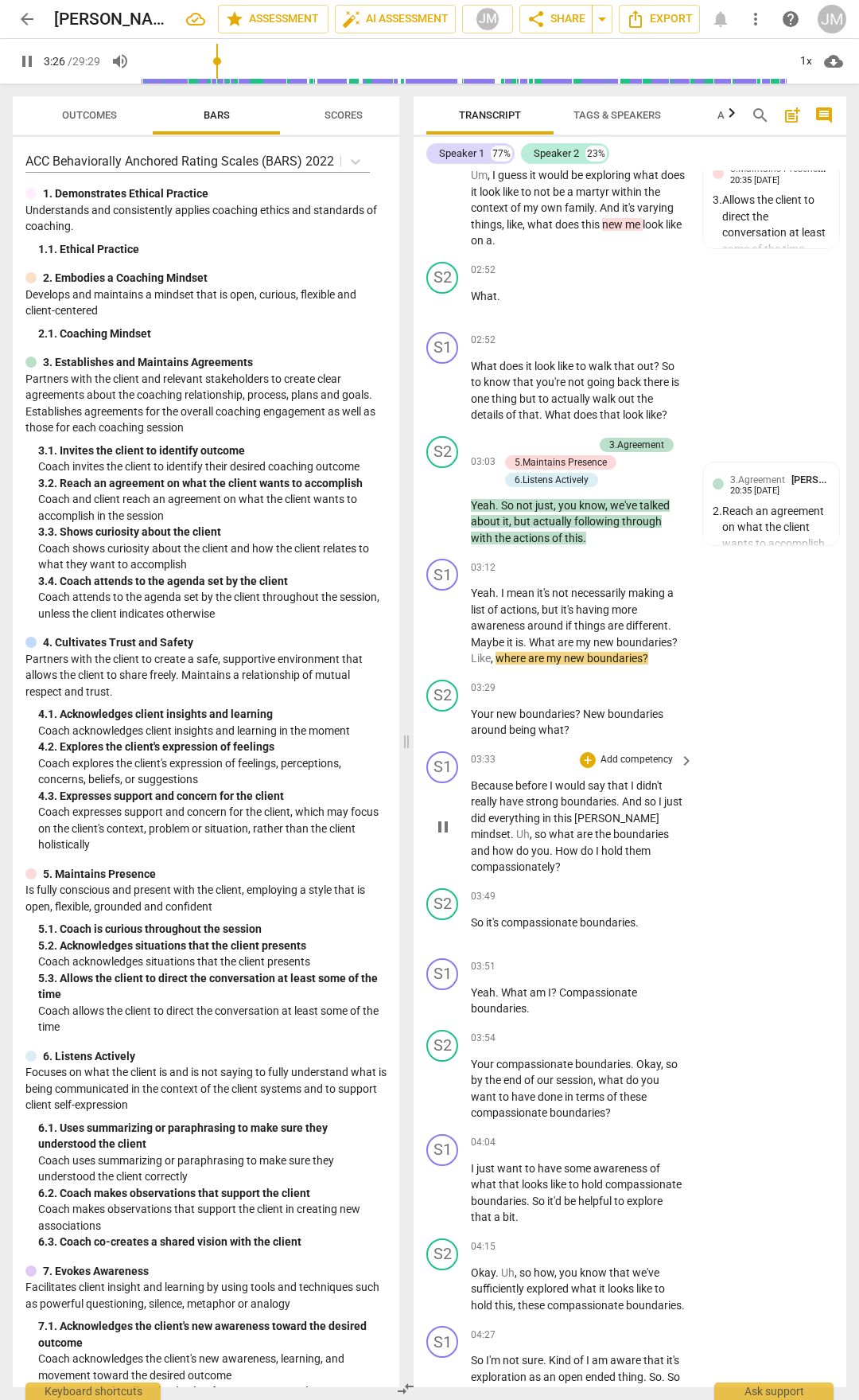
scroll to position [1353, 0]
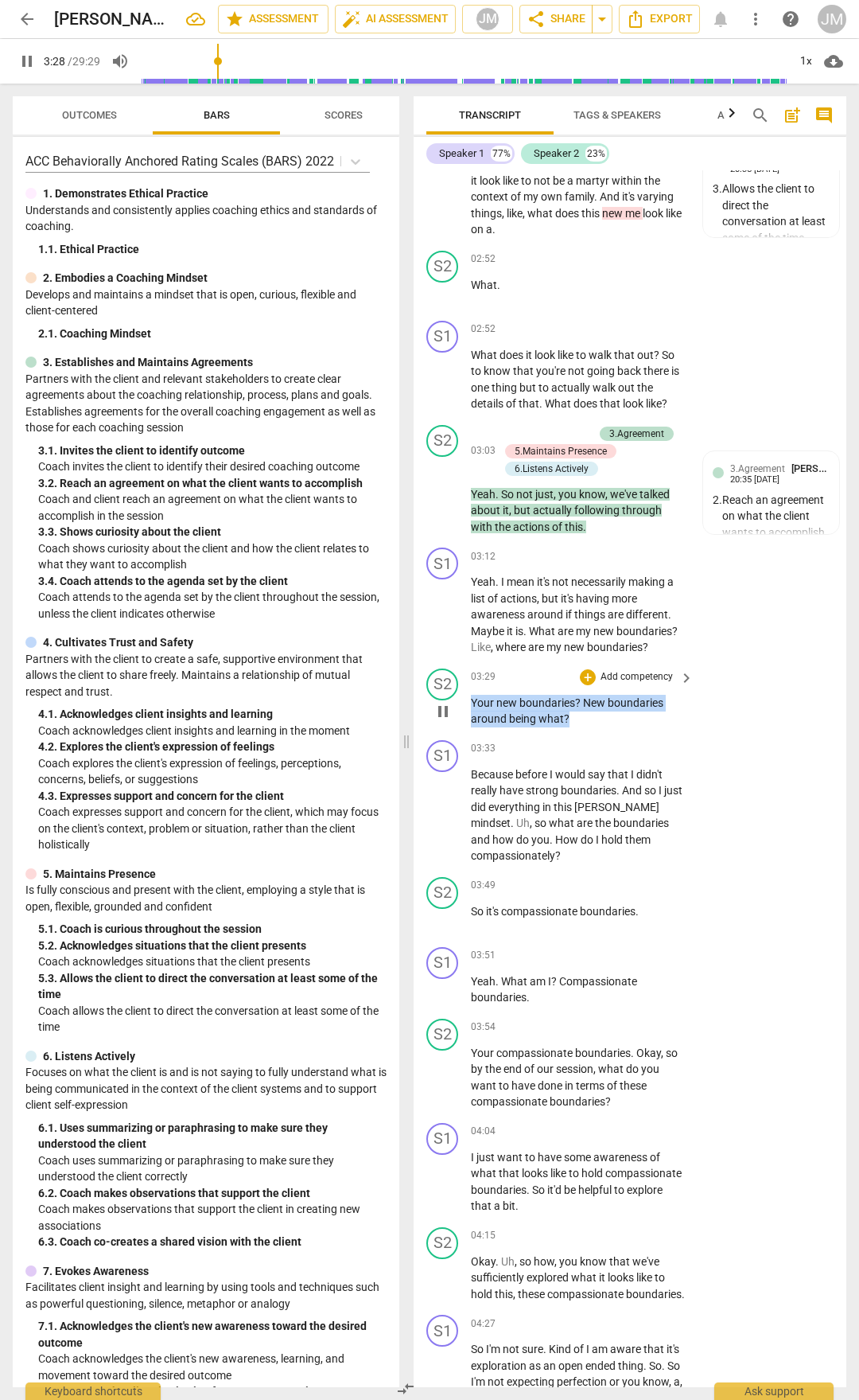
drag, startPoint x: 573, startPoint y: 778, endPoint x: 471, endPoint y: 761, distance: 103.4
click at [471, 733] on div "S2 play_arrow pause 03:29 + Add competency keyboard_arrow_right Your new bounda…" at bounding box center [631, 698] width 433 height 72
click at [584, 685] on div "+" at bounding box center [588, 677] width 16 height 16
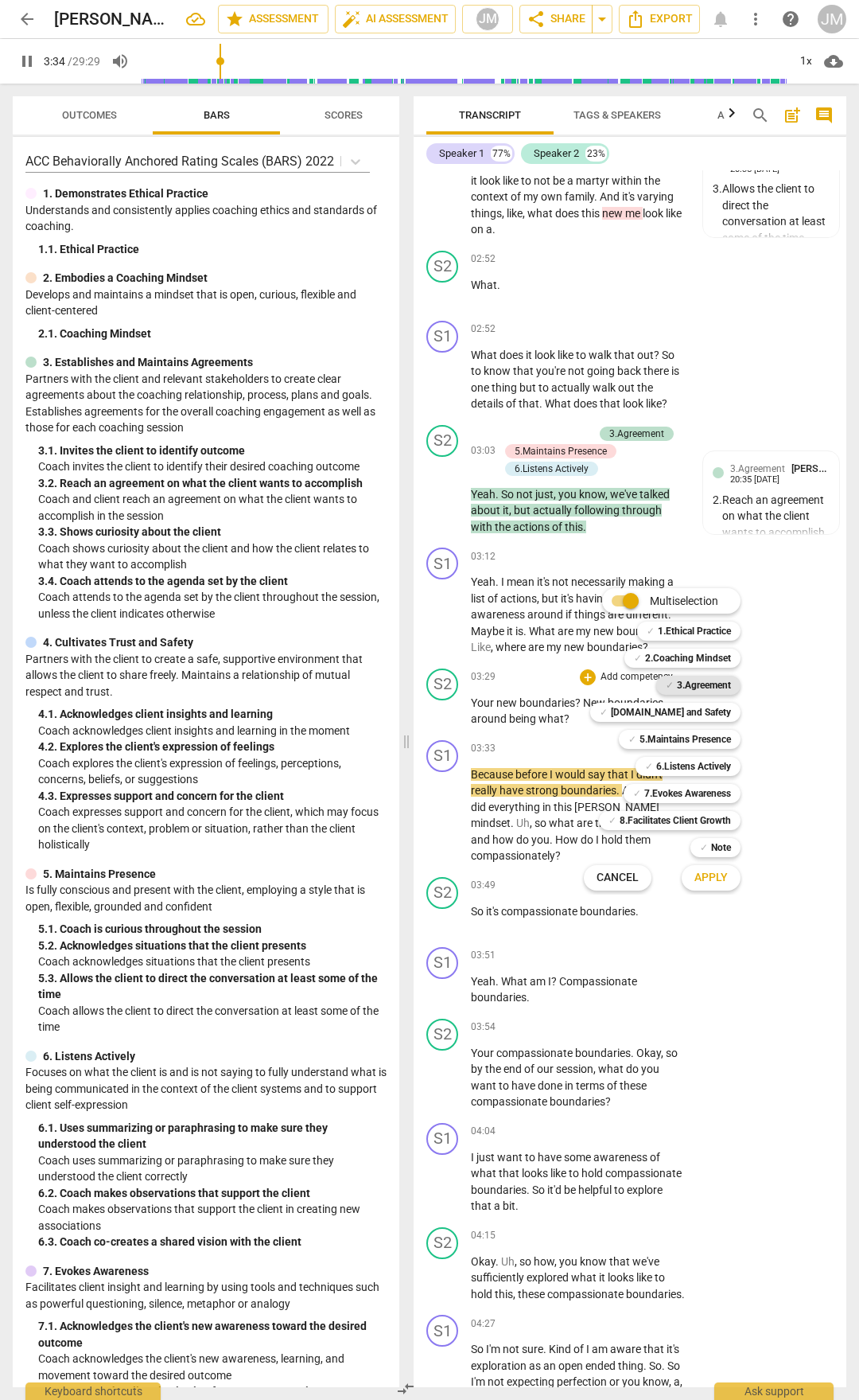
click at [690, 685] on b "3.Agreement" at bounding box center [703, 685] width 54 height 19
click at [705, 873] on span "Apply" at bounding box center [711, 877] width 33 height 16
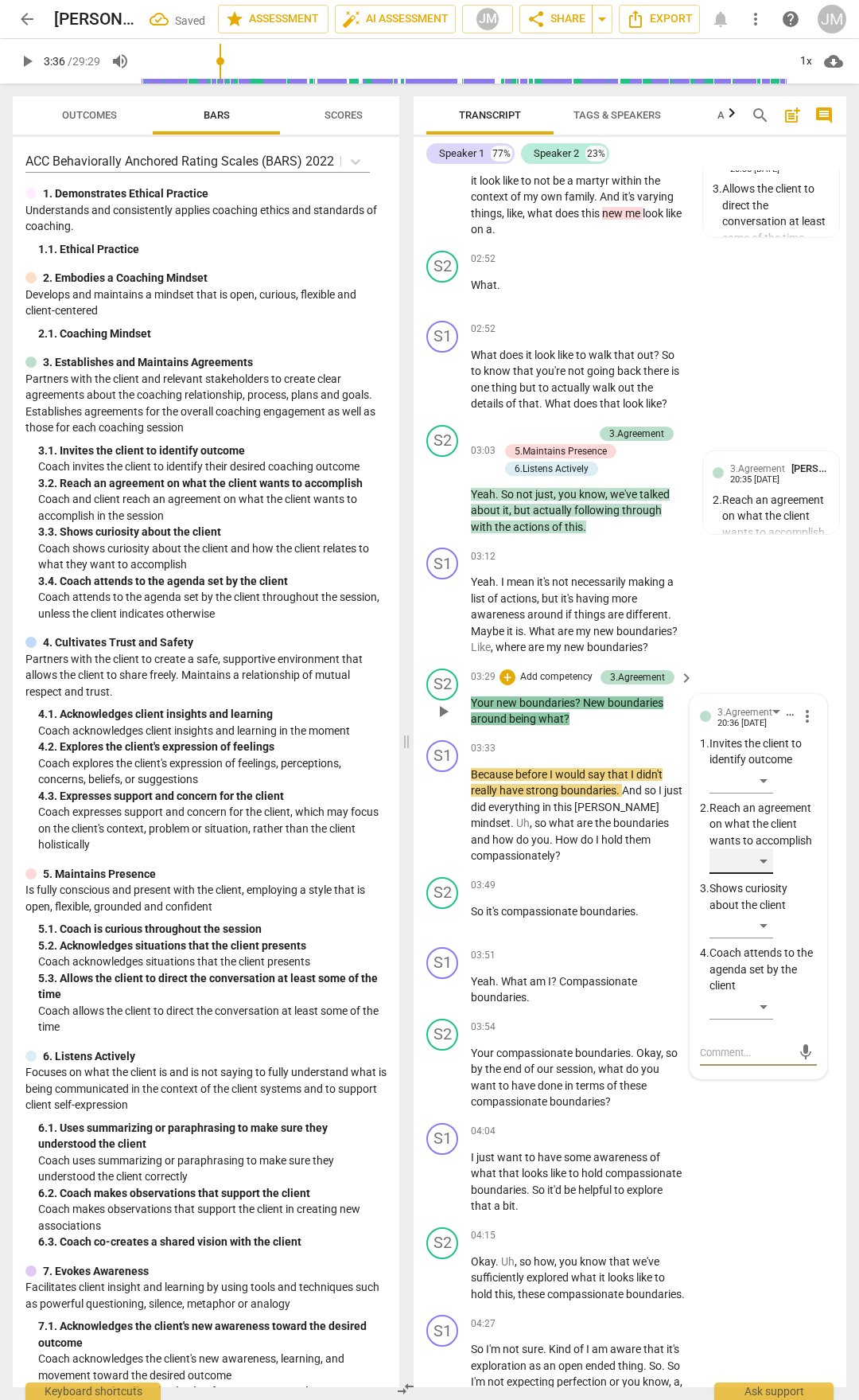
click at [760, 874] on div "​" at bounding box center [742, 861] width 63 height 26
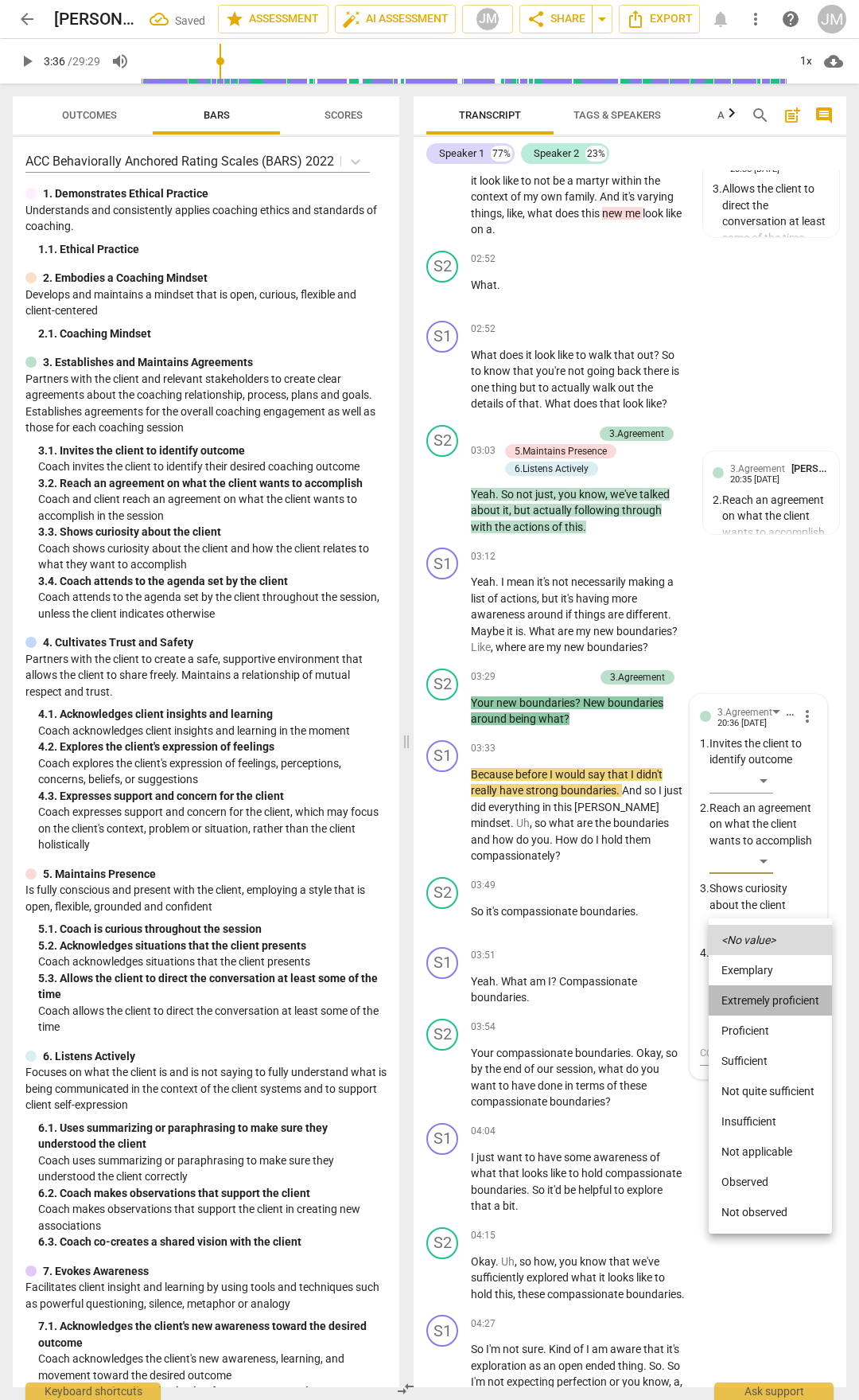
click at [758, 995] on li "Extremely proficient" at bounding box center [771, 1000] width 123 height 30
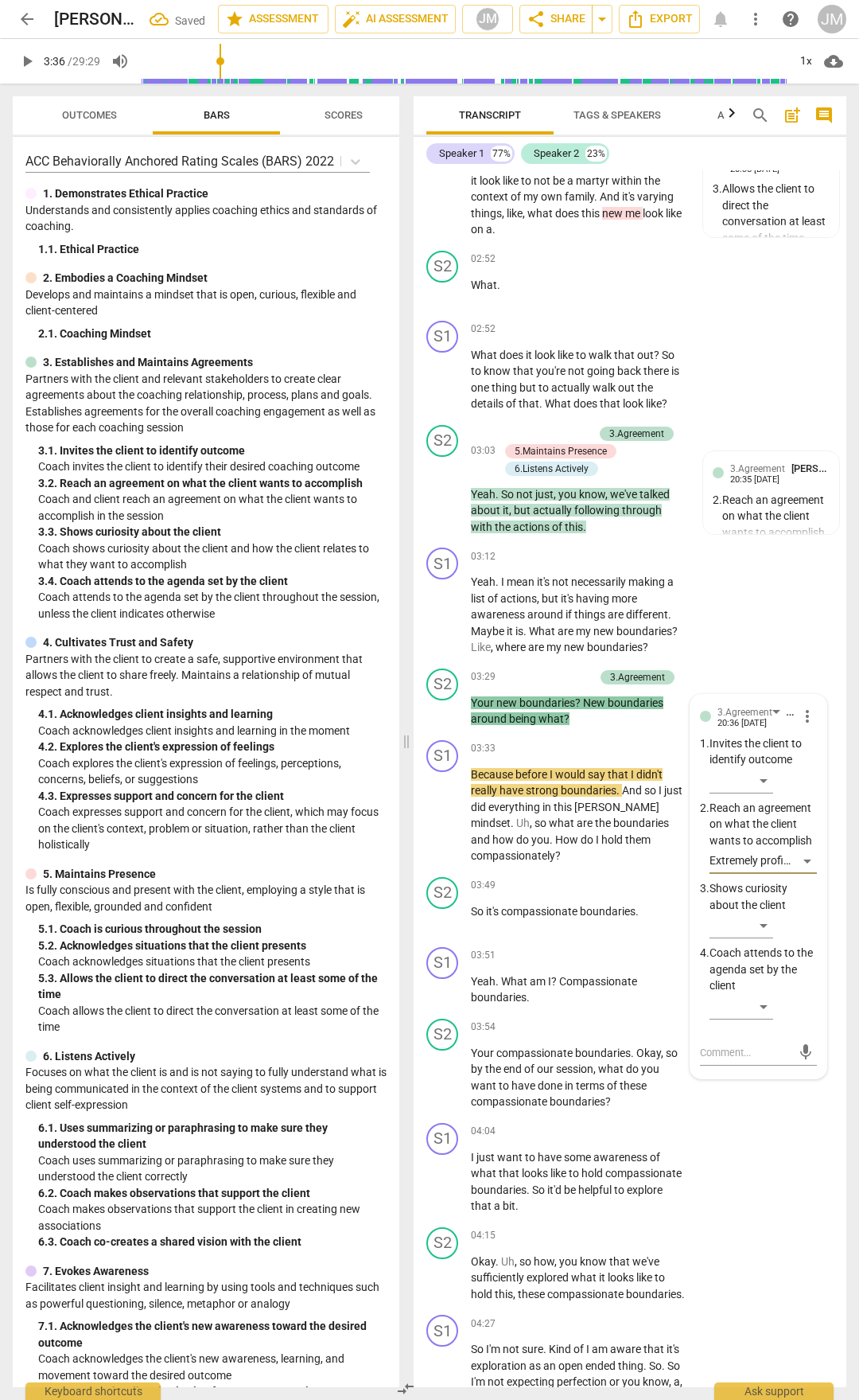
click at [761, 662] on div "S1 play_arrow pause 03:12 + Add competency keyboard_arrow_right Yeah . I mean i…" at bounding box center [631, 601] width 433 height 121
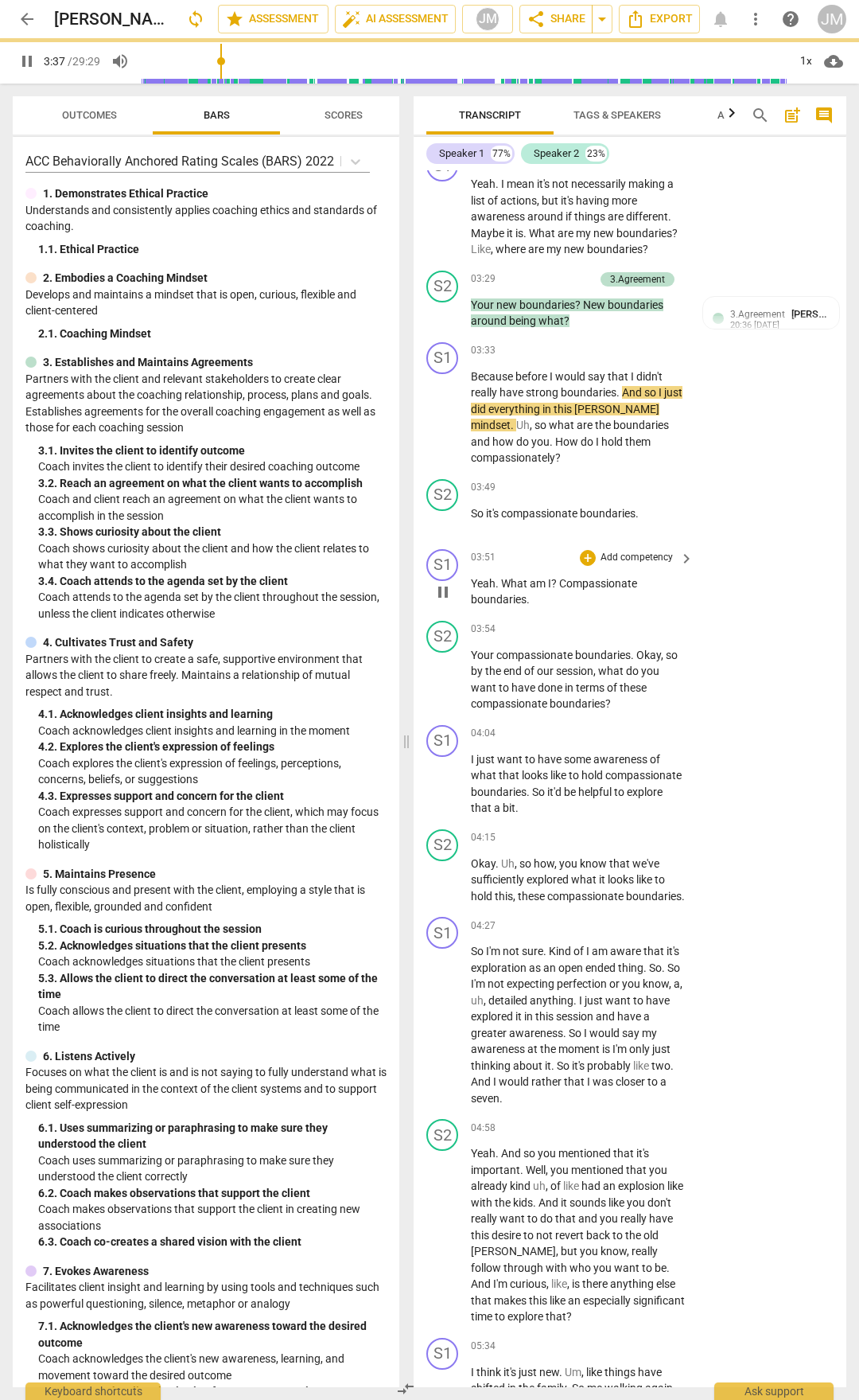
scroll to position [1910, 0]
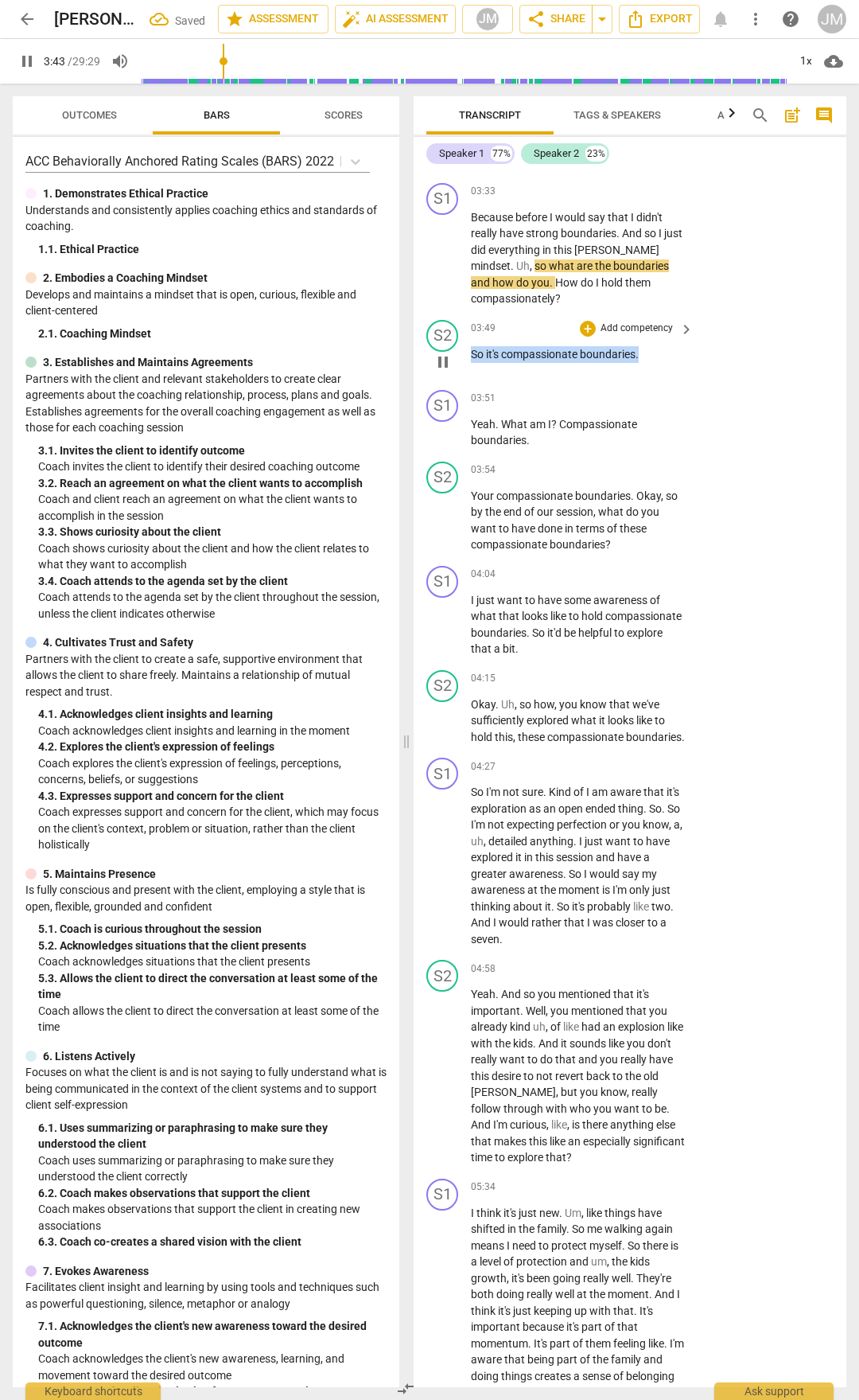
drag, startPoint x: 655, startPoint y: 430, endPoint x: 447, endPoint y: 432, distance: 208.0
click at [447, 383] on div "S2 play_arrow pause 03:49 + Add competency keyboard_arrow_right So it's compass…" at bounding box center [631, 348] width 433 height 70
click at [585, 336] on div "+" at bounding box center [588, 329] width 16 height 16
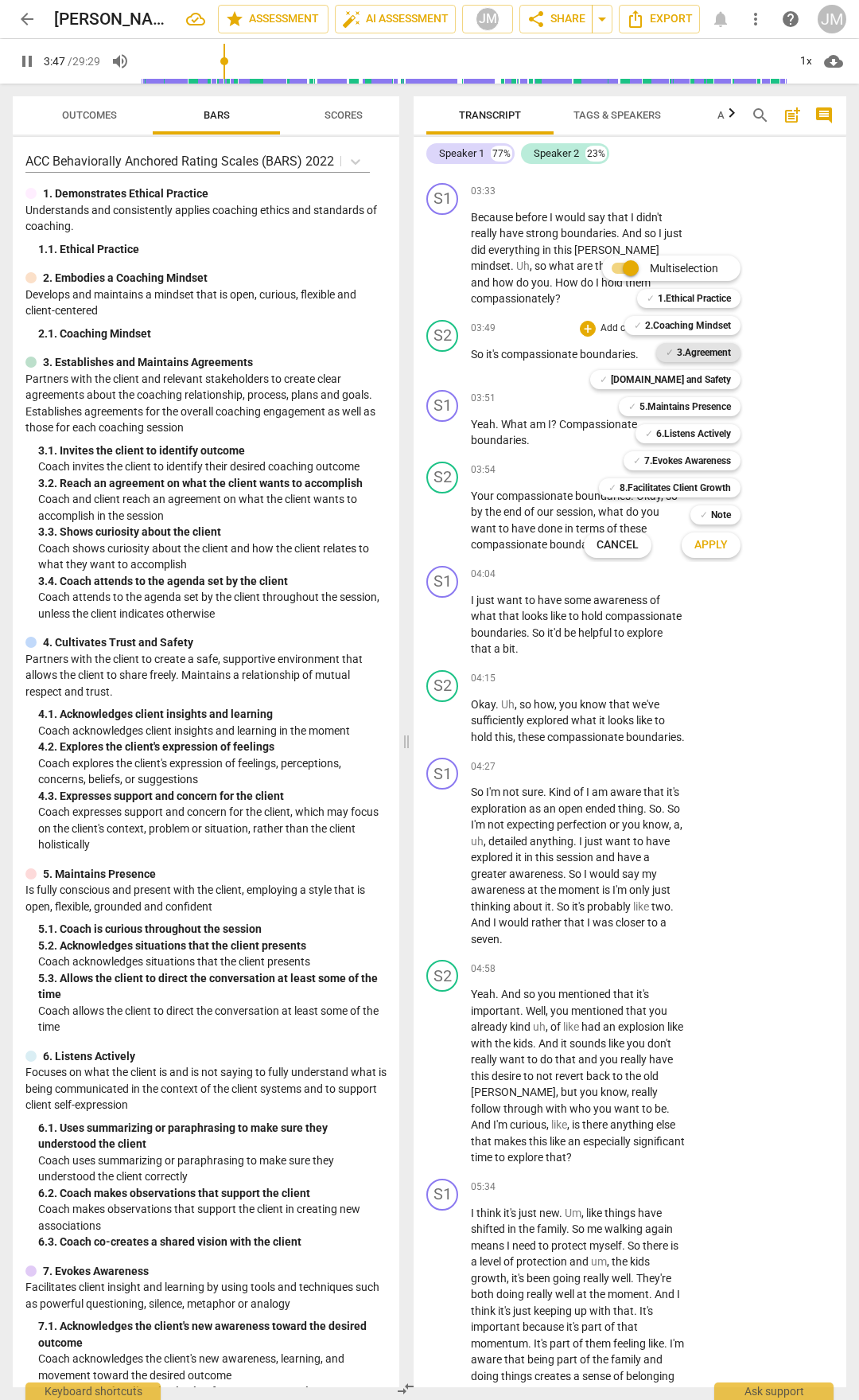
click at [716, 352] on b "3.Agreement" at bounding box center [703, 353] width 54 height 19
click at [707, 427] on b "6.Listens Actively" at bounding box center [693, 434] width 74 height 19
click at [717, 550] on span "Apply" at bounding box center [711, 545] width 33 height 16
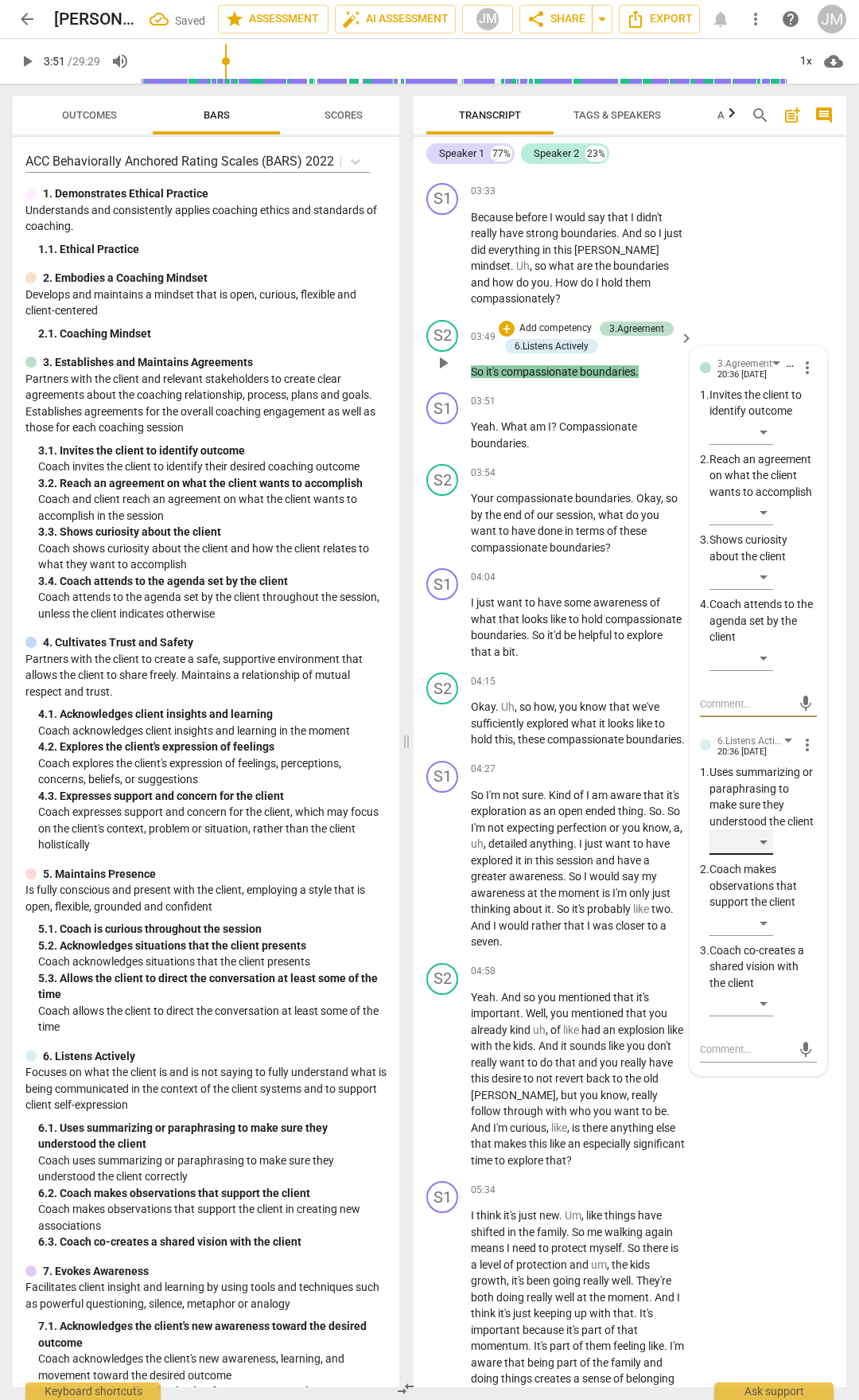
click at [769, 855] on div "​" at bounding box center [742, 842] width 63 height 26
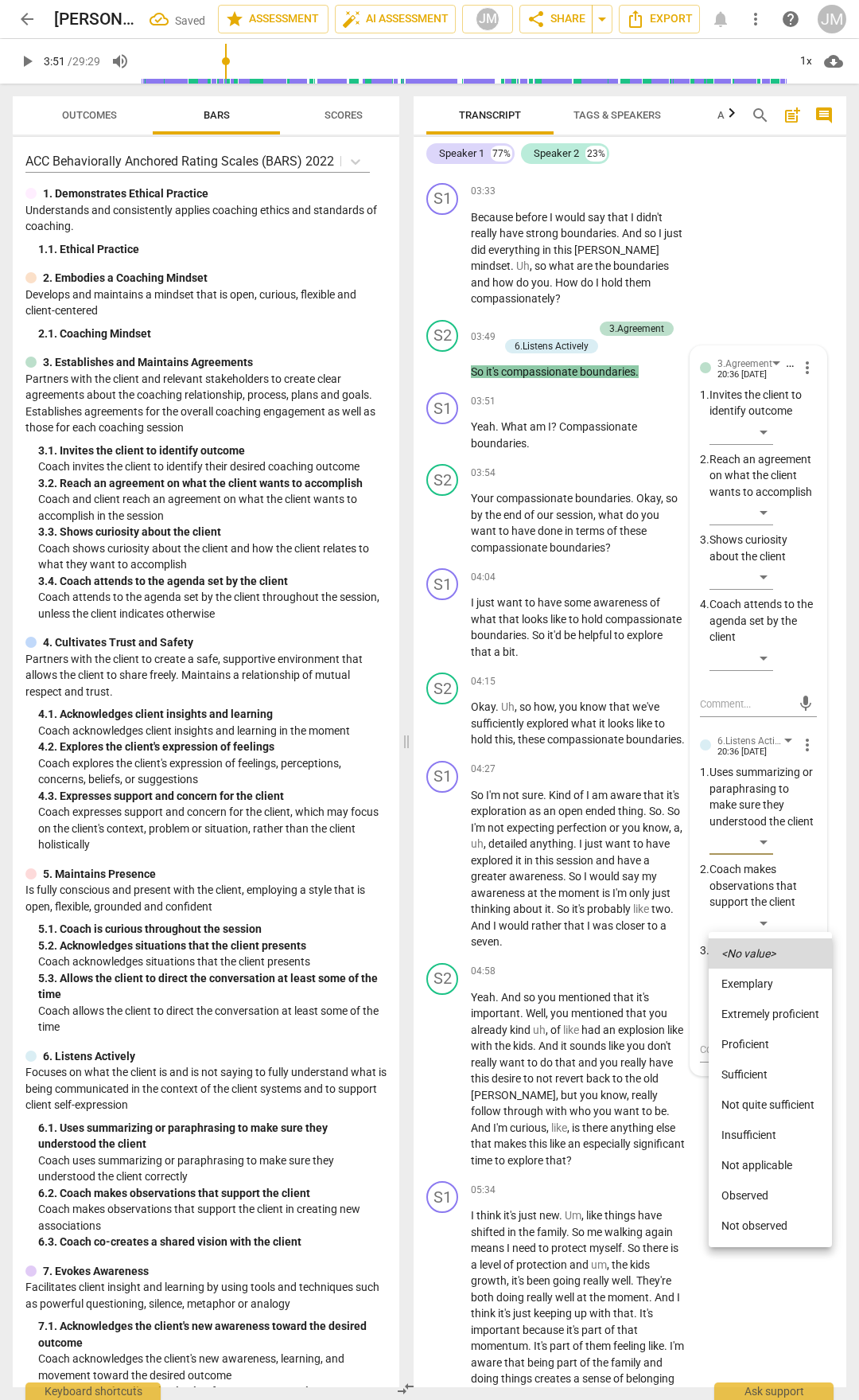
click at [767, 1007] on li "Extremely proficient" at bounding box center [771, 1013] width 123 height 30
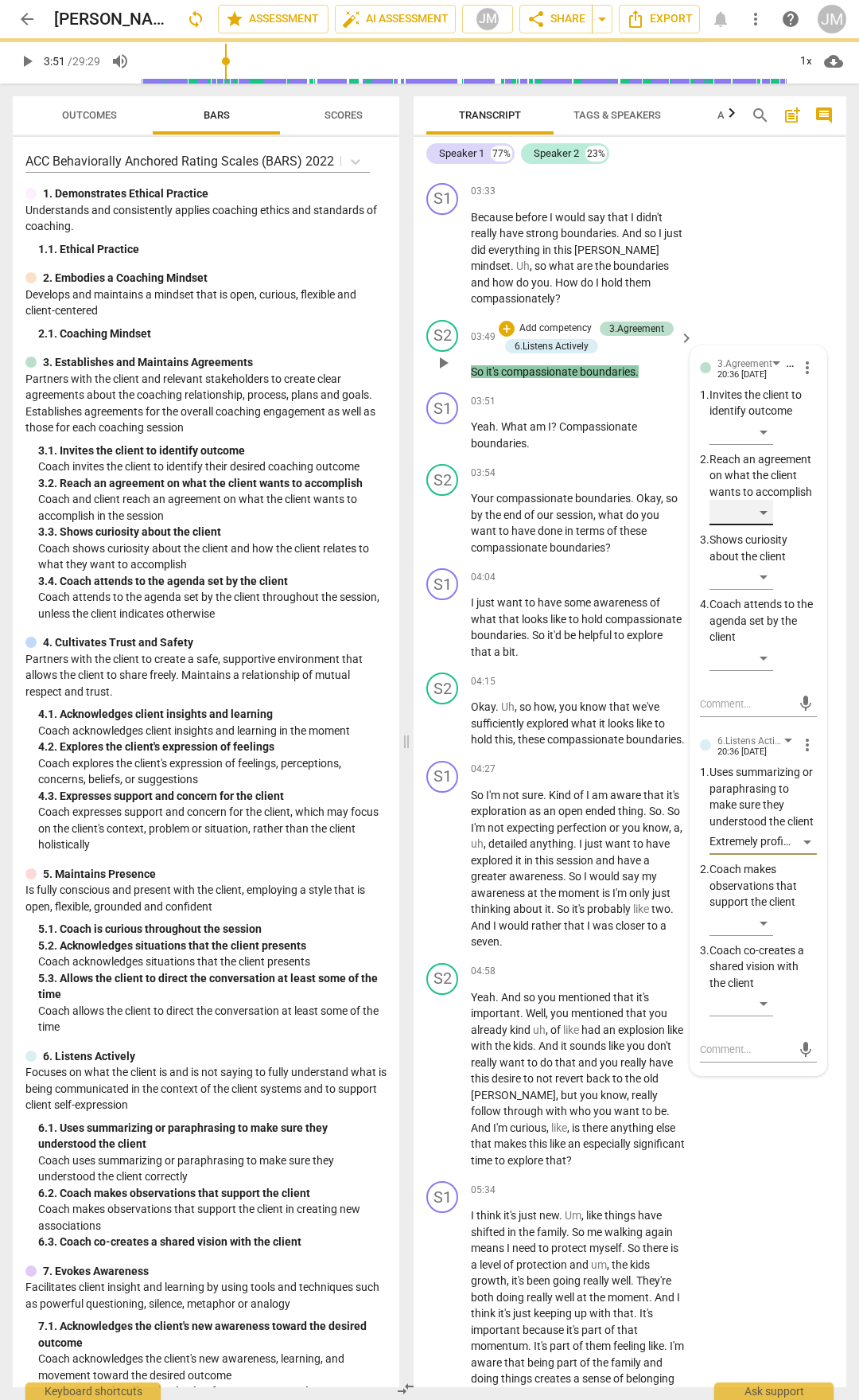
click at [761, 525] on div "​" at bounding box center [742, 513] width 63 height 26
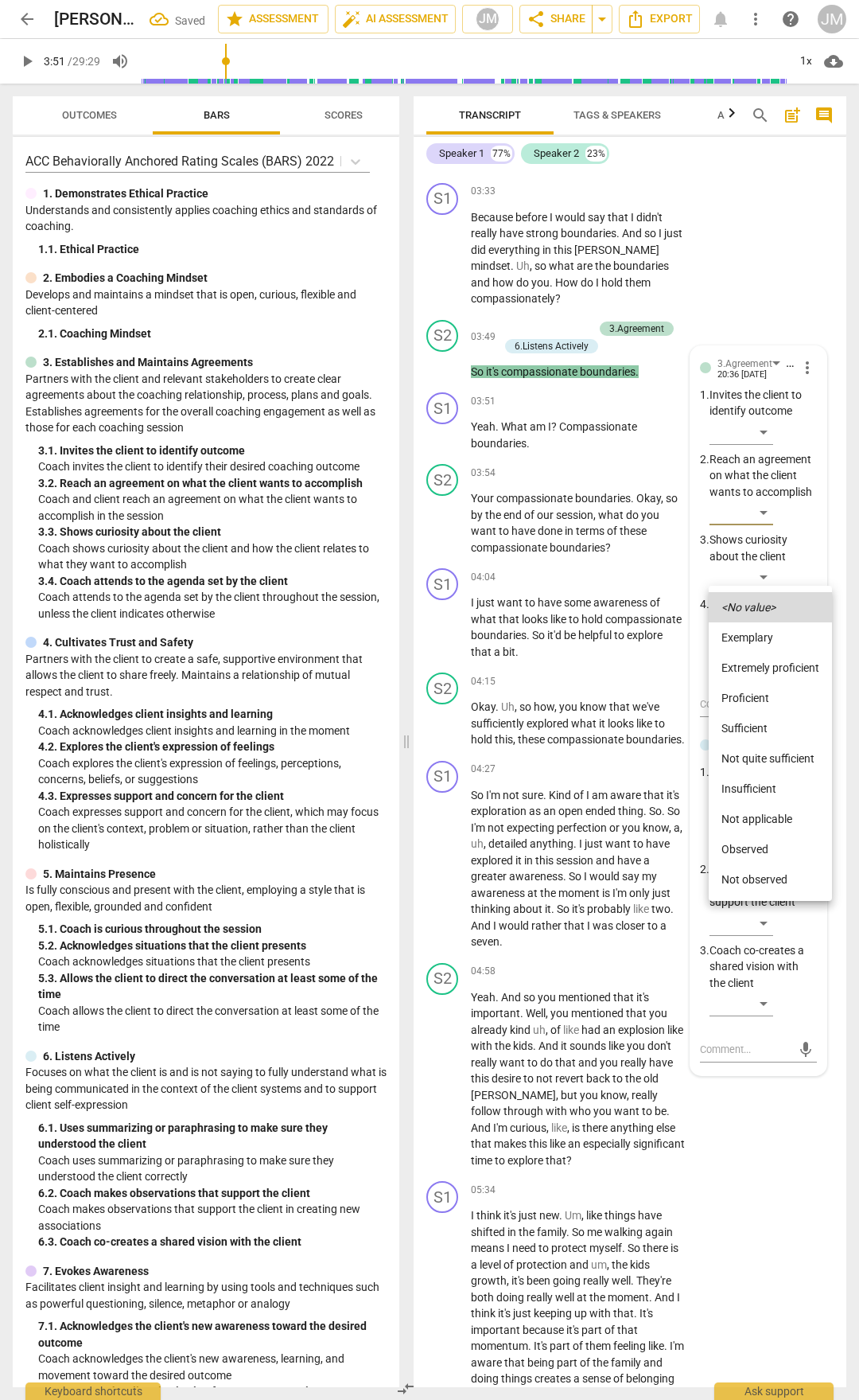
click at [757, 665] on li "Extremely proficient" at bounding box center [771, 667] width 123 height 30
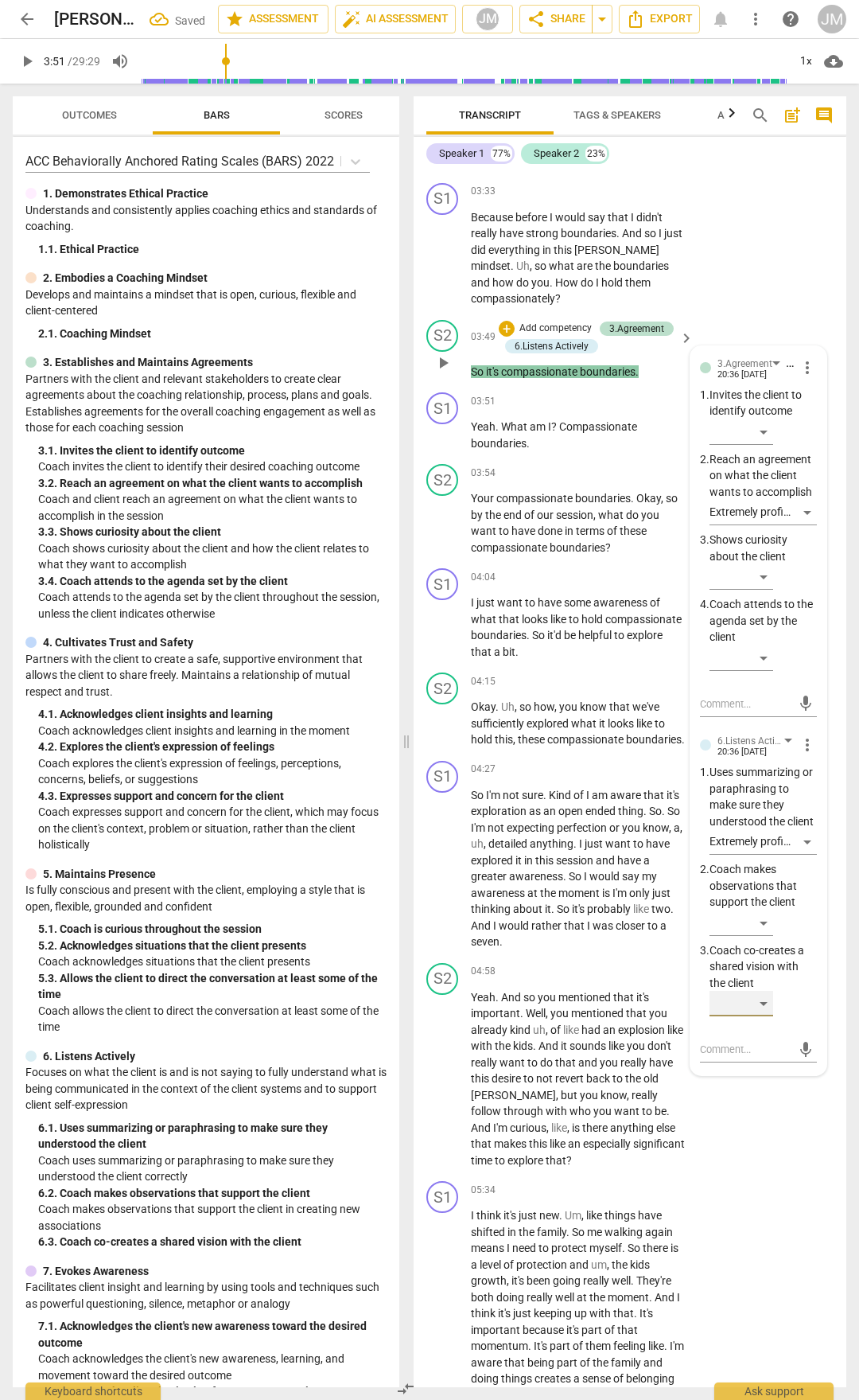
click at [768, 1017] on div "​" at bounding box center [742, 1004] width 63 height 26
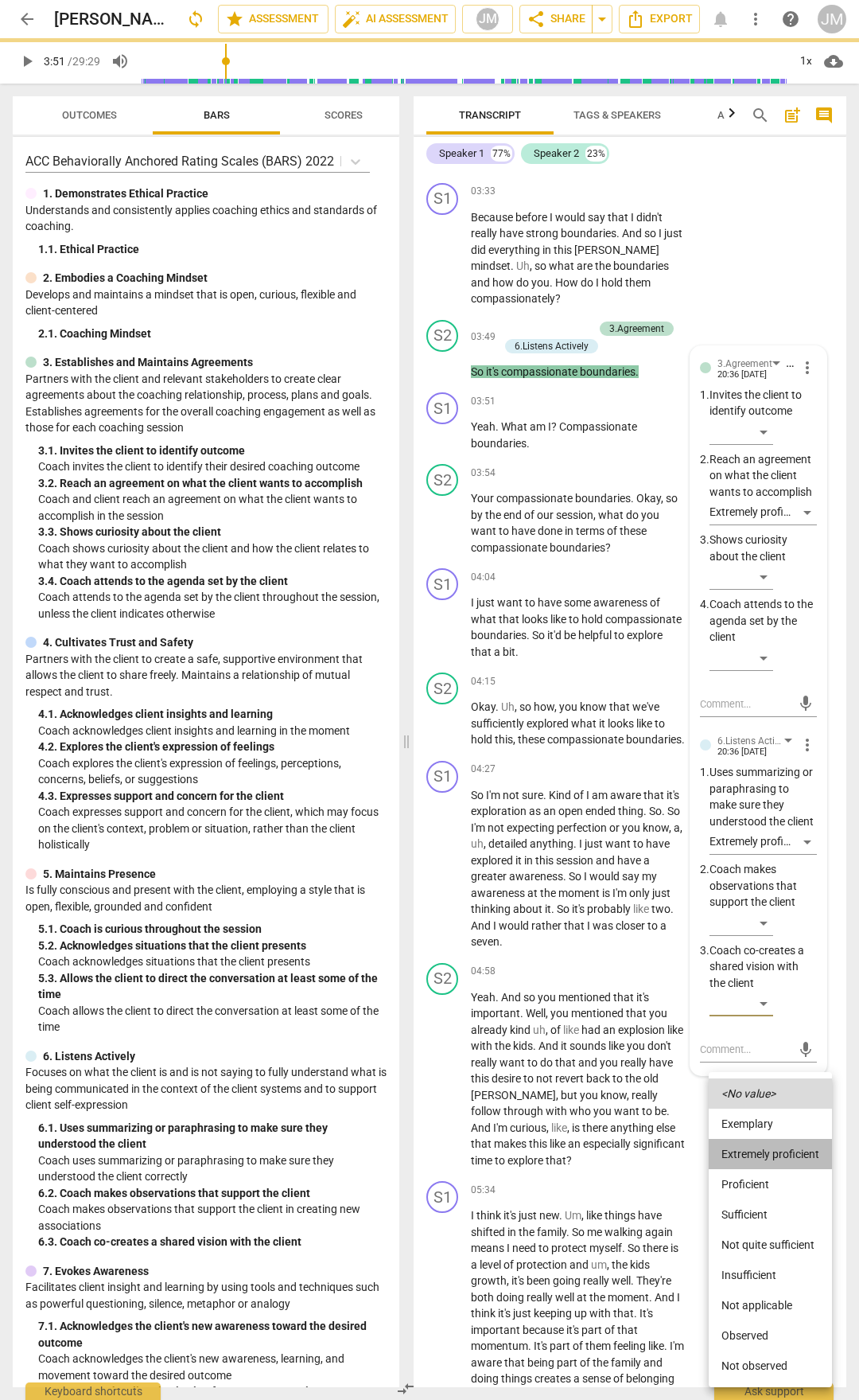
click at [760, 1152] on li "Extremely proficient" at bounding box center [771, 1154] width 123 height 30
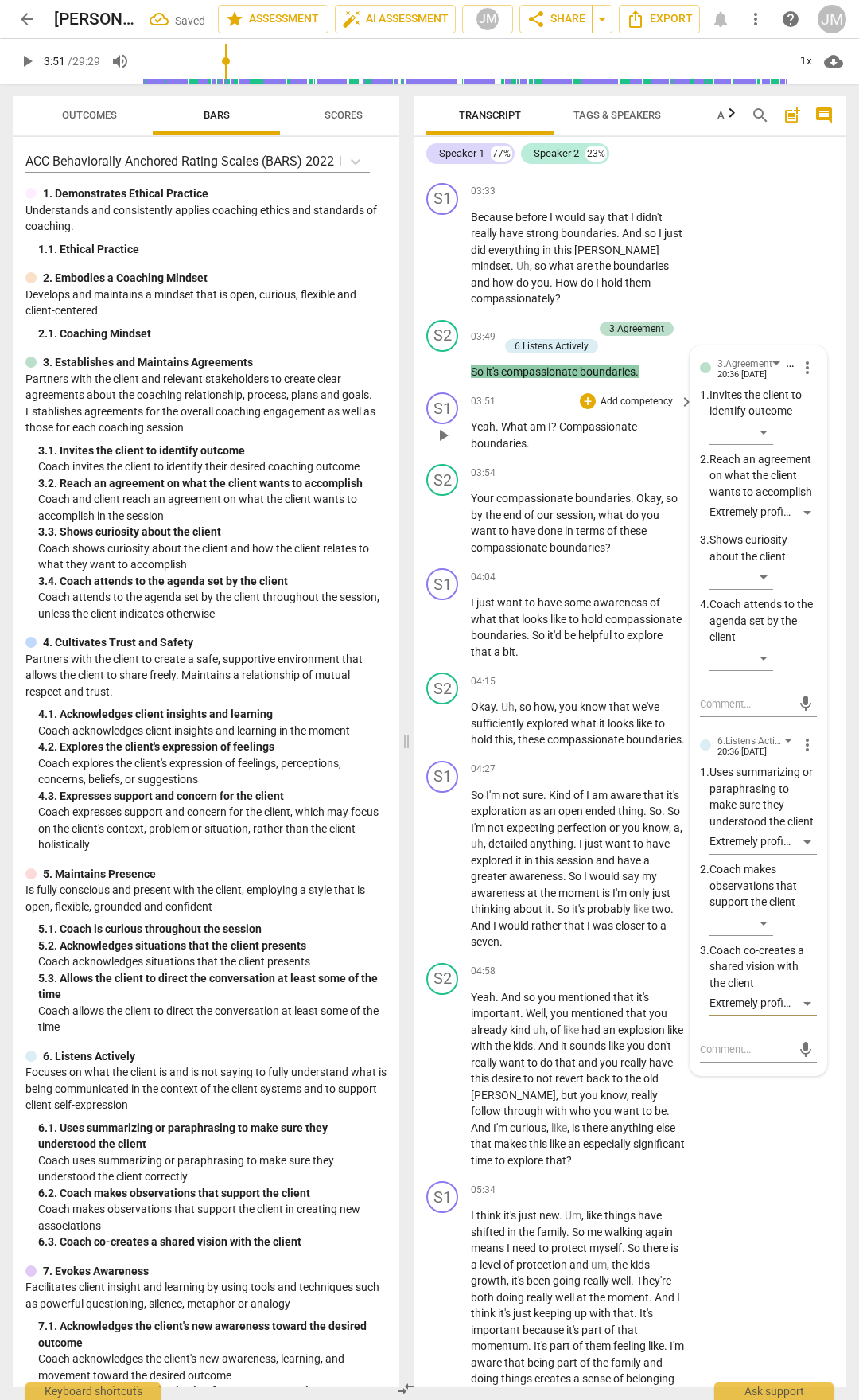
click at [435, 445] on span "play_arrow" at bounding box center [443, 436] width 19 height 19
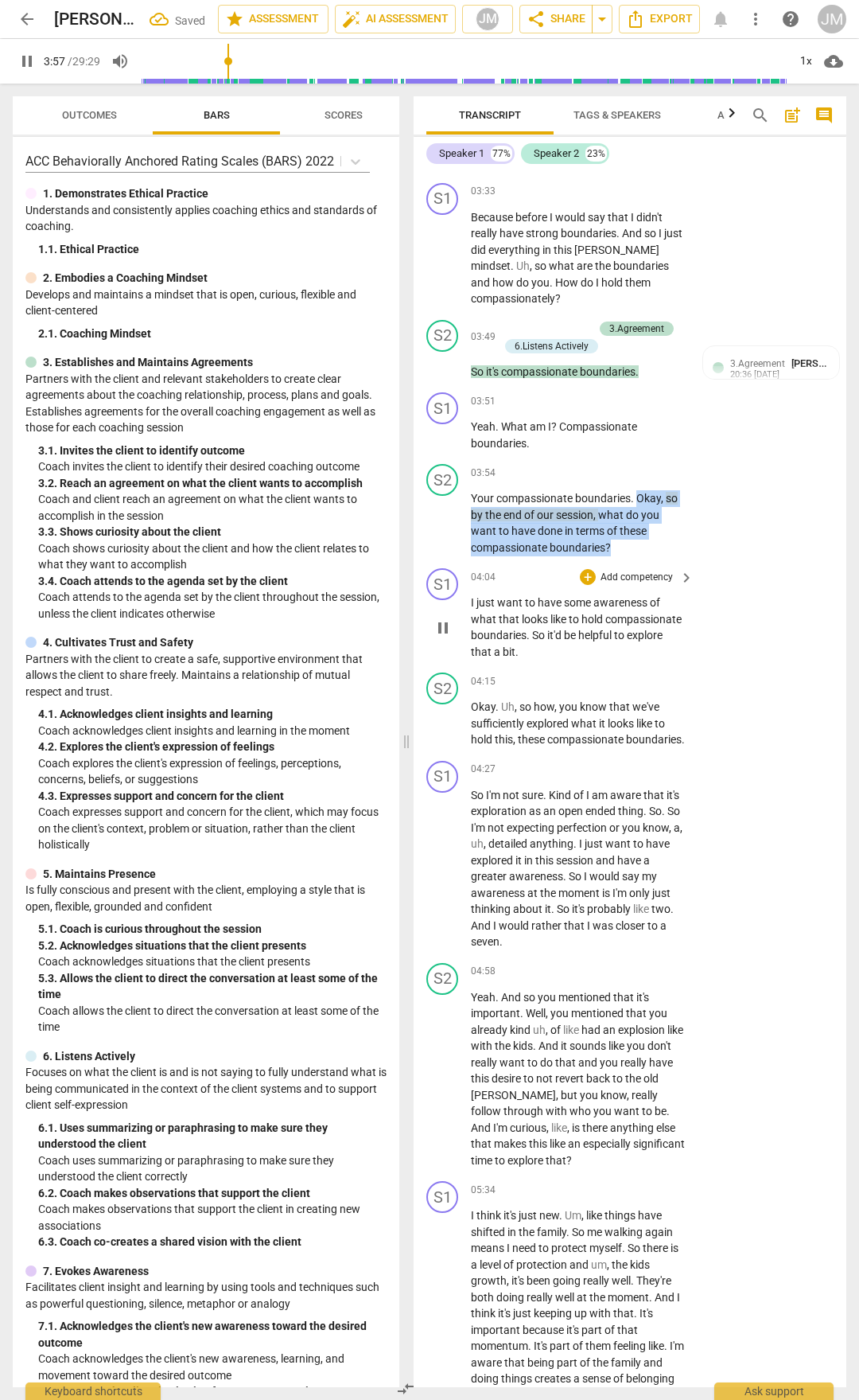
drag, startPoint x: 640, startPoint y: 593, endPoint x: 667, endPoint y: 656, distance: 68.5
click at [666, 656] on div "S1 play_arrow pause 00:02 + Add competency keyboard_arrow_right Hey , [PERSON_N…" at bounding box center [631, 779] width 433 height 1217
click at [591, 481] on div "+" at bounding box center [588, 472] width 16 height 16
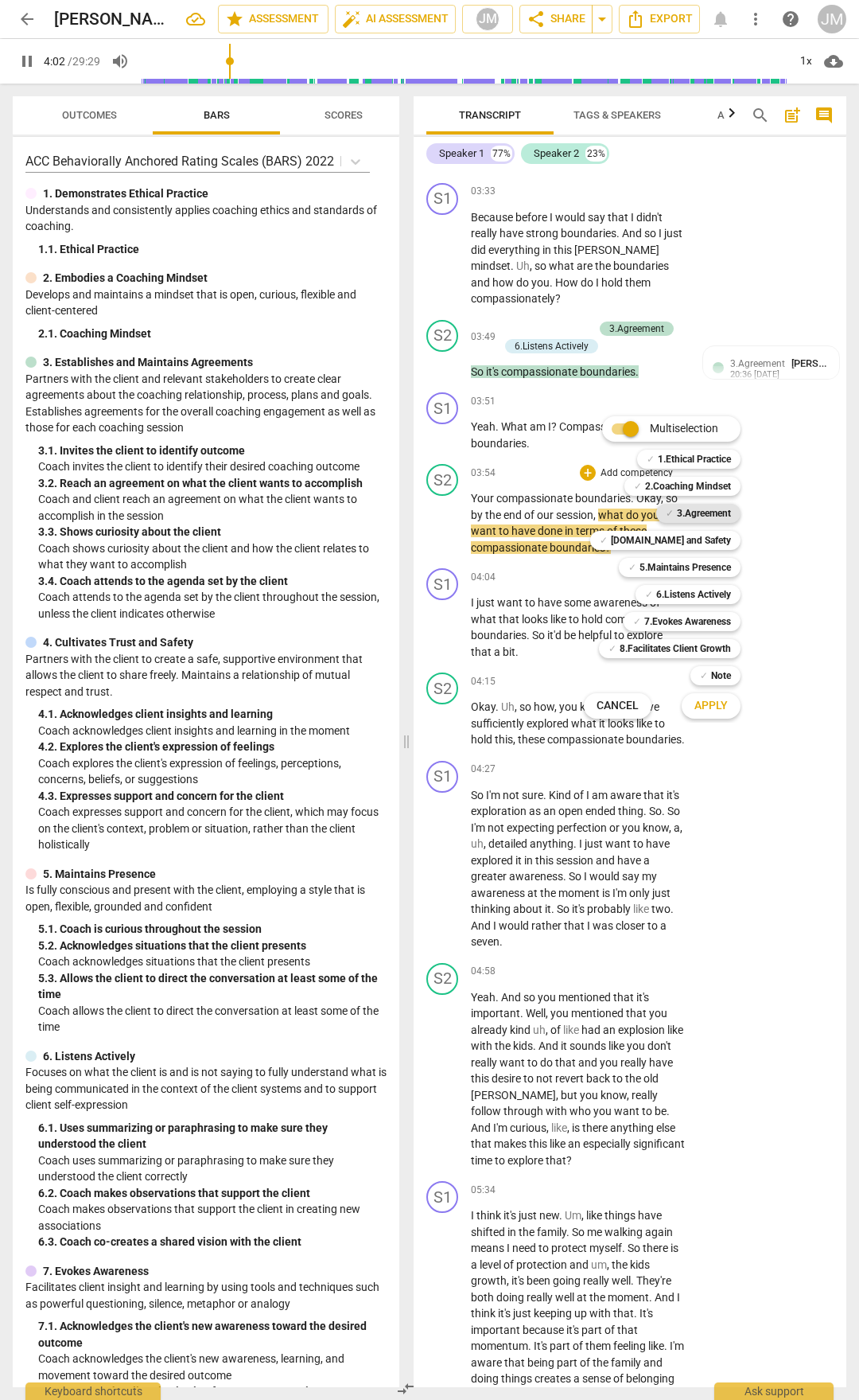
click at [708, 515] on b "3.Agreement" at bounding box center [703, 513] width 54 height 19
click at [720, 712] on span "Apply" at bounding box center [711, 706] width 33 height 16
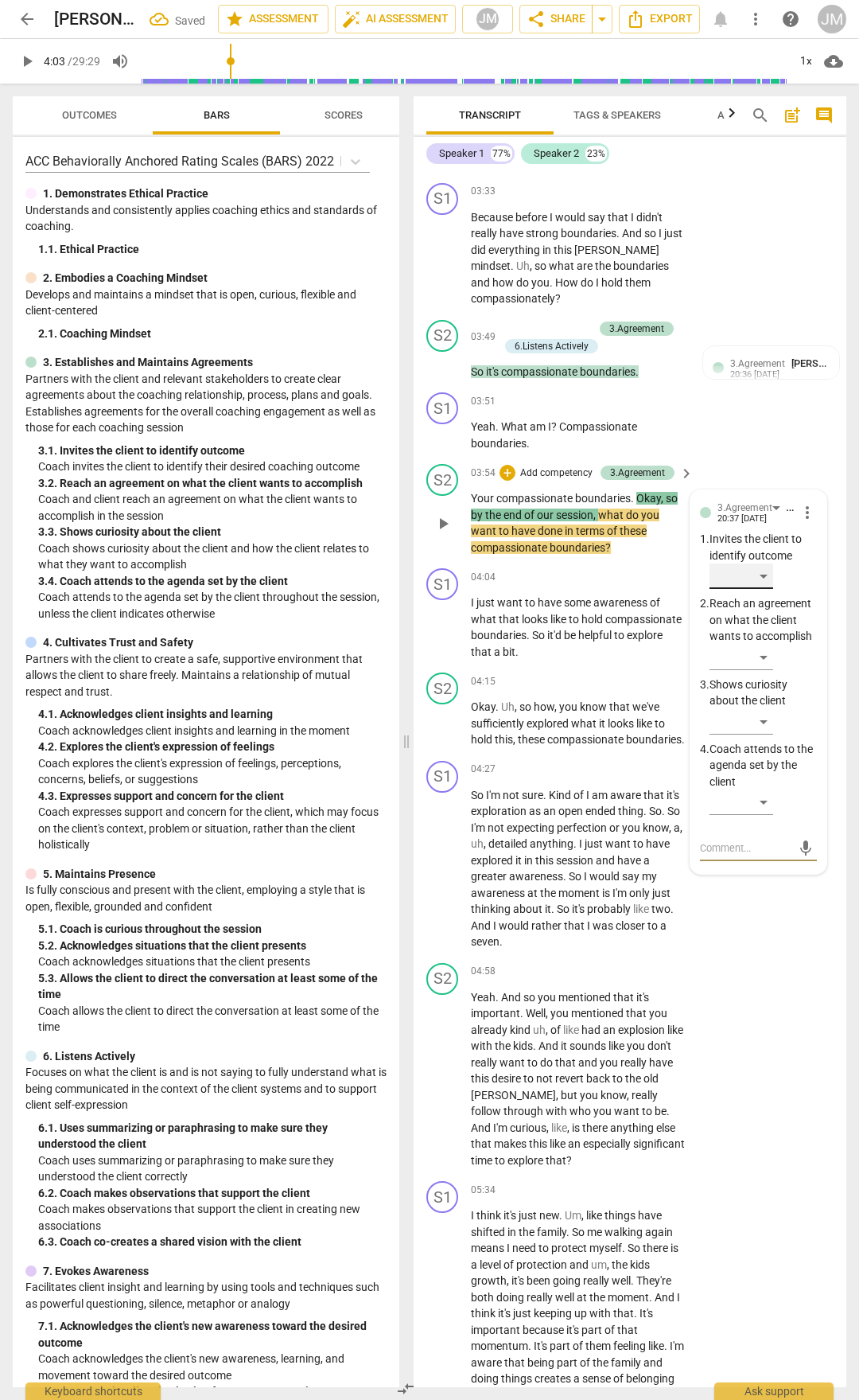
click at [771, 589] on div "​" at bounding box center [742, 576] width 63 height 26
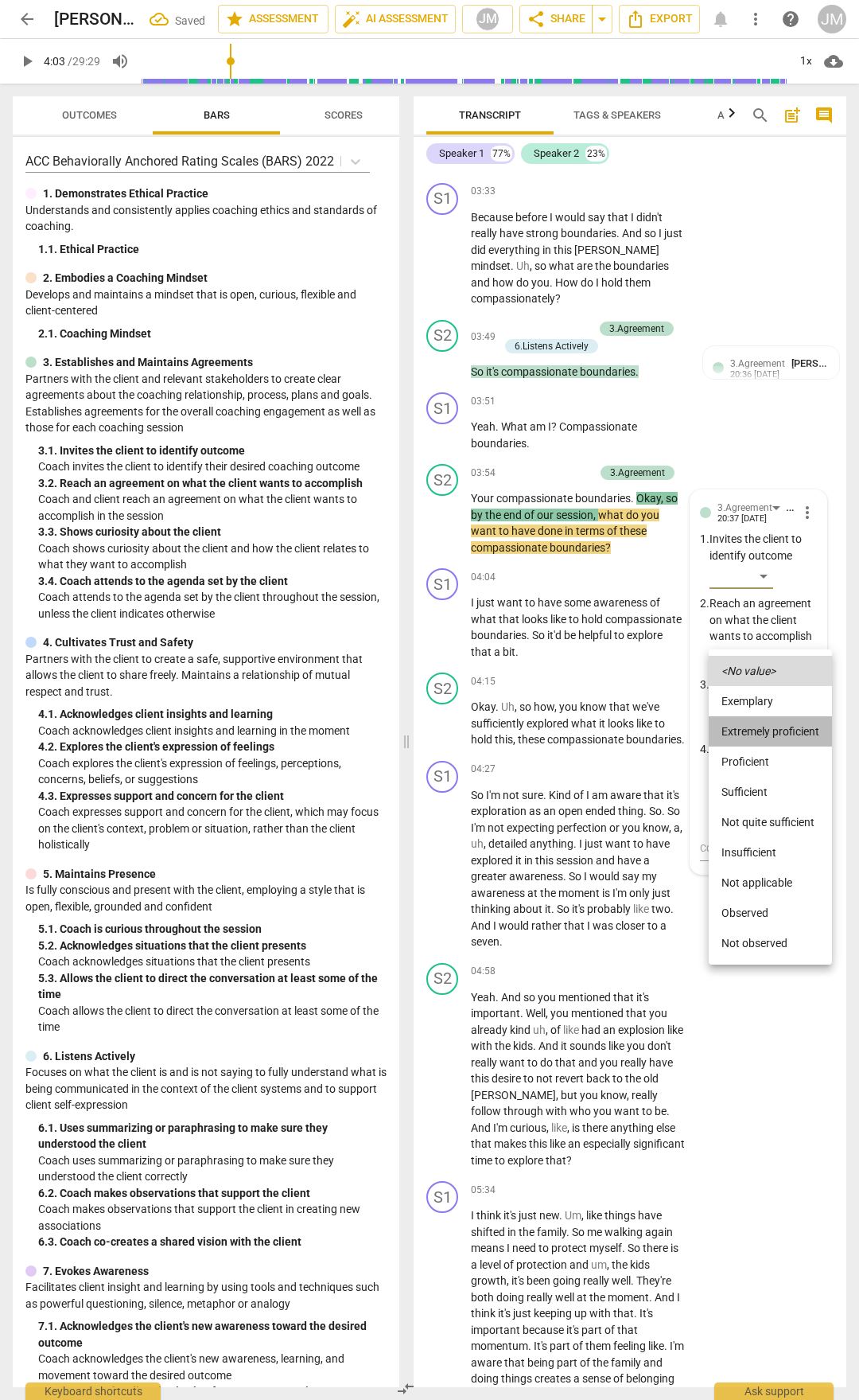
click at [745, 729] on li "Extremely proficient" at bounding box center [771, 731] width 123 height 30
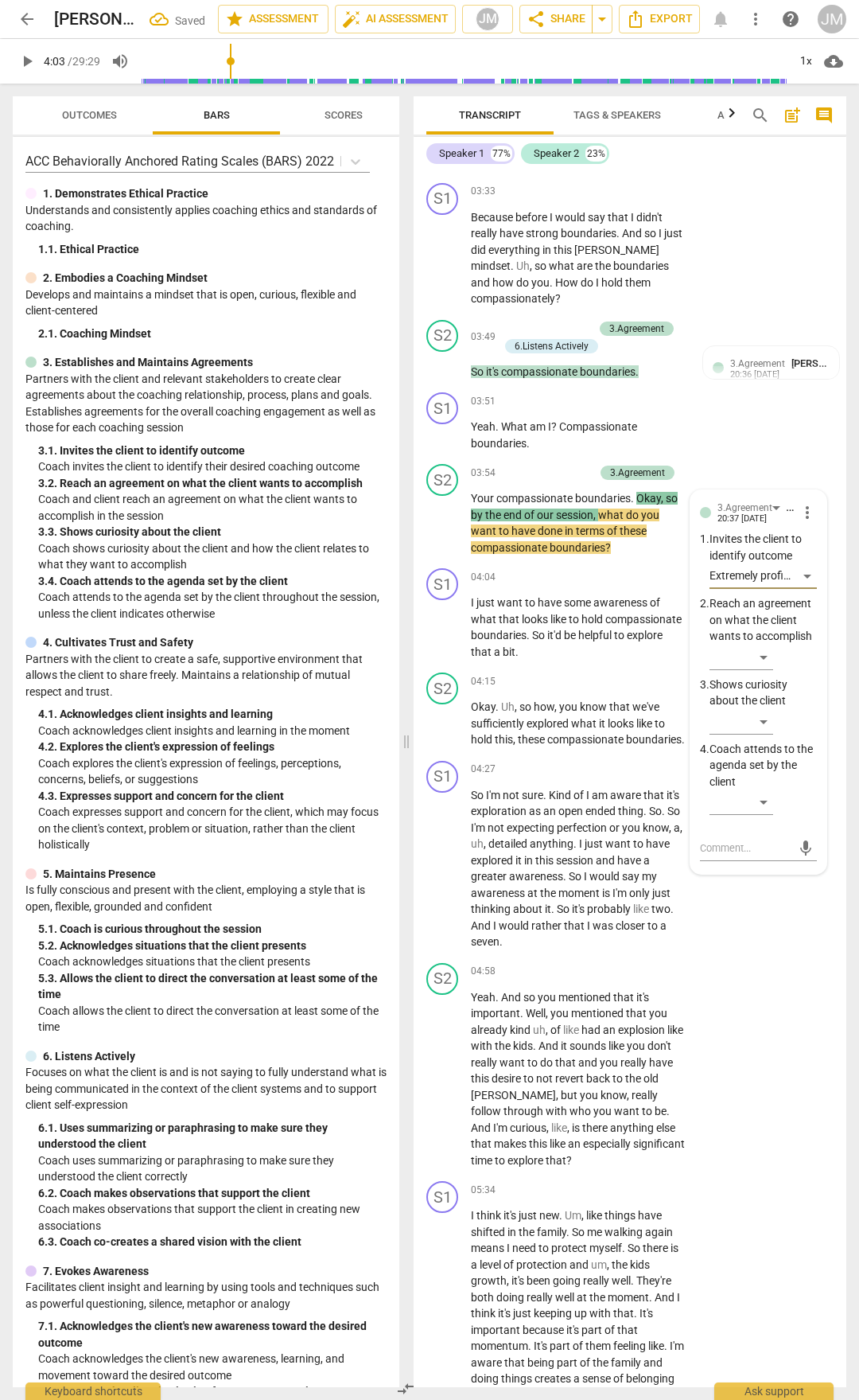
click at [691, 412] on span "keyboard_arrow_right" at bounding box center [686, 401] width 19 height 19
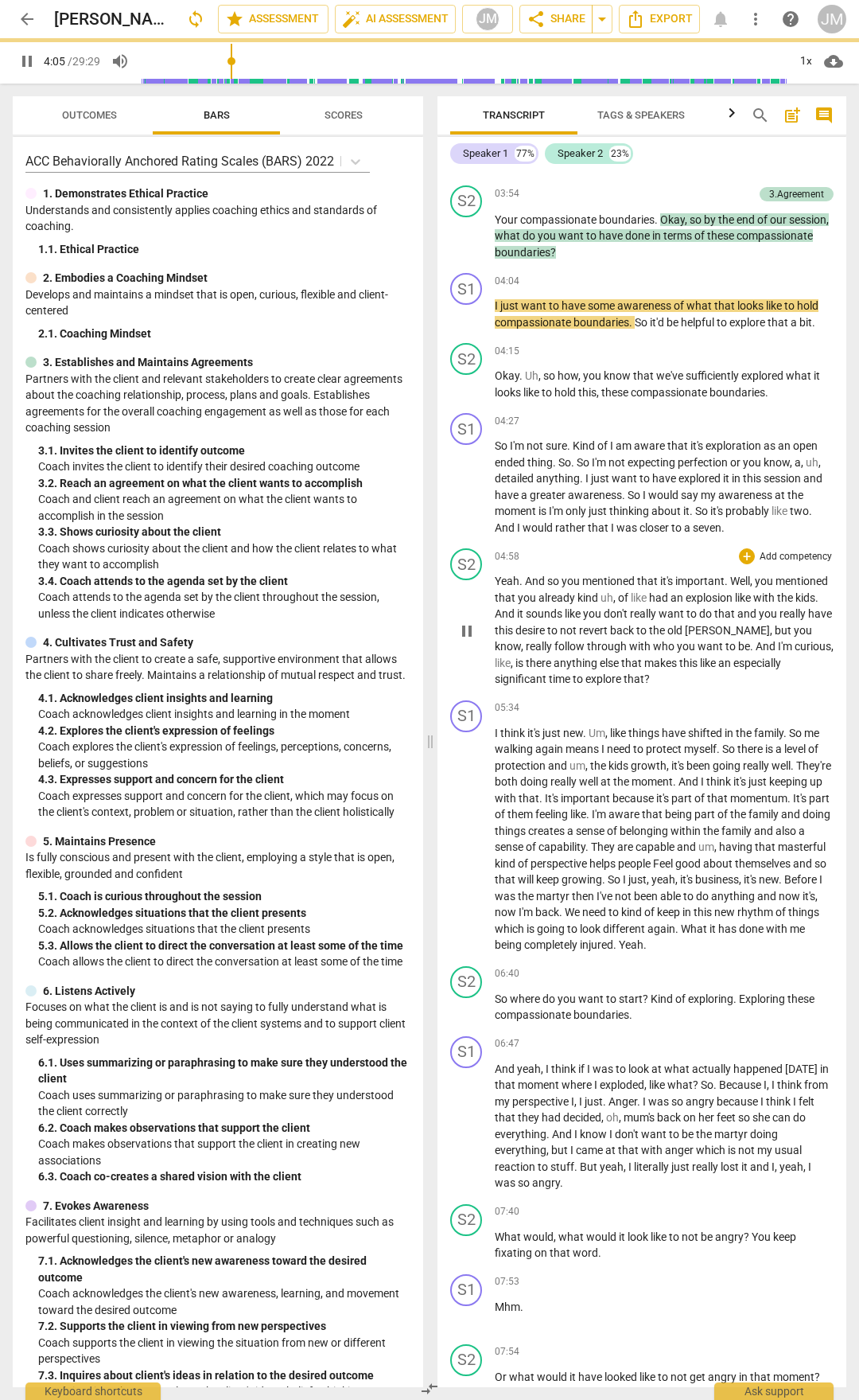
scroll to position [1782, 0]
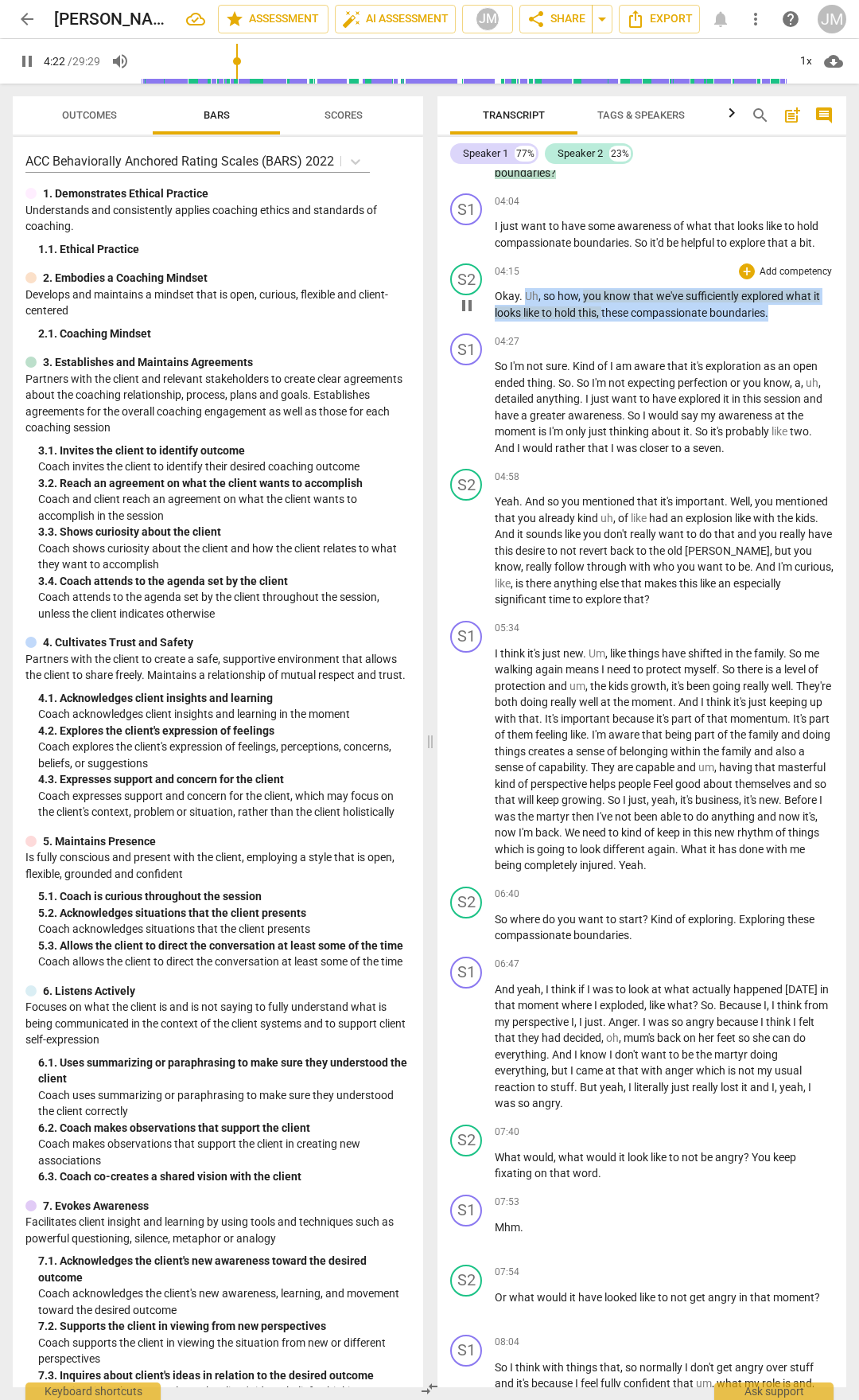
drag, startPoint x: 524, startPoint y: 281, endPoint x: 807, endPoint y: 306, distance: 284.1
click at [807, 306] on div "S2 play_arrow pause 04:15 + Add competency keyboard_arrow_right Okay . Uh , so …" at bounding box center [642, 292] width 409 height 70
click at [750, 264] on div "+" at bounding box center [747, 271] width 16 height 16
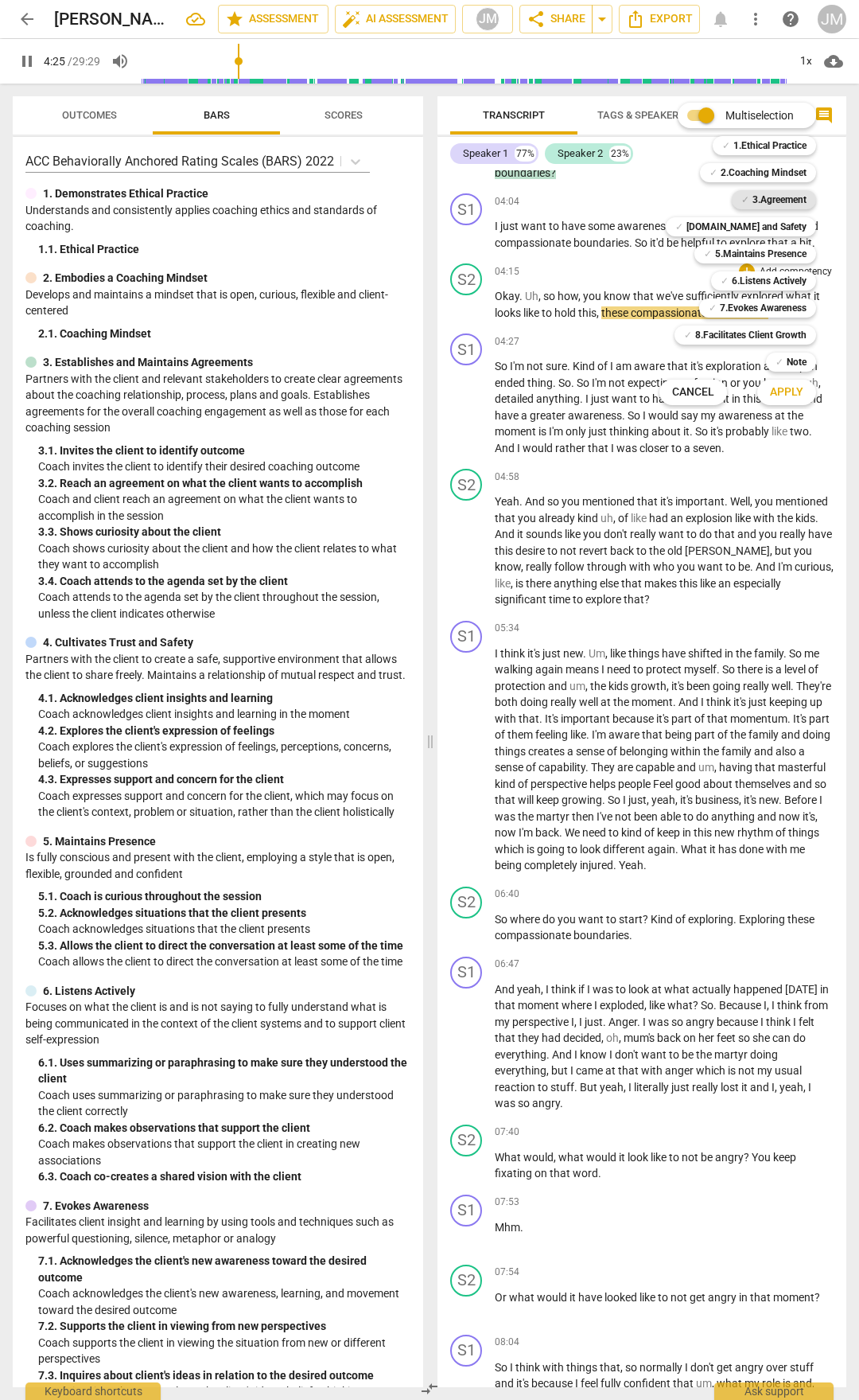
click at [782, 199] on b "3.Agreement" at bounding box center [779, 199] width 54 height 19
click at [797, 400] on button "Apply" at bounding box center [786, 392] width 59 height 28
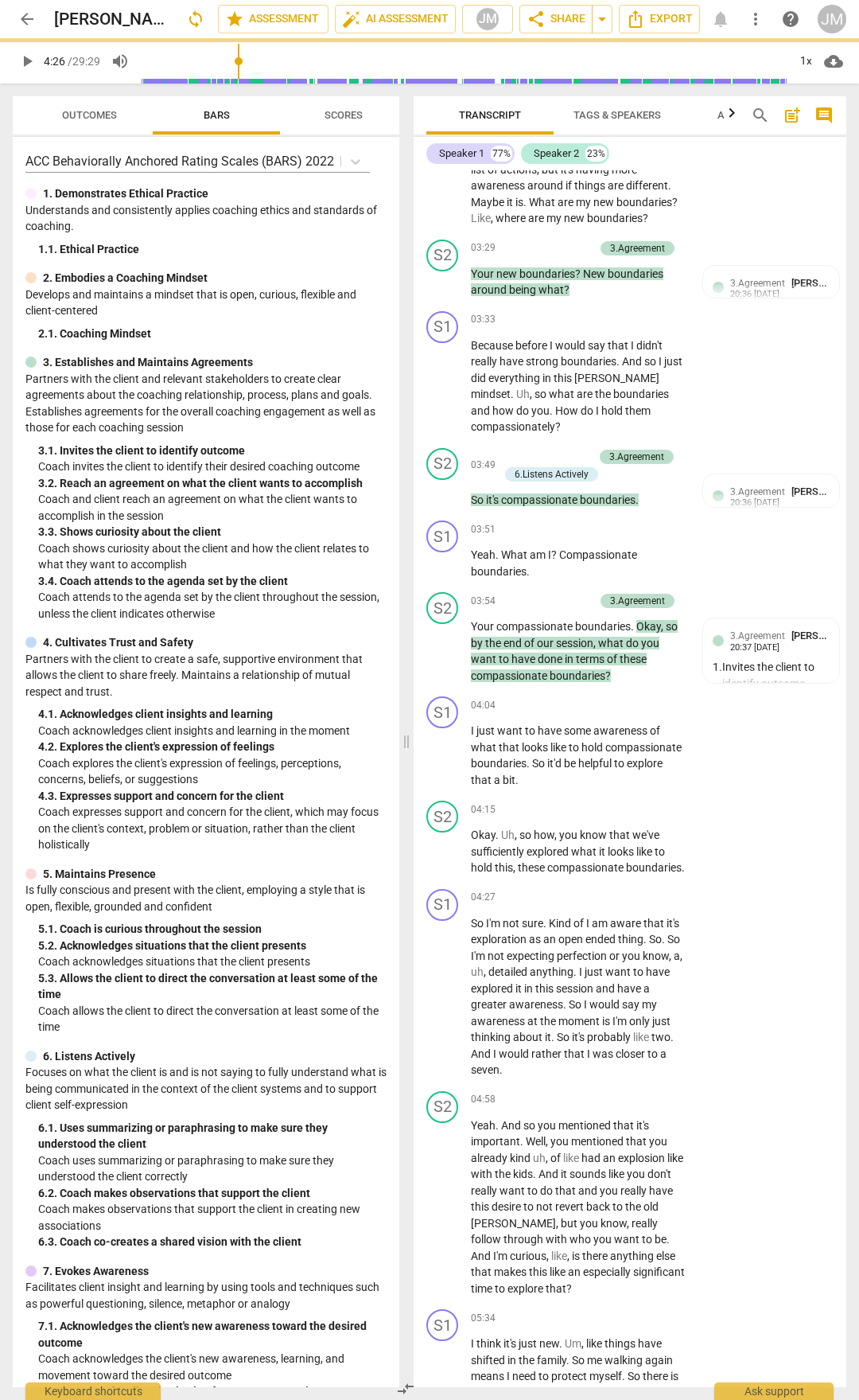
scroll to position [2413, 0]
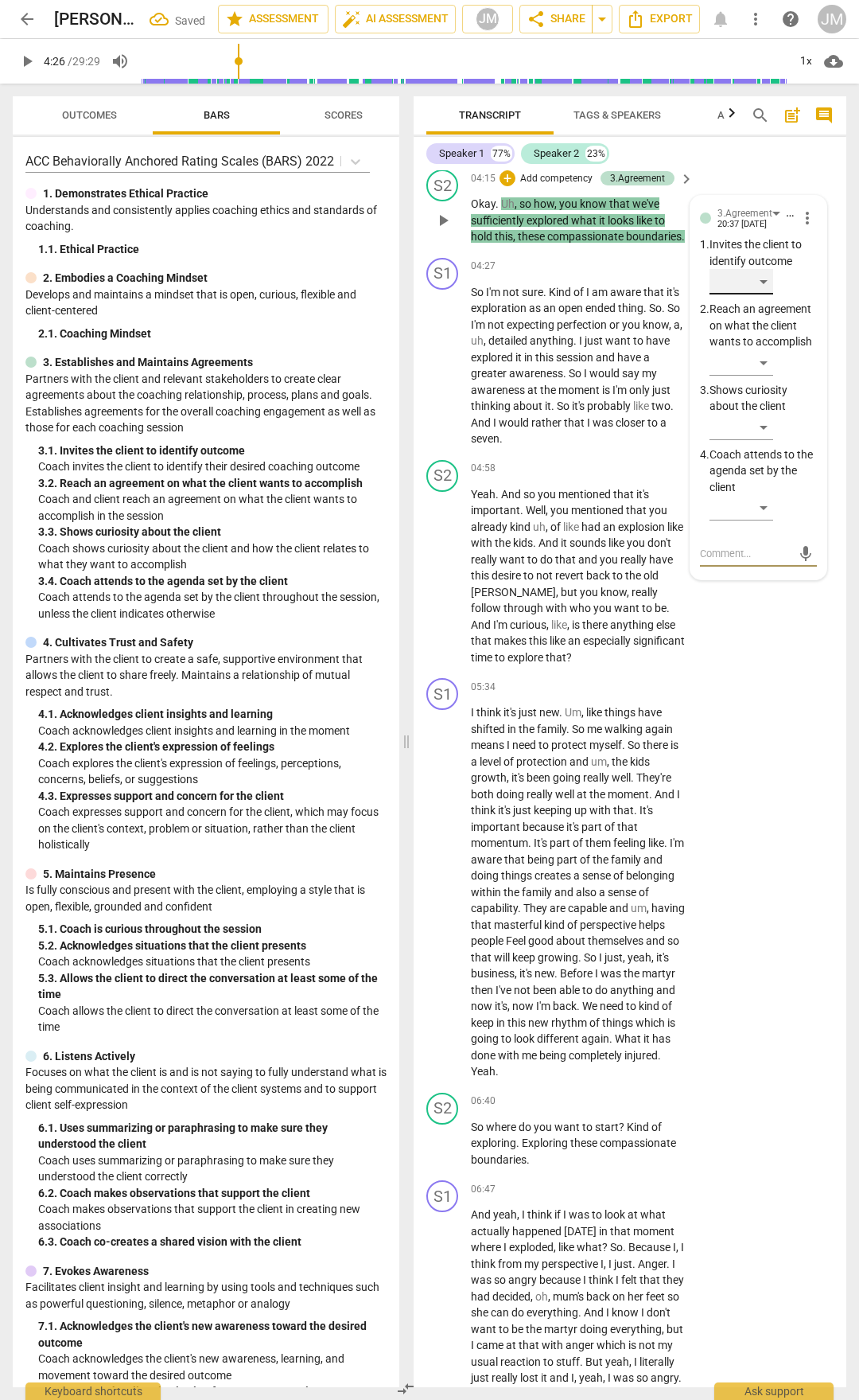
click at [761, 294] on div "​" at bounding box center [742, 282] width 63 height 26
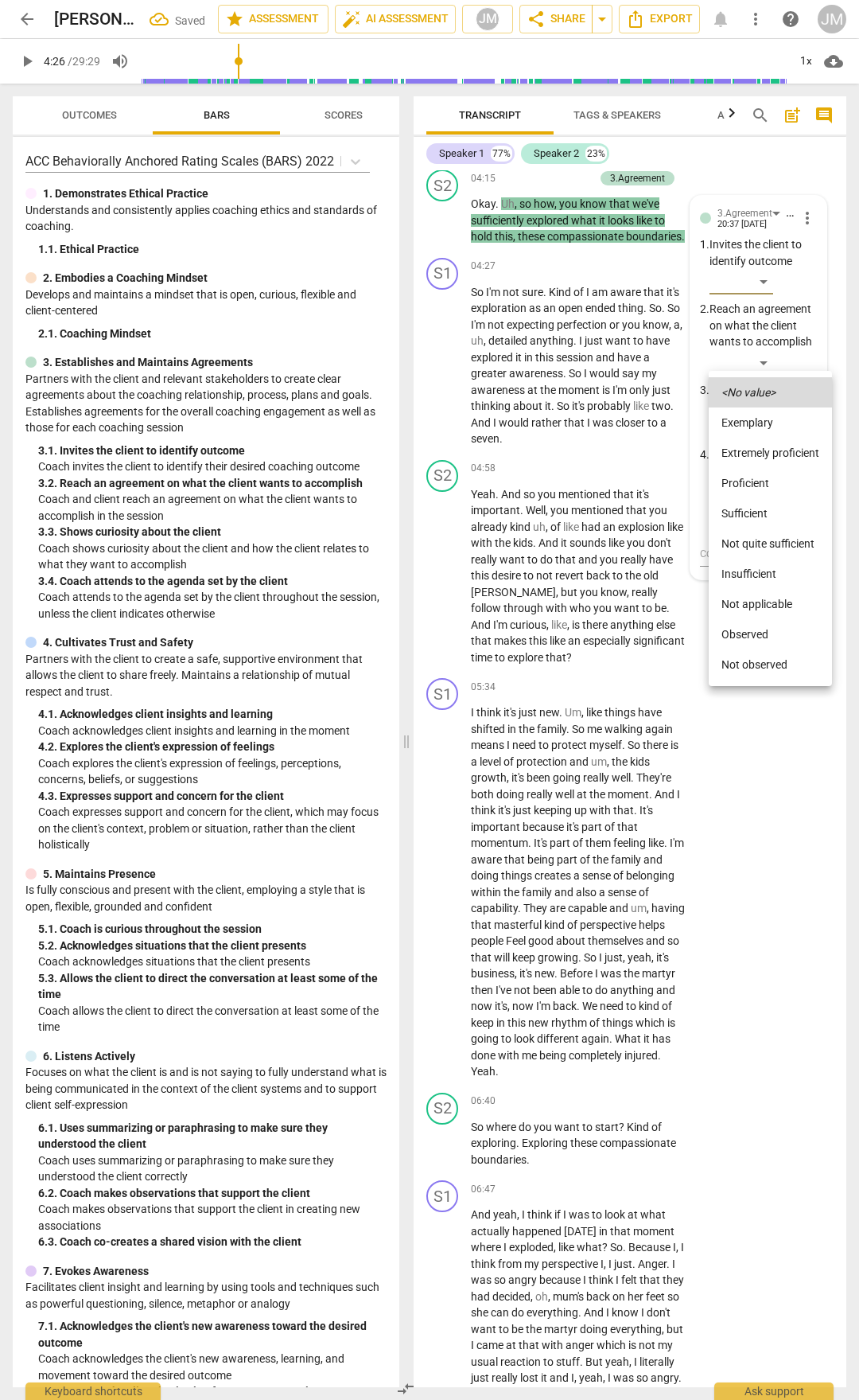
click at [770, 448] on li "Extremely proficient" at bounding box center [771, 452] width 123 height 30
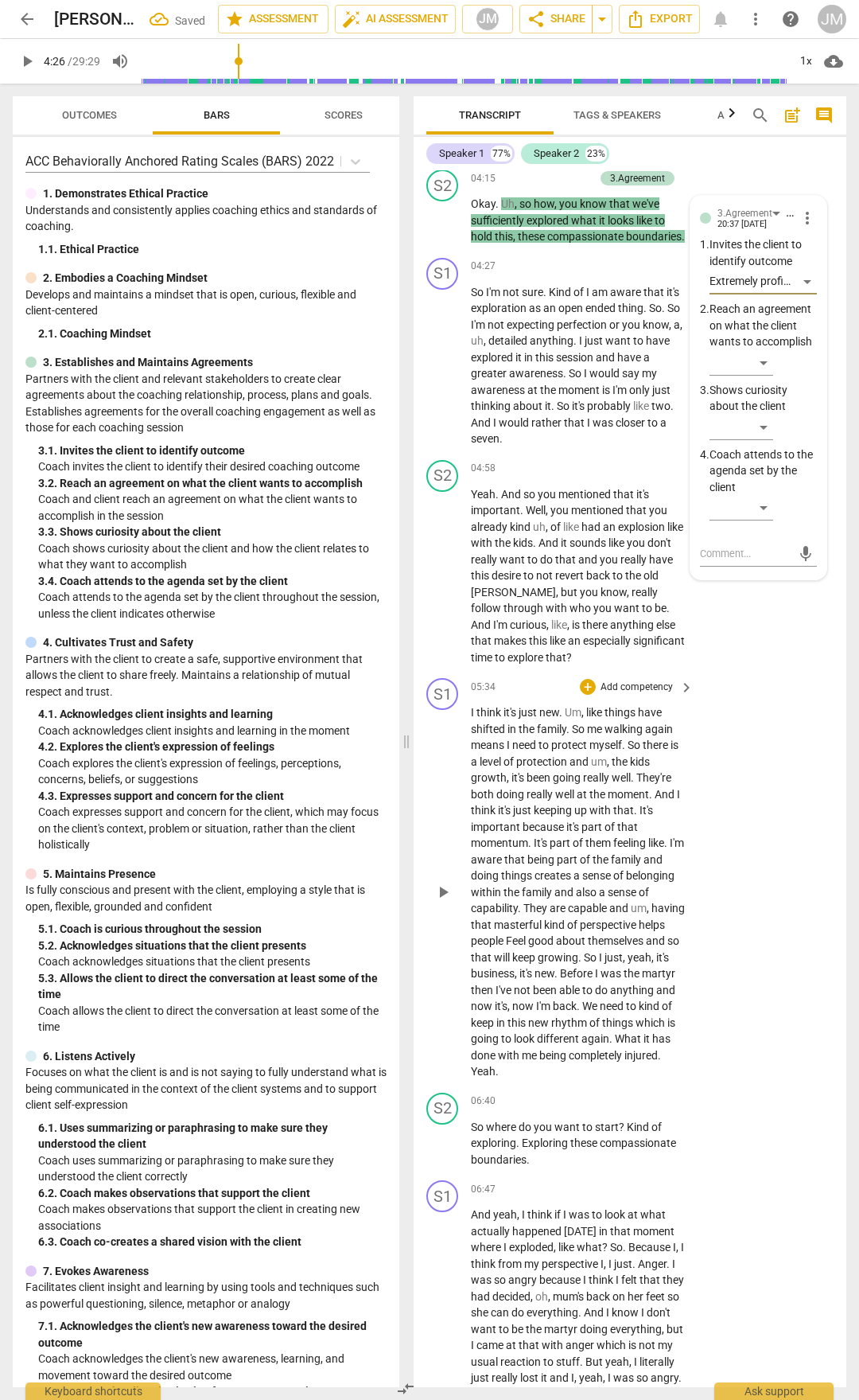
click at [785, 871] on div "S1 play_arrow pause 05:34 + Add competency keyboard_arrow_right I think it's ju…" at bounding box center [631, 879] width 433 height 414
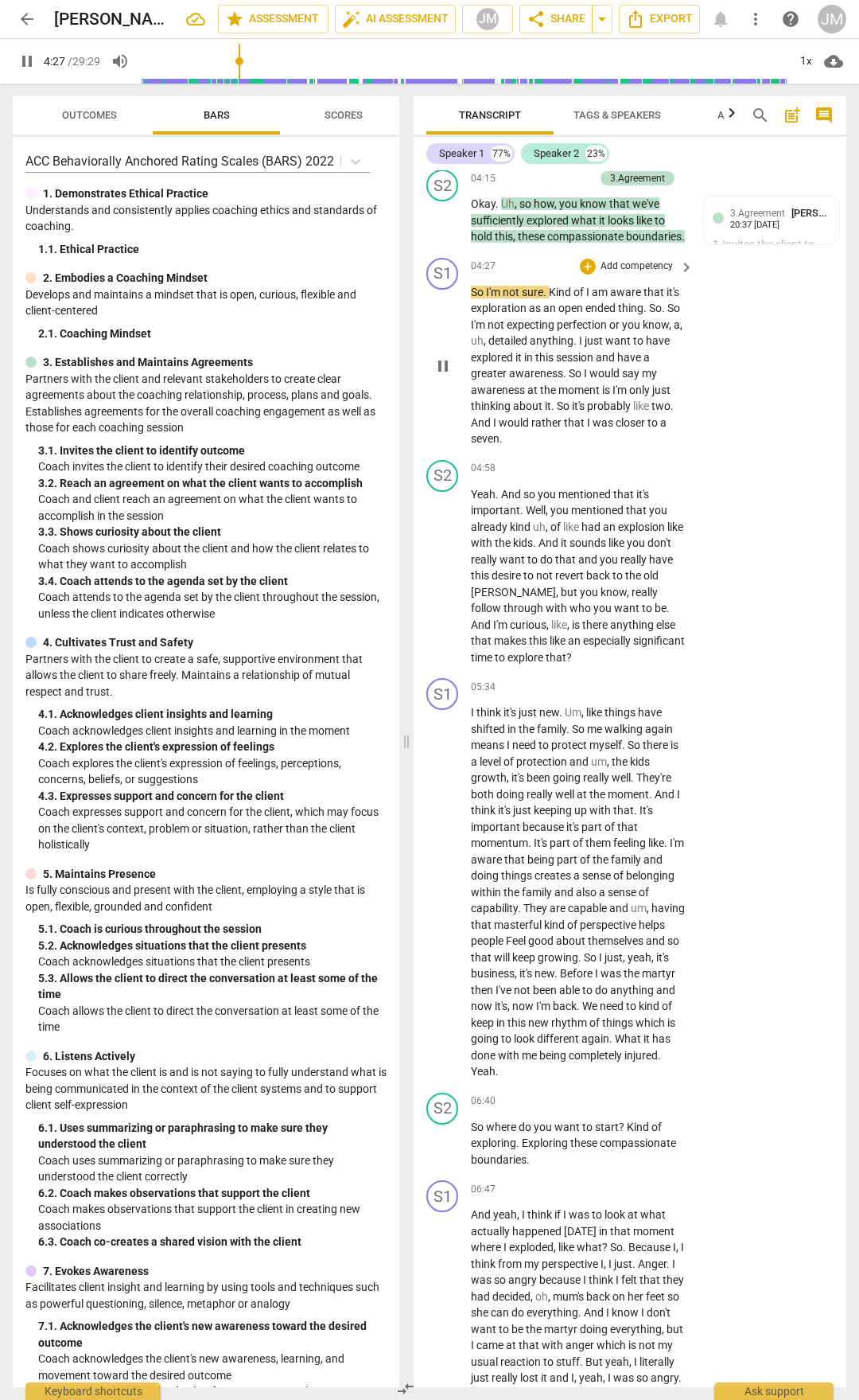
click at [441, 376] on span "pause" at bounding box center [443, 366] width 19 height 19
click at [441, 376] on span "play_arrow" at bounding box center [443, 366] width 19 height 19
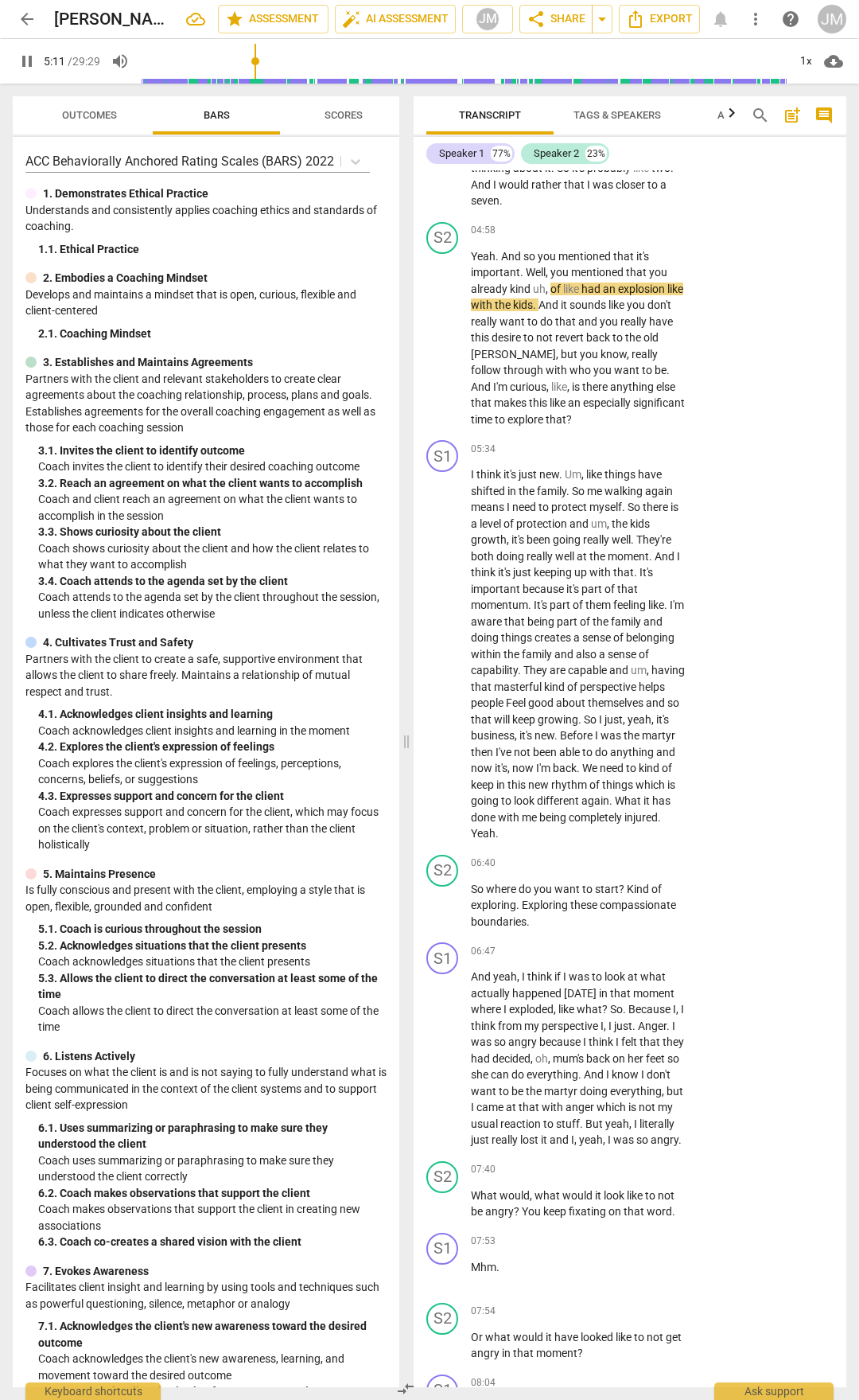
scroll to position [2652, 0]
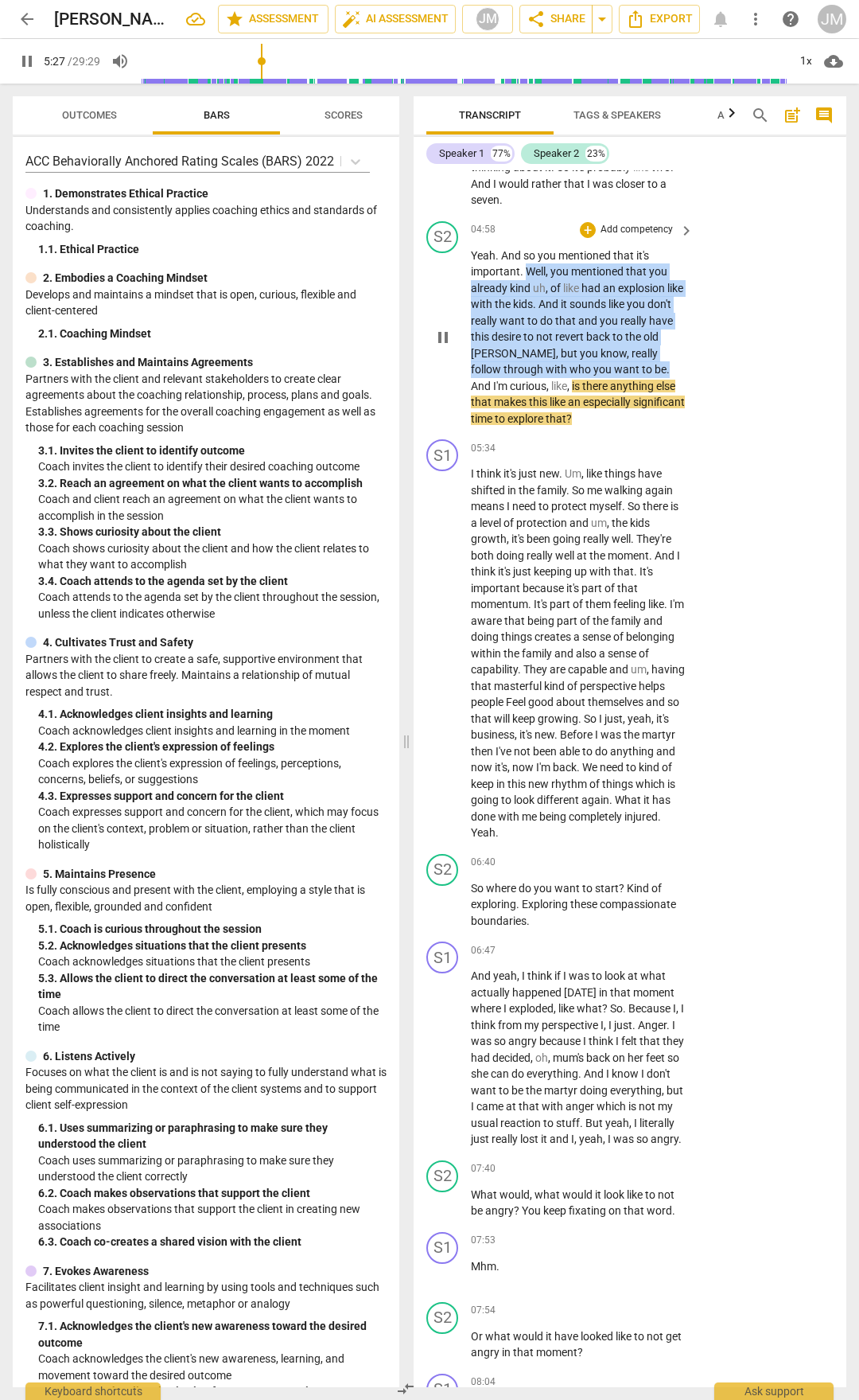
drag, startPoint x: 528, startPoint y: 406, endPoint x: 633, endPoint y: 513, distance: 149.9
click at [633, 427] on p "Yeah . And so you mentioned that it's important . Well , you mentioned that you…" at bounding box center [578, 337] width 215 height 180
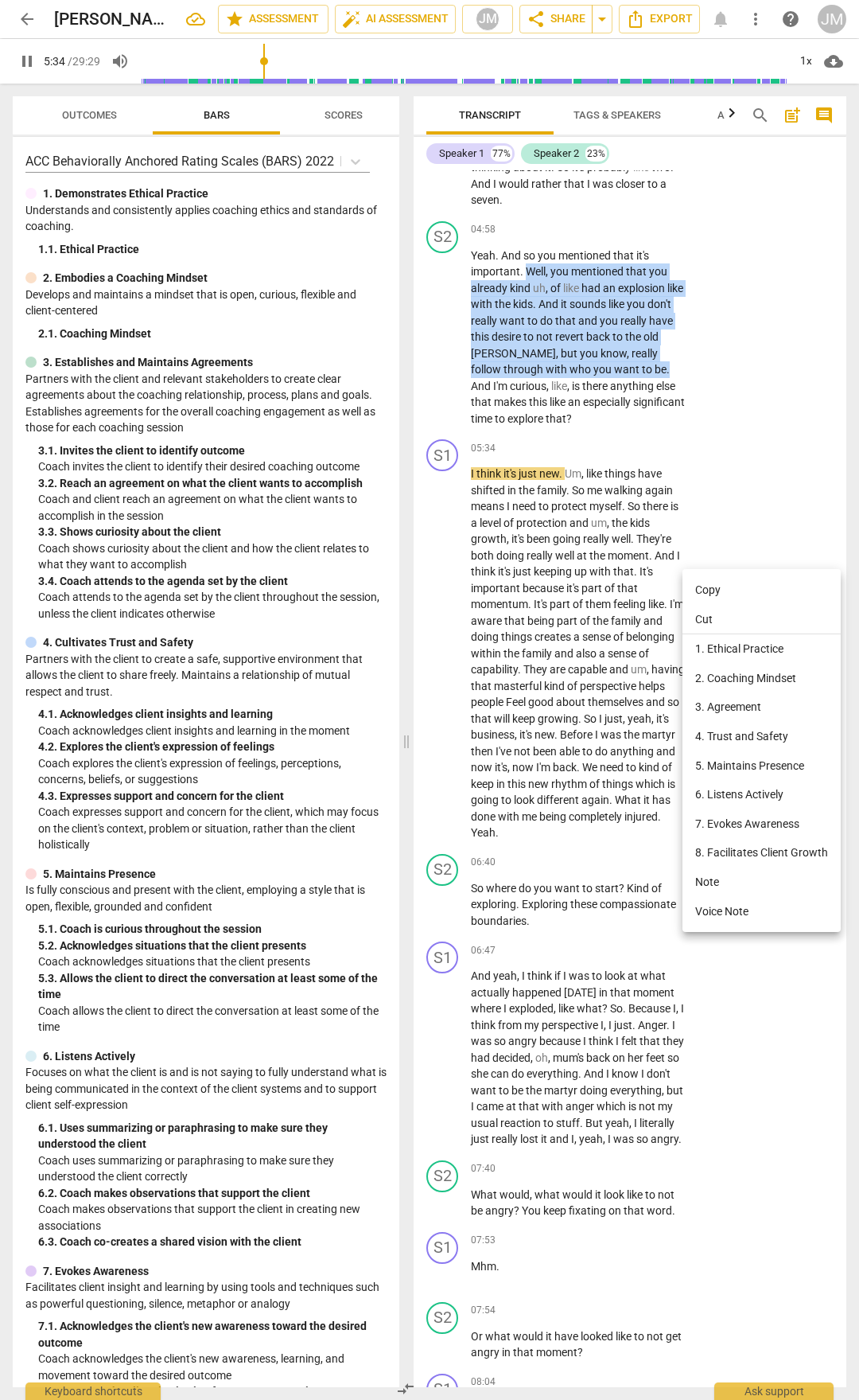
click at [752, 737] on li "4. Trust and Safety" at bounding box center [761, 736] width 158 height 29
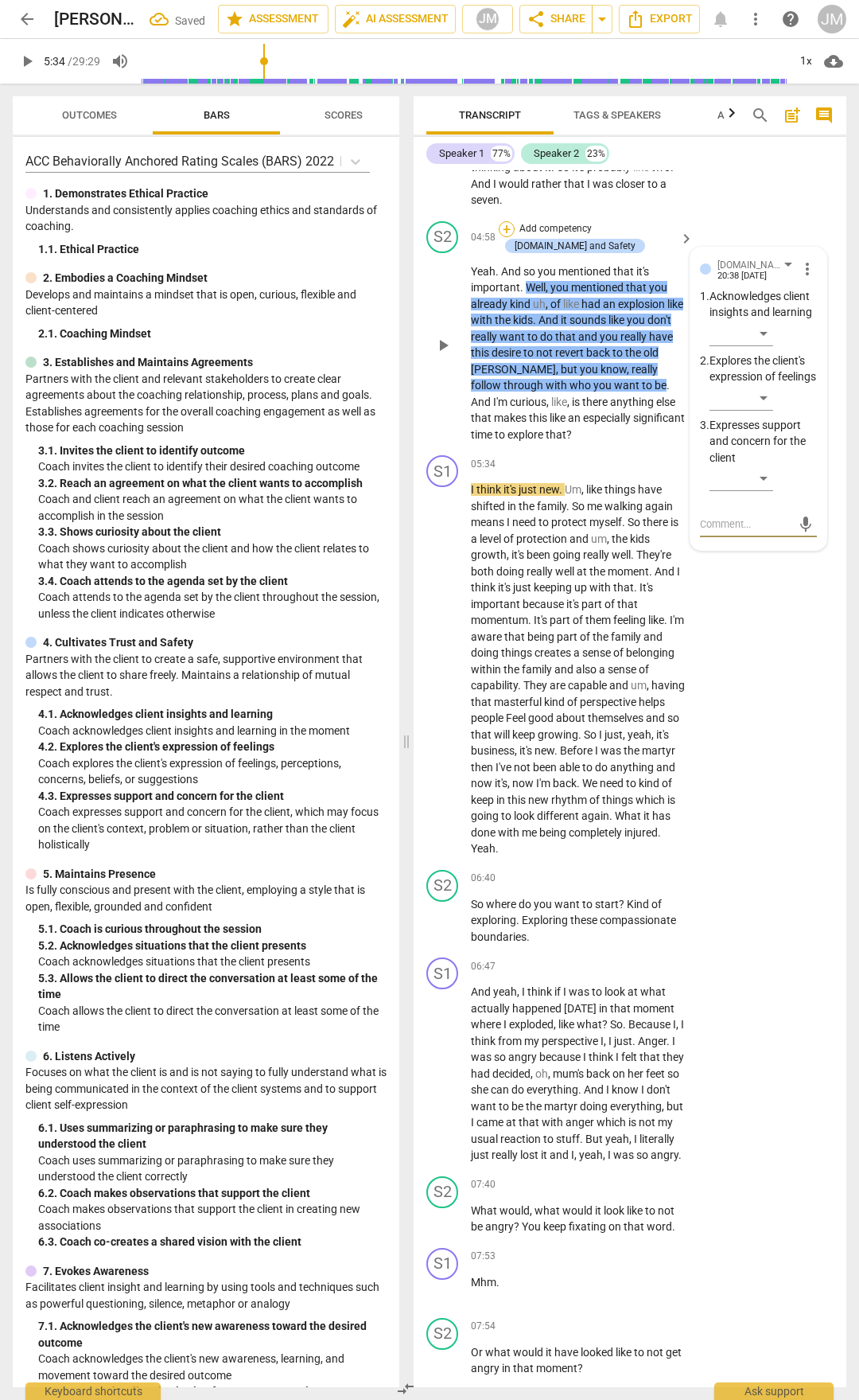
click at [506, 237] on div "+" at bounding box center [507, 229] width 16 height 16
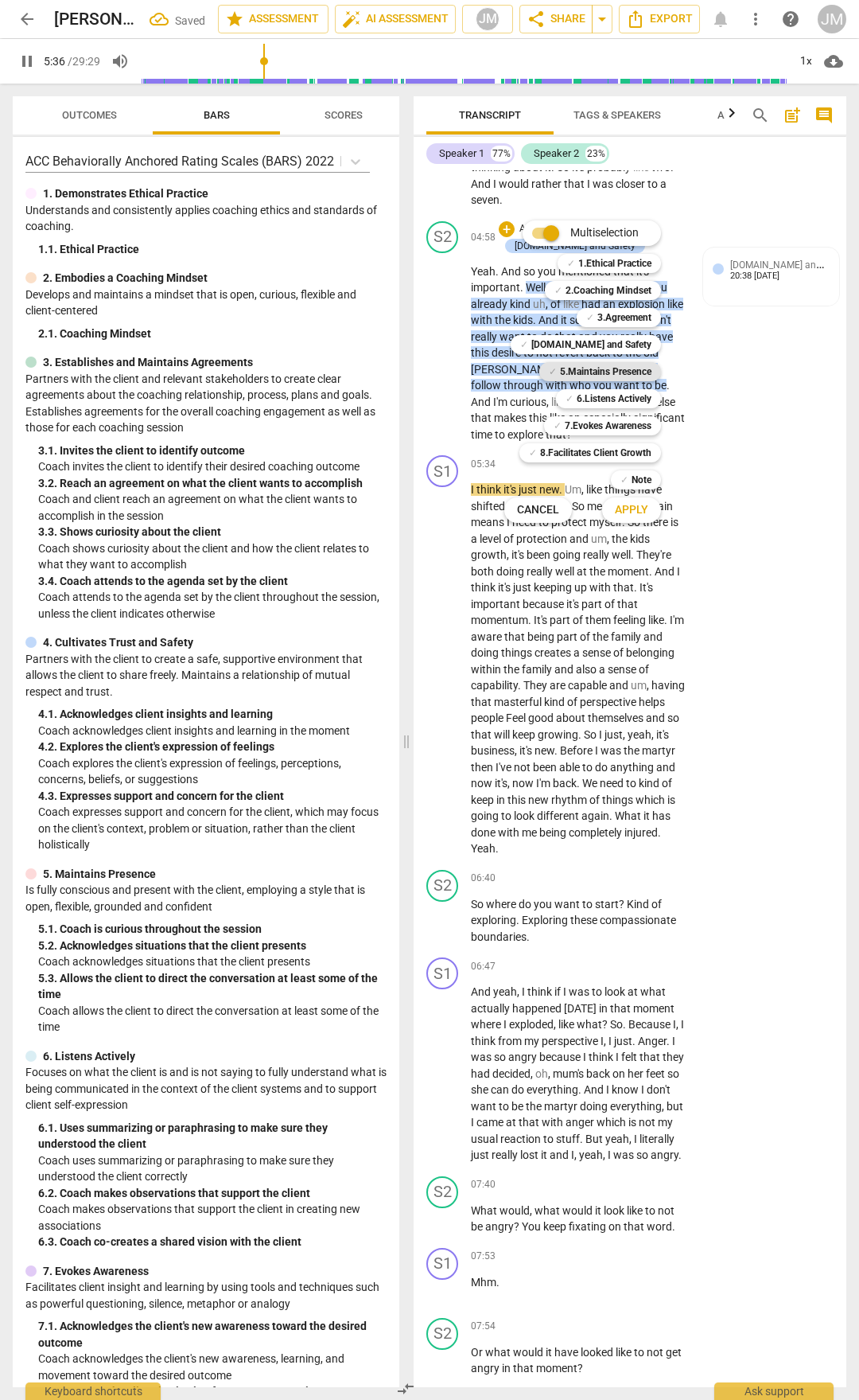
click at [602, 373] on b "5.Maintains Presence" at bounding box center [606, 371] width 92 height 19
click at [611, 400] on b "6.Listens Actively" at bounding box center [613, 399] width 74 height 19
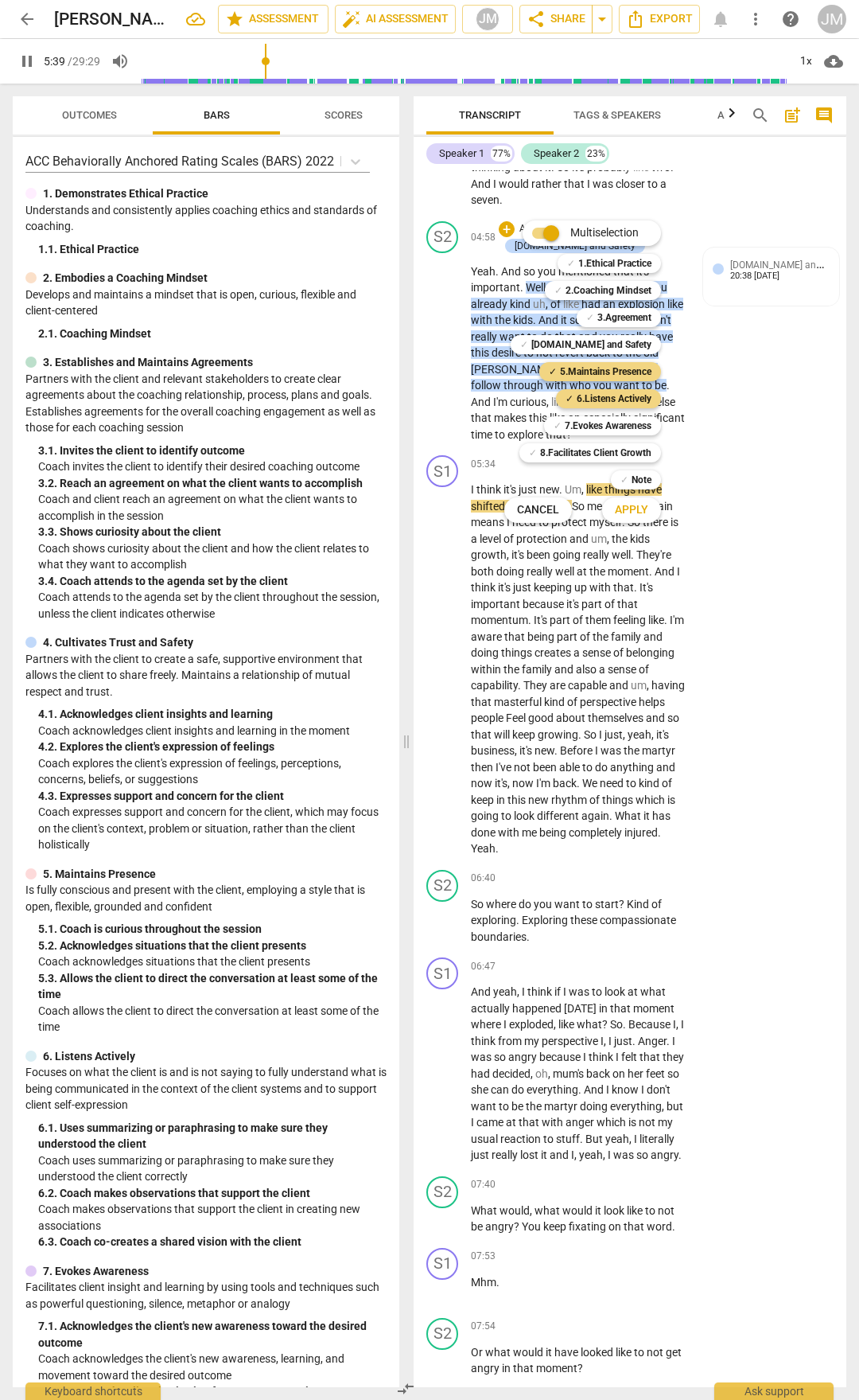
click at [643, 515] on span "Apply" at bounding box center [631, 510] width 33 height 16
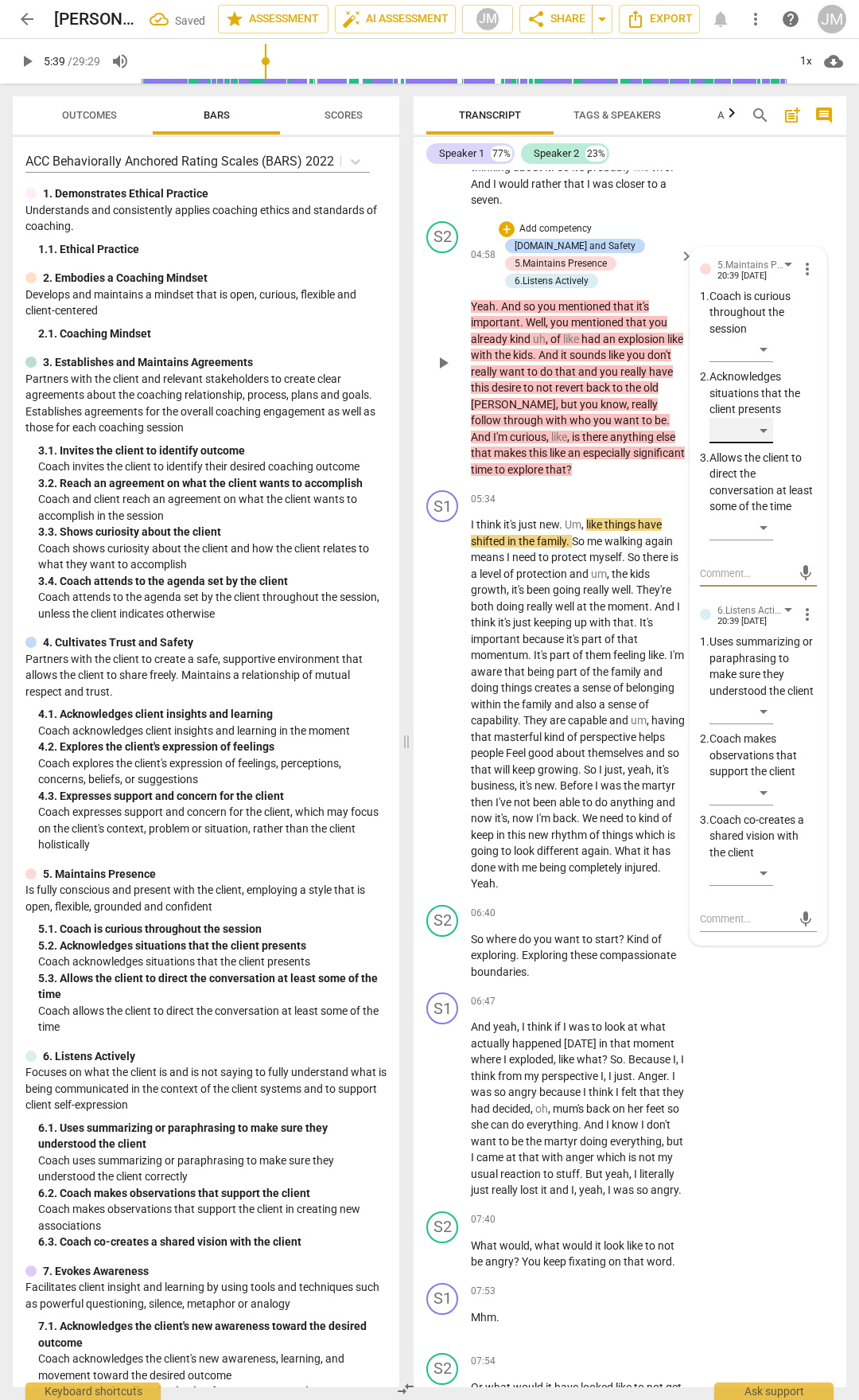
click at [766, 443] on div "​" at bounding box center [742, 430] width 63 height 26
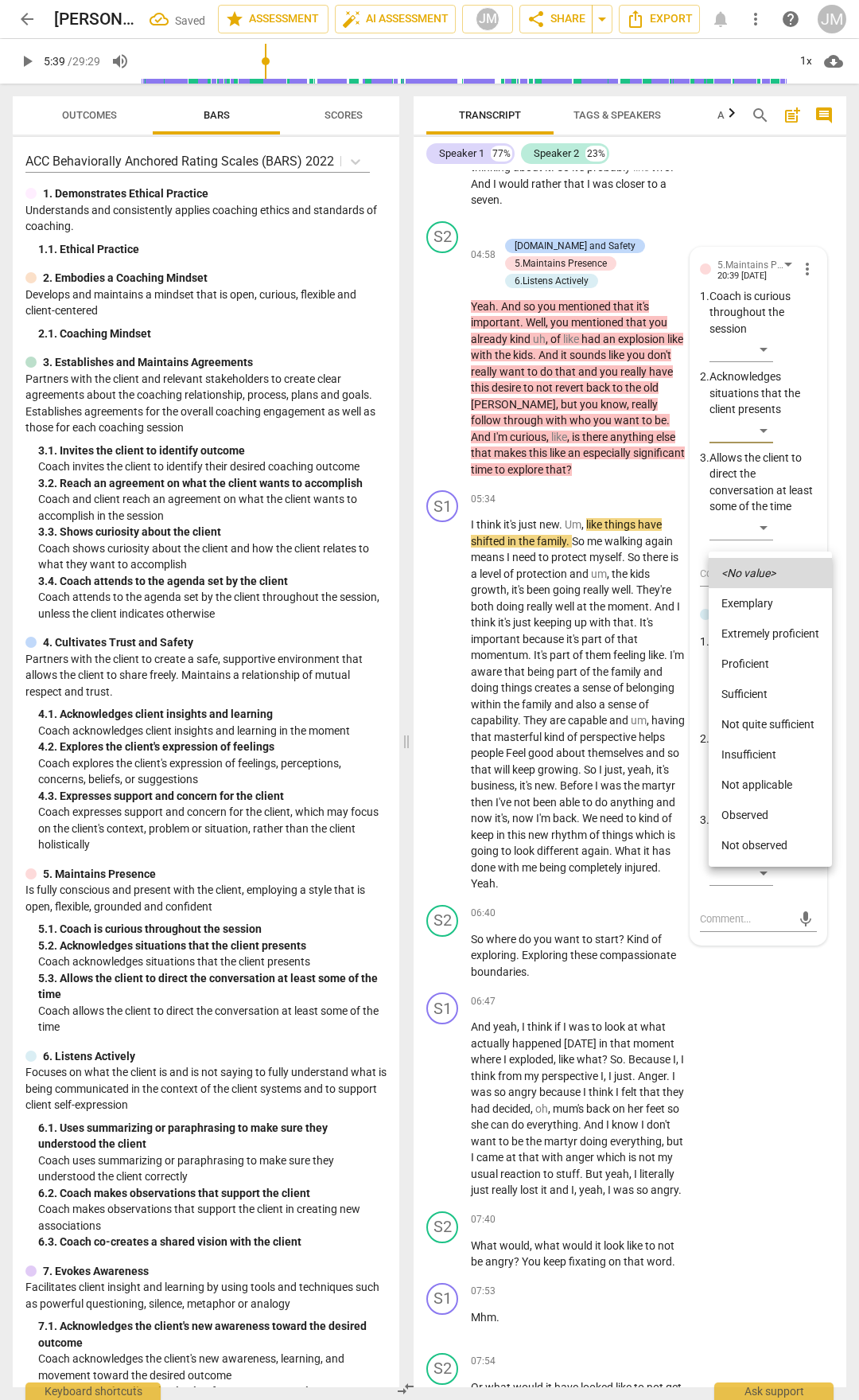
click at [760, 686] on li "Sufficient" at bounding box center [771, 693] width 123 height 30
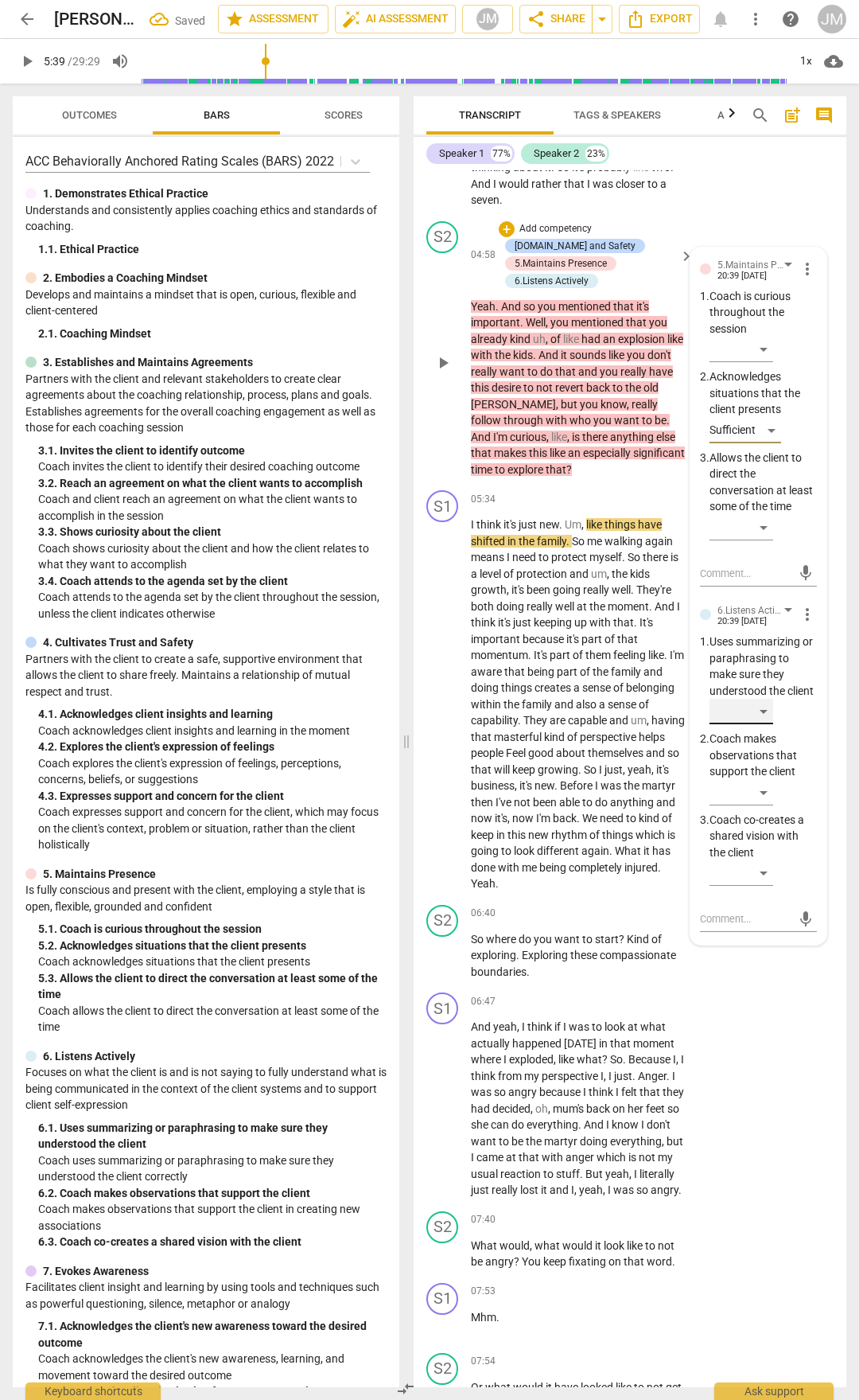
click at [766, 724] on div "​" at bounding box center [742, 711] width 63 height 26
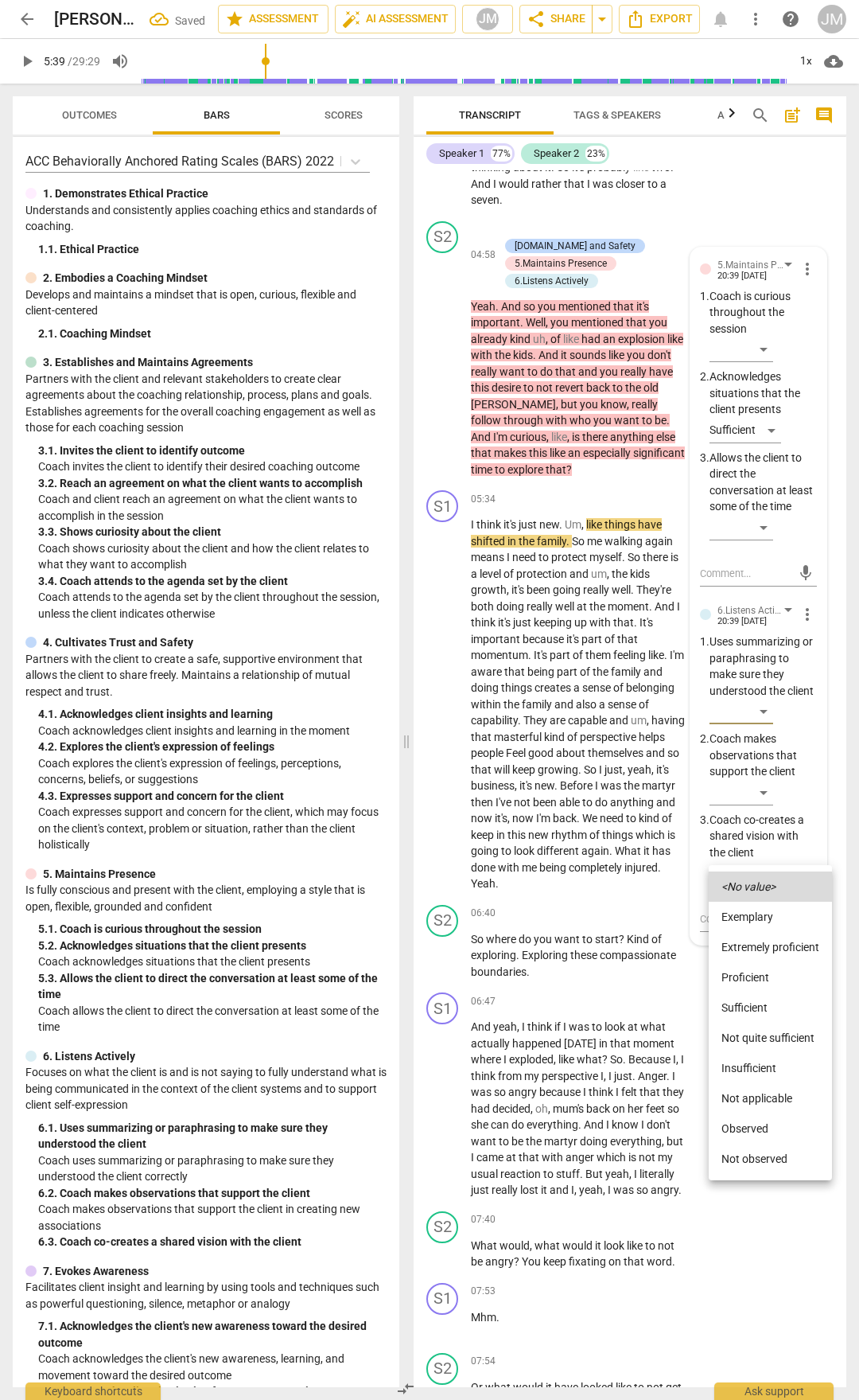
click at [752, 1000] on li "Sufficient" at bounding box center [771, 1007] width 123 height 30
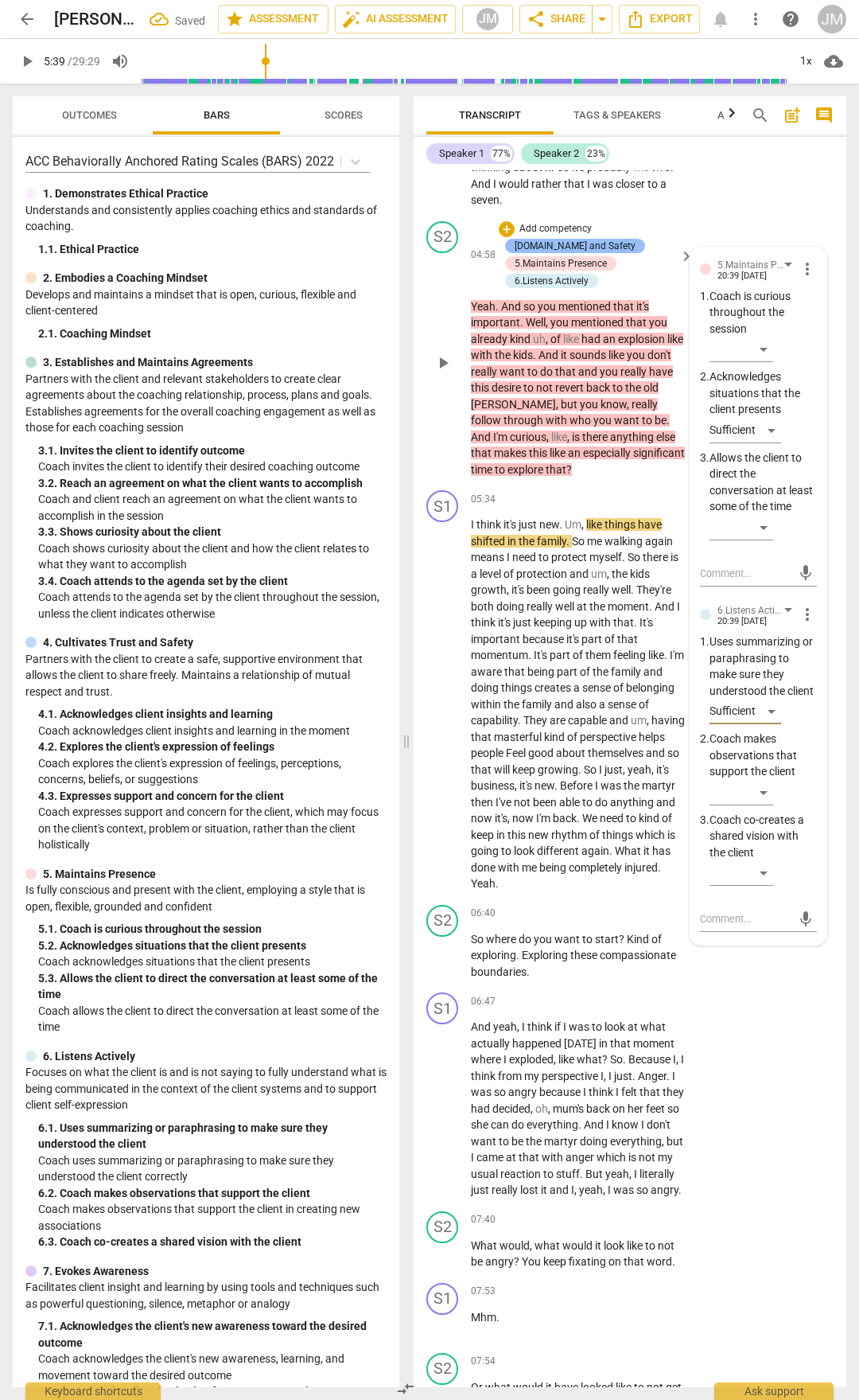
click at [569, 253] on div "[DOMAIN_NAME] and Safety" at bounding box center [575, 246] width 121 height 15
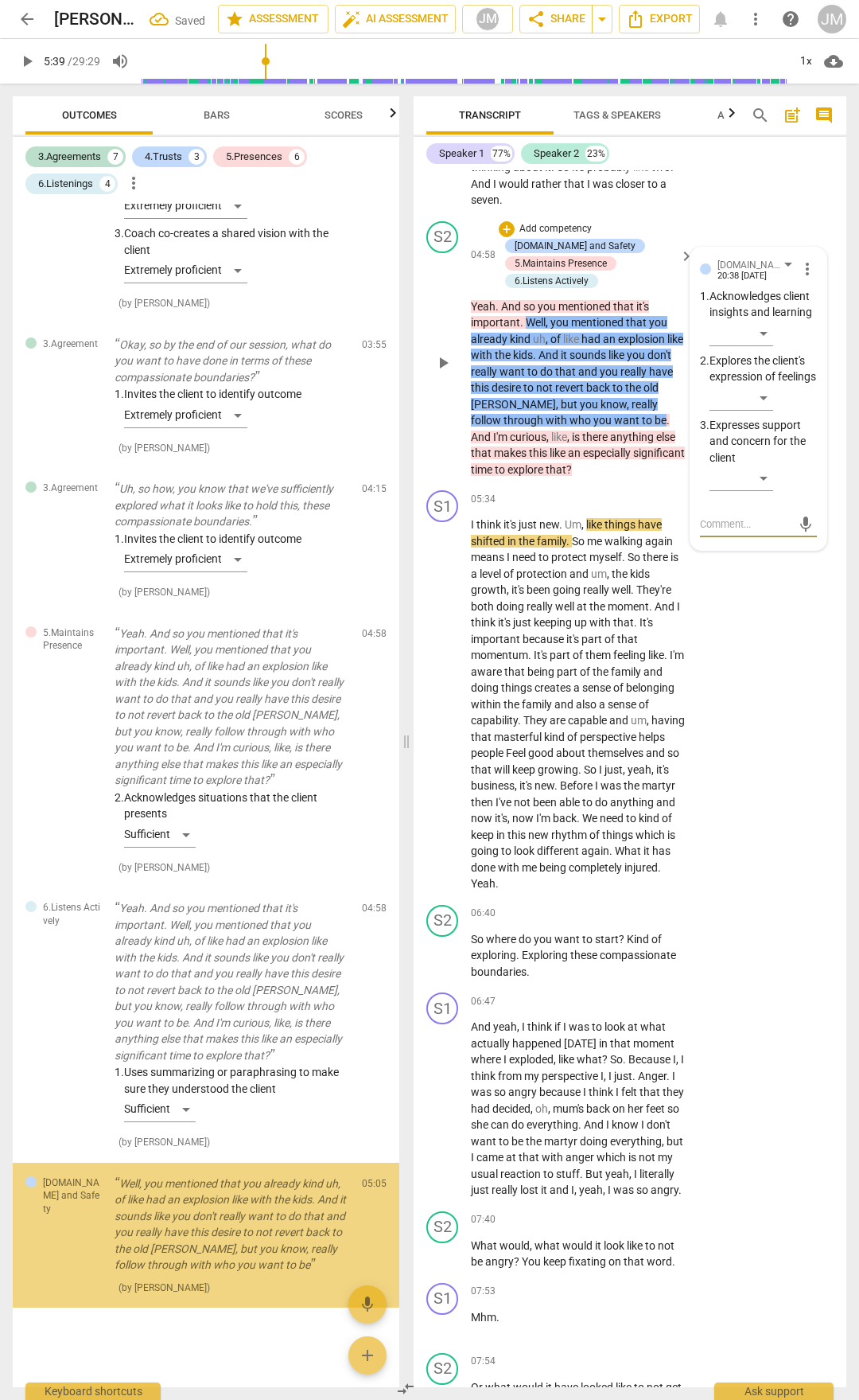
scroll to position [2583, 0]
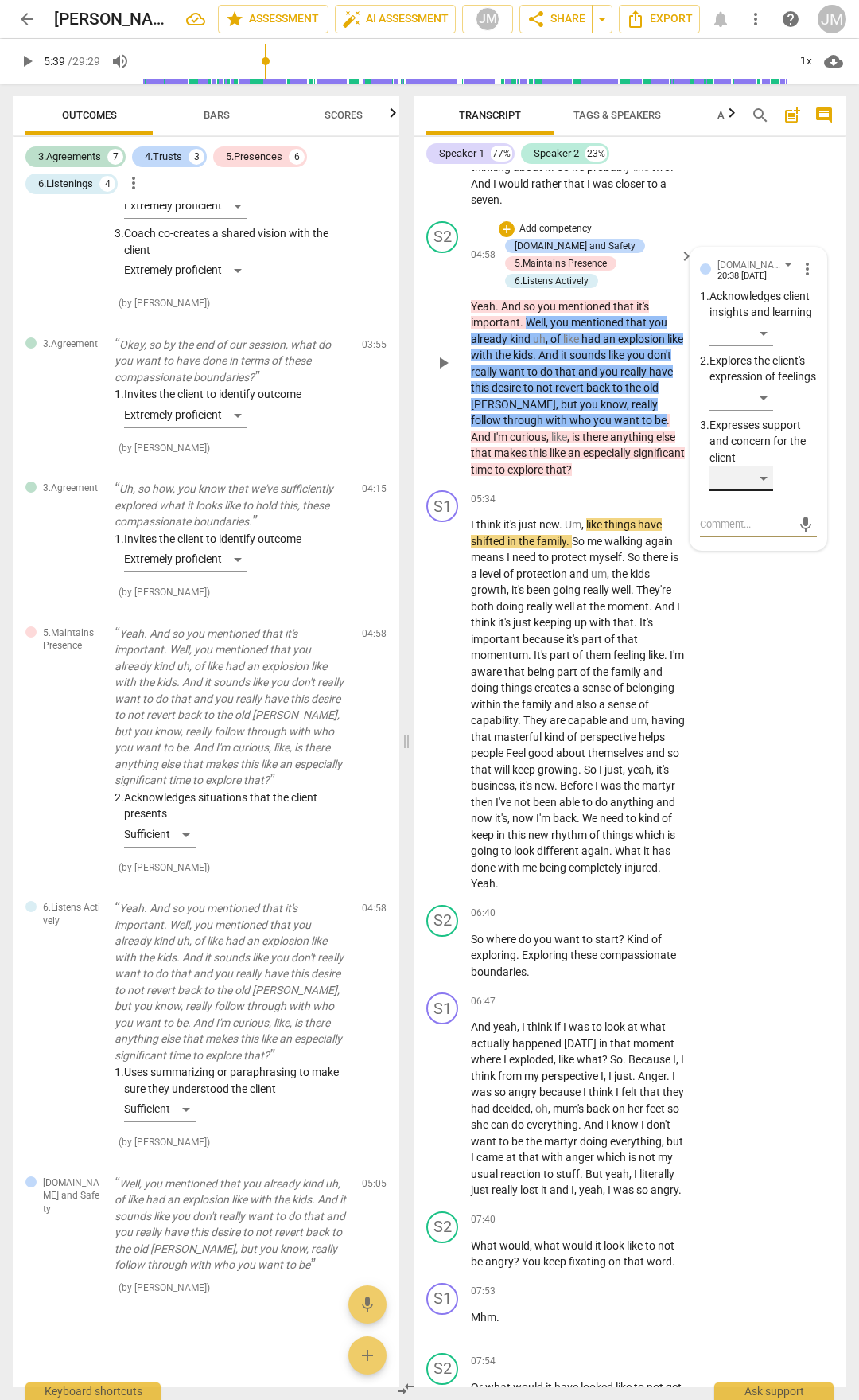
click at [762, 491] on div "​" at bounding box center [742, 478] width 63 height 26
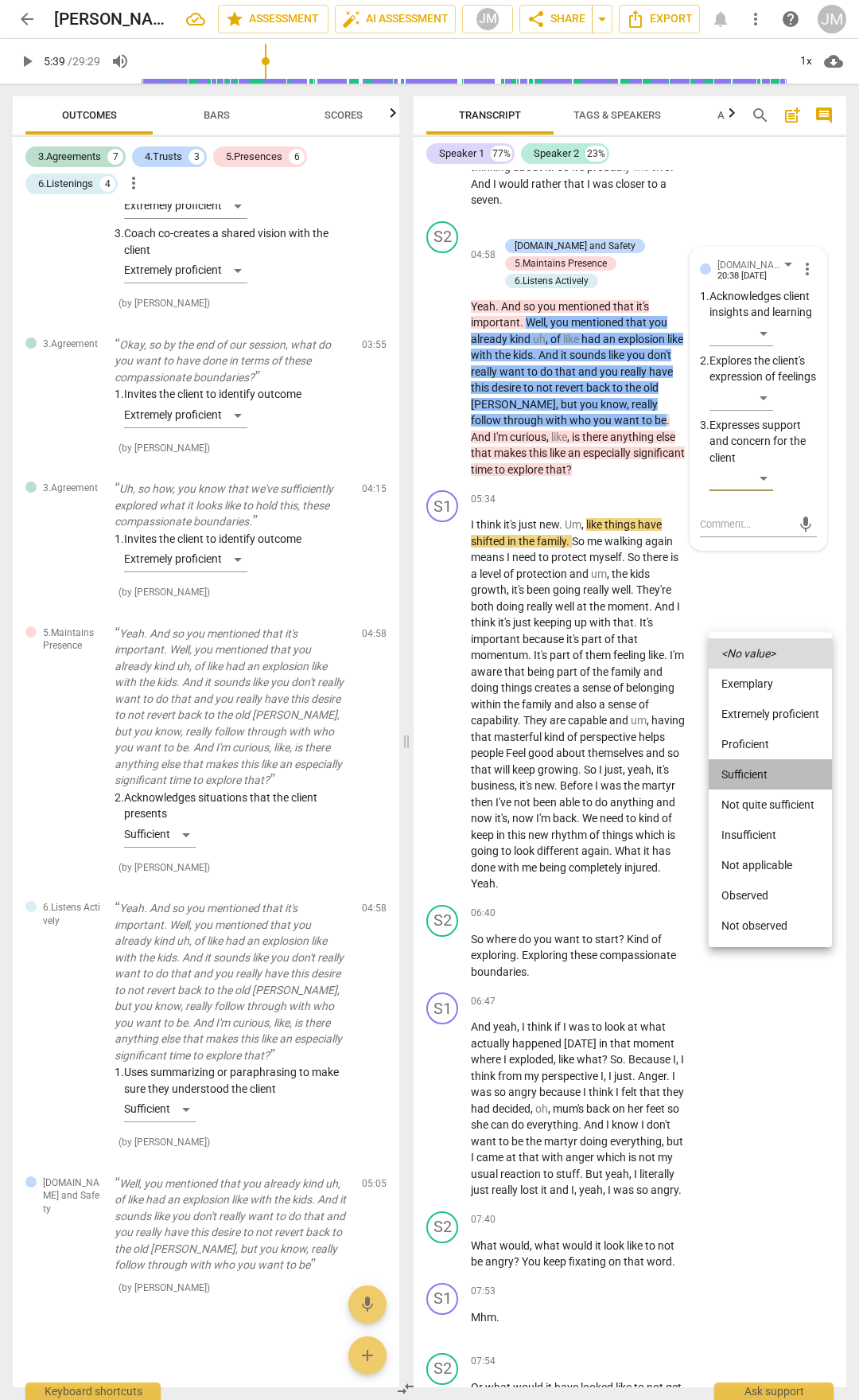
click at [742, 770] on li "Sufficient" at bounding box center [771, 774] width 123 height 30
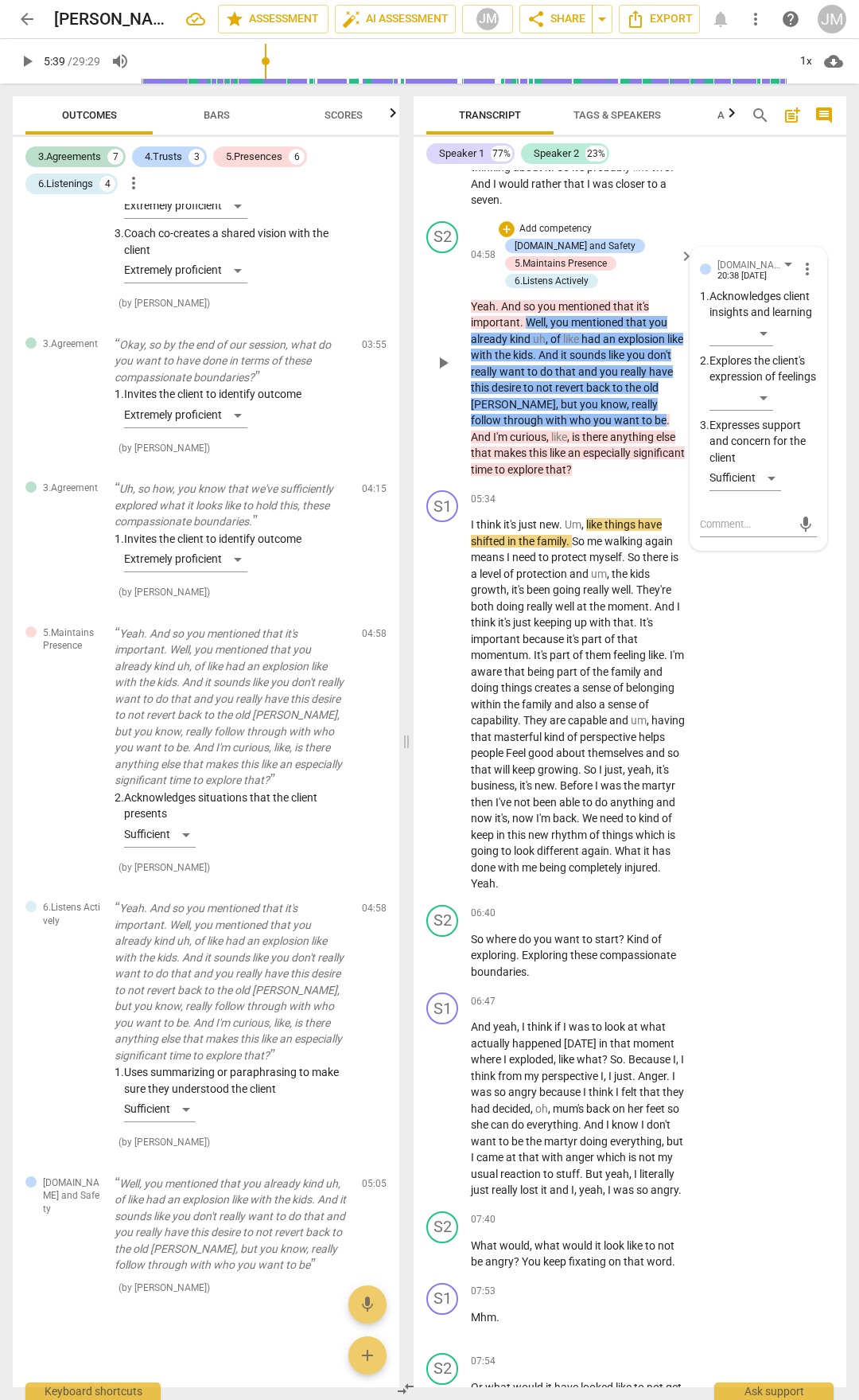
click at [494, 443] on span "And" at bounding box center [483, 436] width 22 height 13
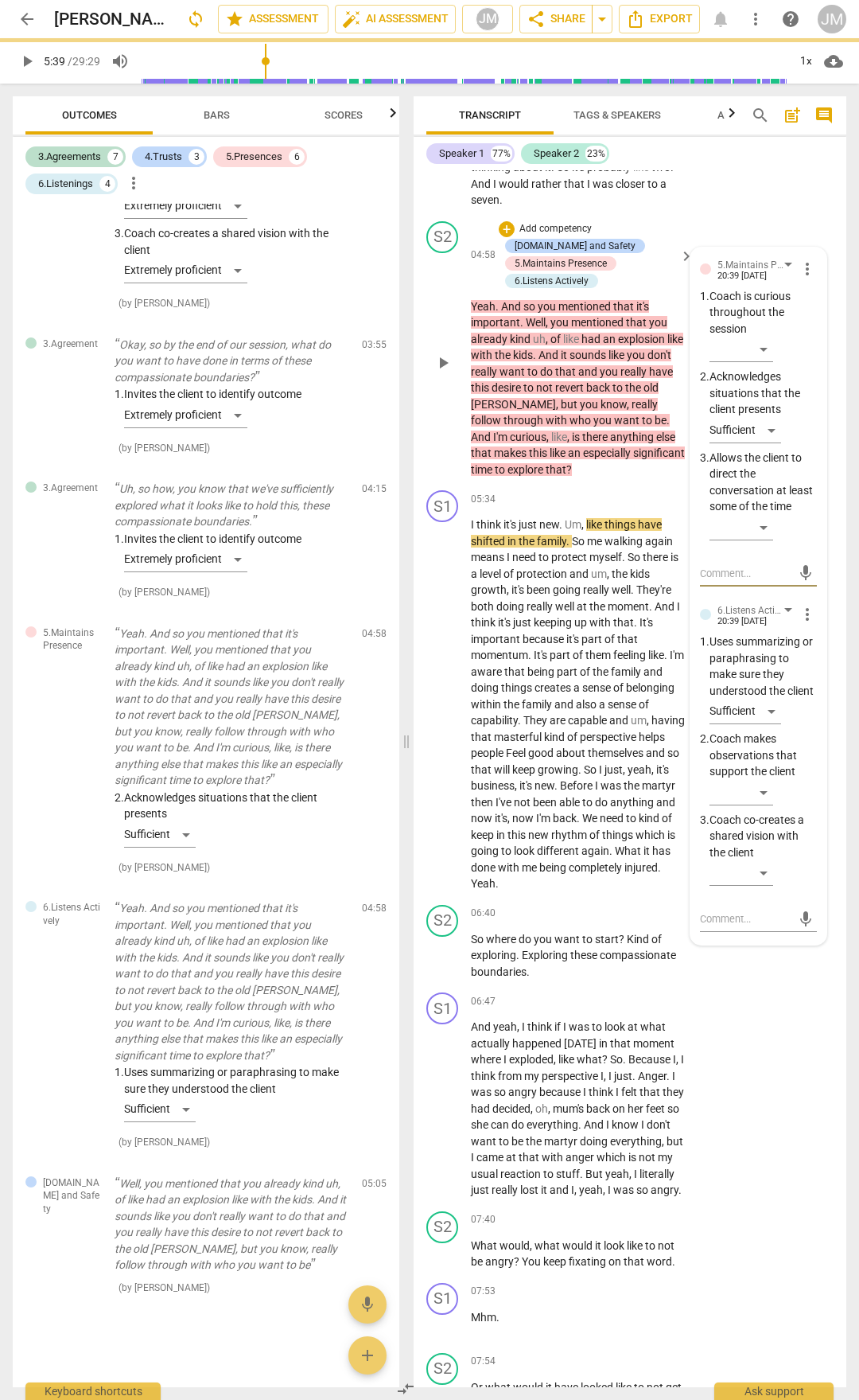
click at [765, 215] on div "S1 play_arrow pause 04:27 + Add competency keyboard_arrow_right So I'm not sure…" at bounding box center [631, 114] width 433 height 202
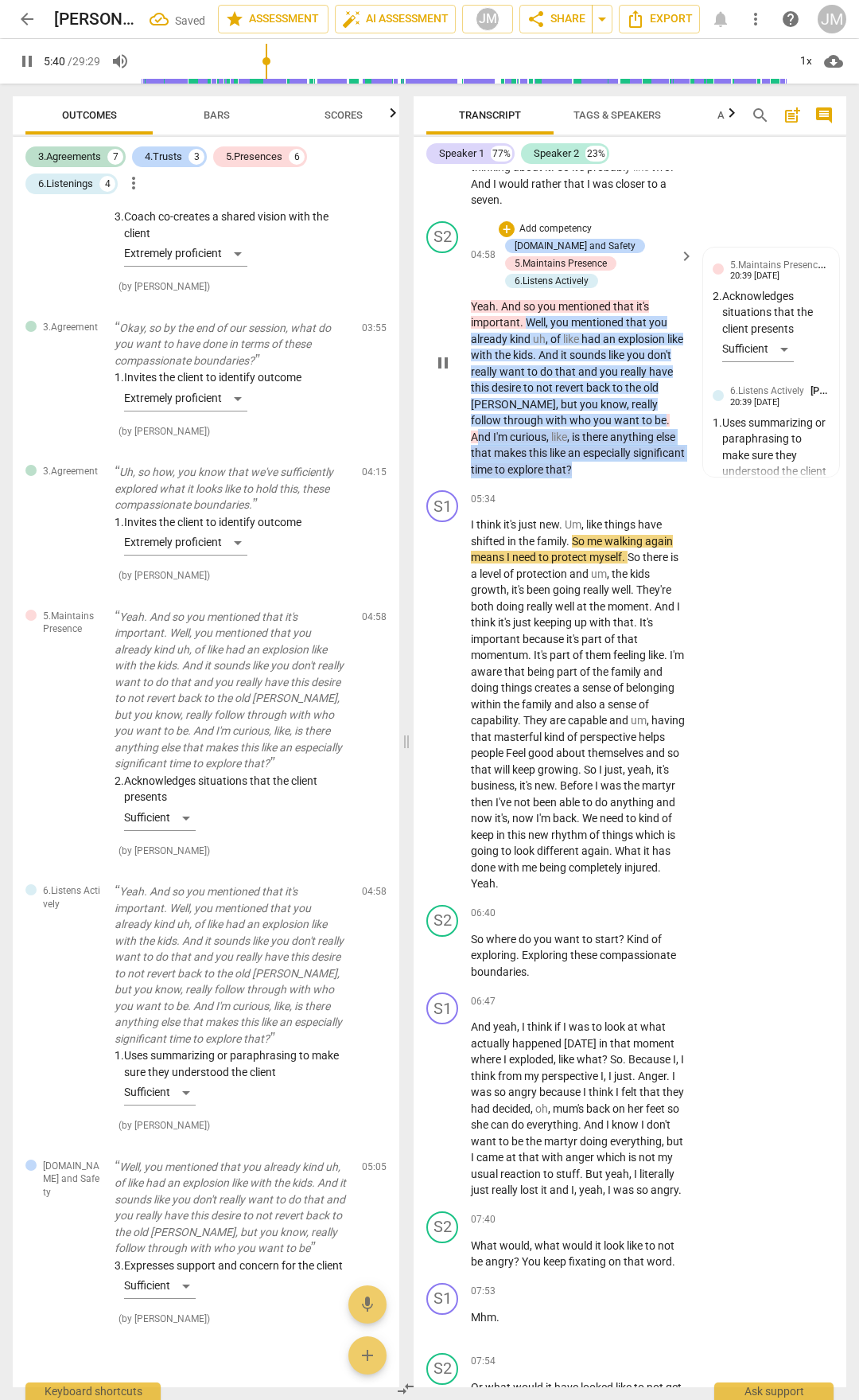
drag, startPoint x: 642, startPoint y: 561, endPoint x: 664, endPoint y: 607, distance: 51.0
click at [664, 478] on p "Yeah . And so you mentioned that it's important . Well , you mentioned that you…" at bounding box center [578, 389] width 215 height 180
click at [741, 215] on div "S1 play_arrow pause 04:27 + Add competency keyboard_arrow_right So I'm not sure…" at bounding box center [631, 114] width 433 height 202
drag, startPoint x: 638, startPoint y: 562, endPoint x: 653, endPoint y: 604, distance: 44.6
click at [653, 478] on p "Yeah . And so you mentioned that it's important . Well , you mentioned that you…" at bounding box center [578, 389] width 215 height 180
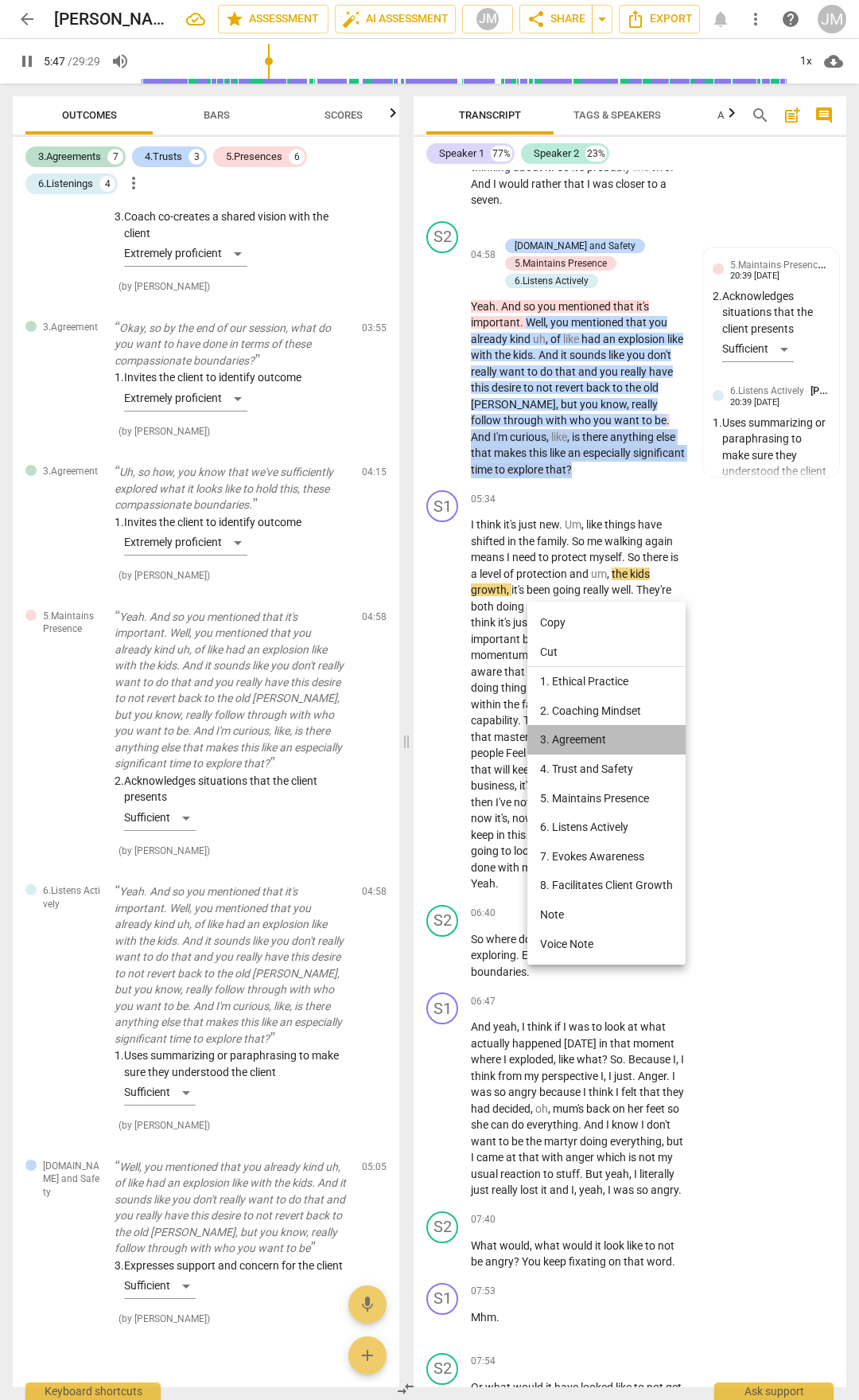
click at [590, 742] on li "3. Agreement" at bounding box center [607, 739] width 158 height 29
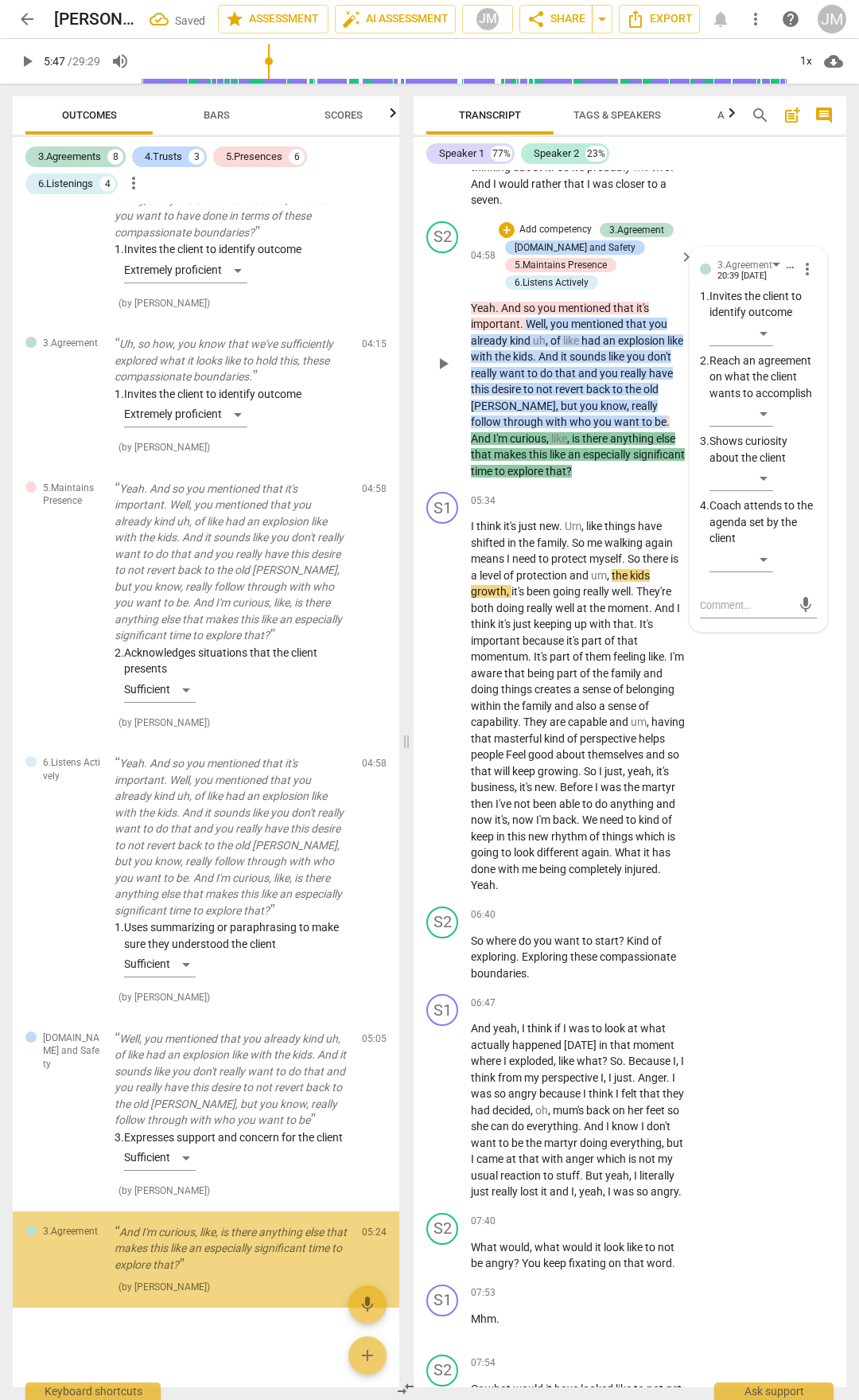
scroll to position [2743, 0]
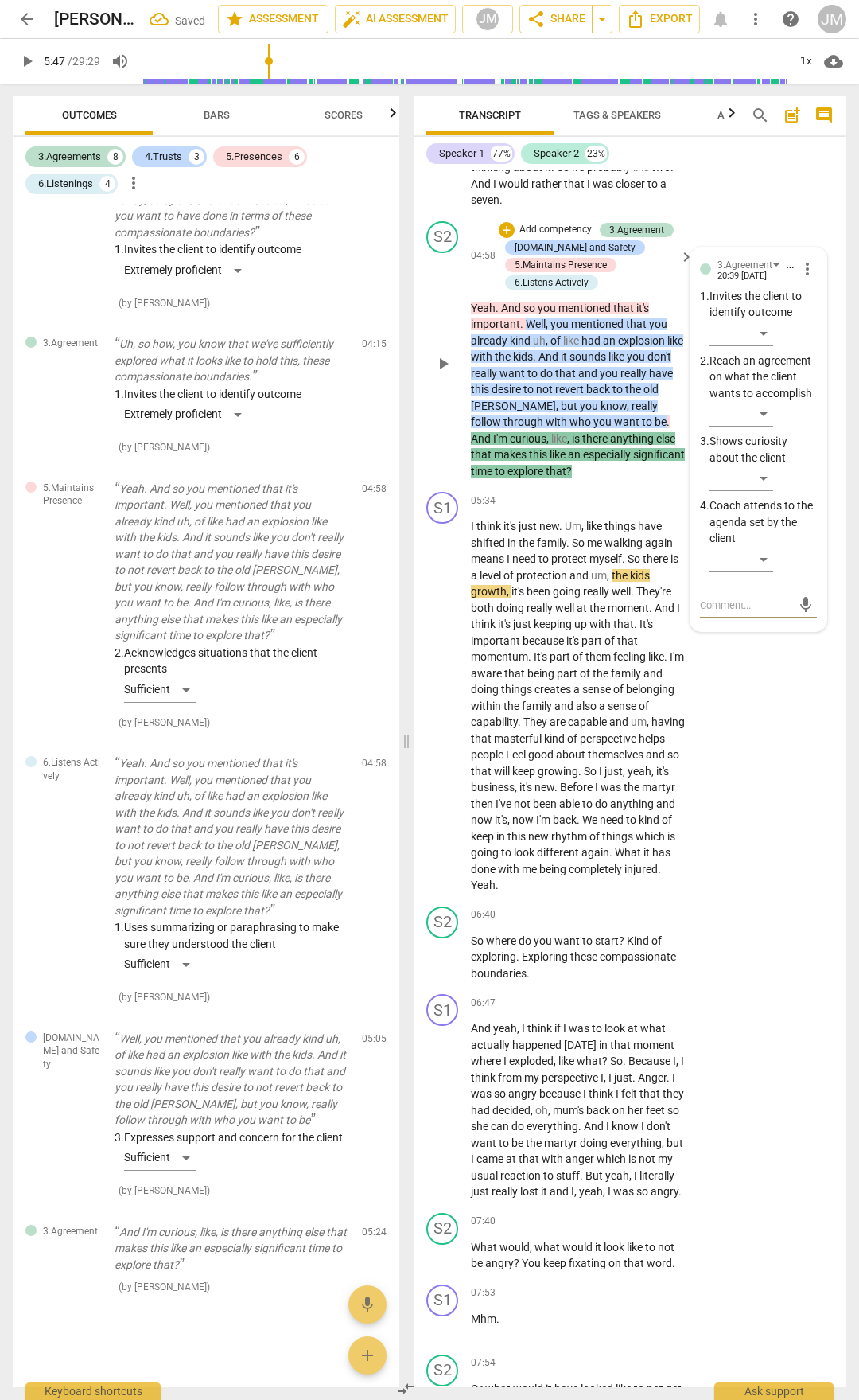
click at [507, 362] on div "S2 play_arrow pause 04:58 + Add competency 3.Agreement [DOMAIN_NAME] and Safety…" at bounding box center [631, 350] width 433 height 271
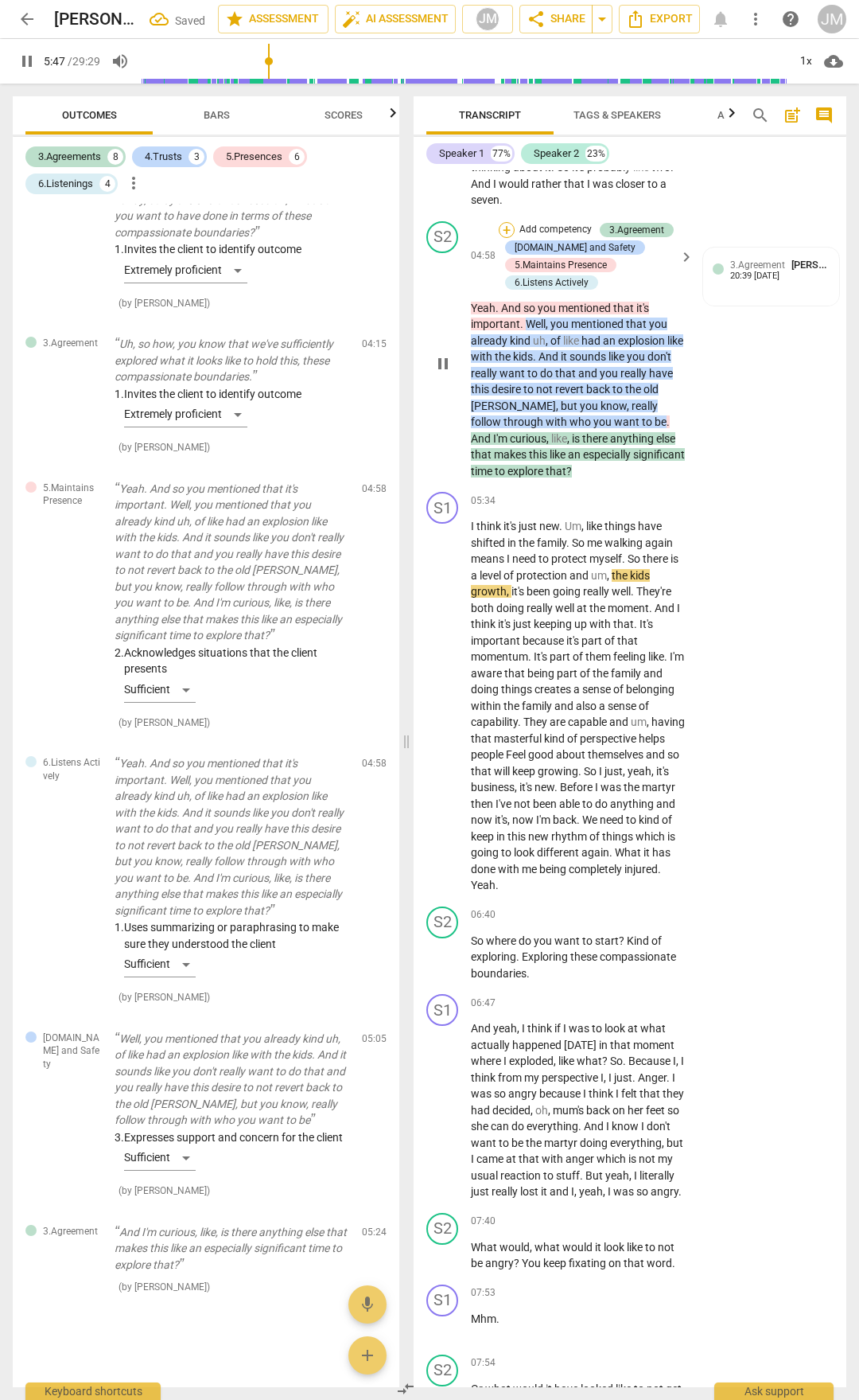
click at [506, 238] on div "+" at bounding box center [507, 229] width 16 height 16
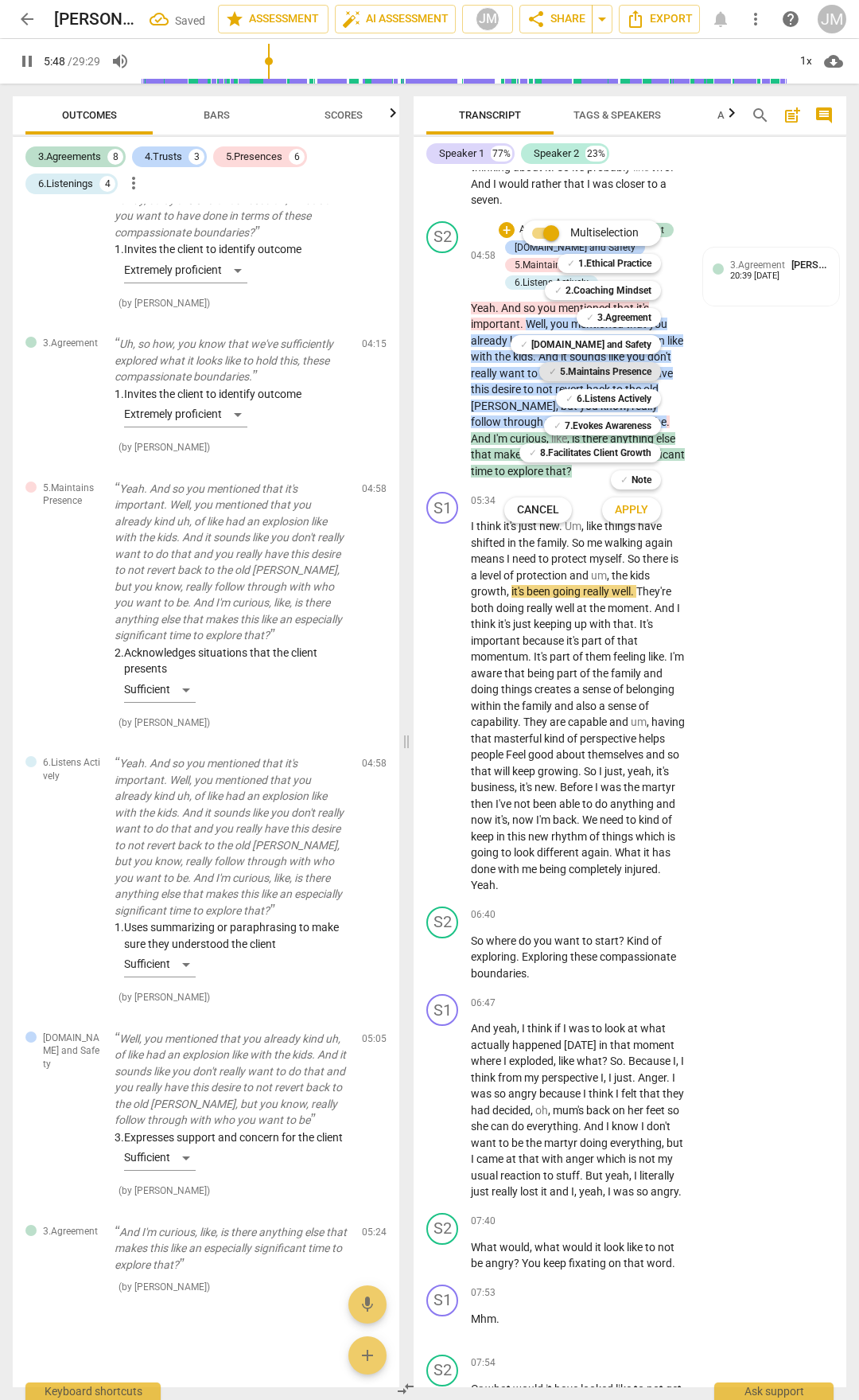
click at [619, 372] on b "5.Maintains Presence" at bounding box center [606, 371] width 92 height 19
click at [639, 517] on span "Apply" at bounding box center [631, 510] width 33 height 16
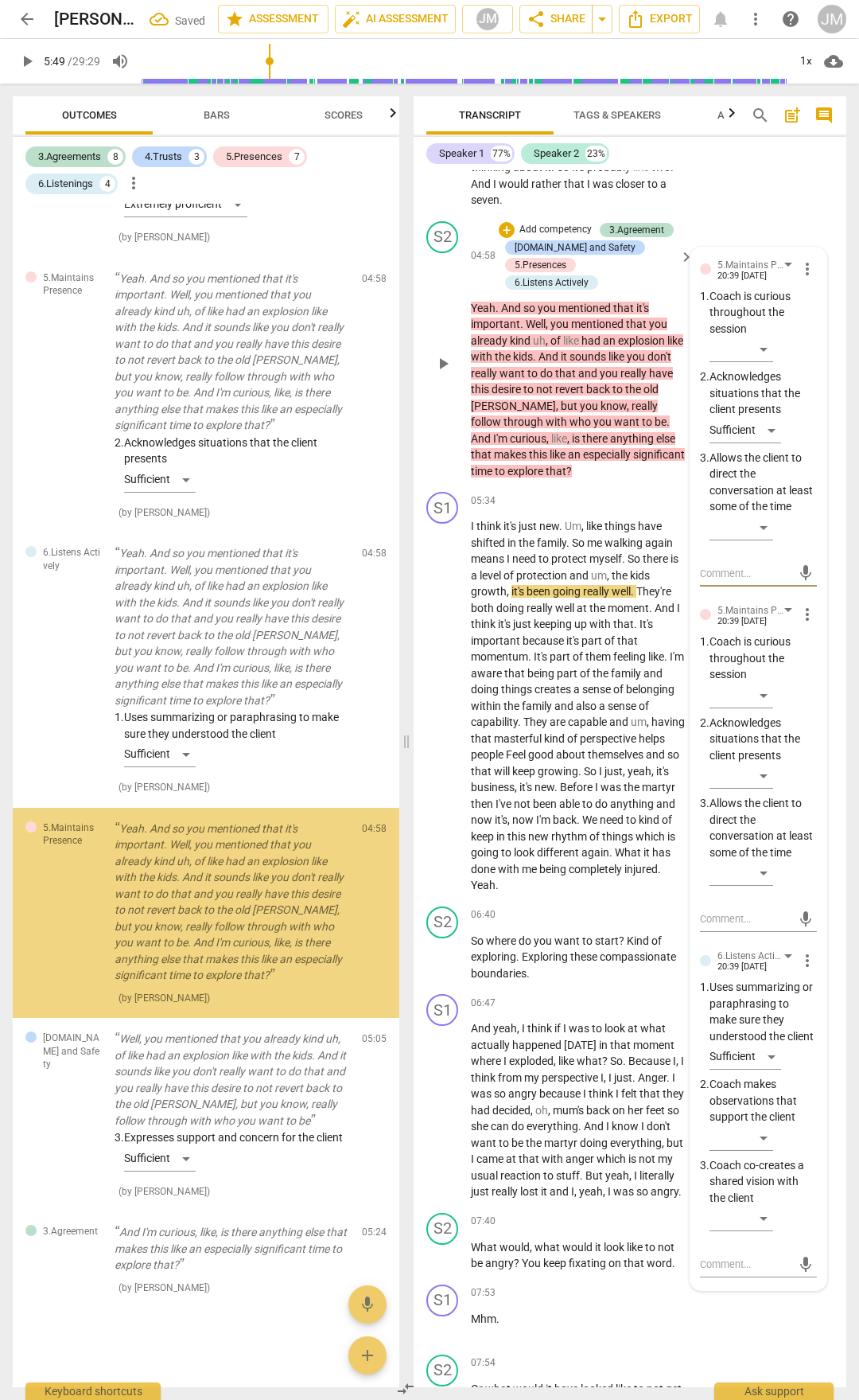
scroll to position [2953, 0]
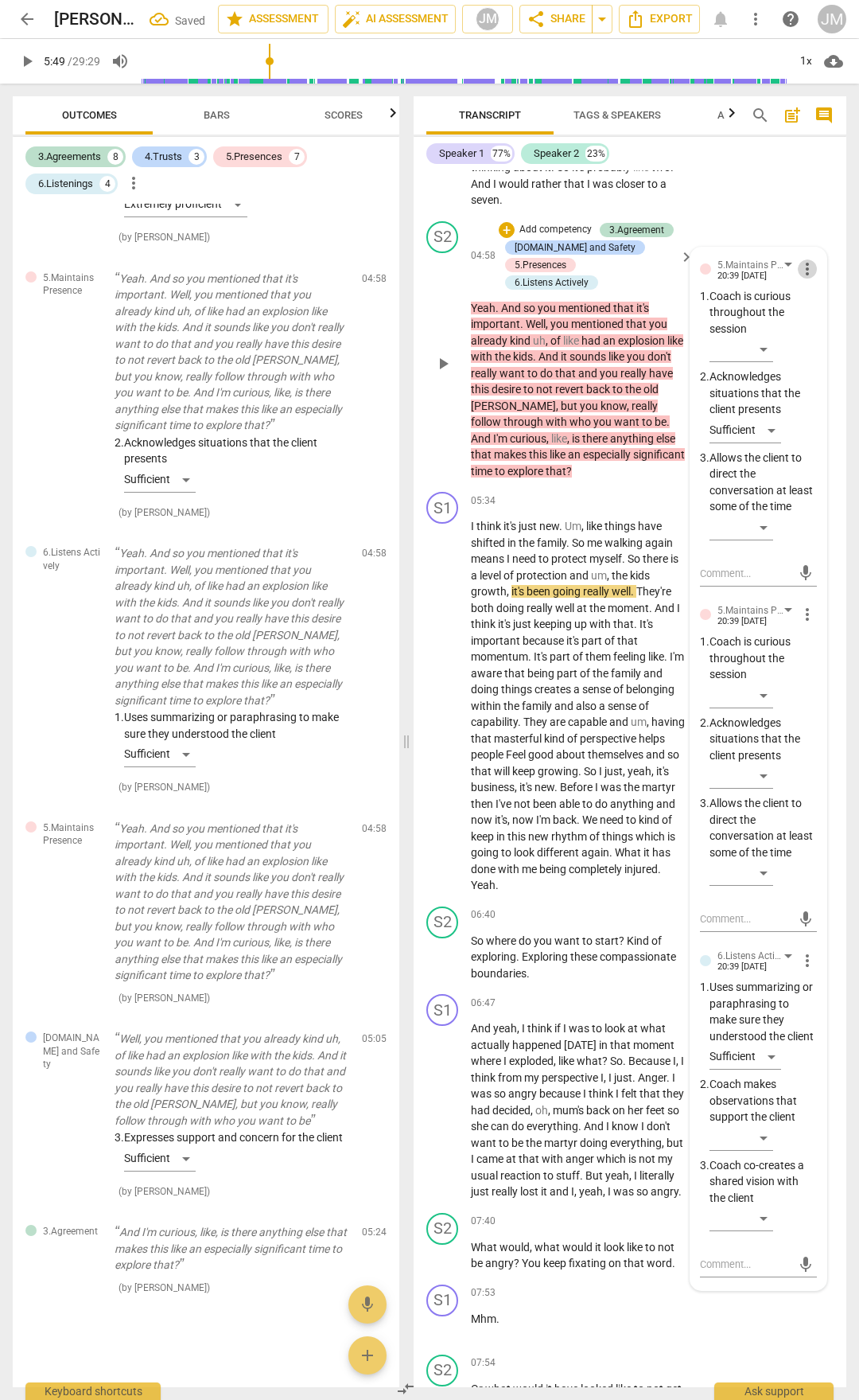
click at [798, 278] on span "more_vert" at bounding box center [808, 269] width 19 height 19
click at [813, 442] on li "Delete" at bounding box center [818, 441] width 55 height 30
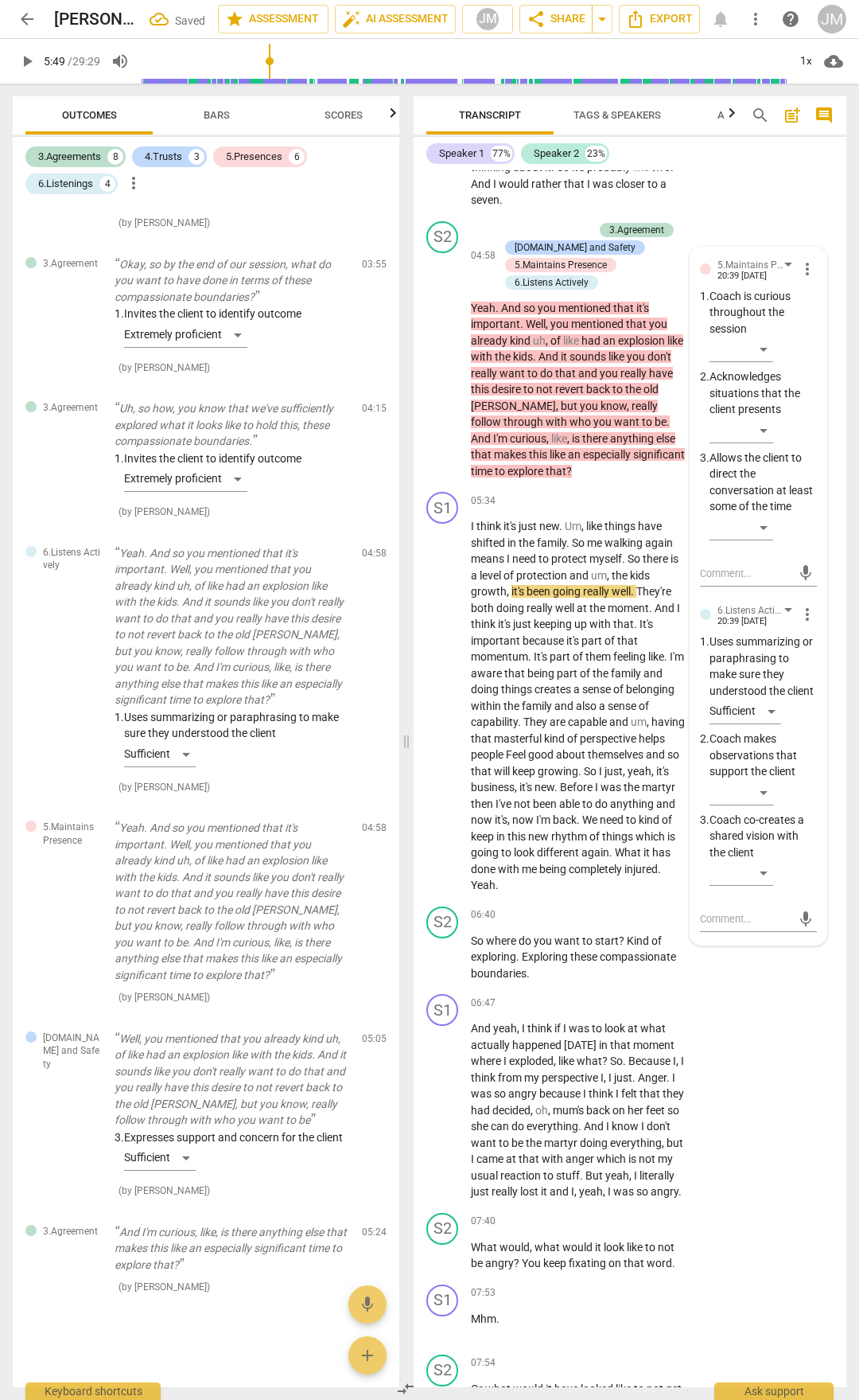
scroll to position [2678, 0]
click at [613, 395] on span "back" at bounding box center [599, 389] width 27 height 13
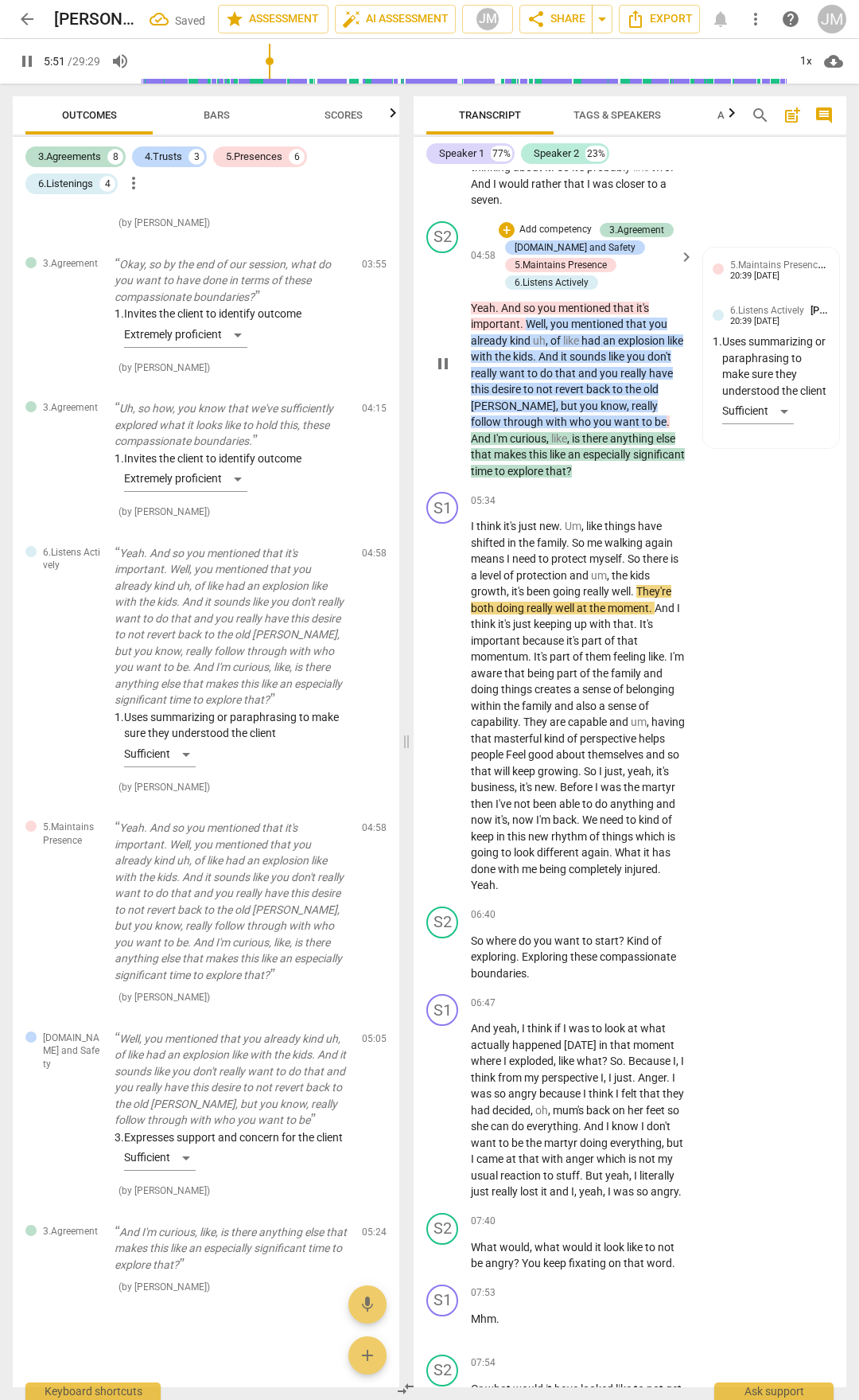
click at [494, 445] on span "And" at bounding box center [483, 438] width 22 height 13
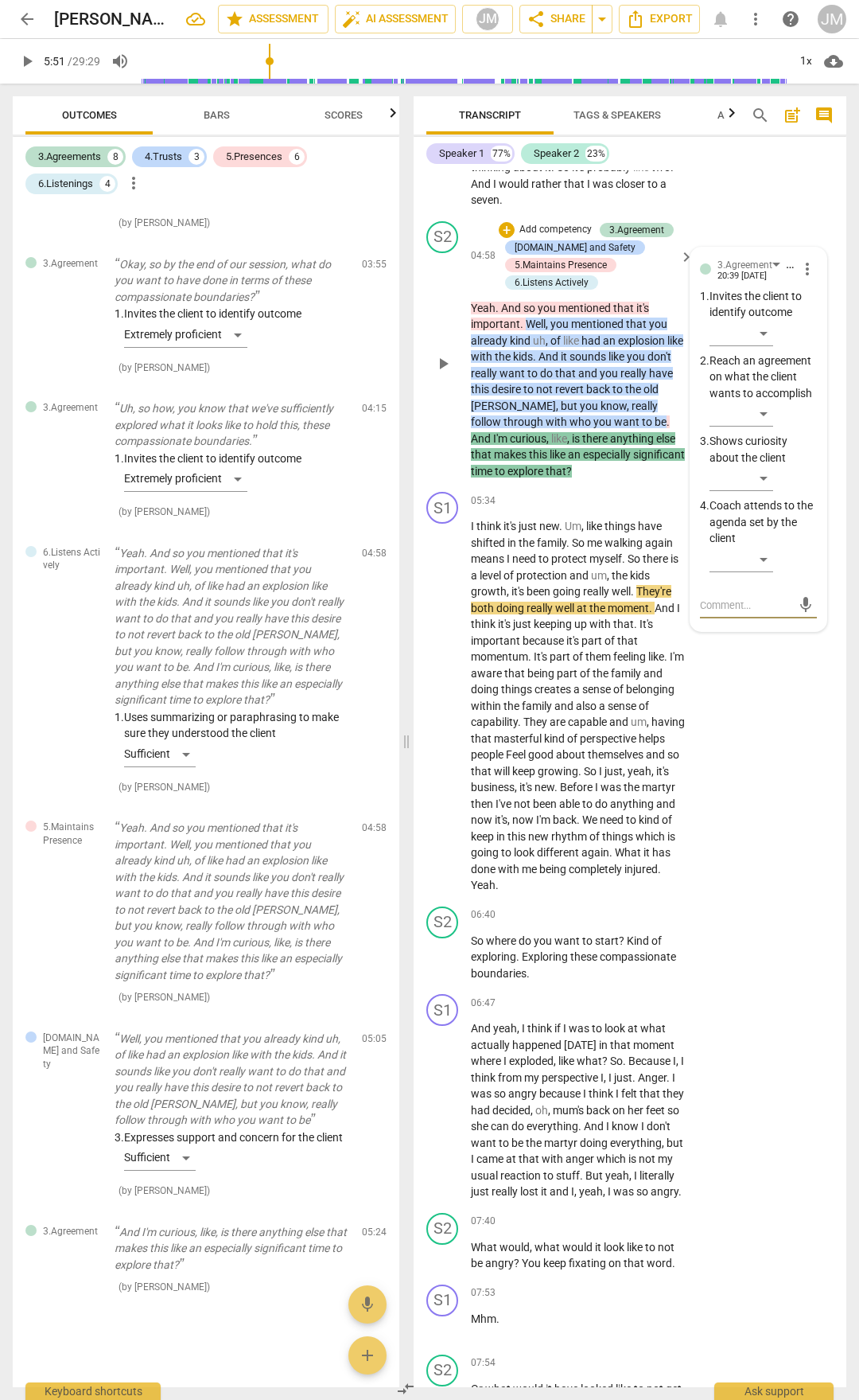
click at [807, 278] on span "more_vert" at bounding box center [808, 269] width 19 height 19
click at [812, 437] on li "Delete" at bounding box center [818, 441] width 55 height 30
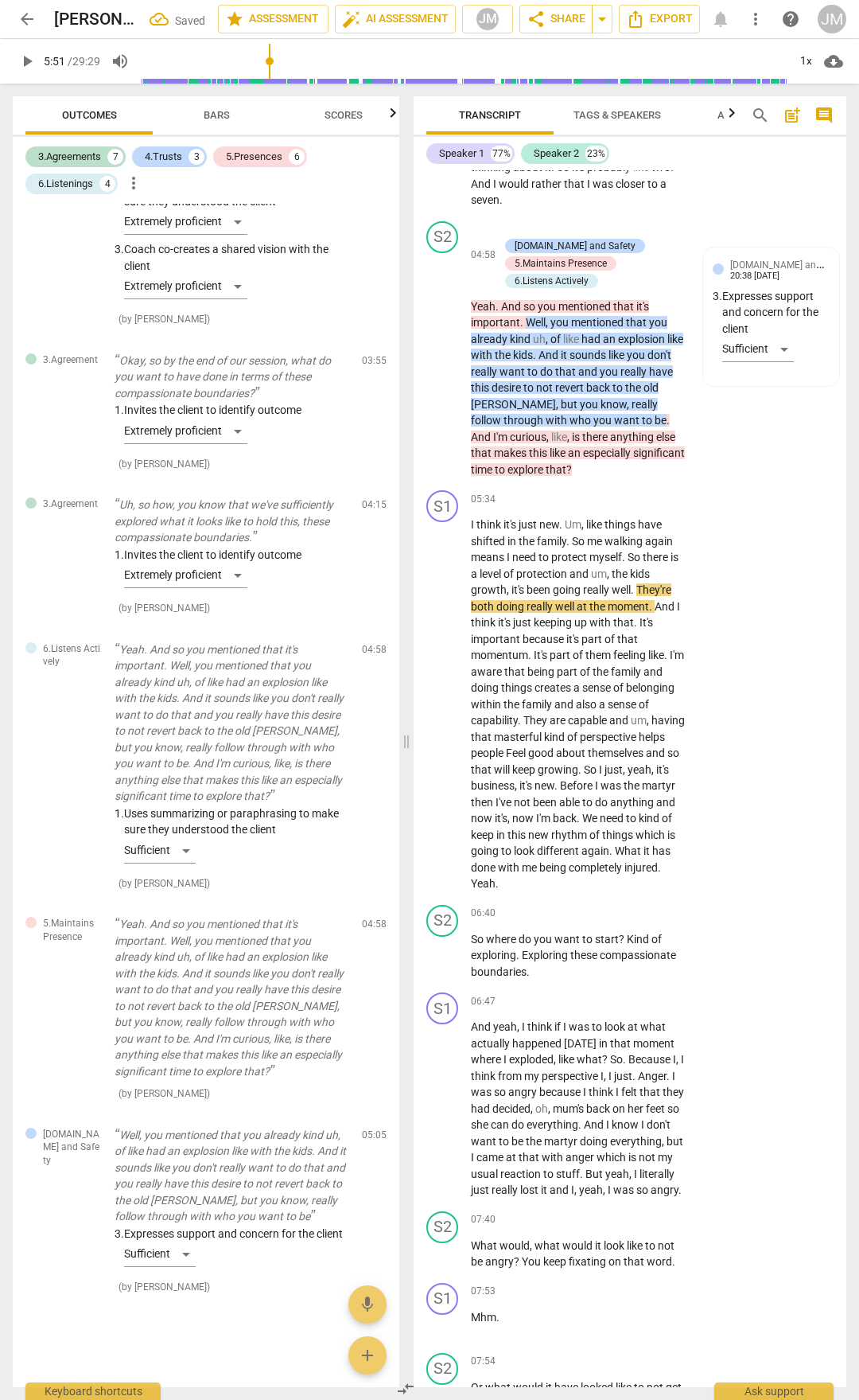
scroll to position [2583, 0]
click at [768, 215] on div "S1 play_arrow pause 04:27 + Add competency keyboard_arrow_right So I'm not sure…" at bounding box center [631, 114] width 433 height 202
drag, startPoint x: 640, startPoint y: 561, endPoint x: 649, endPoint y: 590, distance: 30.4
click at [653, 478] on p "Yeah . And so you mentioned that it's important . Well , you mentioned that you…" at bounding box center [578, 389] width 215 height 180
click at [506, 237] on div "+" at bounding box center [507, 229] width 16 height 16
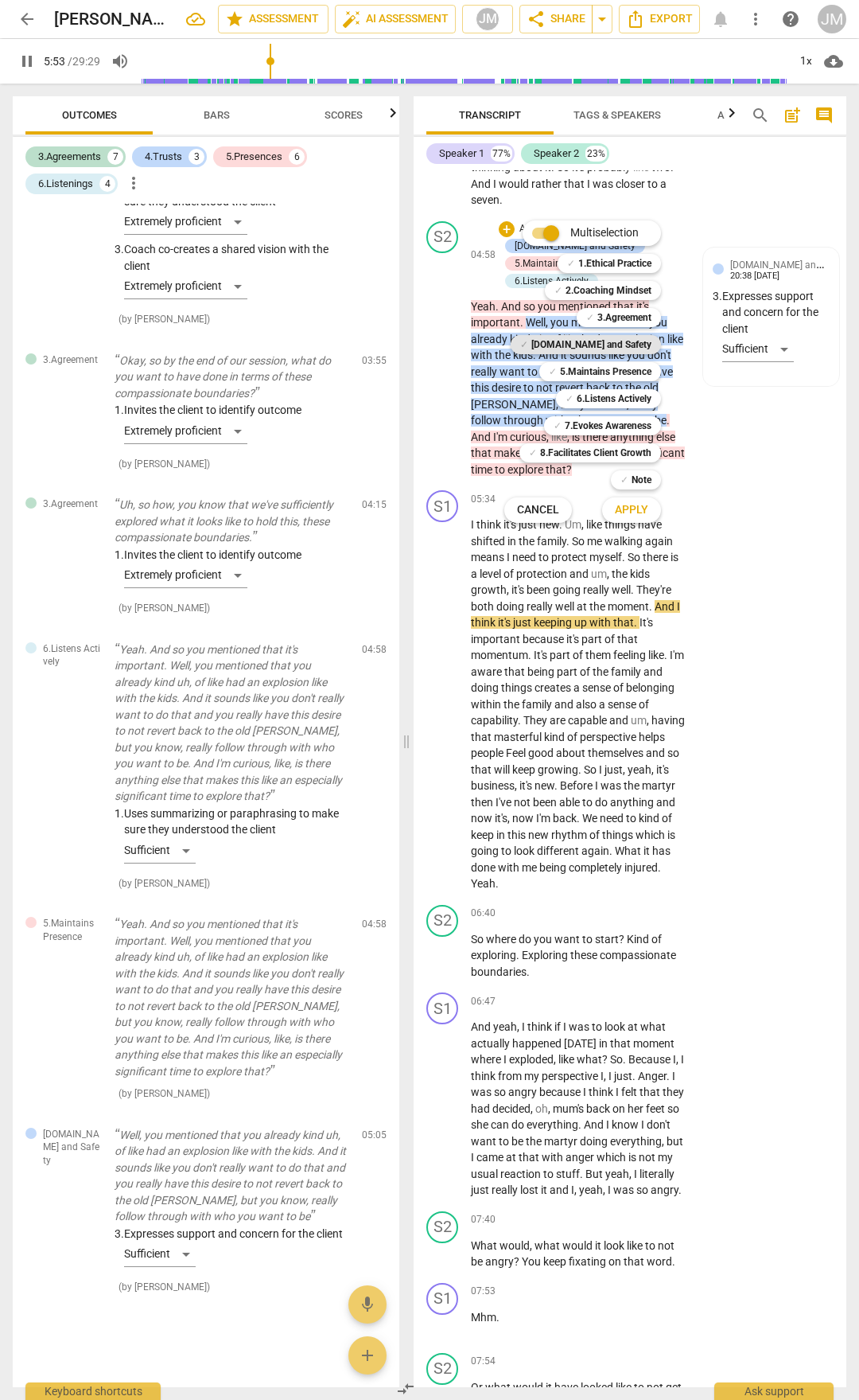
click at [631, 345] on b "[DOMAIN_NAME] and Safety" at bounding box center [591, 345] width 120 height 19
click at [631, 370] on b "5.Maintains Presence" at bounding box center [606, 371] width 92 height 19
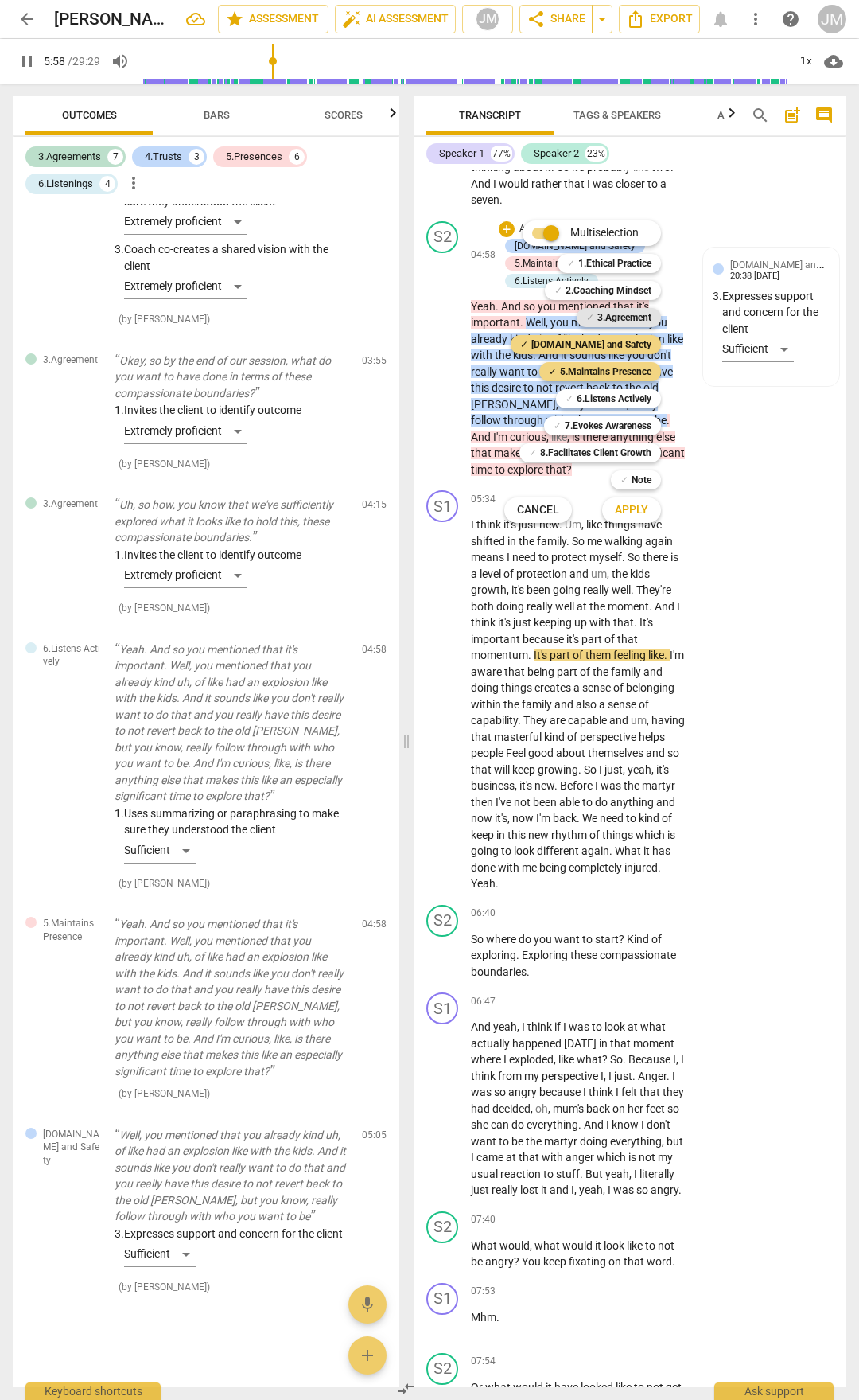
click at [638, 316] on b "3.Agreement" at bounding box center [624, 317] width 54 height 19
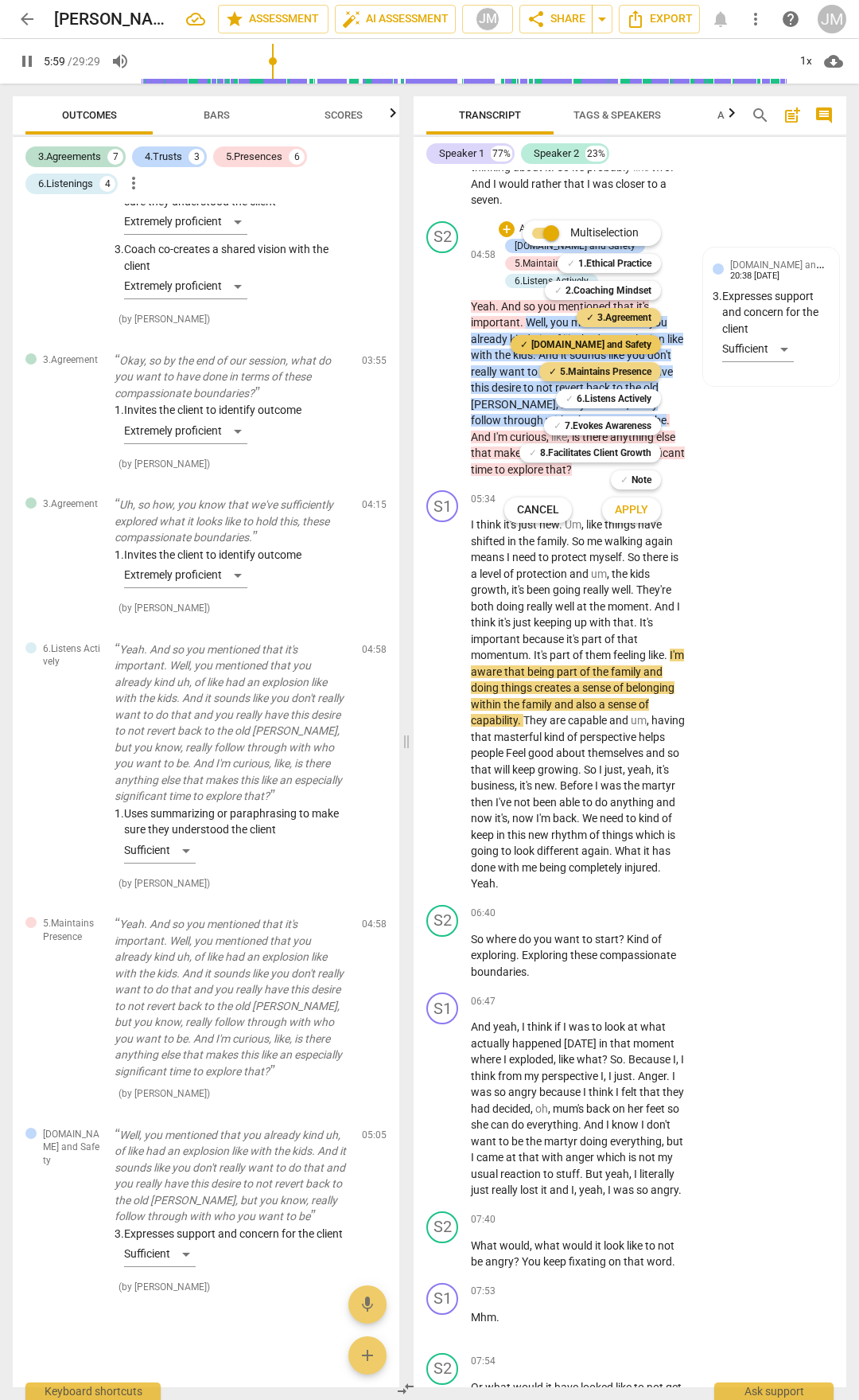
click at [625, 343] on b "[DOMAIN_NAME] and Safety" at bounding box center [591, 345] width 120 height 19
click at [627, 505] on span "Apply" at bounding box center [631, 510] width 33 height 16
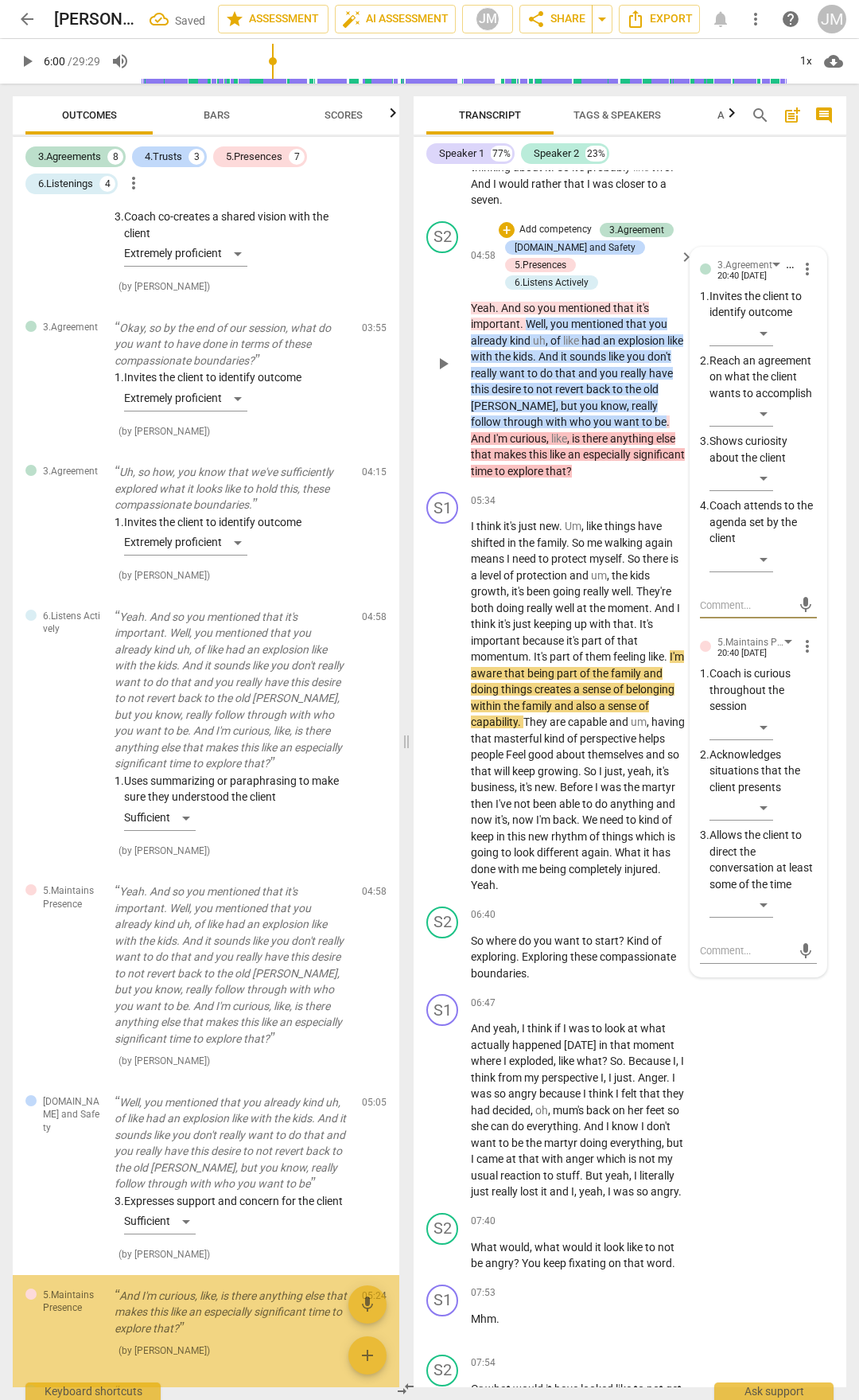
scroll to position [2775, 0]
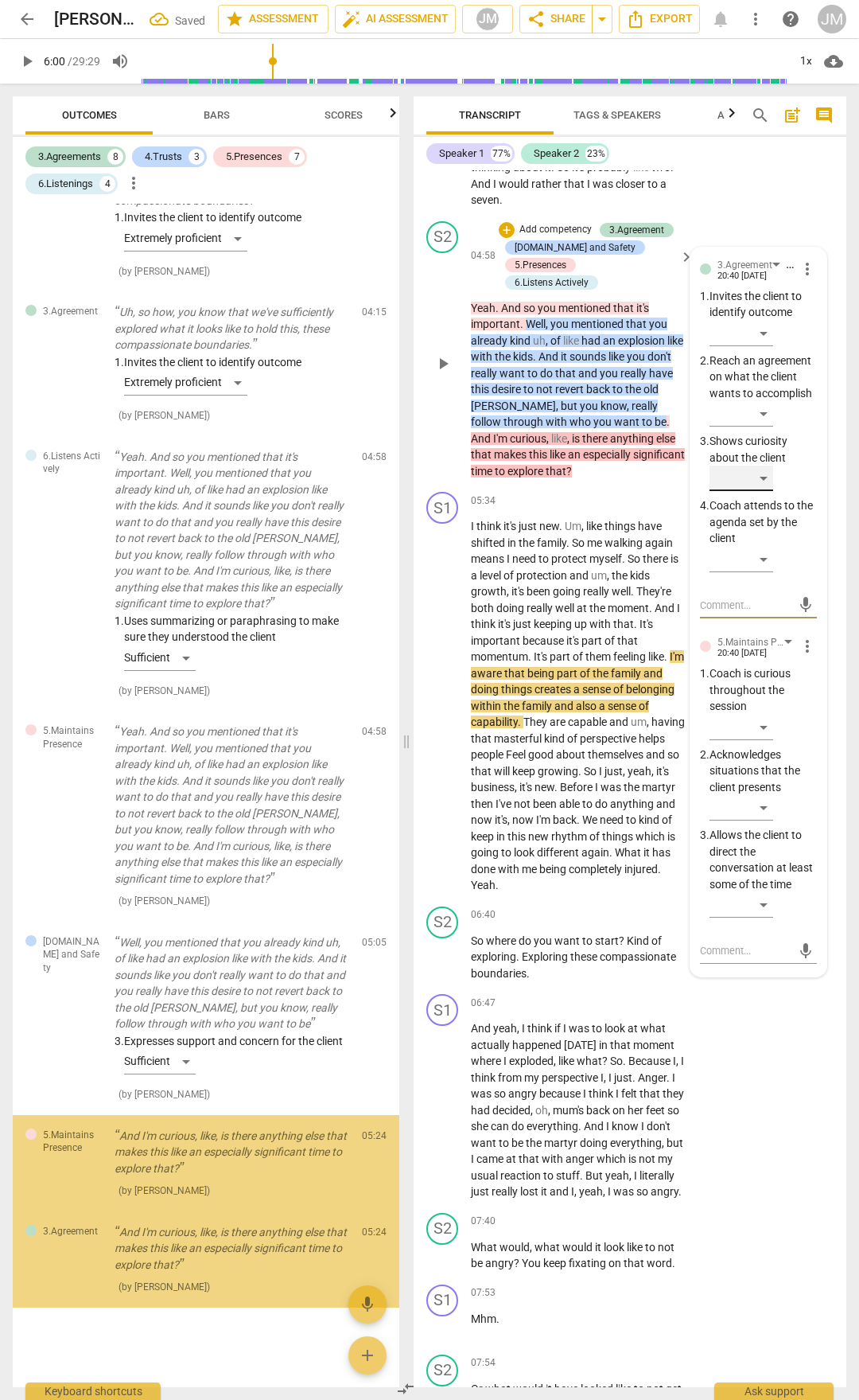
click at [764, 491] on div "​" at bounding box center [742, 478] width 63 height 26
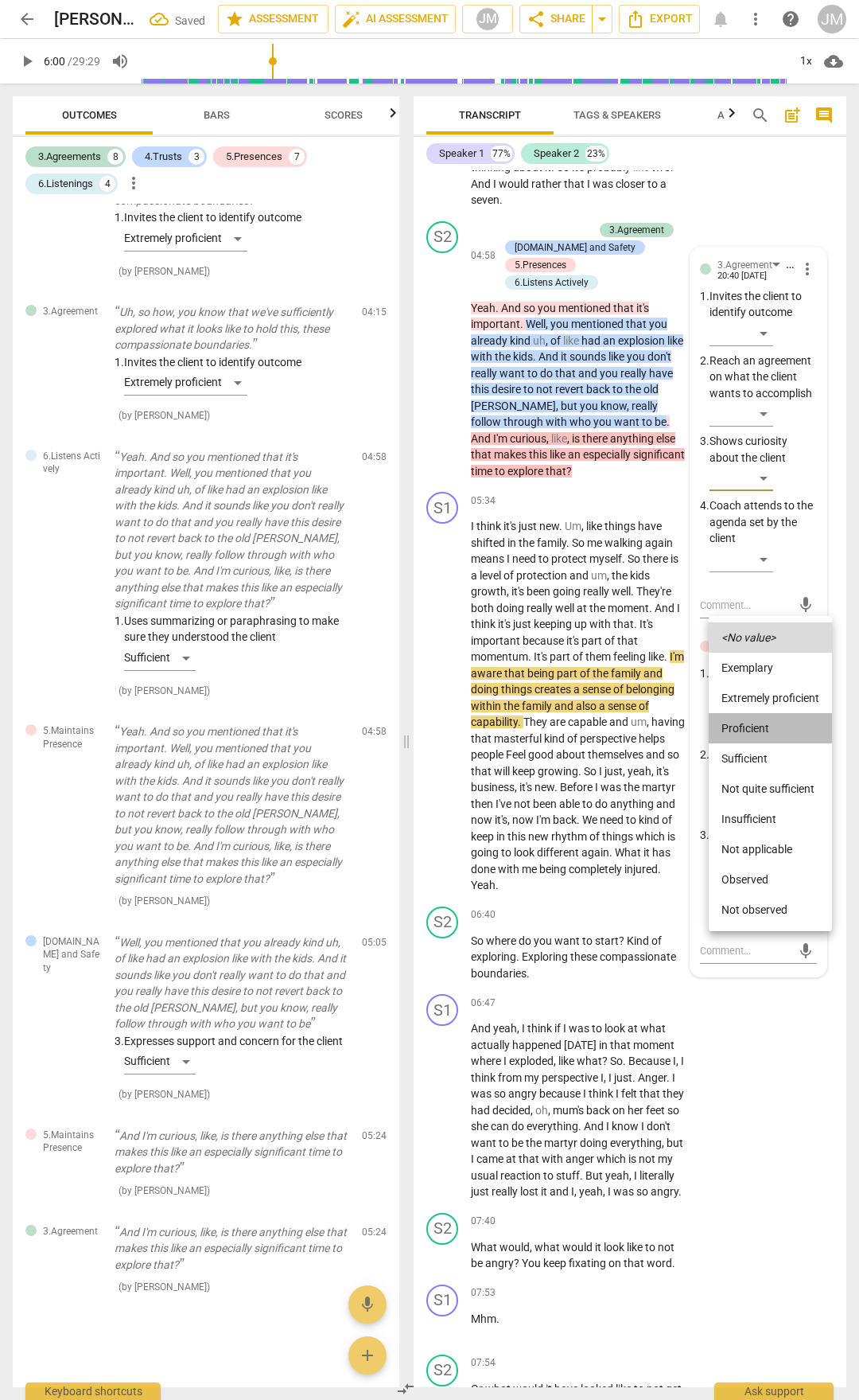
click at [758, 722] on li "Proficient" at bounding box center [771, 727] width 123 height 30
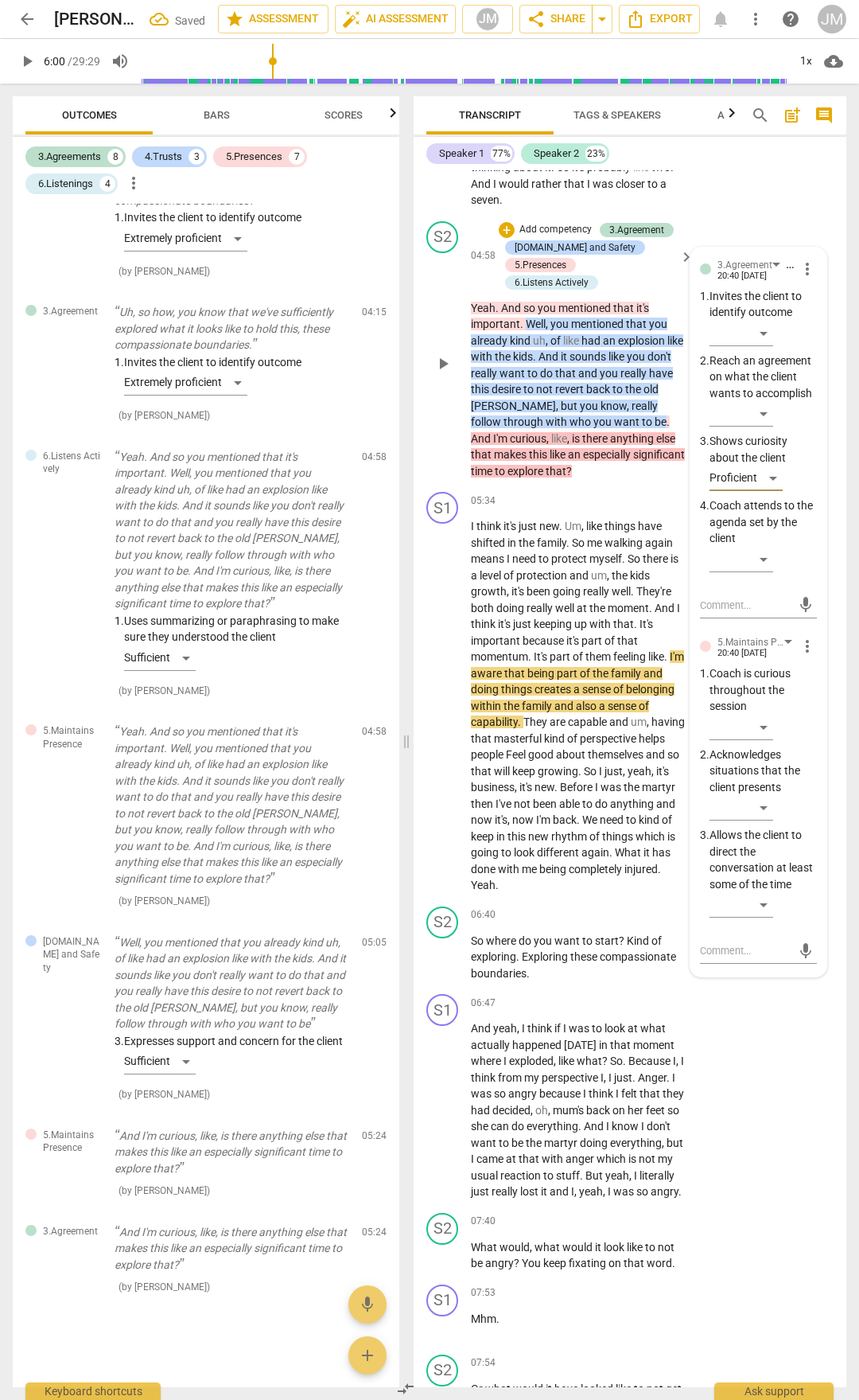
click at [767, 796] on p "Acknowledges situations that the client presents" at bounding box center [764, 771] width 108 height 50
click at [762, 740] on div "​" at bounding box center [742, 727] width 63 height 26
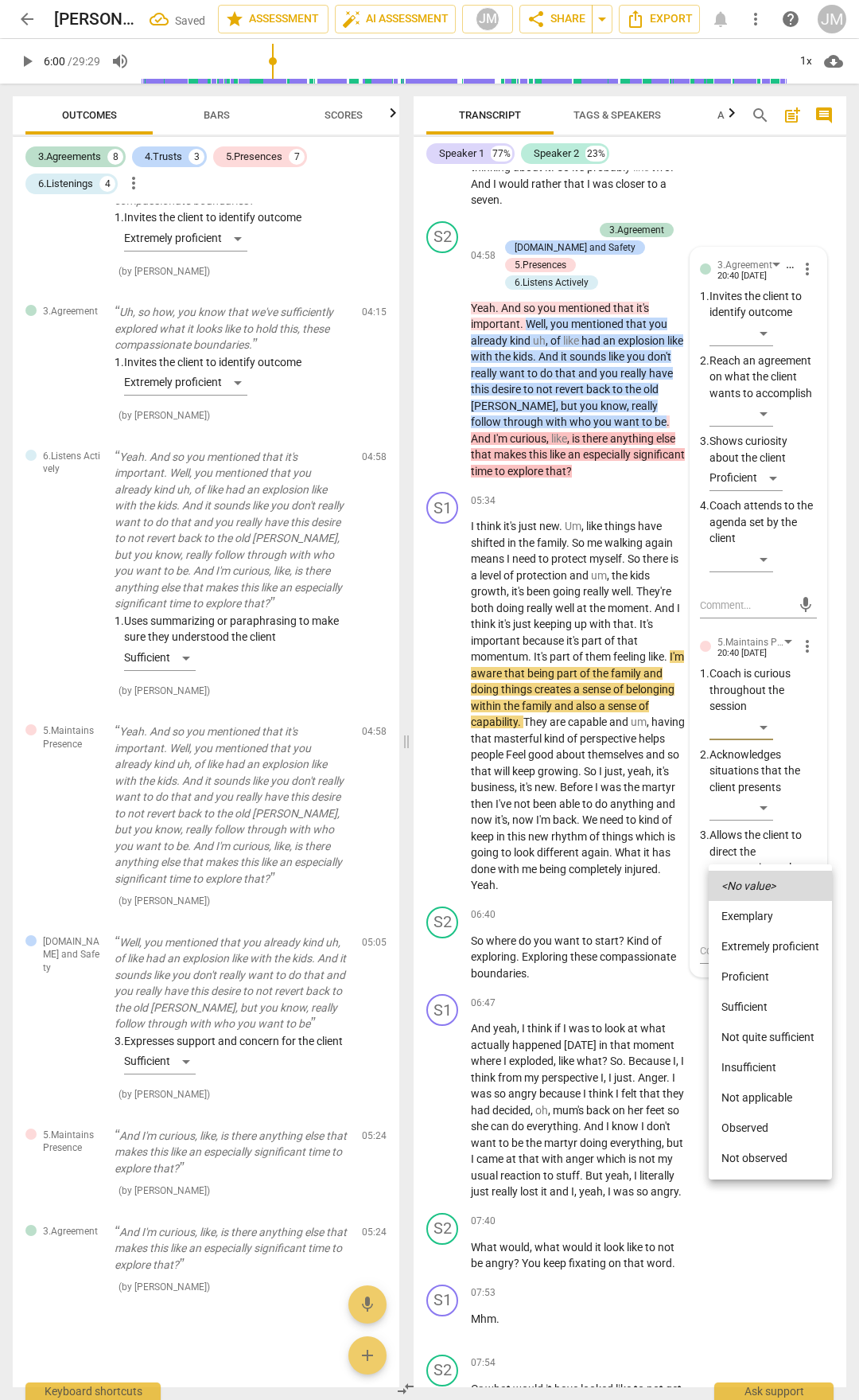
click at [761, 973] on li "Proficient" at bounding box center [771, 976] width 123 height 30
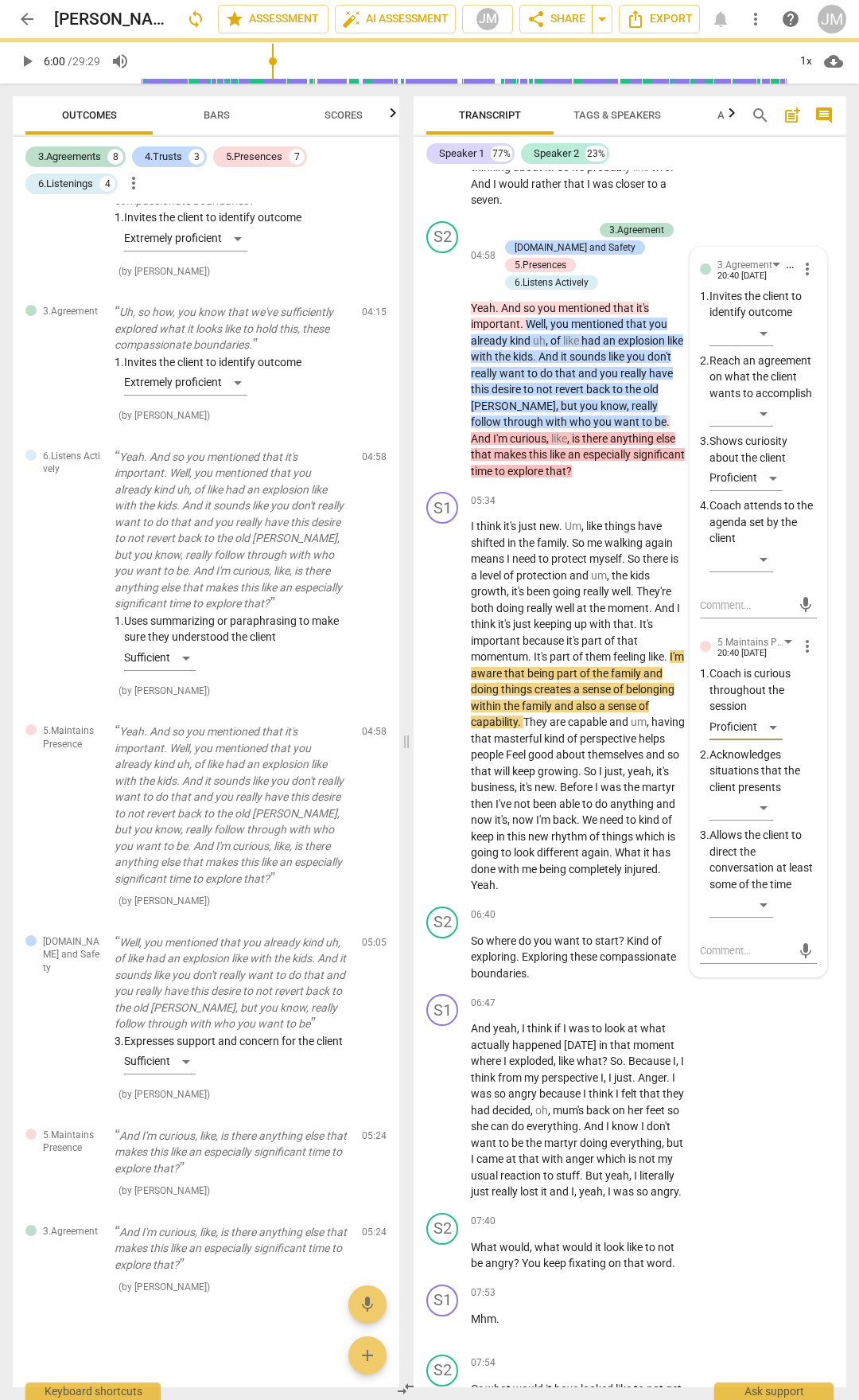
click at [778, 215] on div "S1 play_arrow pause 04:27 + Add competency keyboard_arrow_right So I'm not sure…" at bounding box center [631, 114] width 433 height 202
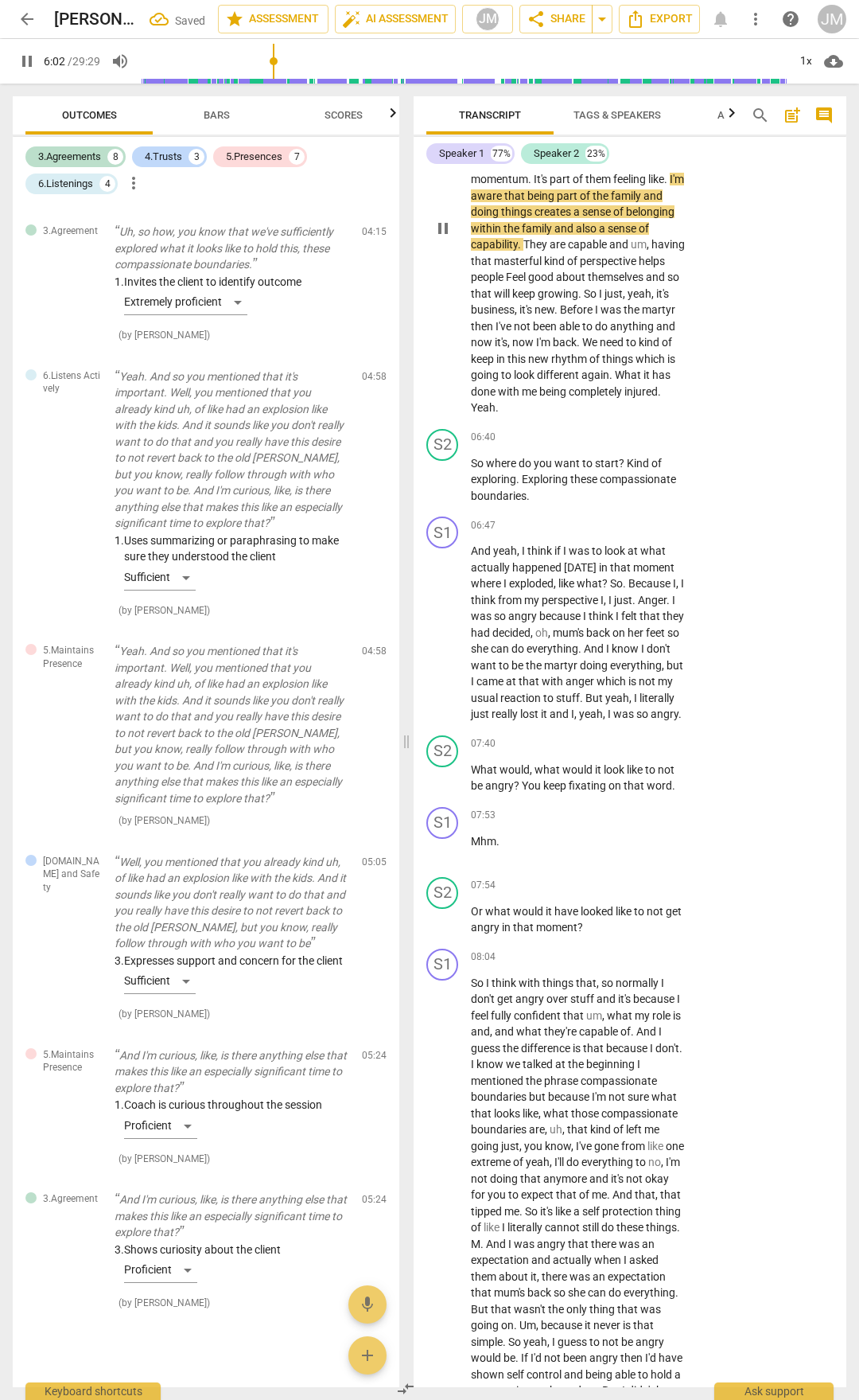
scroll to position [2871, 0]
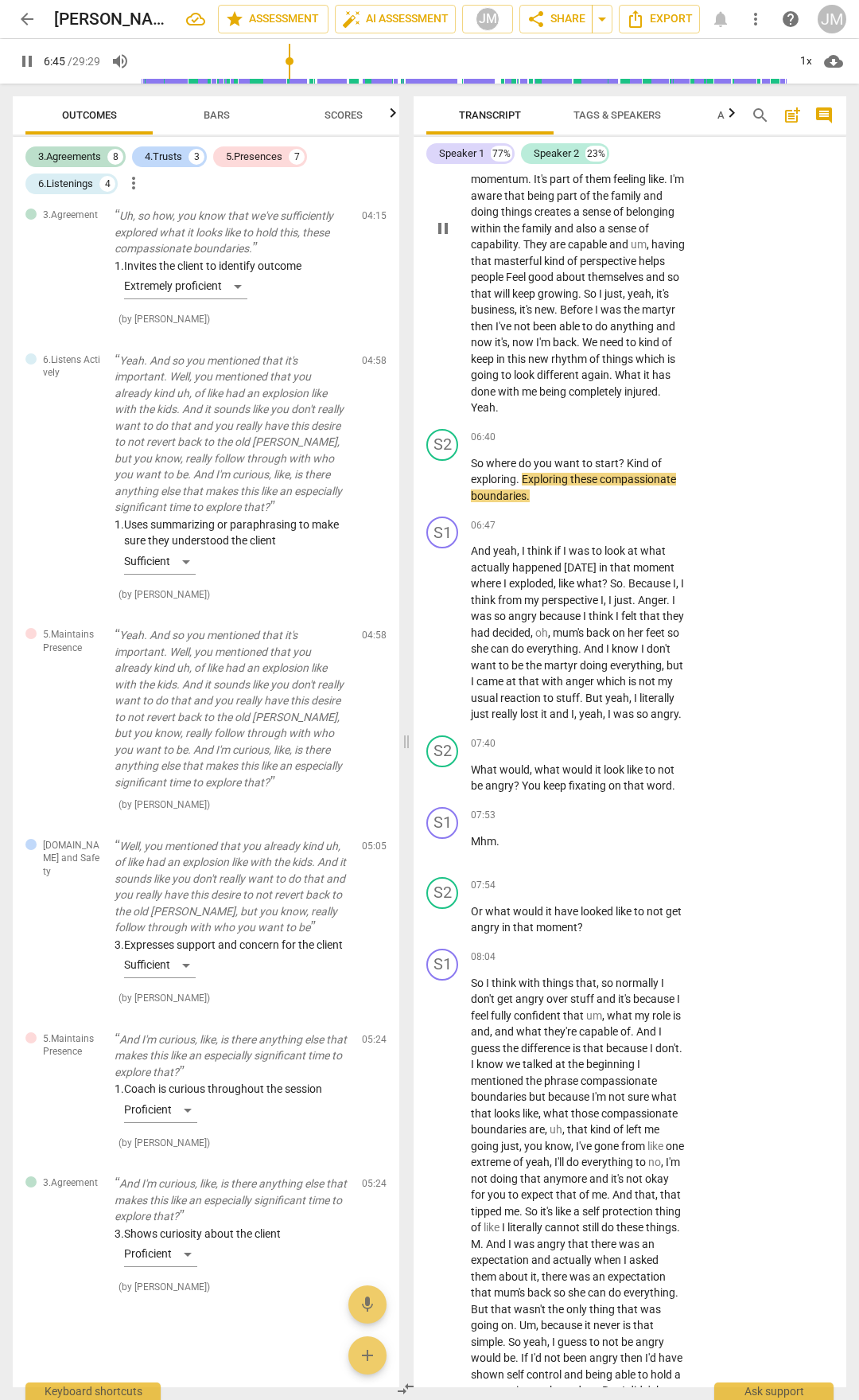
click at [495, 414] on span "Yeah" at bounding box center [483, 407] width 25 height 13
click at [643, 381] on span "it" at bounding box center [648, 375] width 9 height 13
drag, startPoint x: 471, startPoint y: 620, endPoint x: 559, endPoint y: 650, distance: 93.0
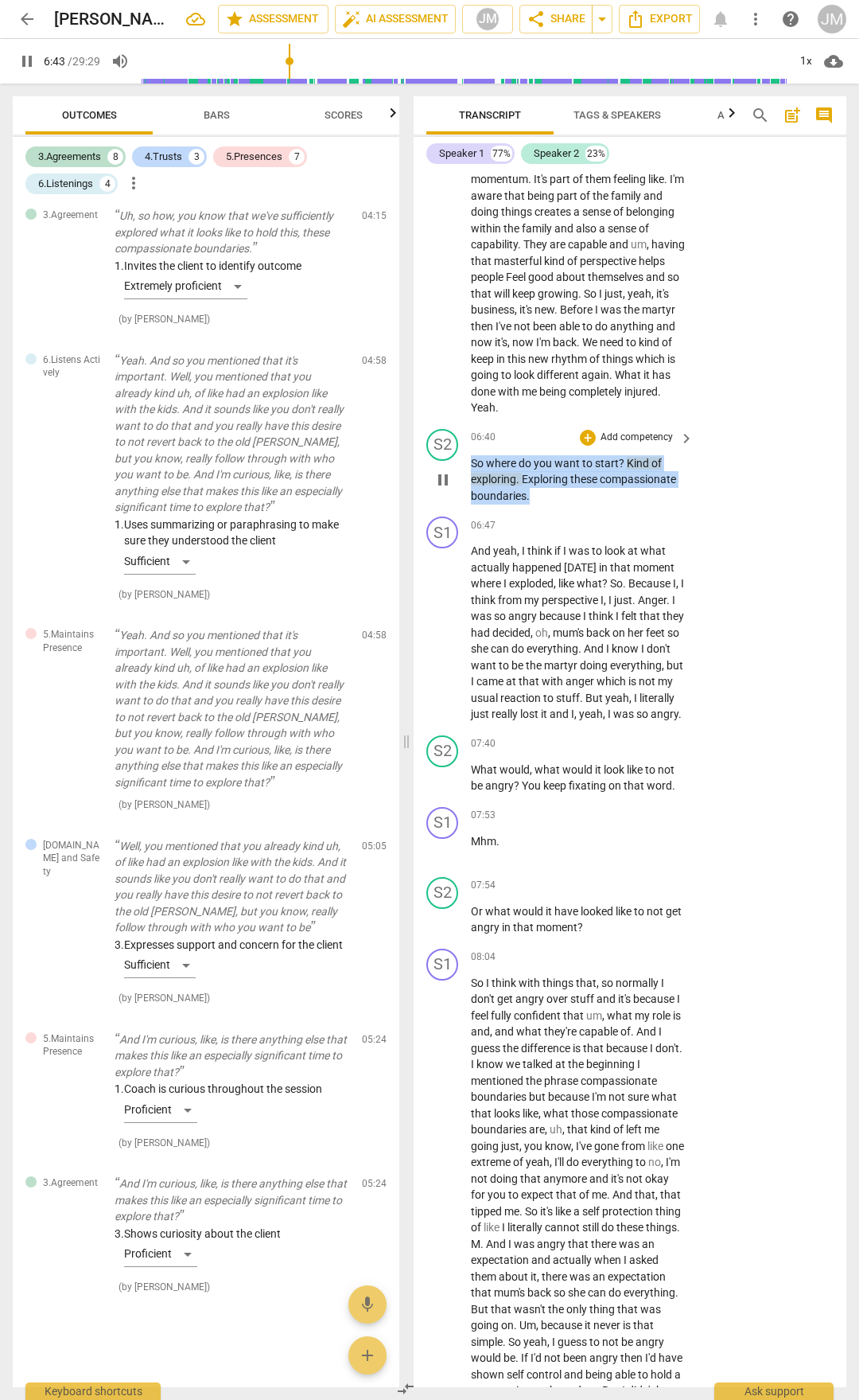
click at [533, 505] on p "So where do you want to start ? Kind of exploring . Exploring these compassiona…" at bounding box center [578, 480] width 215 height 50
click at [581, 446] on div "+" at bounding box center [588, 437] width 16 height 16
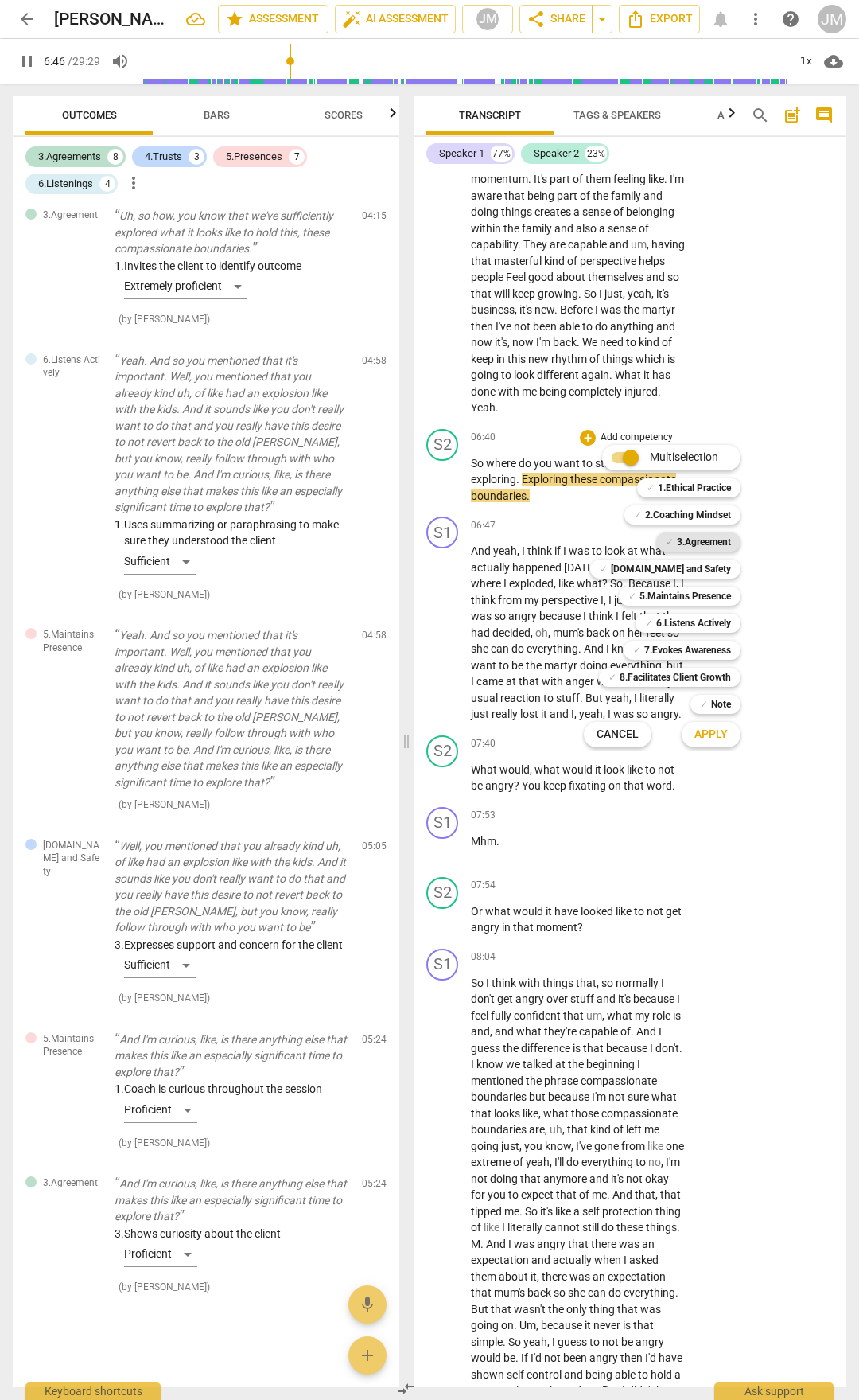
click at [699, 543] on b "3.Agreement" at bounding box center [703, 542] width 54 height 19
click at [718, 740] on span "Apply" at bounding box center [711, 734] width 33 height 16
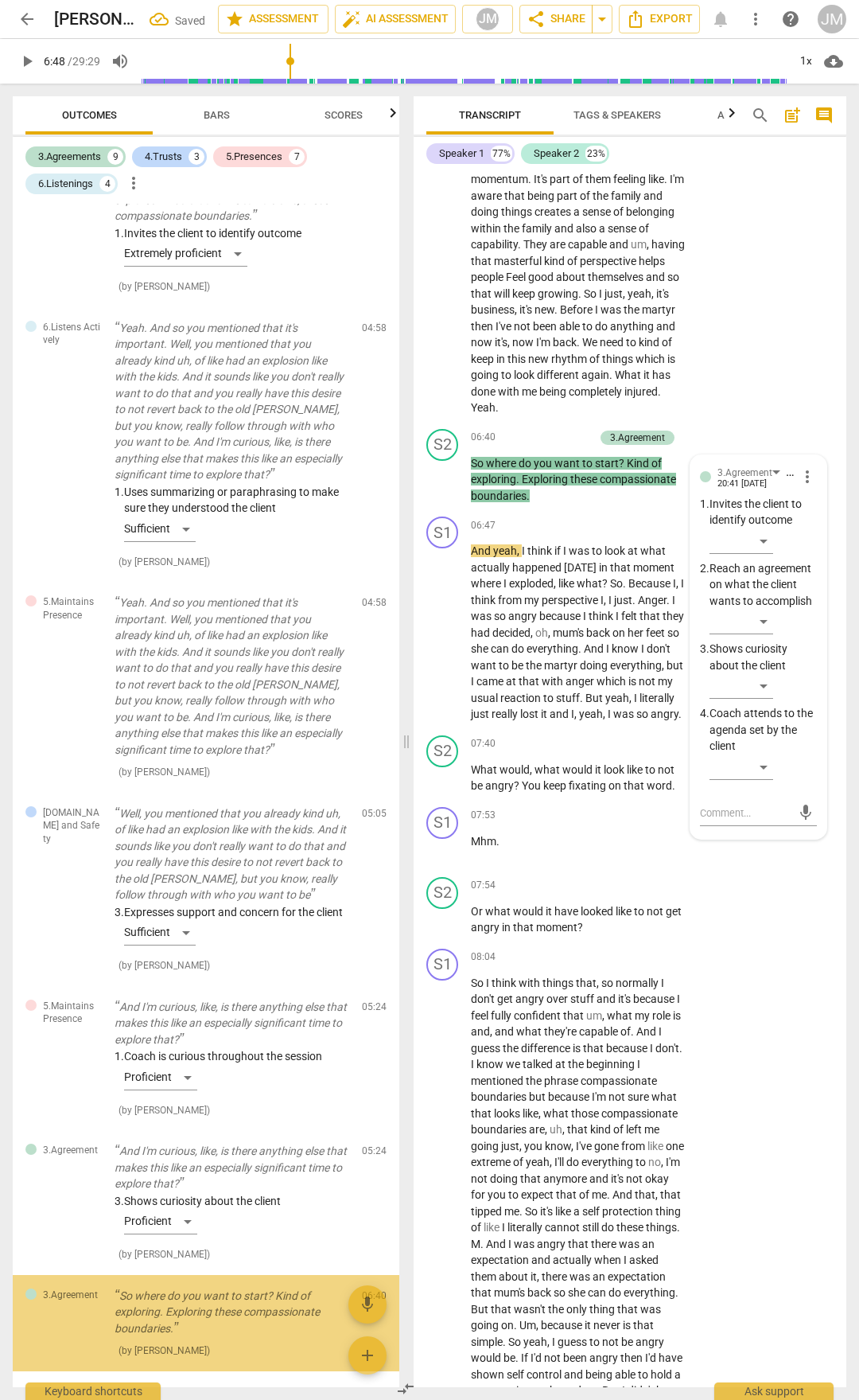
scroll to position [2968, 0]
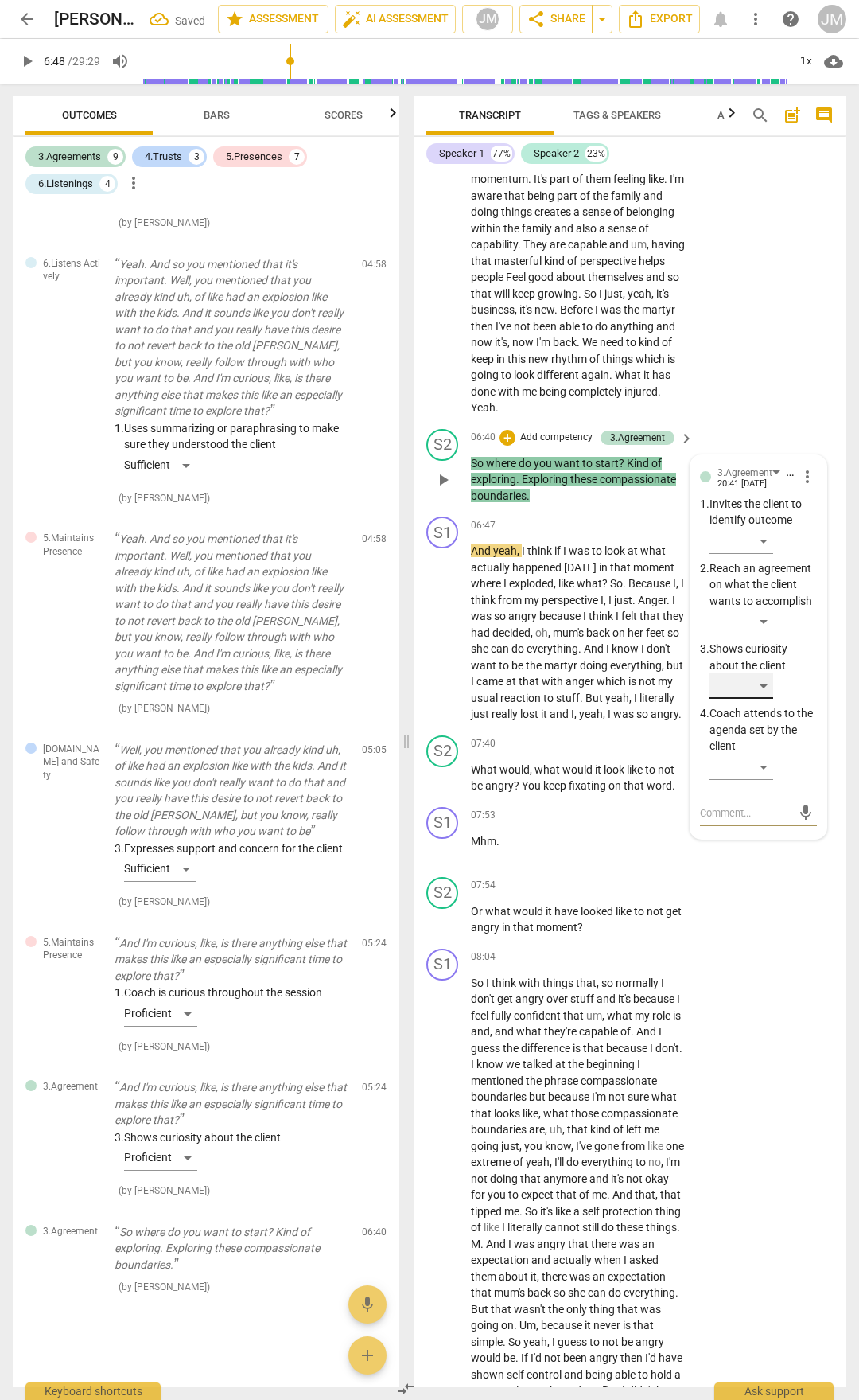
click at [769, 698] on div "​" at bounding box center [742, 686] width 63 height 26
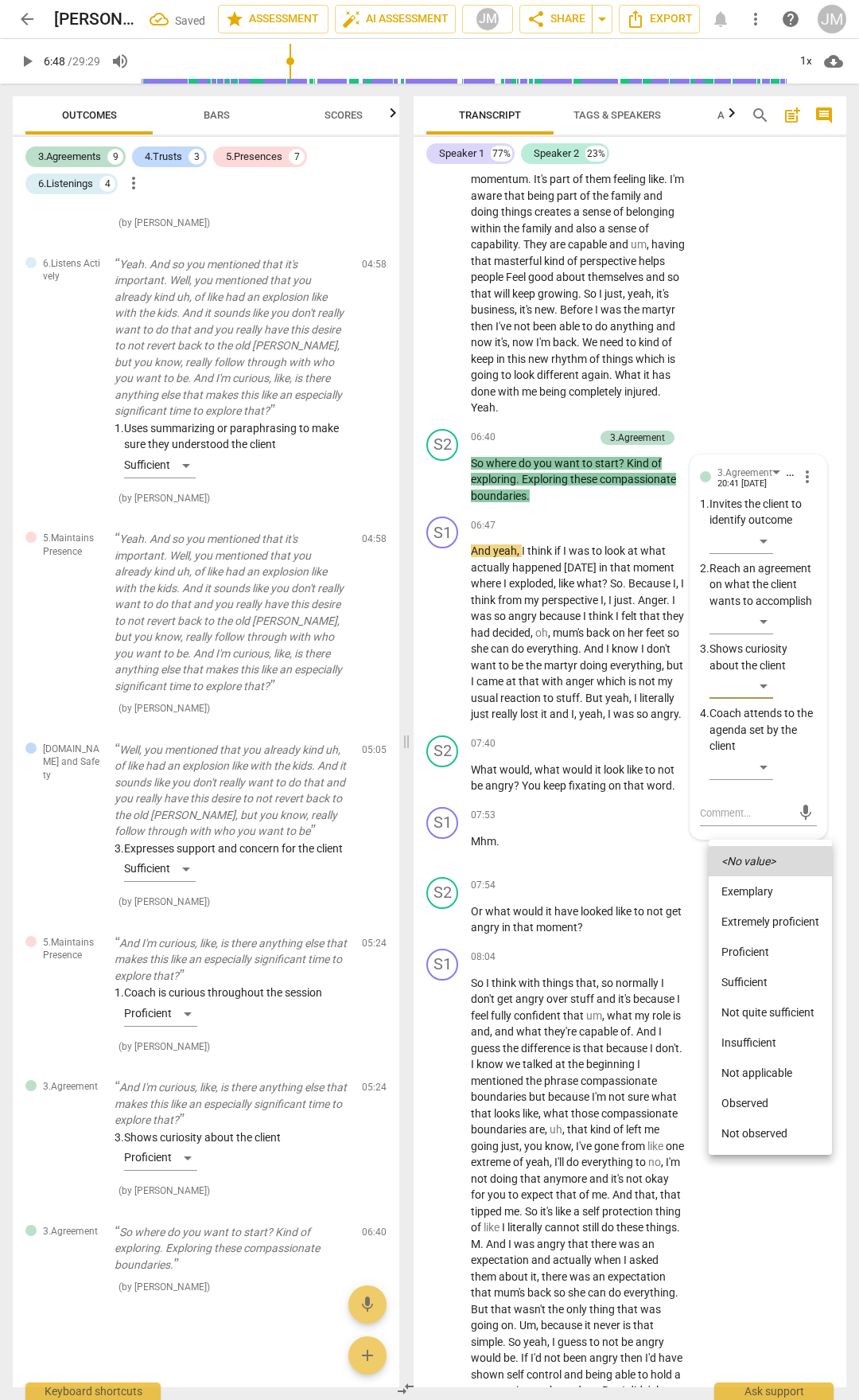
click at [744, 952] on li "Proficient" at bounding box center [771, 952] width 123 height 30
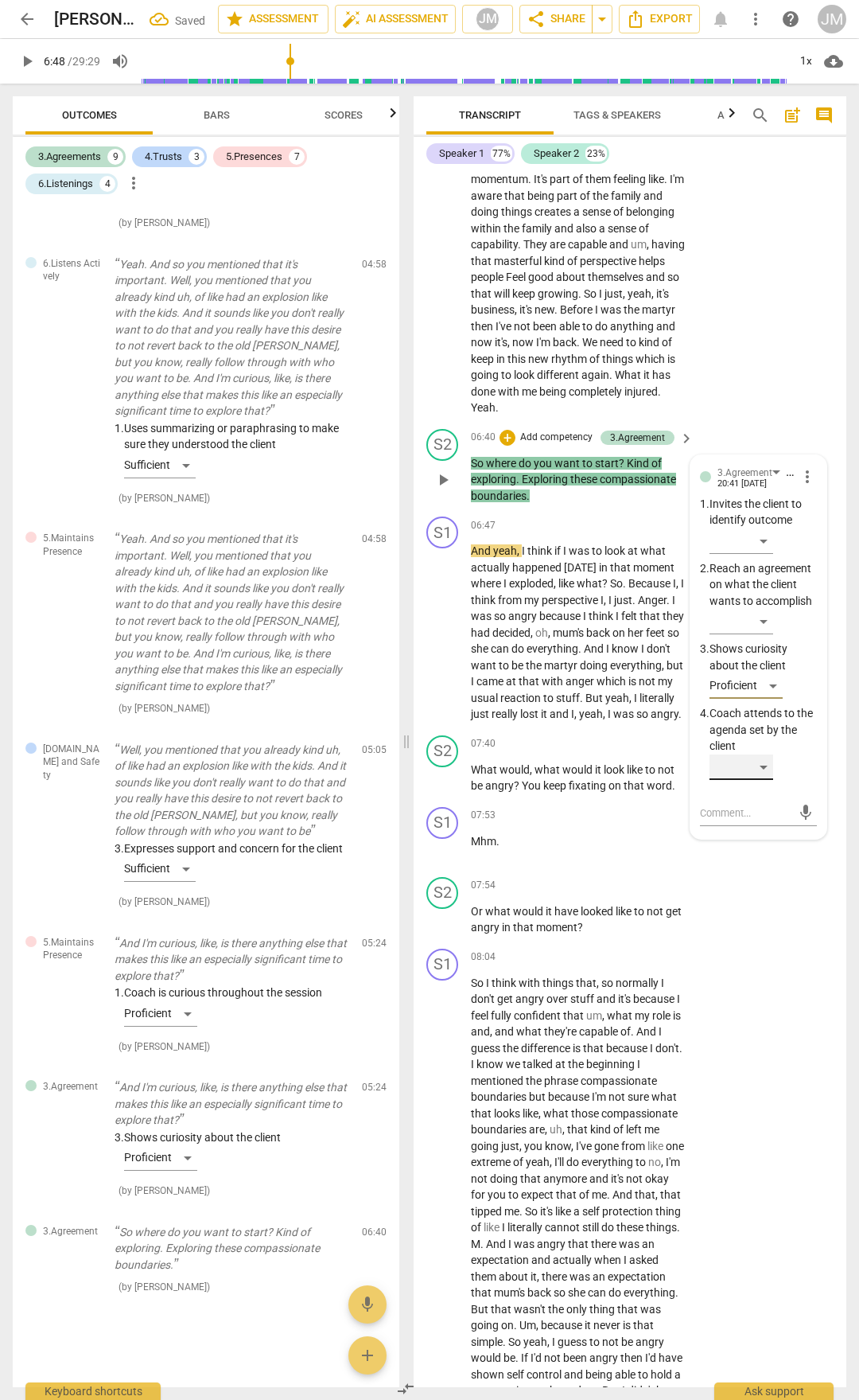
click at [755, 780] on div "​" at bounding box center [742, 768] width 63 height 26
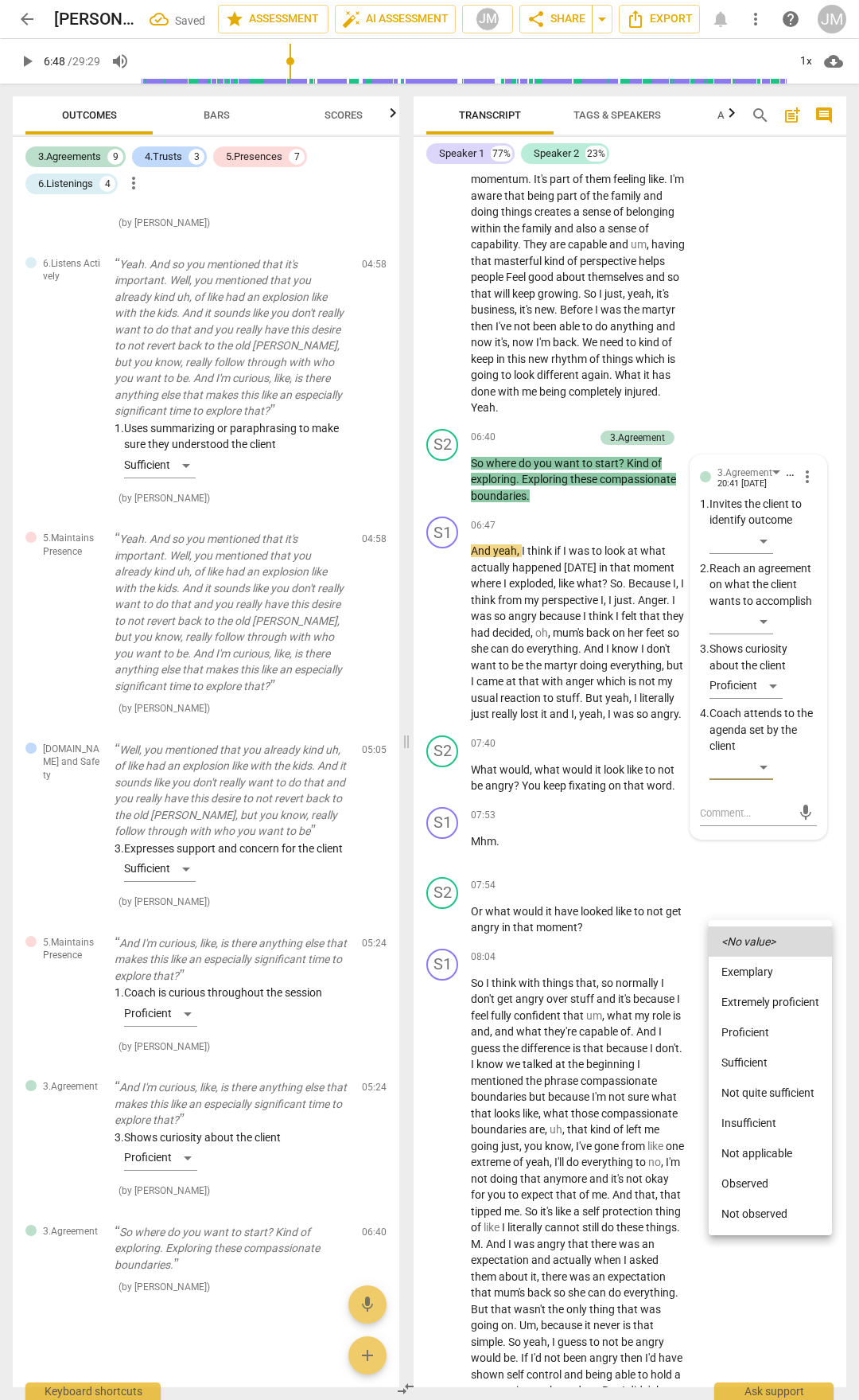
click at [755, 1029] on li "Proficient" at bounding box center [771, 1031] width 123 height 30
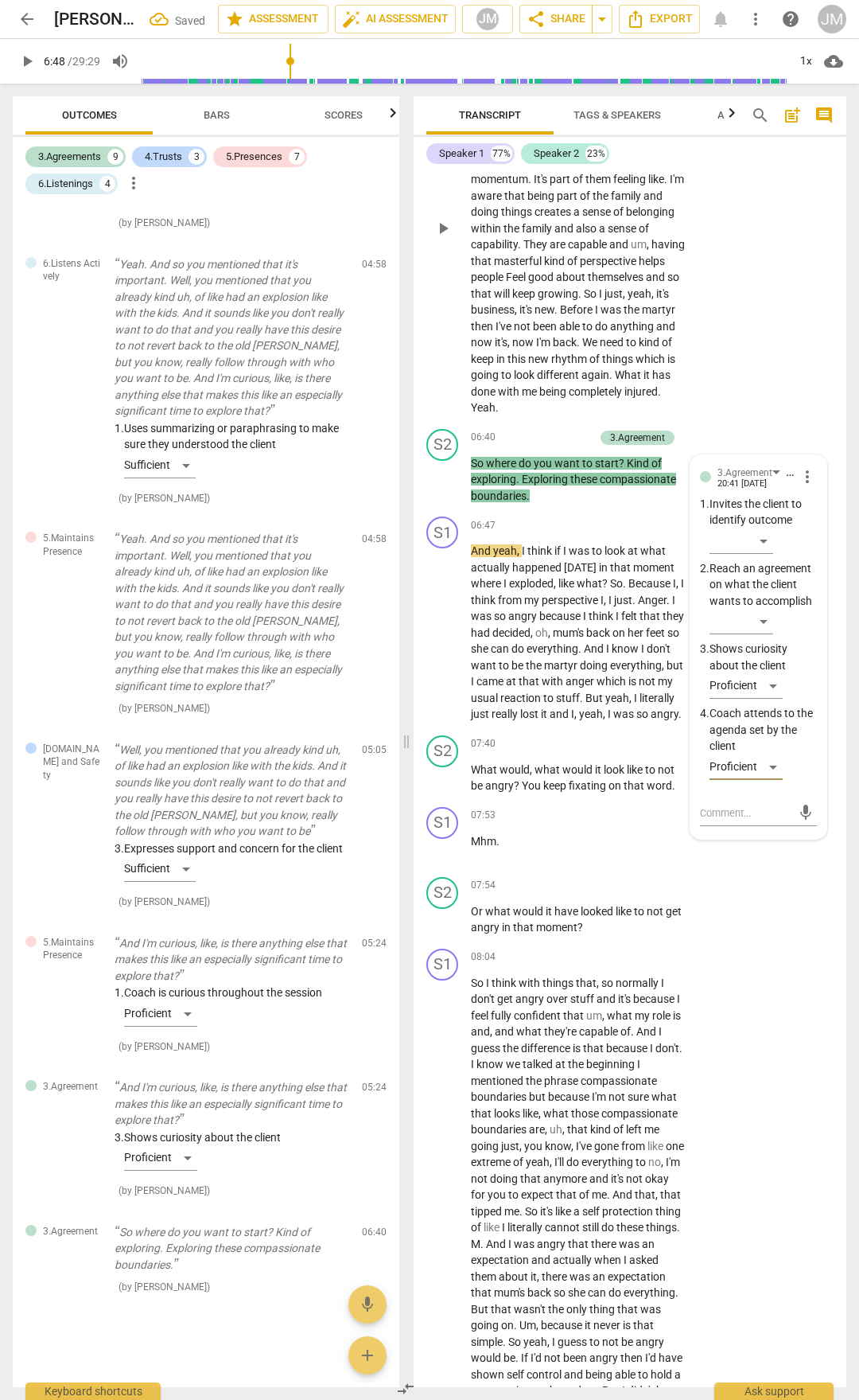
click at [758, 423] on div "S1 play_arrow pause 05:34 + Add competency keyboard_arrow_right I think it's ju…" at bounding box center [631, 215] width 433 height 414
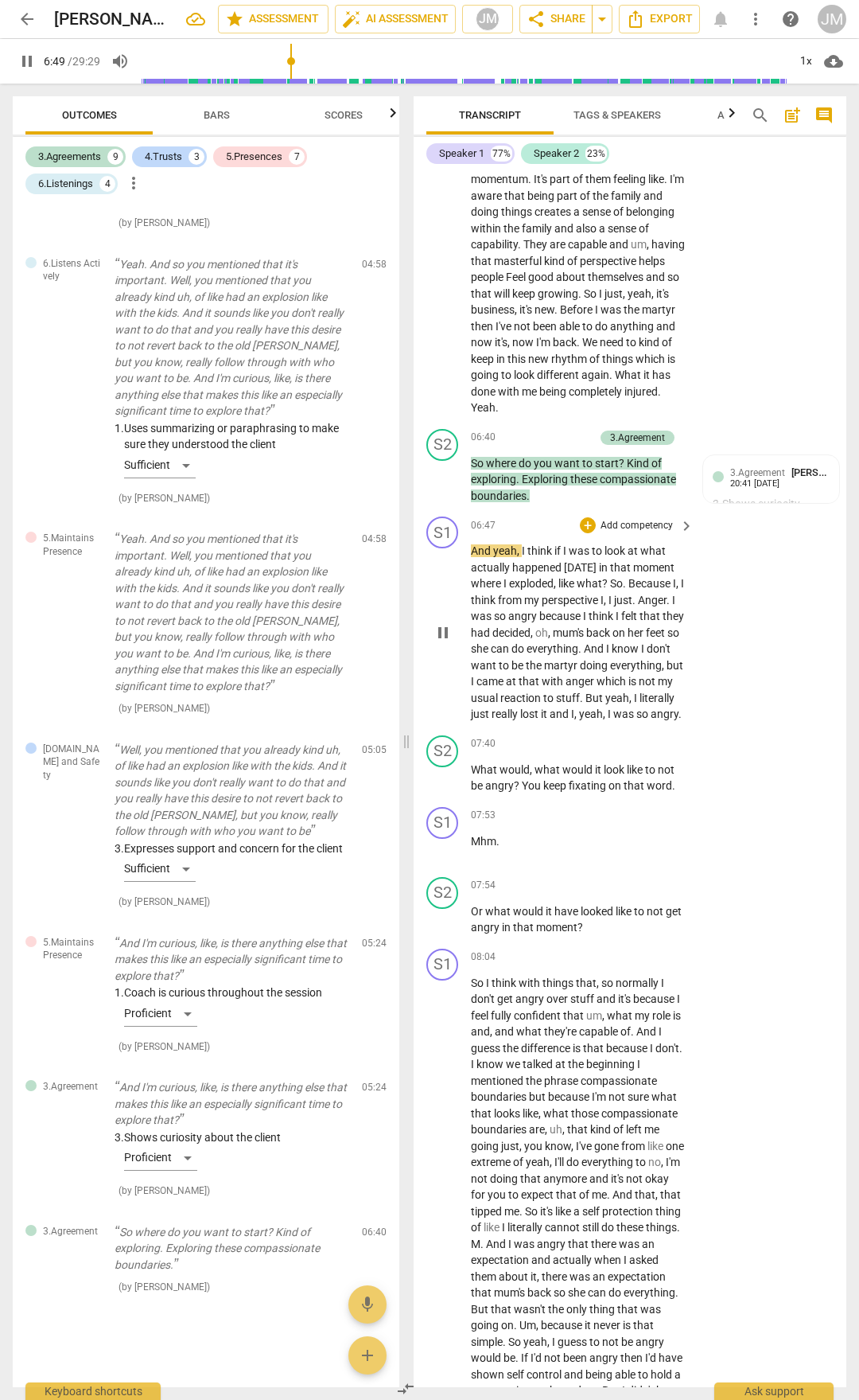
click at [455, 642] on span "pause" at bounding box center [443, 632] width 26 height 19
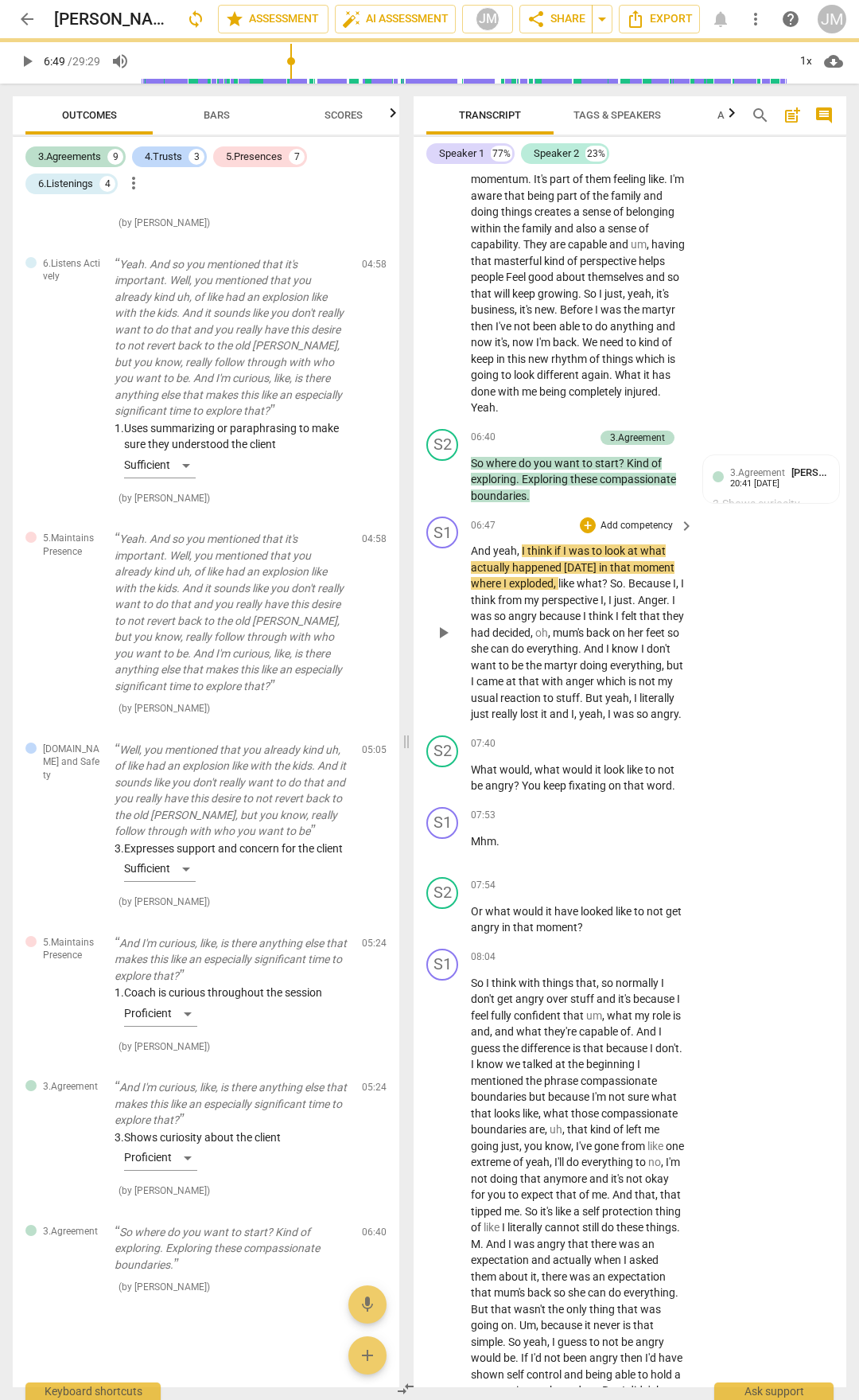
click at [455, 642] on span "play_arrow" at bounding box center [443, 632] width 26 height 19
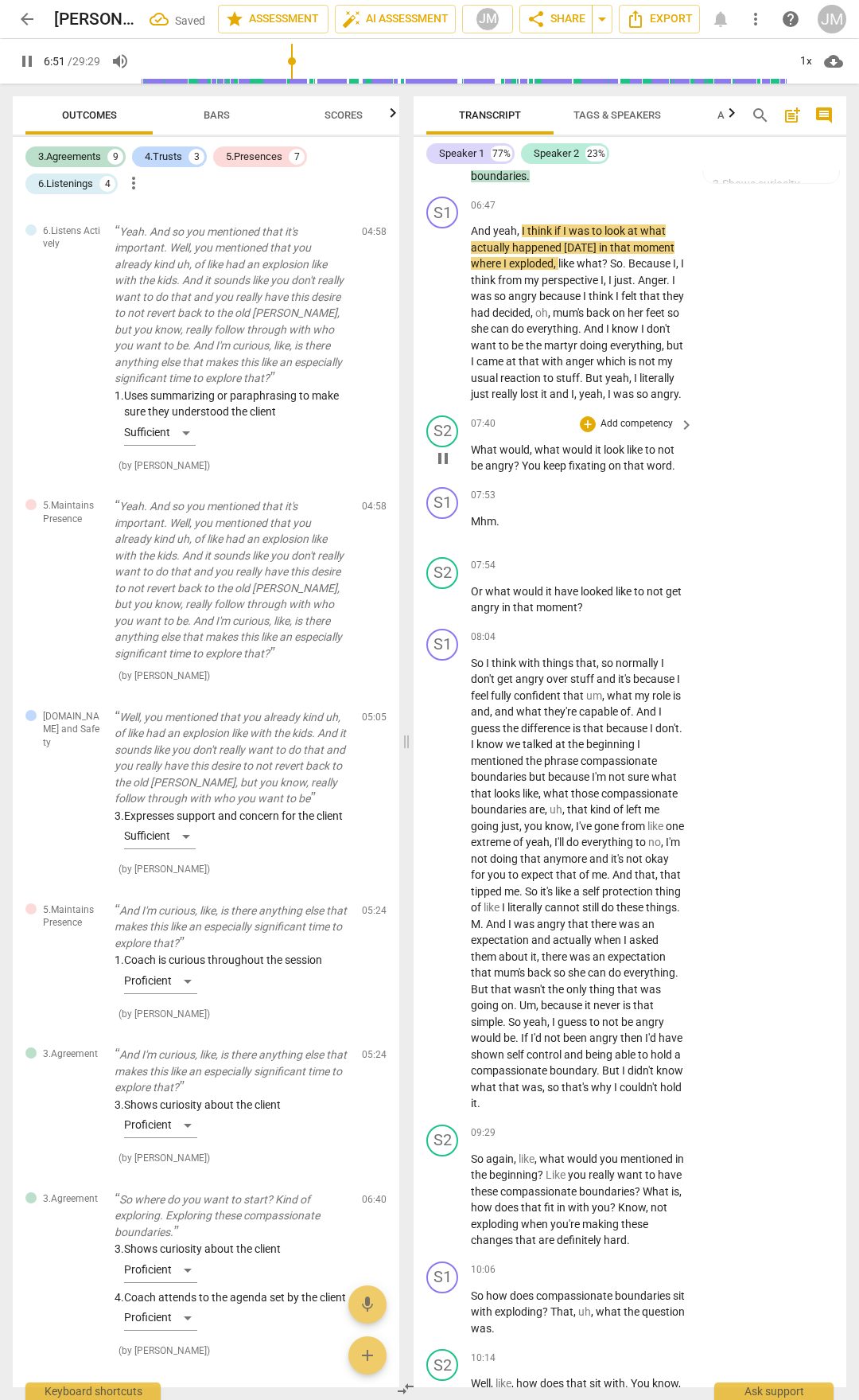
scroll to position [3527, 0]
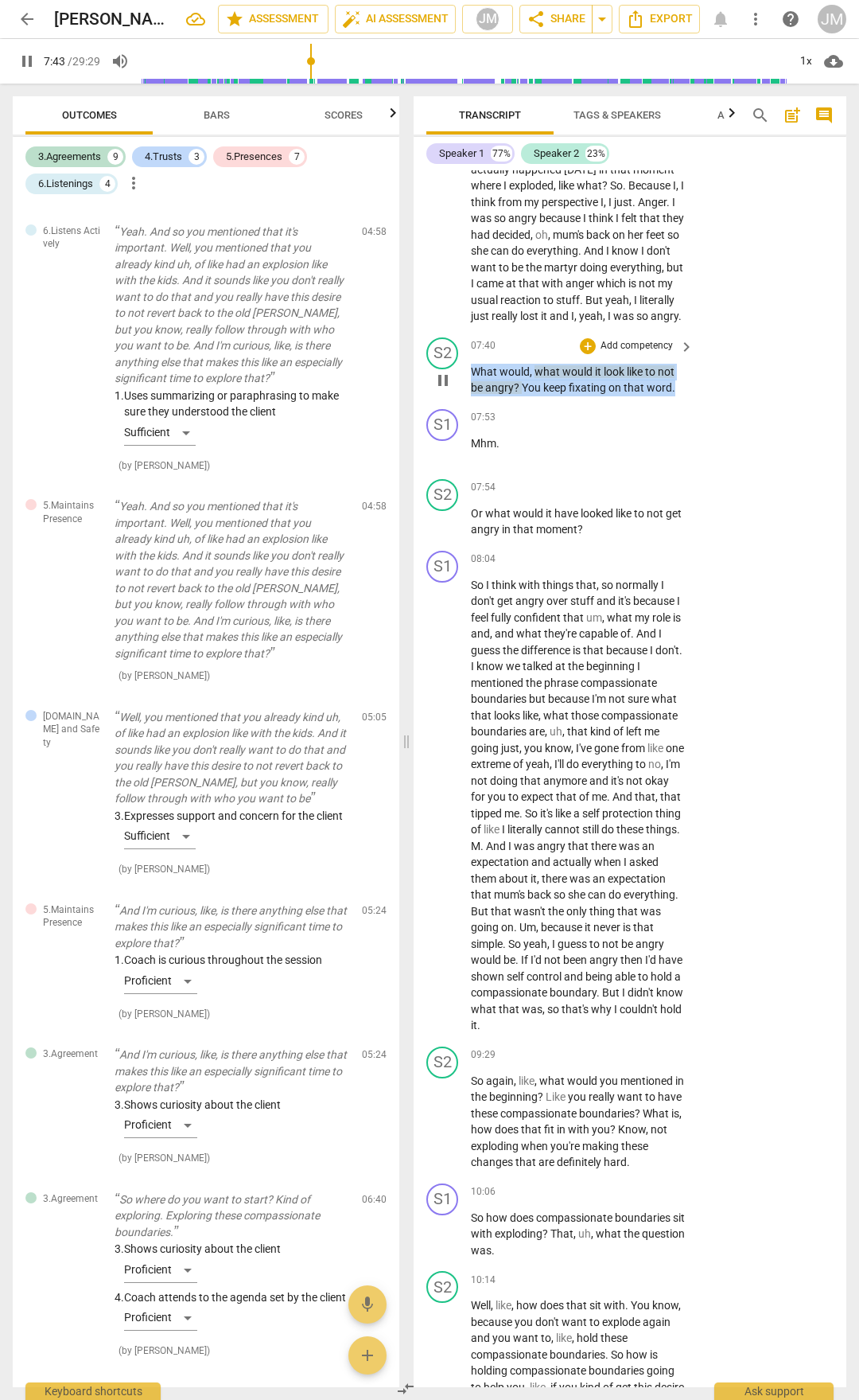
drag, startPoint x: 471, startPoint y: 563, endPoint x: 673, endPoint y: 588, distance: 203.5
click at [673, 403] on div "S2 play_arrow pause 07:40 + Add competency keyboard_arrow_right What would , wh…" at bounding box center [631, 367] width 433 height 72
click at [448, 390] on span "pause" at bounding box center [443, 380] width 19 height 19
